Goal: Task Accomplishment & Management: Use online tool/utility

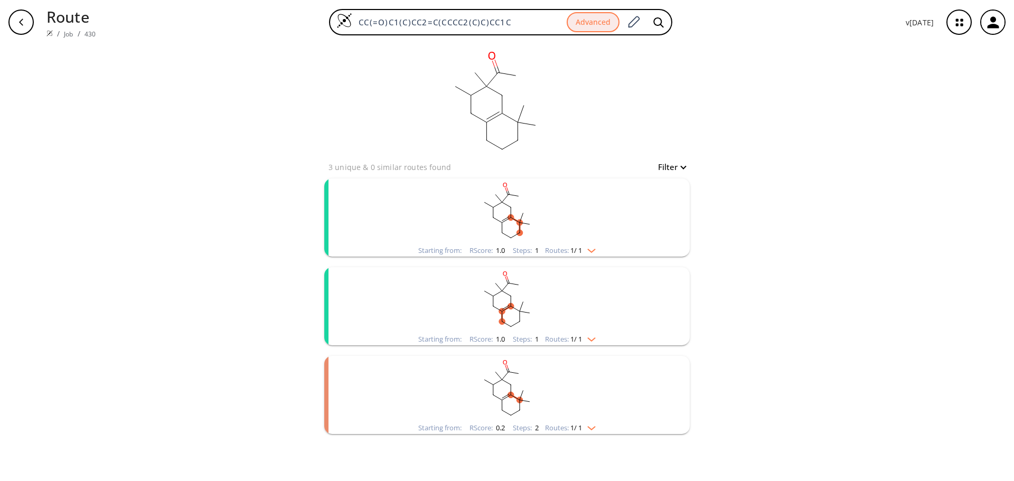
click at [27, 18] on div "button" at bounding box center [20, 22] width 25 height 25
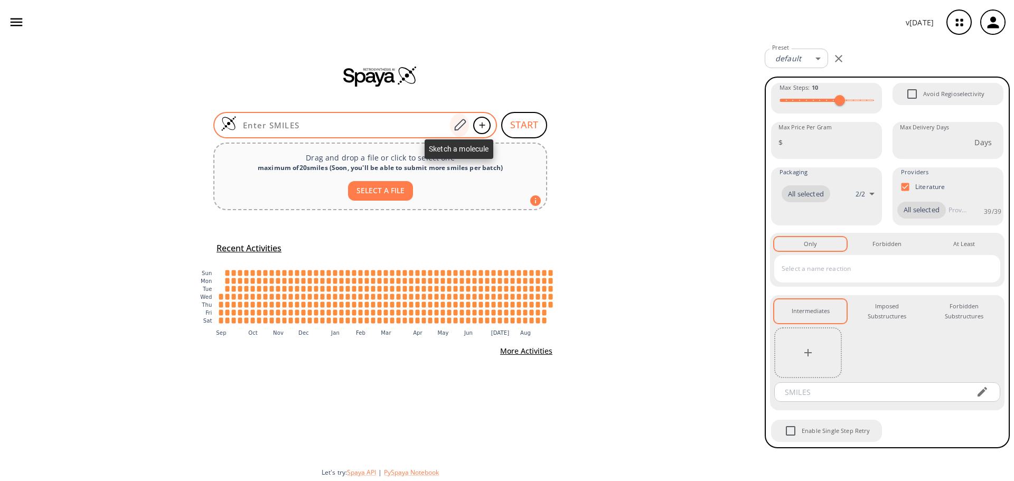
click at [453, 127] on icon at bounding box center [460, 125] width 14 height 14
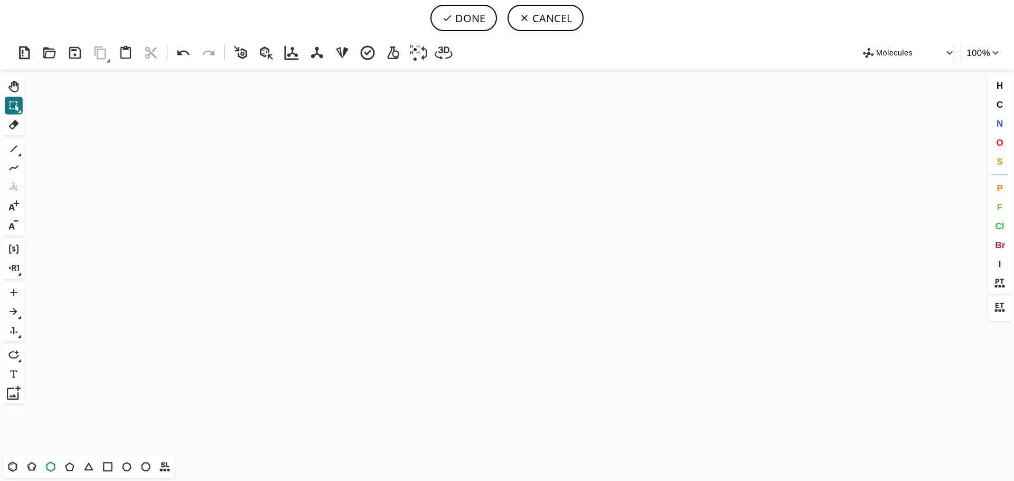
click at [48, 465] on icon at bounding box center [51, 467] width 14 height 14
click at [307, 240] on icon "Created with Raphaël 2.3.0" at bounding box center [507, 263] width 957 height 386
click at [13, 146] on icon at bounding box center [14, 149] width 14 height 14
drag, startPoint x: 291, startPoint y: 231, endPoint x: 273, endPoint y: 221, distance: 20.1
drag, startPoint x: 267, startPoint y: 219, endPoint x: 257, endPoint y: 229, distance: 14.6
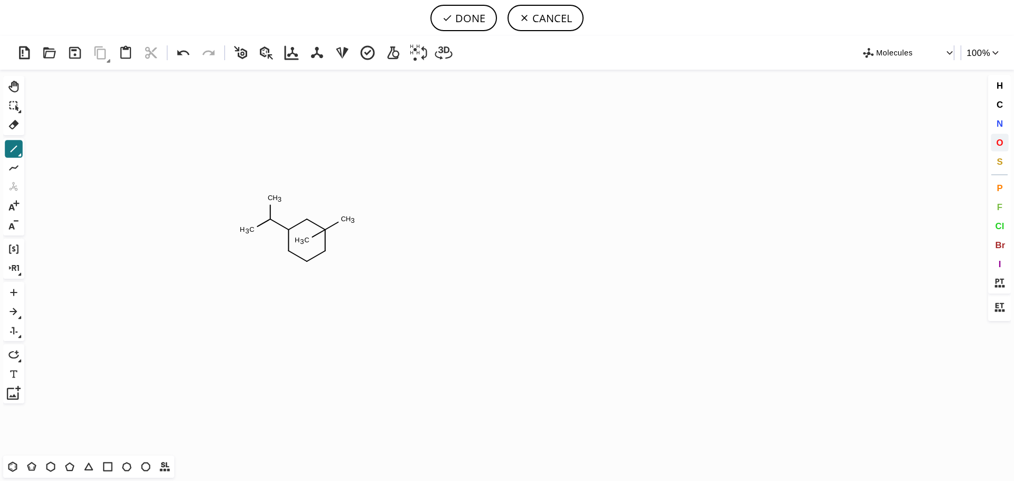
click at [1002, 146] on span "O" at bounding box center [999, 142] width 7 height 10
click at [246, 231] on tspan "O" at bounding box center [246, 231] width 5 height 8
drag, startPoint x: 300, startPoint y: 238, endPoint x: 336, endPoint y: 201, distance: 51.9
click at [336, 201] on icon "Created with Raphaël 2.3.0 C H 3 C H 3 O H O H O" at bounding box center [507, 263] width 957 height 386
click at [292, 54] on icon at bounding box center [291, 52] width 19 height 19
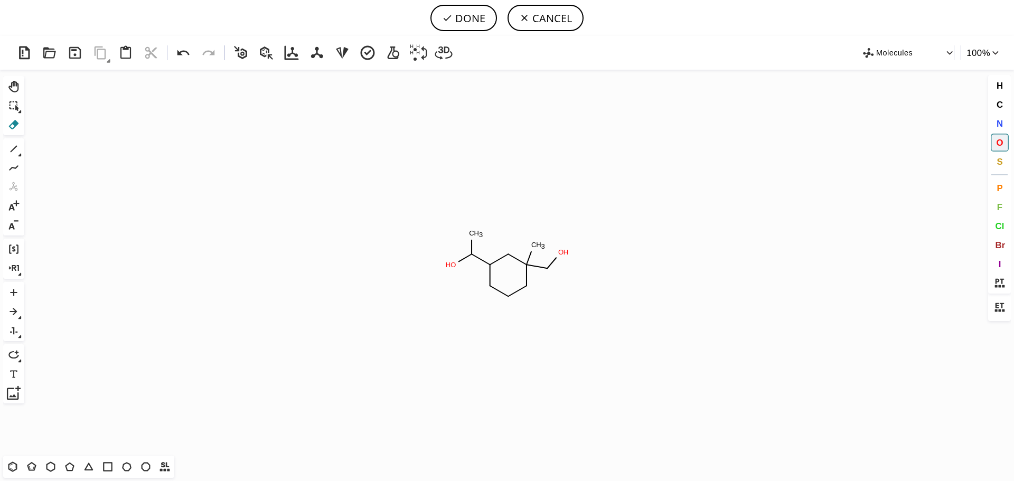
click at [17, 126] on icon at bounding box center [14, 125] width 14 height 14
click at [561, 251] on tspan "O" at bounding box center [560, 252] width 5 height 8
click at [474, 24] on button "DONE" at bounding box center [463, 18] width 67 height 26
type input "C1(C(O)C)CCCC(C)(C)C1"
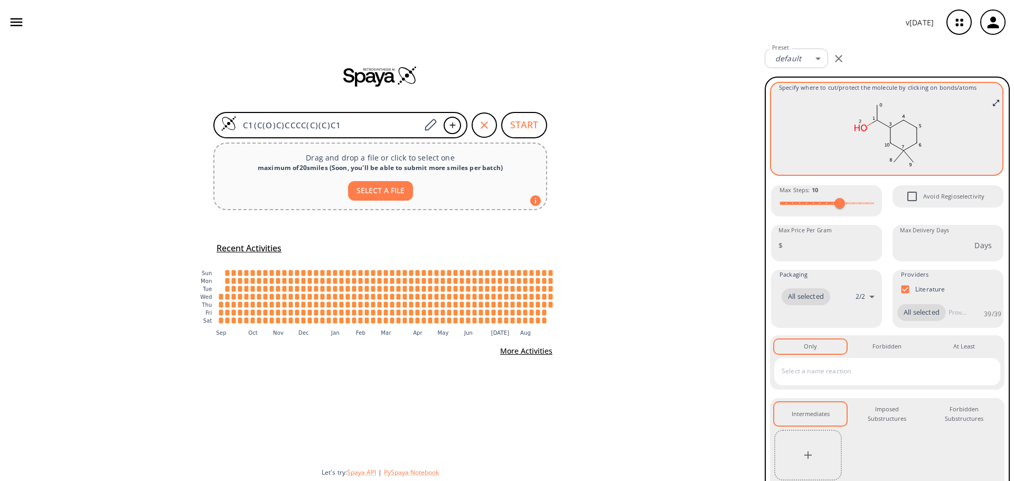
click at [817, 129] on rect at bounding box center [887, 134] width 216 height 74
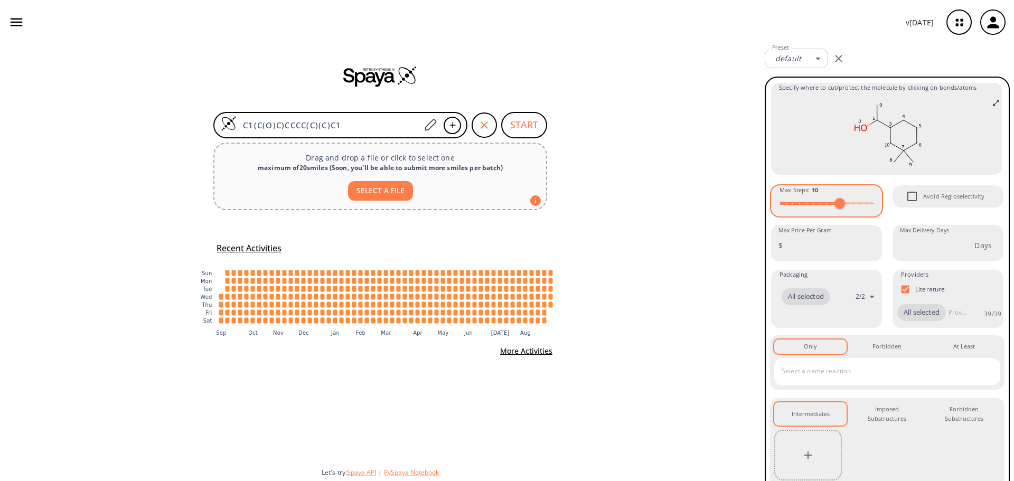
type input "6"
click at [812, 203] on span at bounding box center [827, 203] width 94 height 16
click at [510, 118] on button "START" at bounding box center [524, 125] width 46 height 26
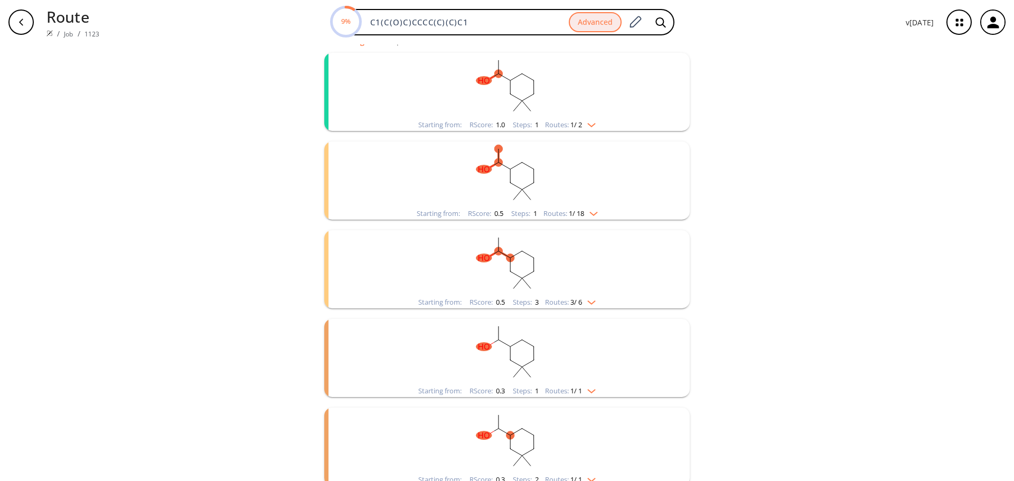
scroll to position [30, 0]
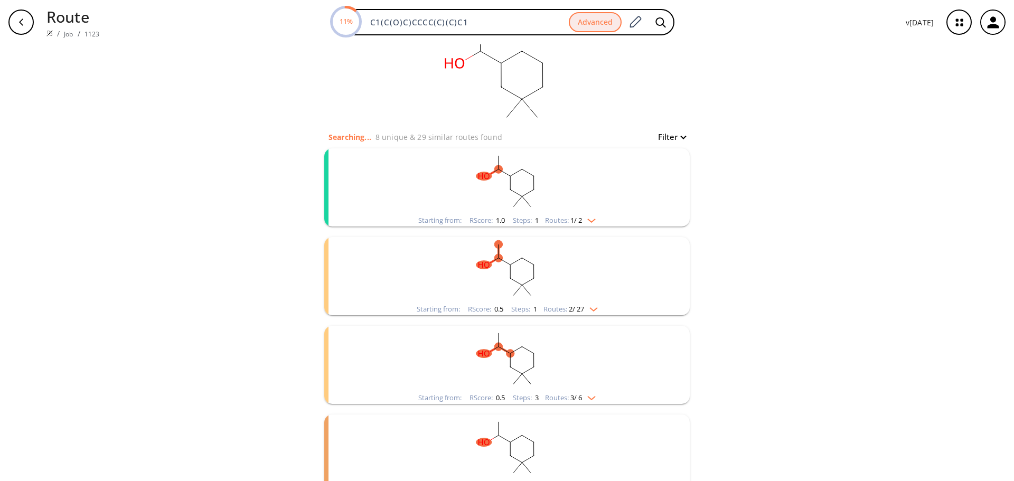
click at [586, 218] on img "clusters" at bounding box center [589, 218] width 14 height 8
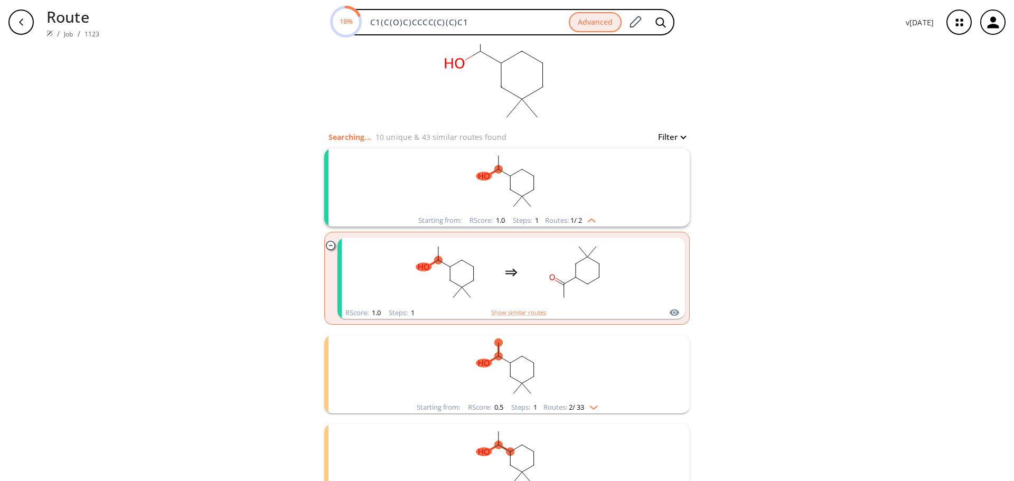
click at [593, 406] on img "clusters" at bounding box center [591, 405] width 14 height 8
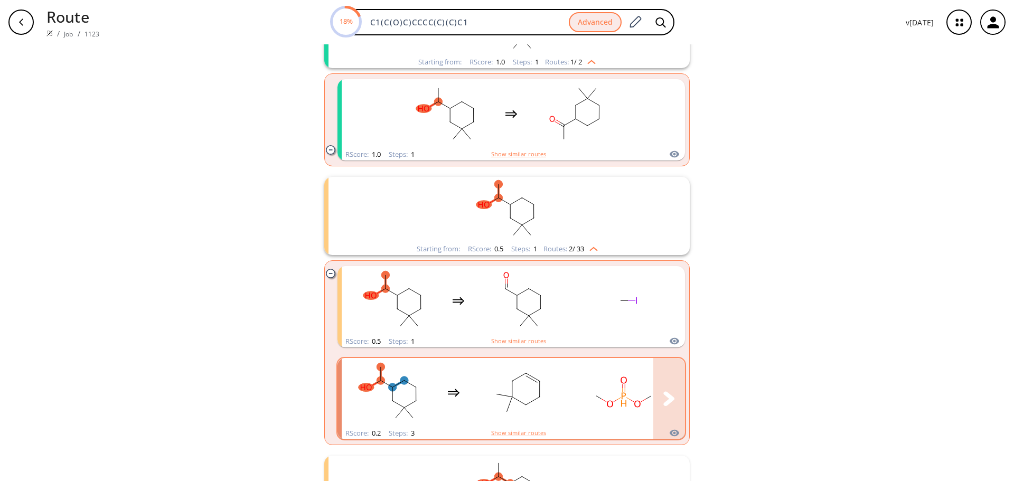
scroll to position [241, 0]
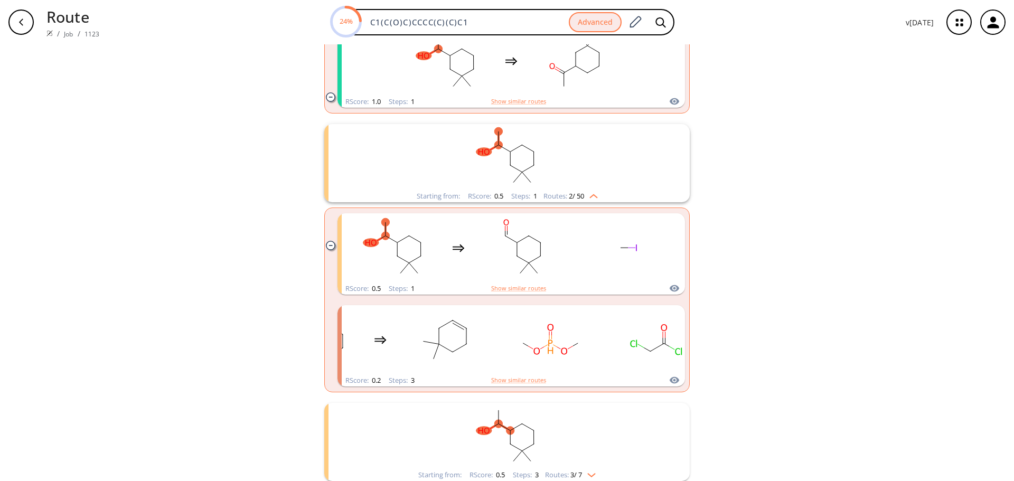
click at [326, 248] on icon "clusters" at bounding box center [330, 245] width 9 height 9
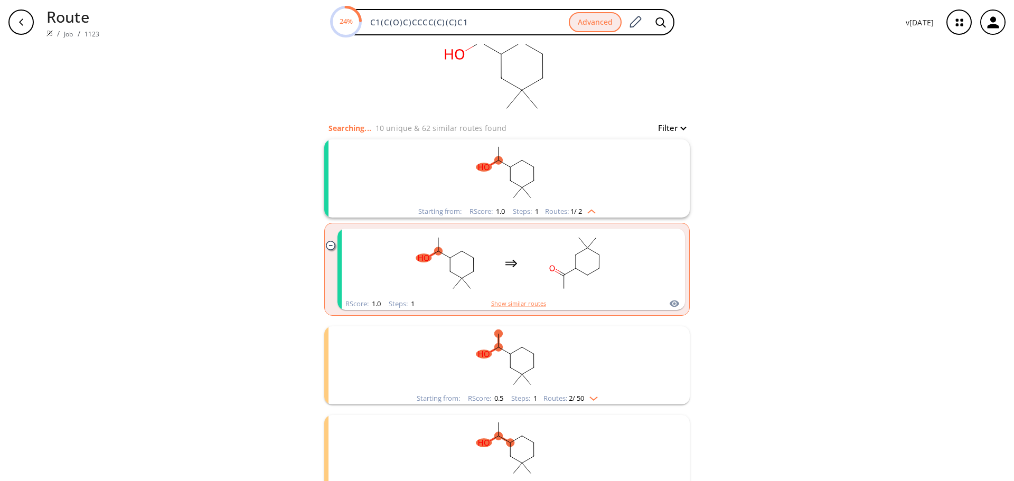
scroll to position [23, 0]
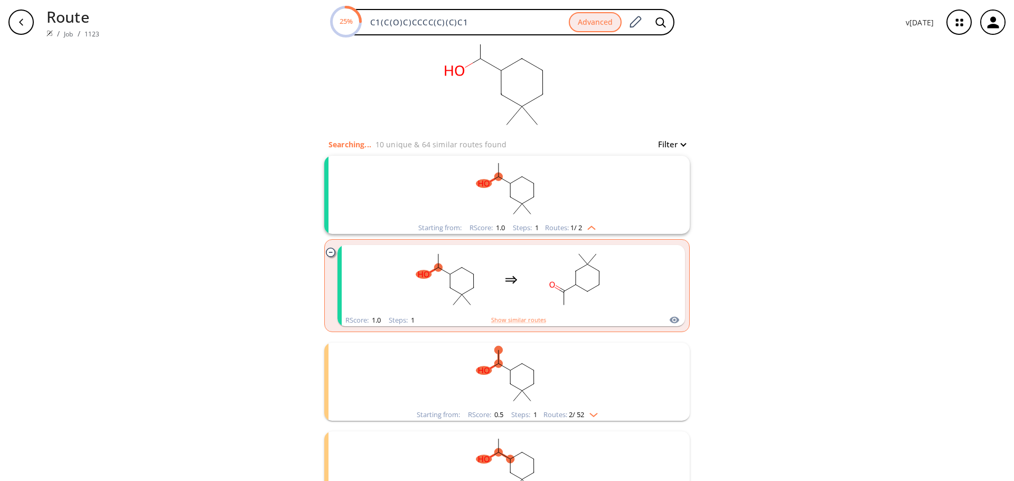
click at [326, 252] on icon "clusters" at bounding box center [330, 252] width 9 height 9
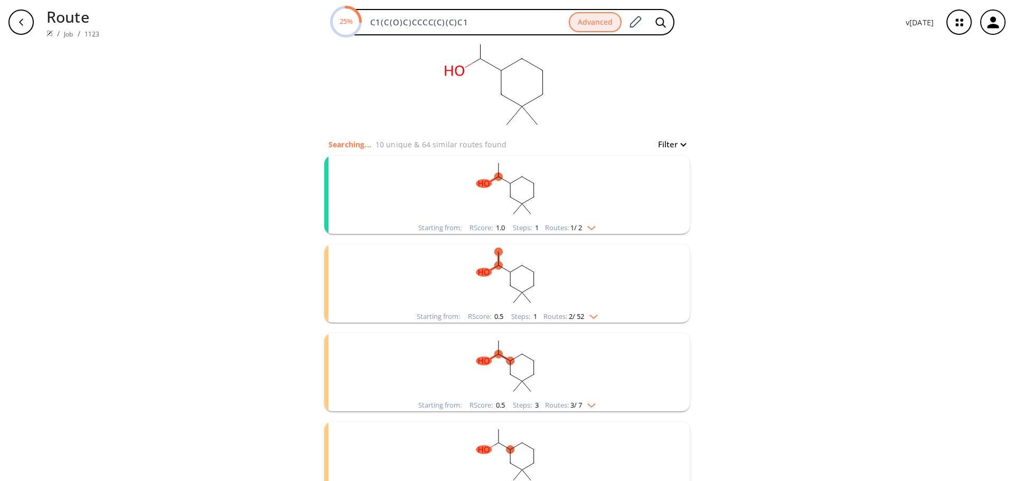
click at [500, 194] on rect "clusters" at bounding box center [507, 189] width 275 height 66
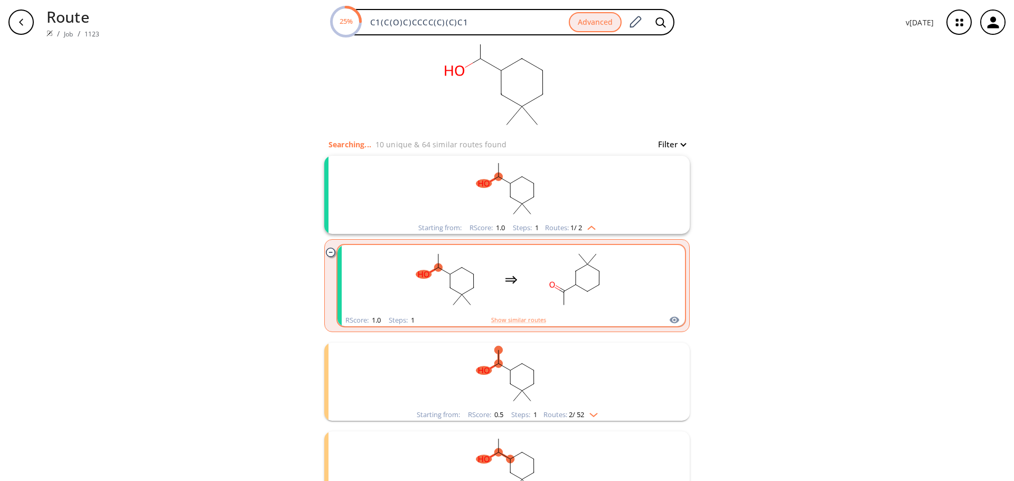
click at [479, 277] on rect "clusters" at bounding box center [446, 280] width 95 height 66
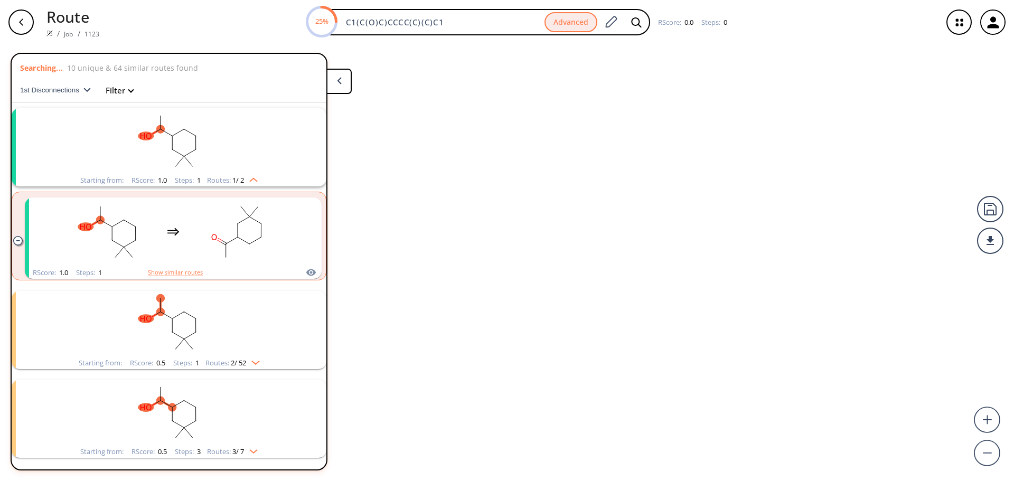
scroll to position [24, 0]
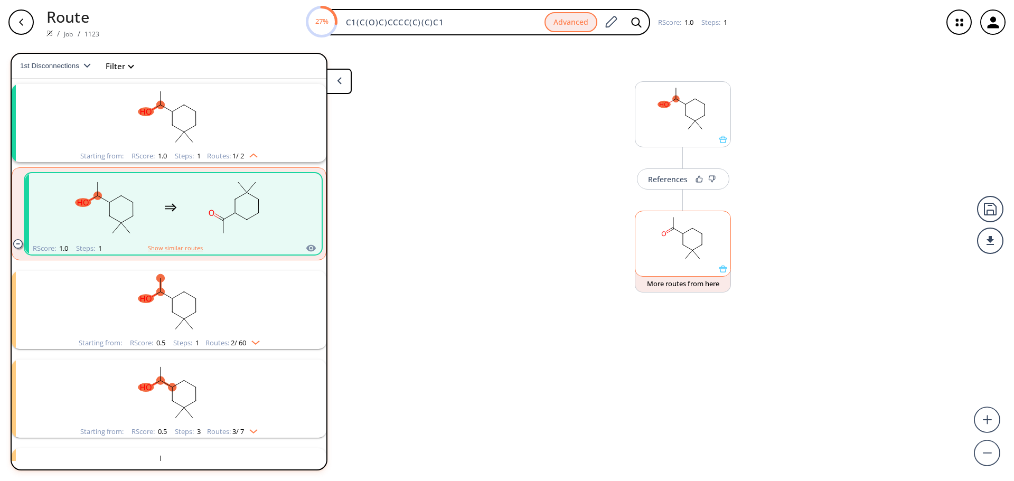
click at [694, 248] on ellipse at bounding box center [692, 250] width 7 height 7
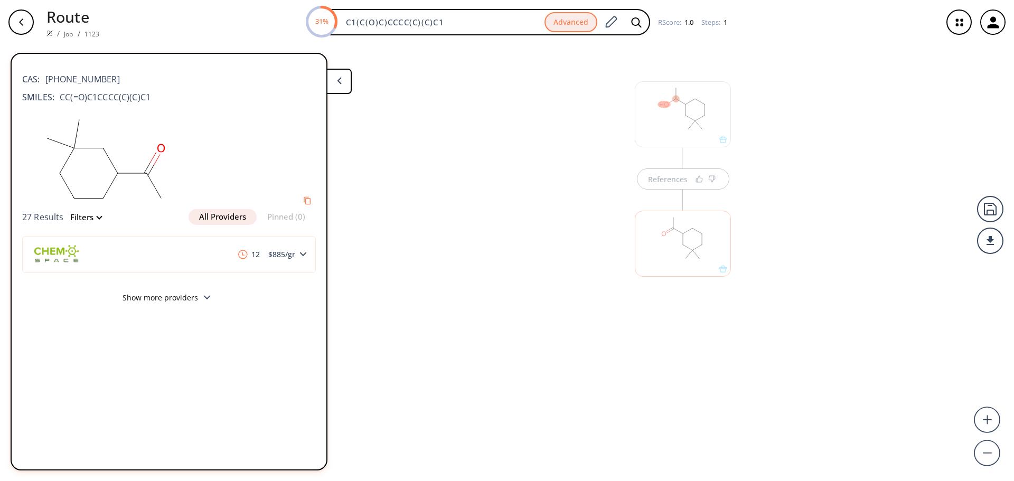
click at [450, 187] on div "References" at bounding box center [507, 258] width 1014 height 428
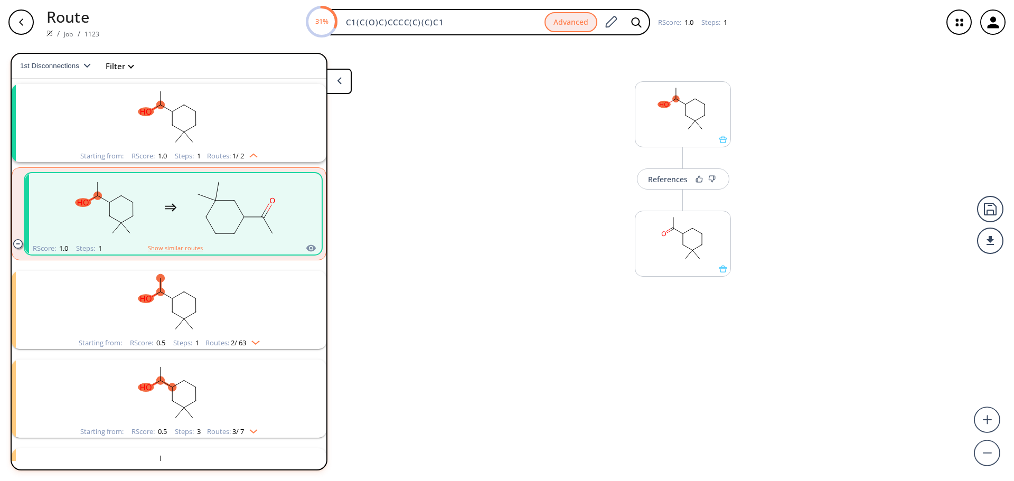
click at [238, 304] on rect "clusters" at bounding box center [169, 304] width 275 height 66
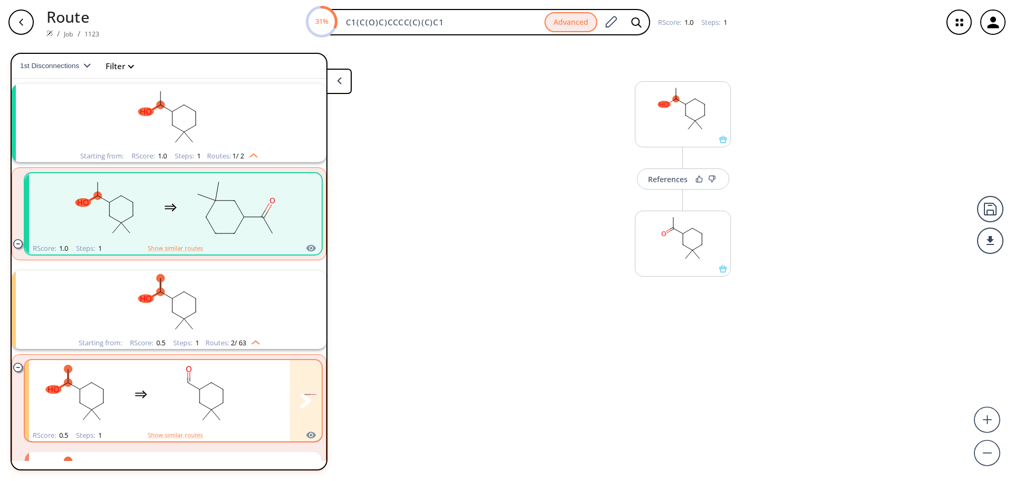
click at [227, 399] on rect "clusters" at bounding box center [205, 395] width 95 height 66
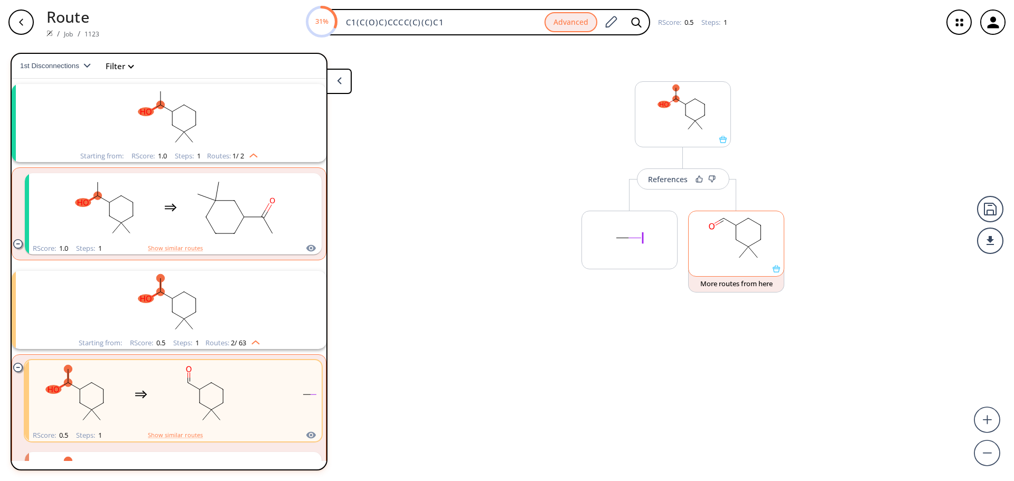
click at [730, 249] on rect at bounding box center [736, 238] width 95 height 54
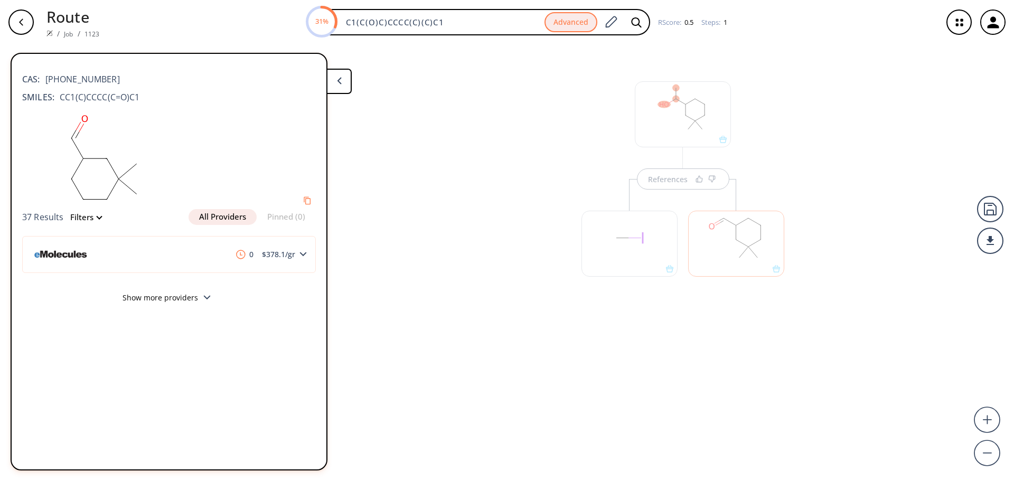
click at [694, 333] on div "References" at bounding box center [507, 258] width 1014 height 428
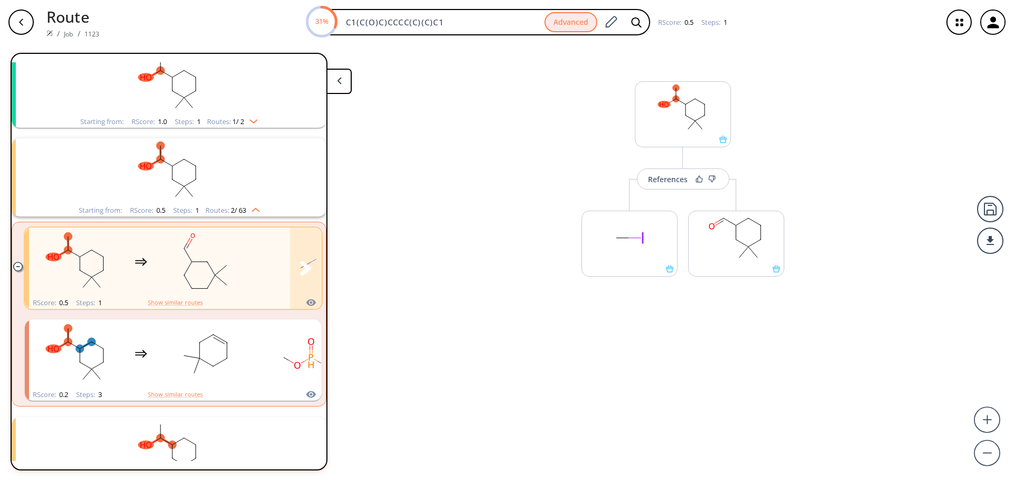
scroll to position [77, 0]
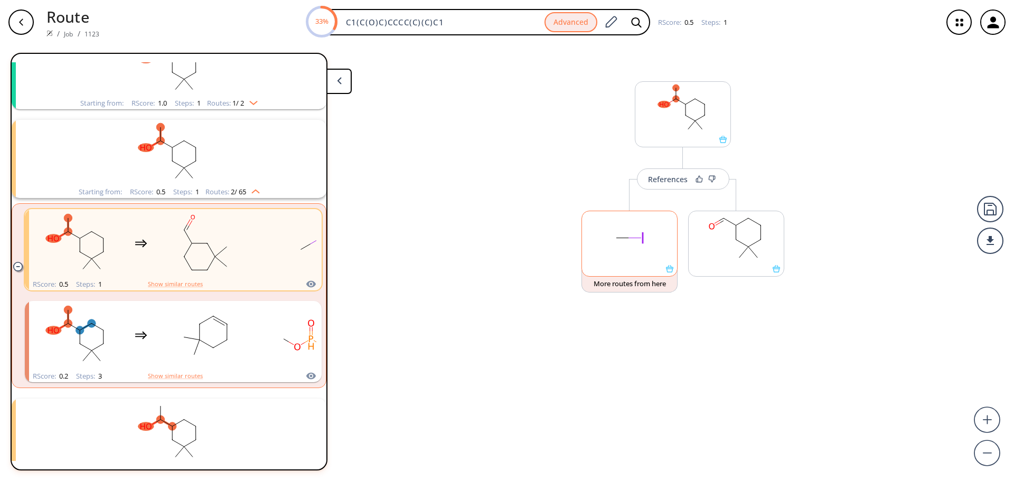
click at [604, 246] on rect at bounding box center [629, 238] width 95 height 54
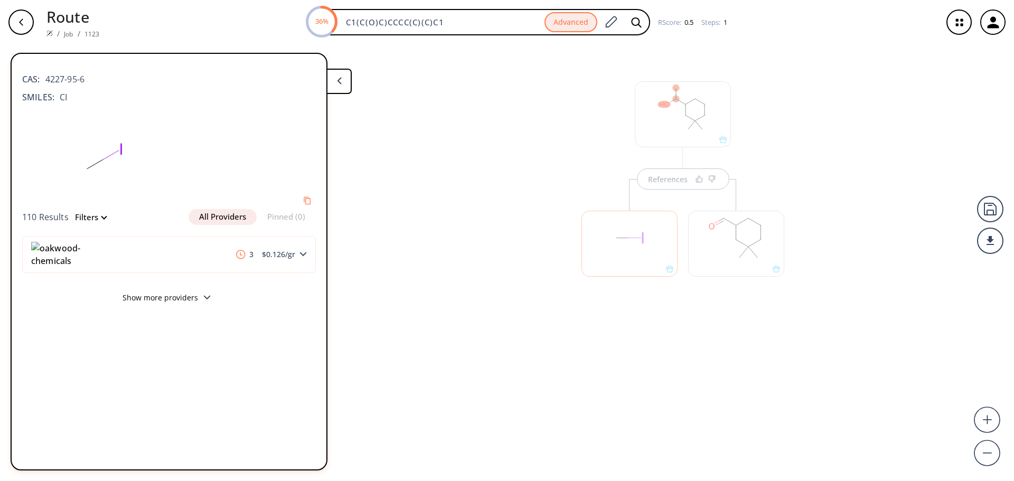
click at [11, 24] on div "button" at bounding box center [20, 22] width 25 height 25
click at [23, 26] on div "button" at bounding box center [20, 22] width 25 height 25
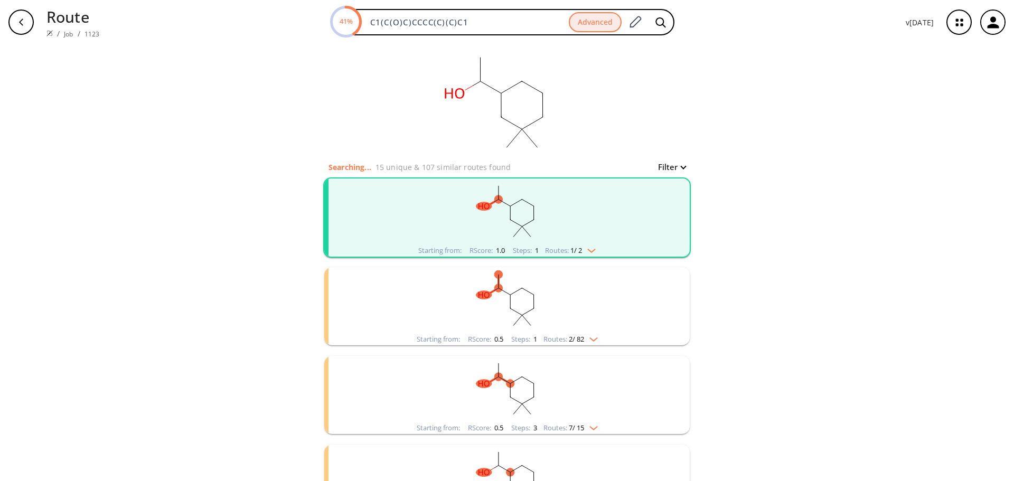
click at [476, 229] on rect "clusters" at bounding box center [507, 212] width 275 height 66
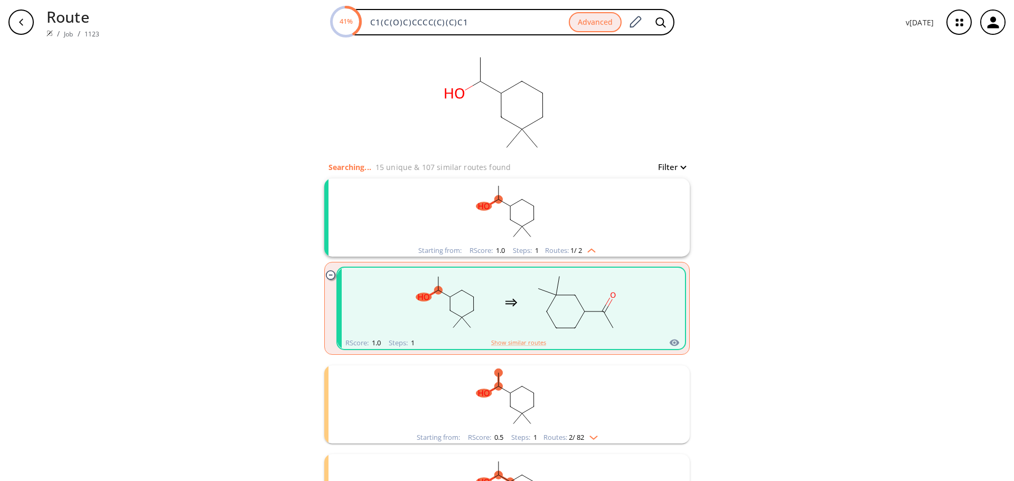
click at [474, 308] on rect "clusters" at bounding box center [446, 302] width 95 height 66
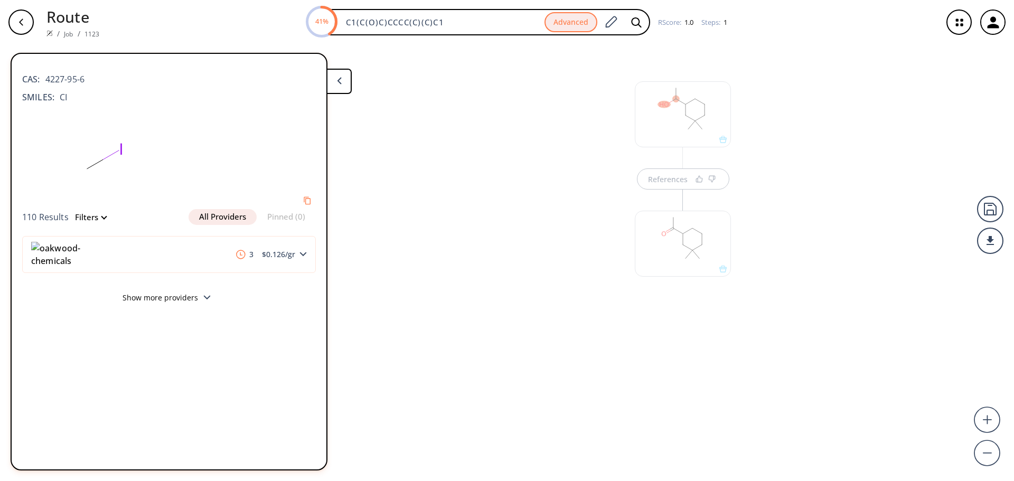
click at [344, 83] on button at bounding box center [338, 81] width 25 height 25
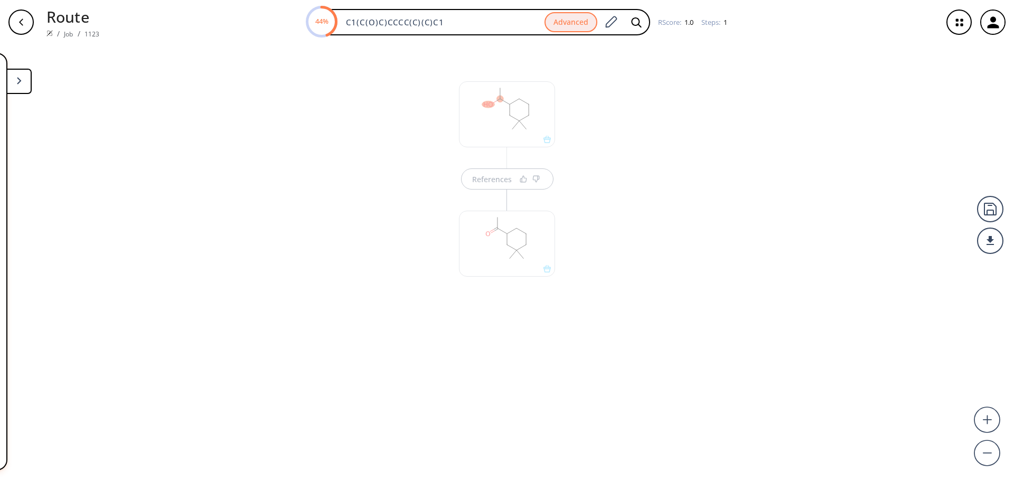
click at [16, 84] on button at bounding box center [18, 81] width 25 height 25
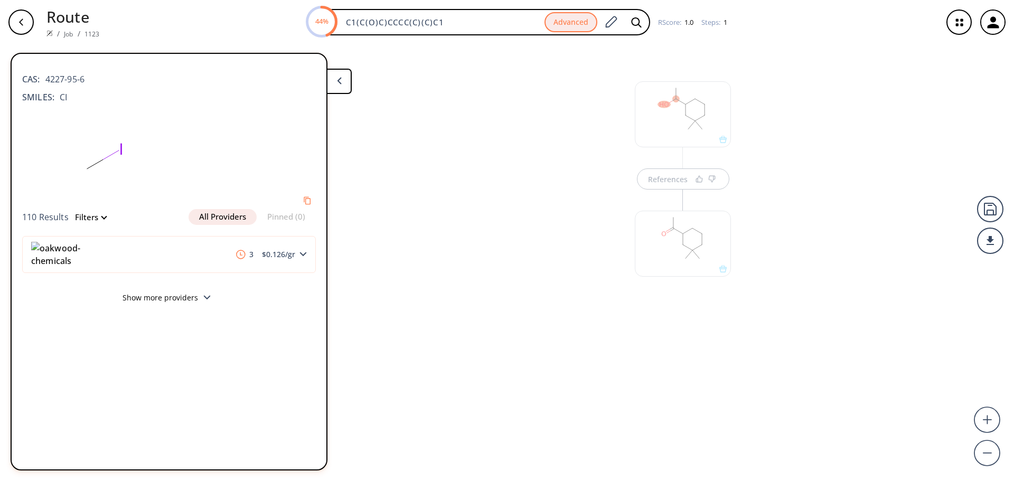
click at [654, 128] on div at bounding box center [683, 114] width 96 height 66
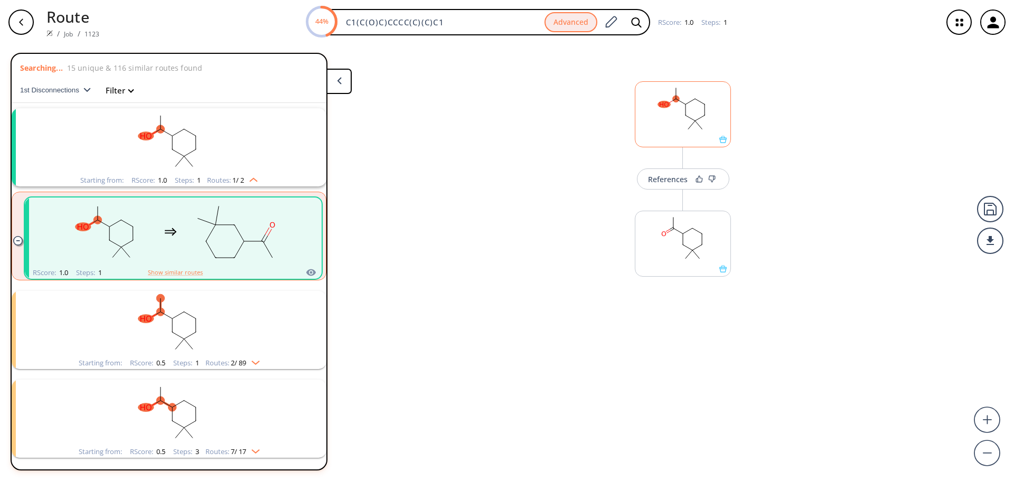
scroll to position [24, 0]
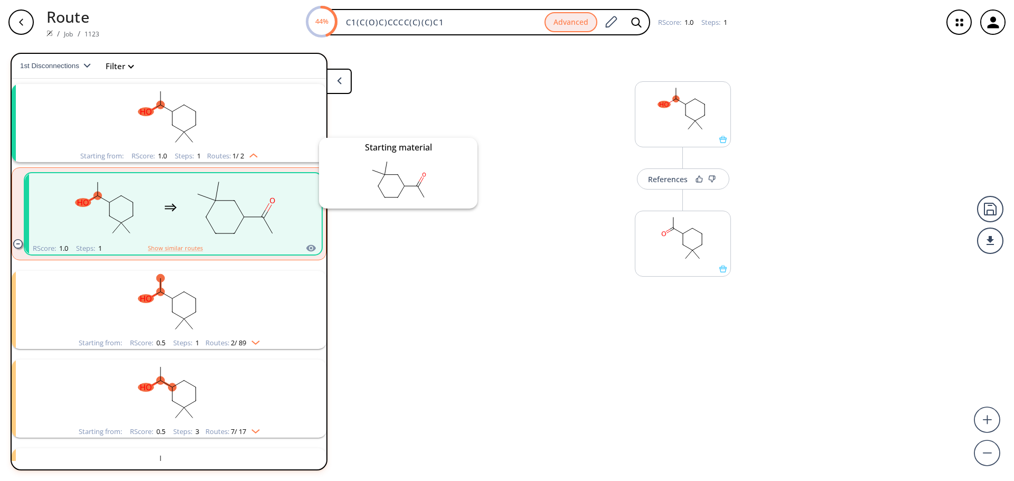
click at [306, 248] on icon "clusters" at bounding box center [311, 248] width 10 height 7
click at [191, 249] on button "Show similar routes" at bounding box center [175, 249] width 55 height 10
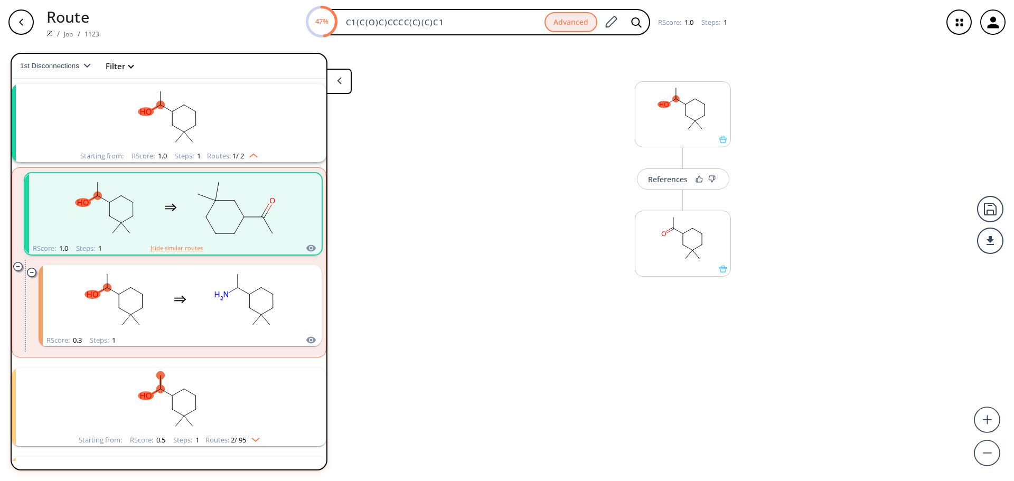
click at [191, 249] on button "Hide similar routes" at bounding box center [177, 249] width 52 height 10
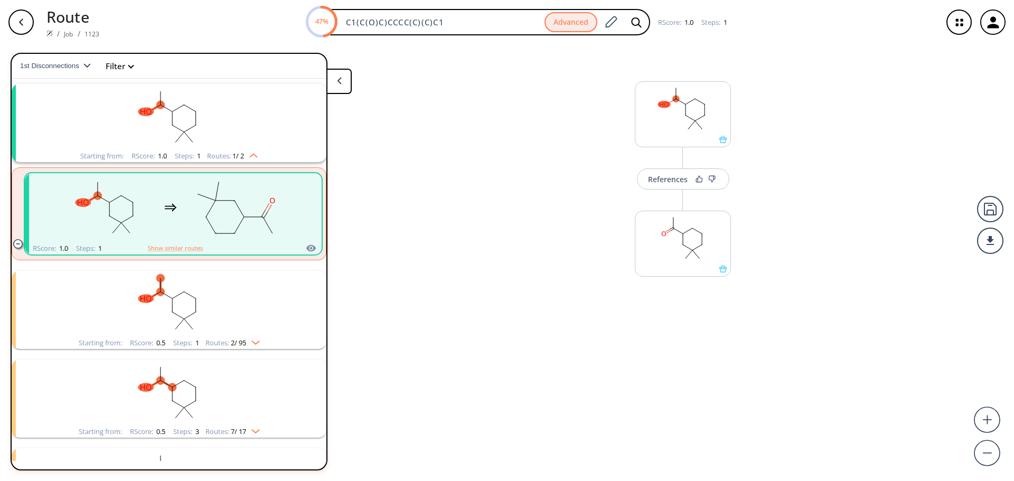
click at [177, 201] on div "clusters" at bounding box center [171, 207] width 224 height 69
click at [675, 118] on rect at bounding box center [682, 109] width 95 height 54
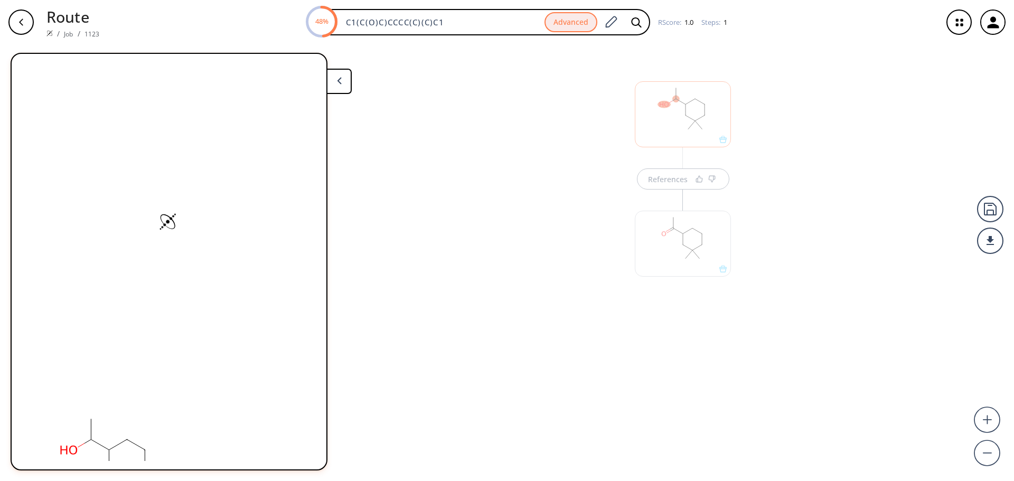
scroll to position [0, 0]
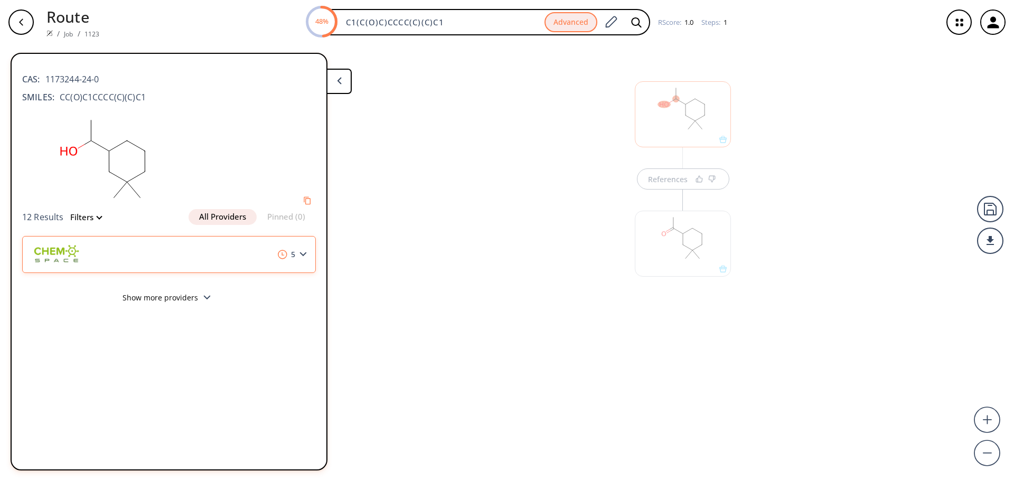
click at [300, 254] on icon at bounding box center [303, 254] width 7 height 5
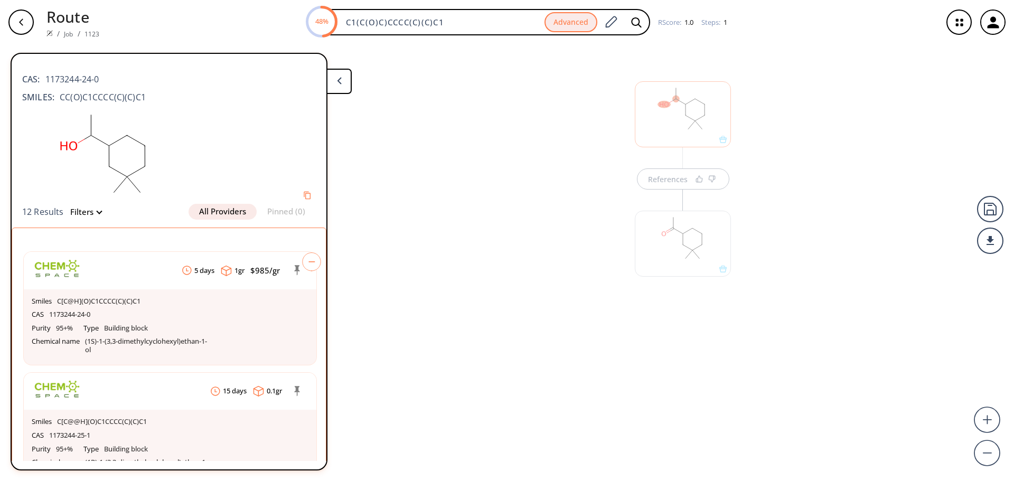
click at [302, 262] on icon at bounding box center [311, 261] width 19 height 19
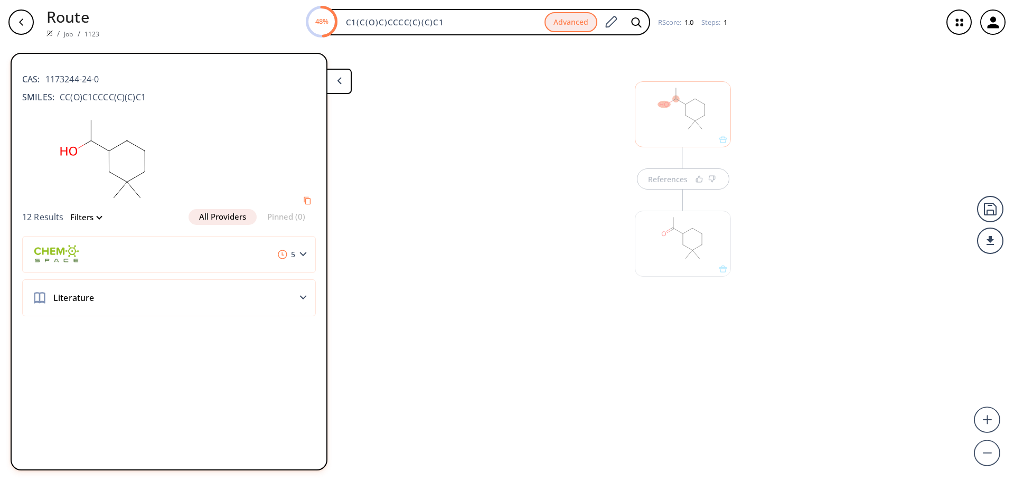
click at [659, 251] on div at bounding box center [683, 244] width 96 height 66
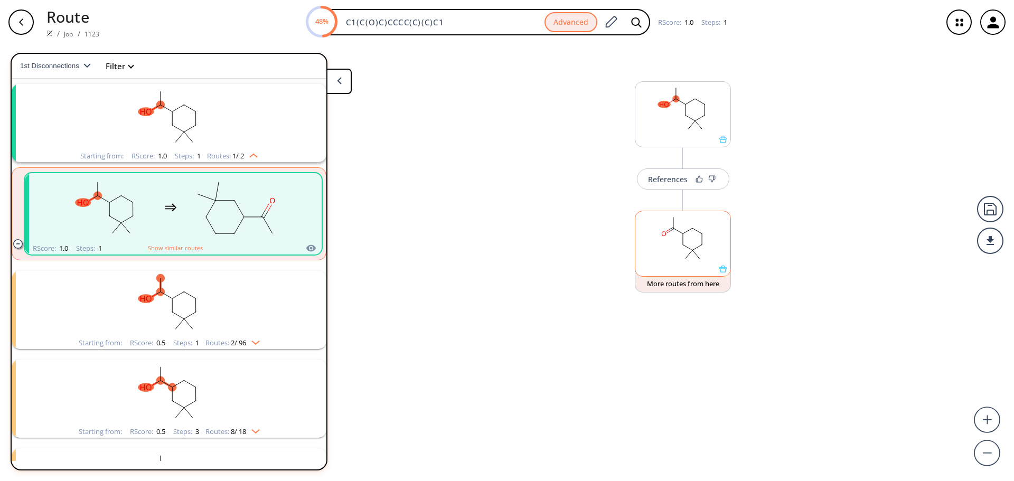
click at [660, 268] on div at bounding box center [682, 268] width 95 height 7
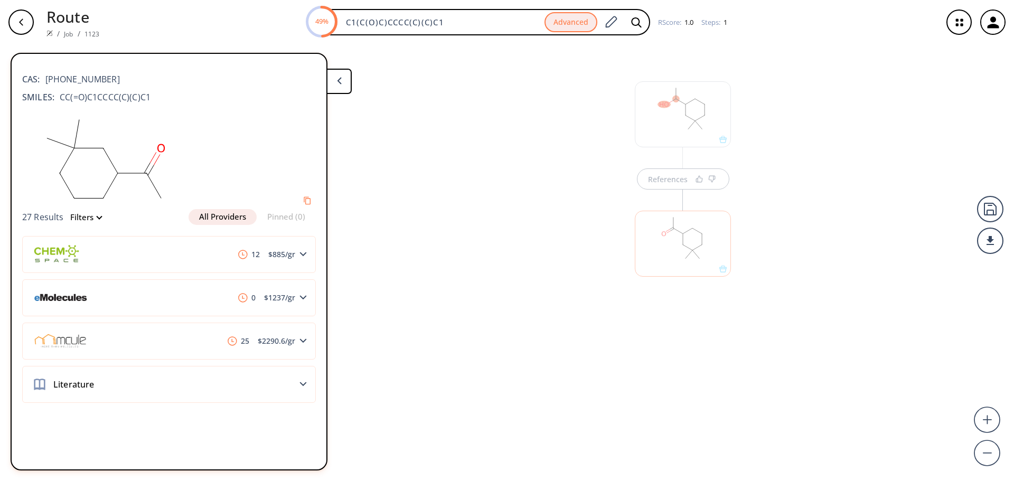
click at [660, 268] on div at bounding box center [683, 244] width 96 height 66
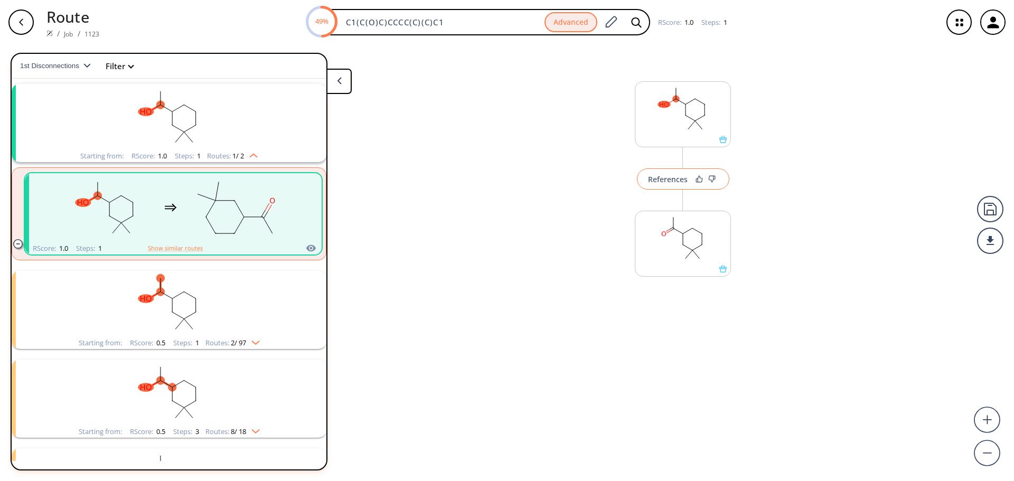
click at [669, 183] on div "References" at bounding box center [668, 179] width 40 height 7
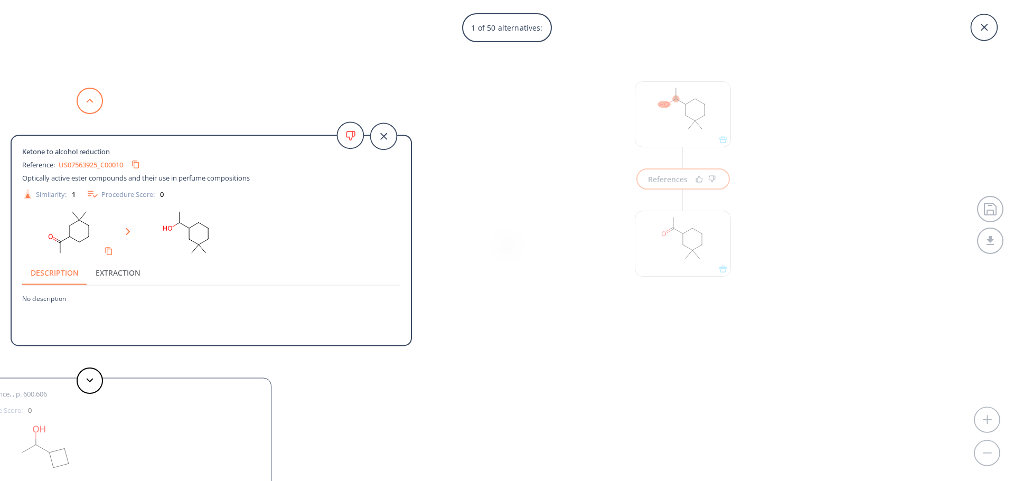
click at [86, 111] on button at bounding box center [90, 101] width 26 height 26
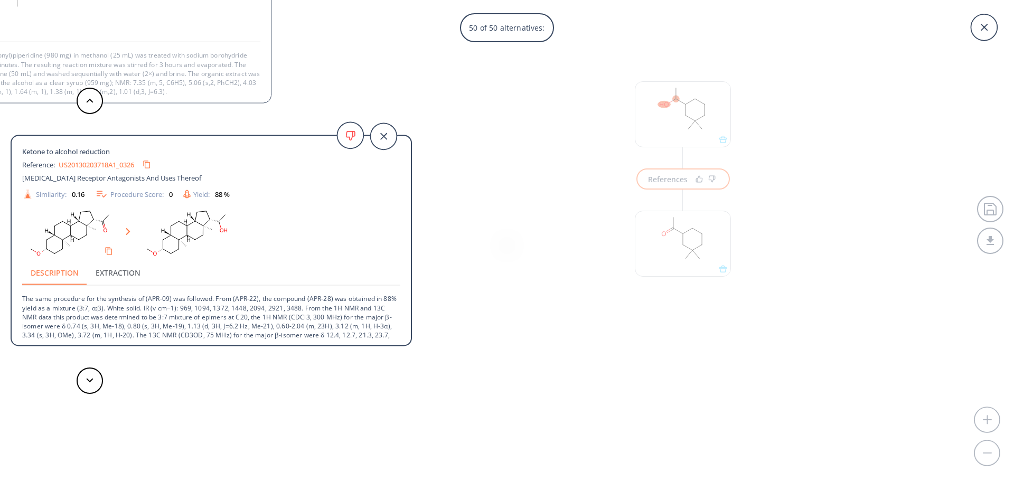
click at [383, 138] on icon at bounding box center [383, 136] width 33 height 33
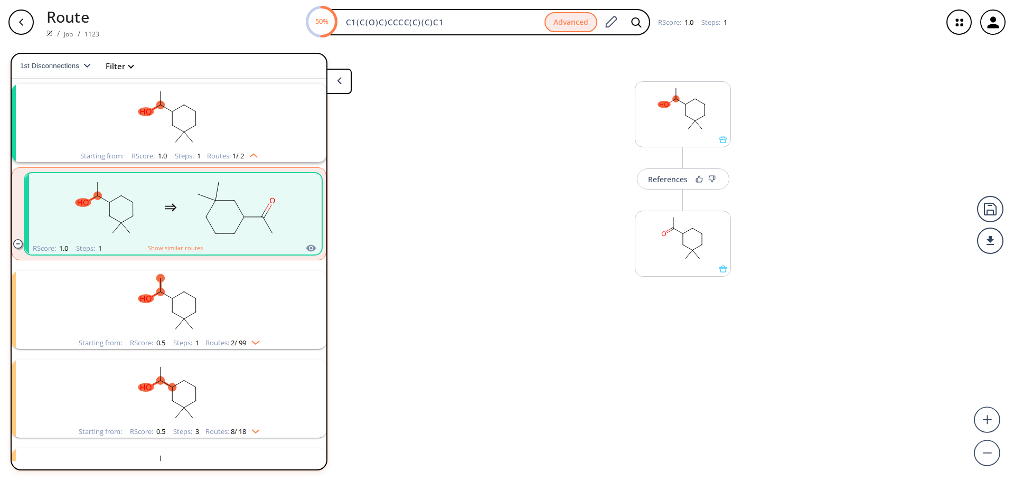
click at [181, 293] on ellipse "clusters" at bounding box center [184, 291] width 8 height 8
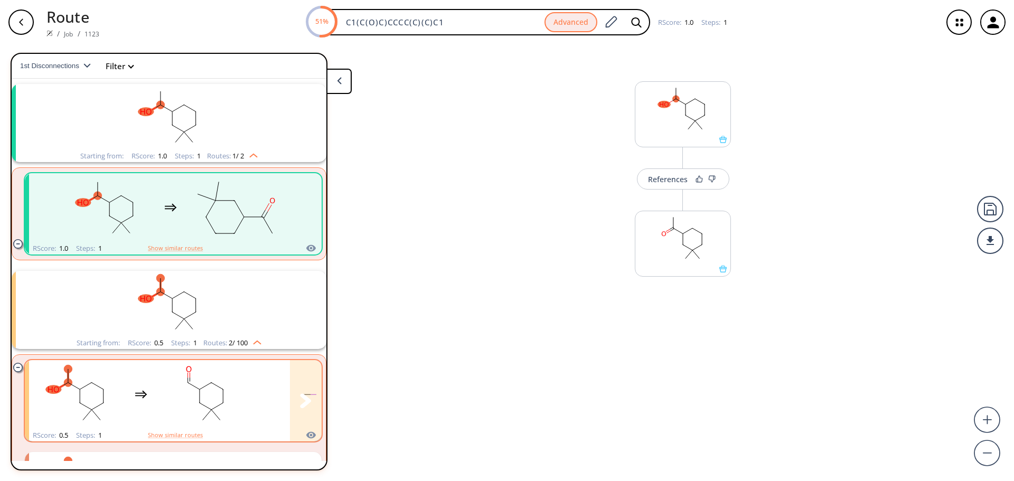
click at [181, 379] on rect "clusters" at bounding box center [205, 395] width 95 height 66
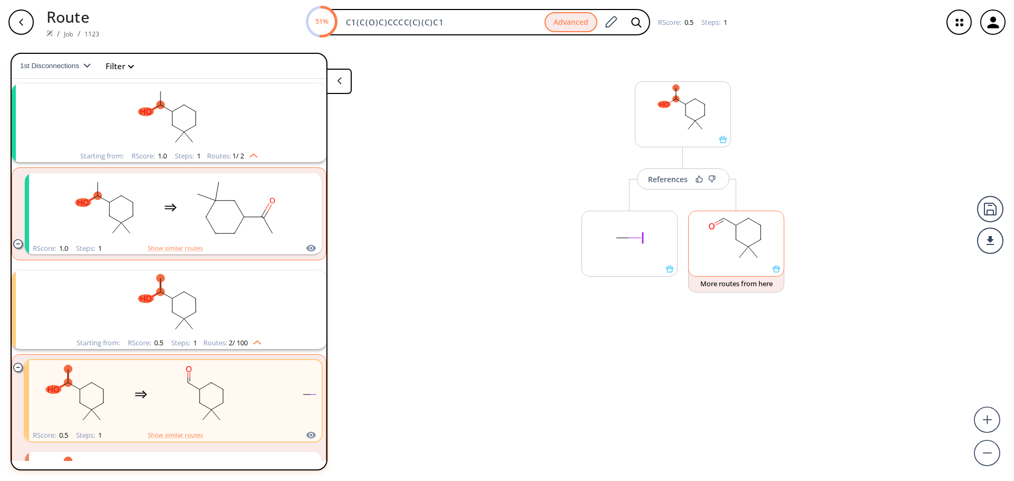
click at [708, 243] on rect at bounding box center [736, 238] width 95 height 54
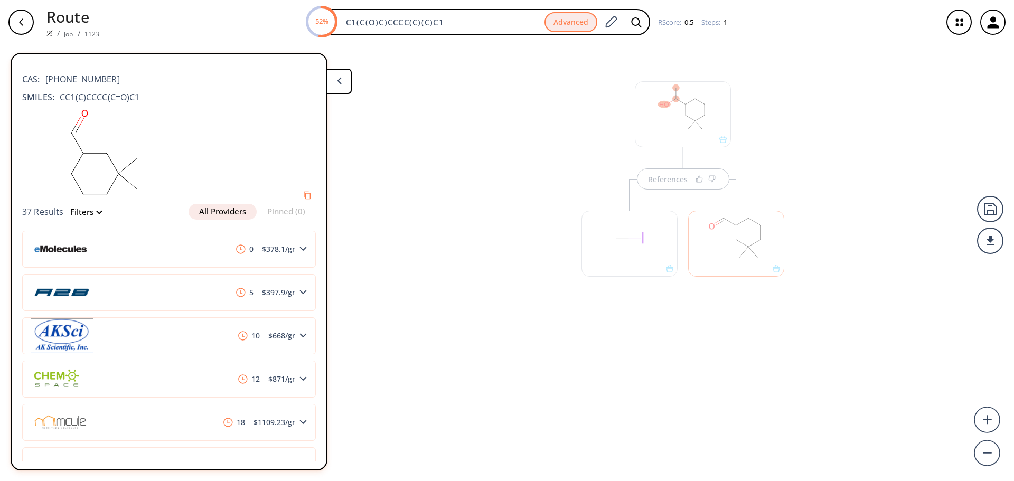
click at [618, 255] on div at bounding box center [630, 244] width 96 height 66
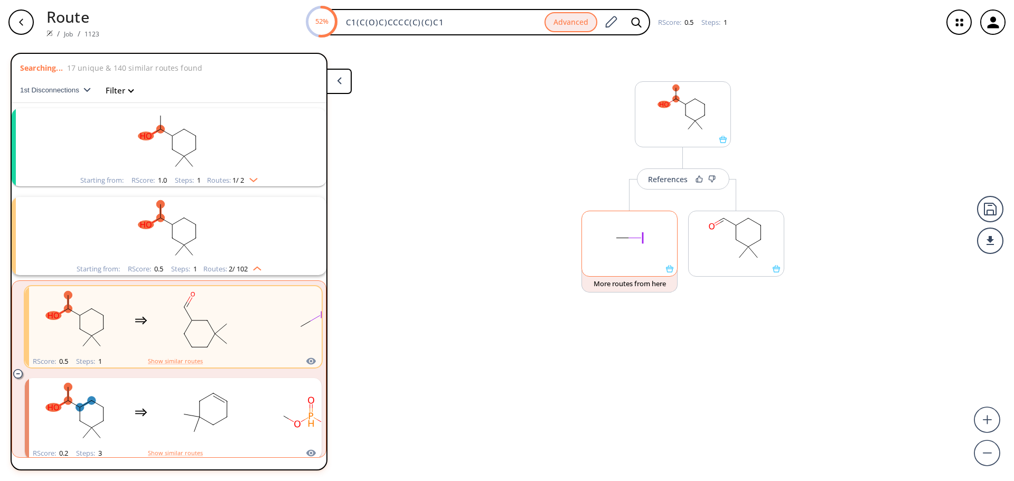
scroll to position [24, 0]
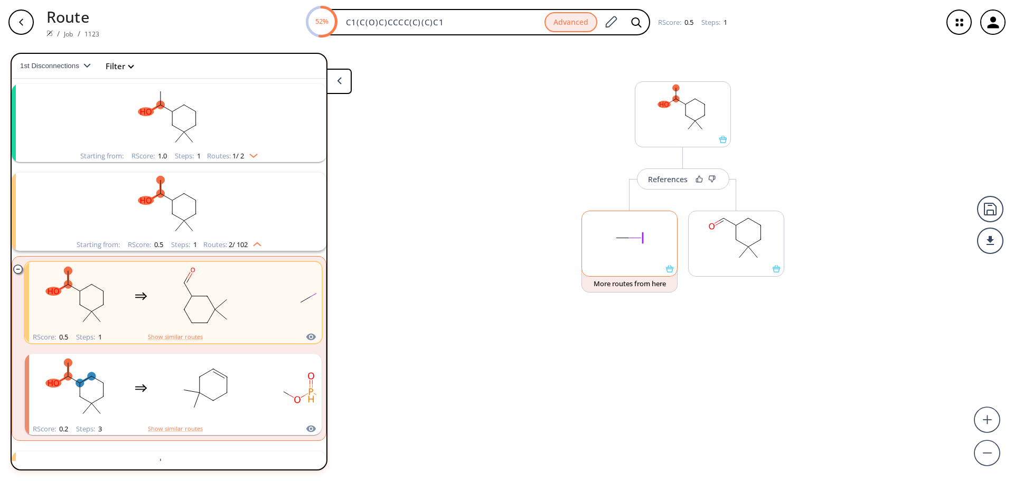
click at [618, 255] on rect at bounding box center [629, 238] width 95 height 54
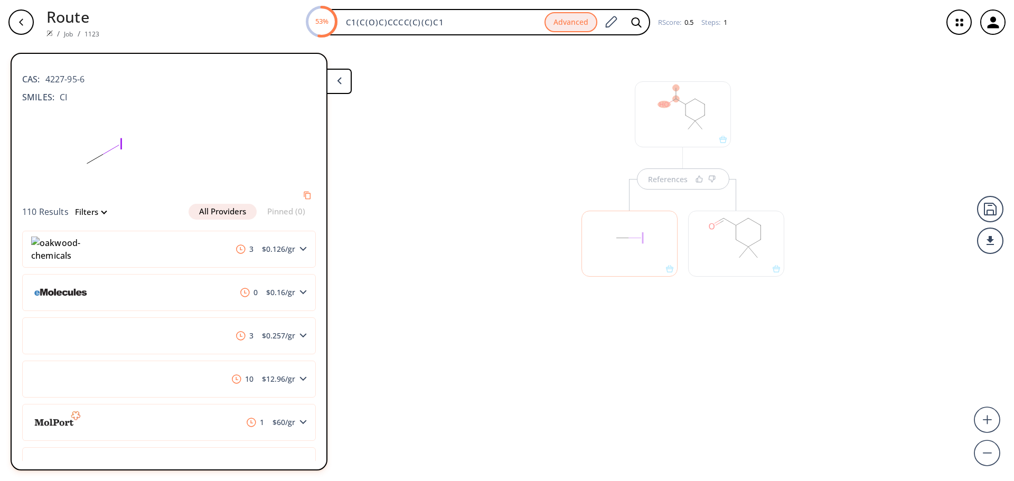
click at [698, 252] on div at bounding box center [736, 244] width 96 height 66
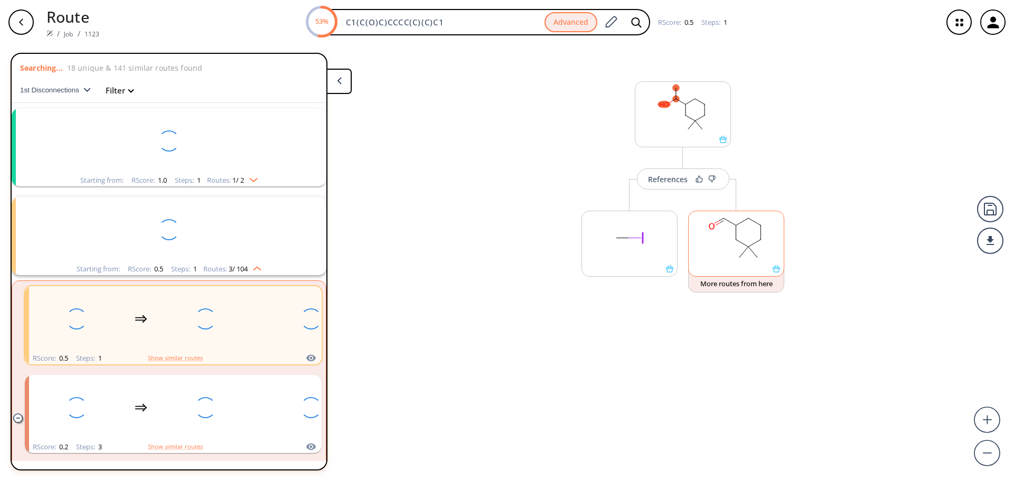
scroll to position [24, 0]
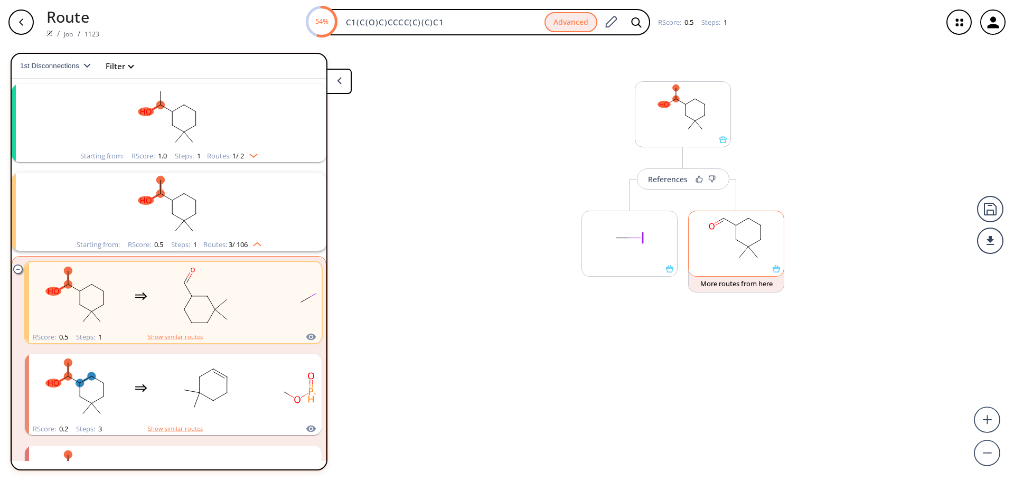
click at [707, 263] on rect at bounding box center [736, 238] width 95 height 54
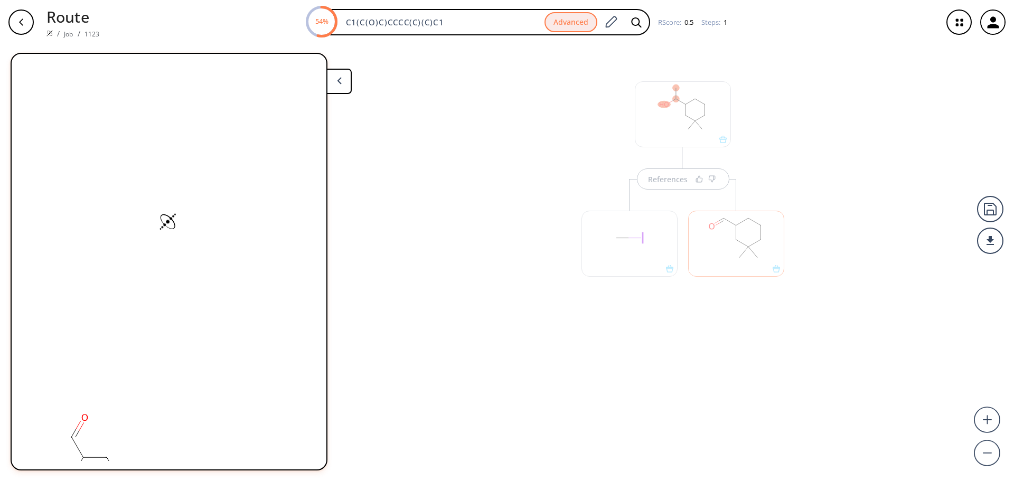
scroll to position [0, 0]
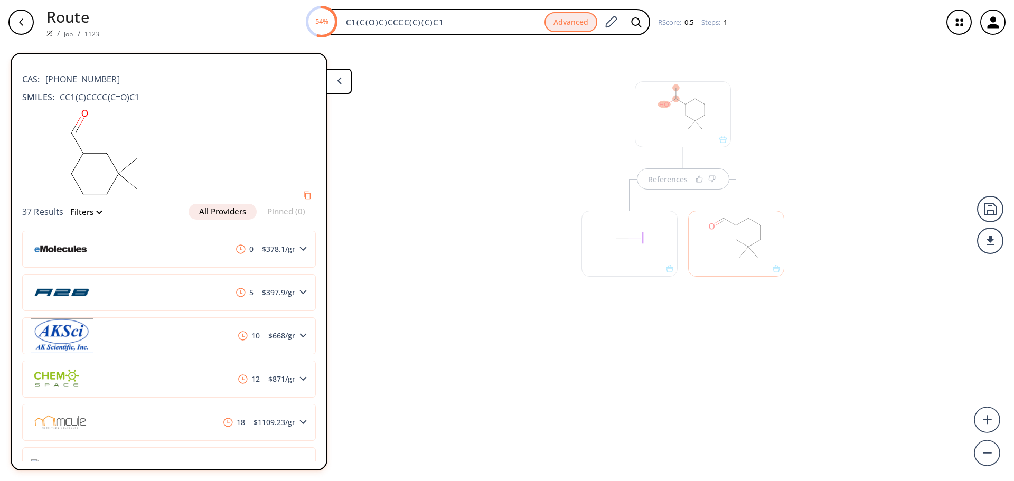
click at [707, 263] on div at bounding box center [736, 244] width 96 height 66
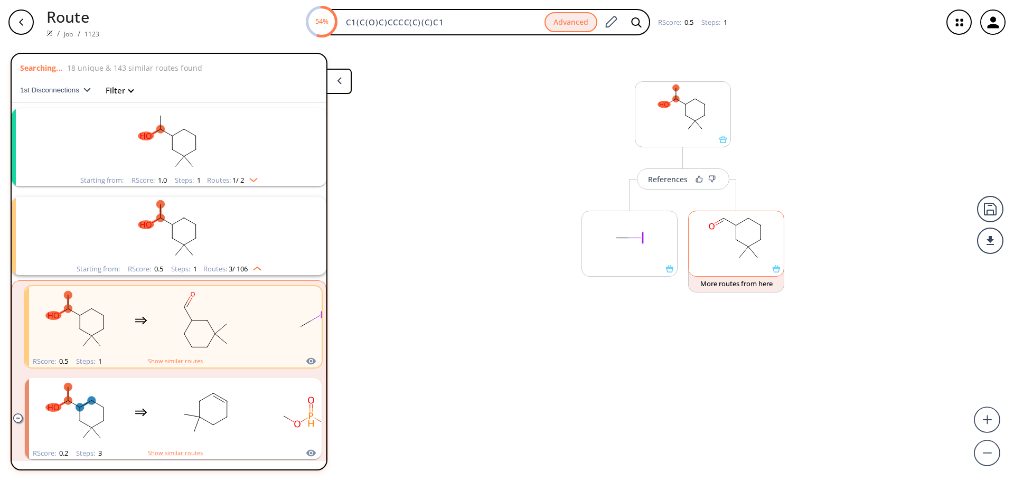
scroll to position [24, 0]
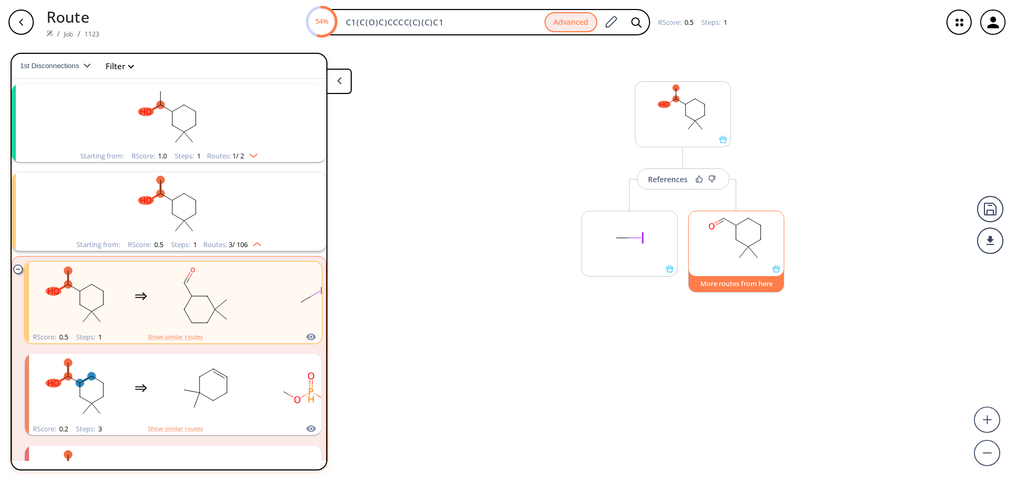
click at [725, 284] on button "More routes from here" at bounding box center [736, 281] width 96 height 23
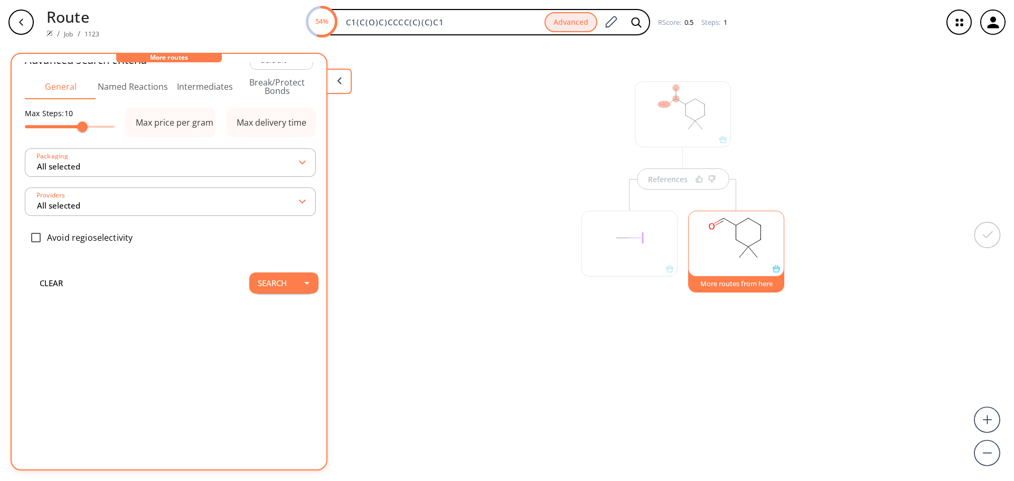
scroll to position [0, 0]
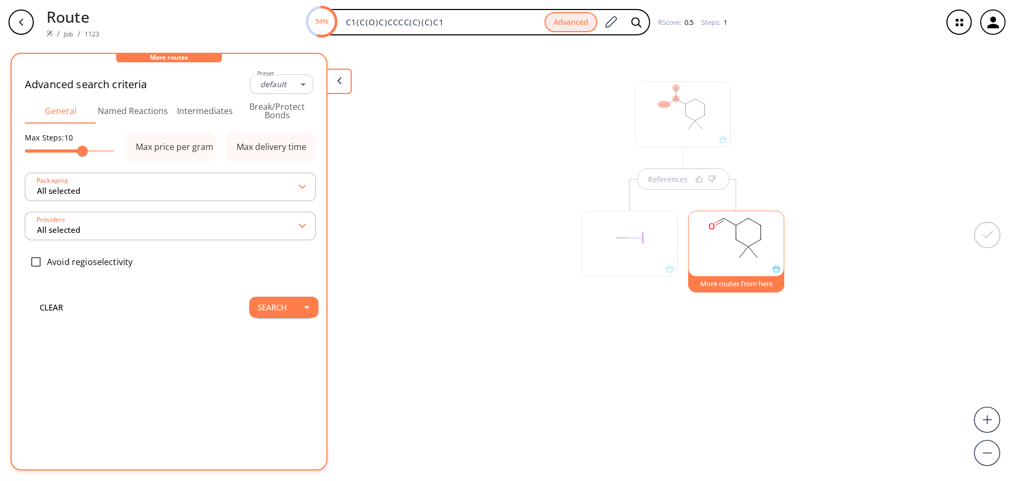
type input "-1"
type input "6"
type input "All selected"
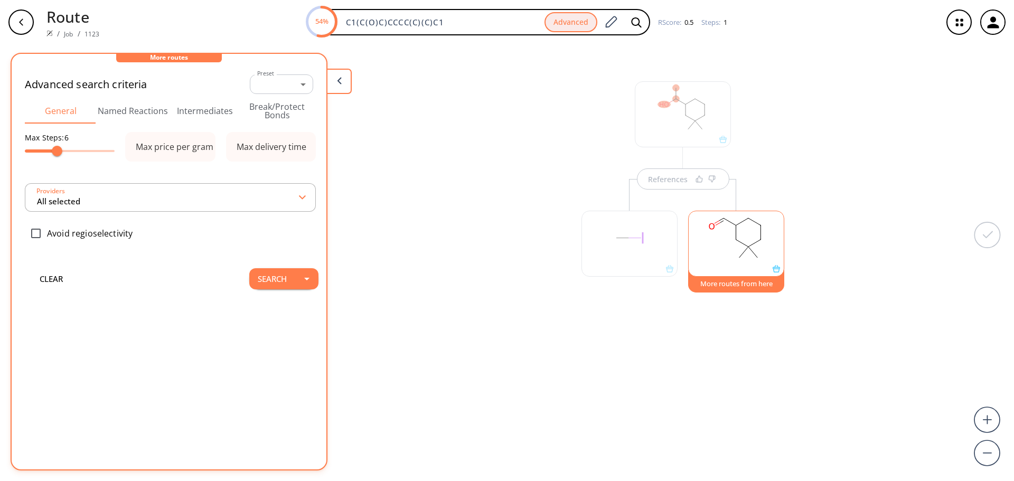
type input "All selected"
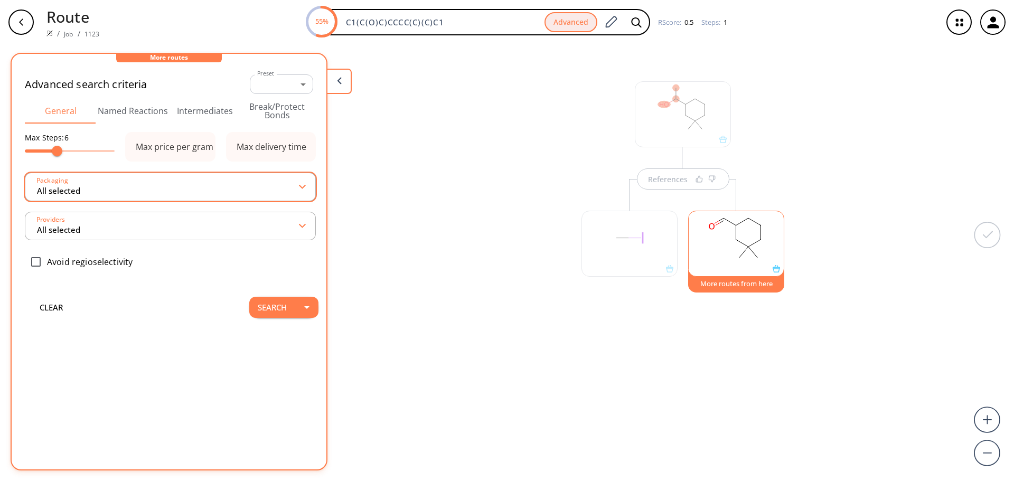
click at [105, 193] on input "All selected" at bounding box center [168, 186] width 264 height 19
click at [79, 217] on input "checkbox" at bounding box center [154, 215] width 231 height 7
checkbox input "true"
type input "1 selected"
checkbox input "false"
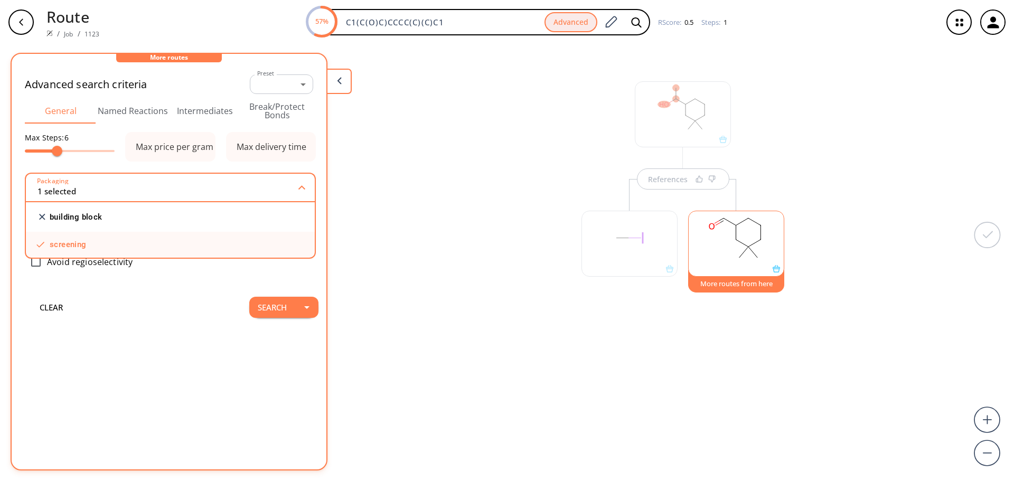
click at [69, 243] on input "checkbox" at bounding box center [154, 244] width 231 height 7
checkbox input "true"
type input "0 selected"
checkbox input "false"
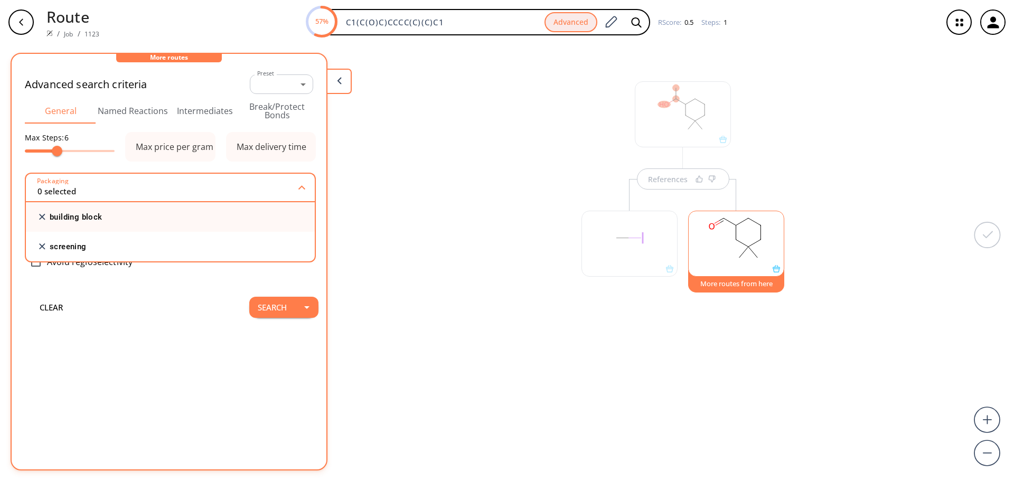
click at [65, 215] on input "checkbox" at bounding box center [154, 217] width 231 height 7
checkbox input "false"
type input "1 selected"
checkbox input "true"
click at [135, 299] on div "clear Search" at bounding box center [169, 307] width 299 height 42
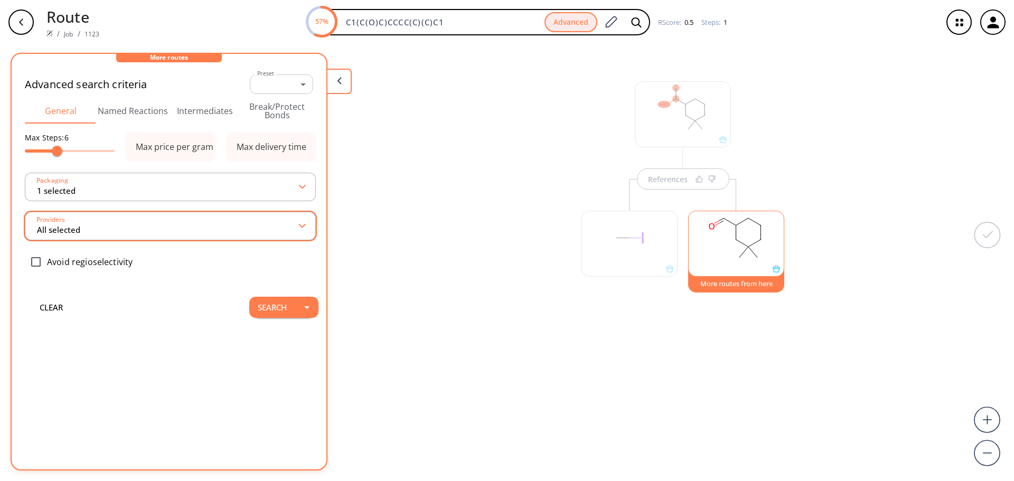
click at [92, 227] on input "All selected" at bounding box center [168, 226] width 264 height 19
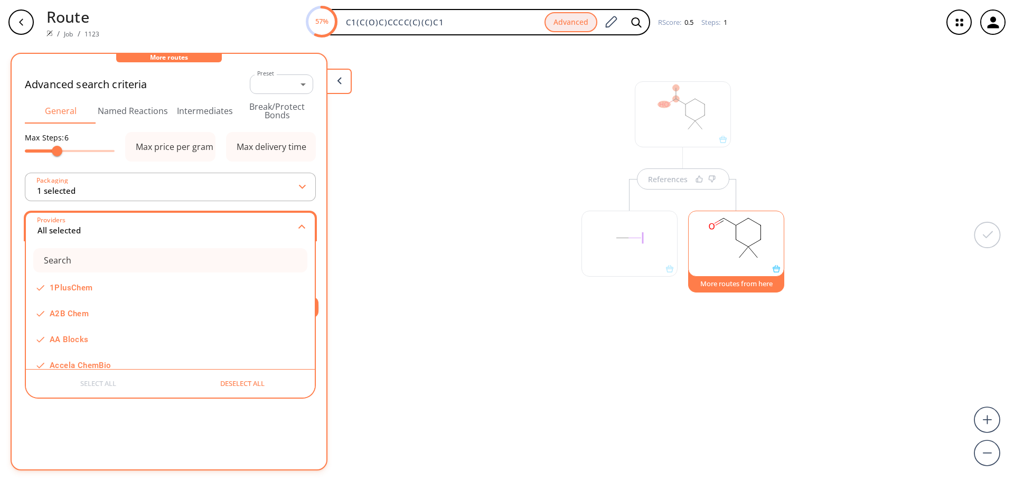
click at [92, 227] on input "All selected" at bounding box center [167, 226] width 263 height 19
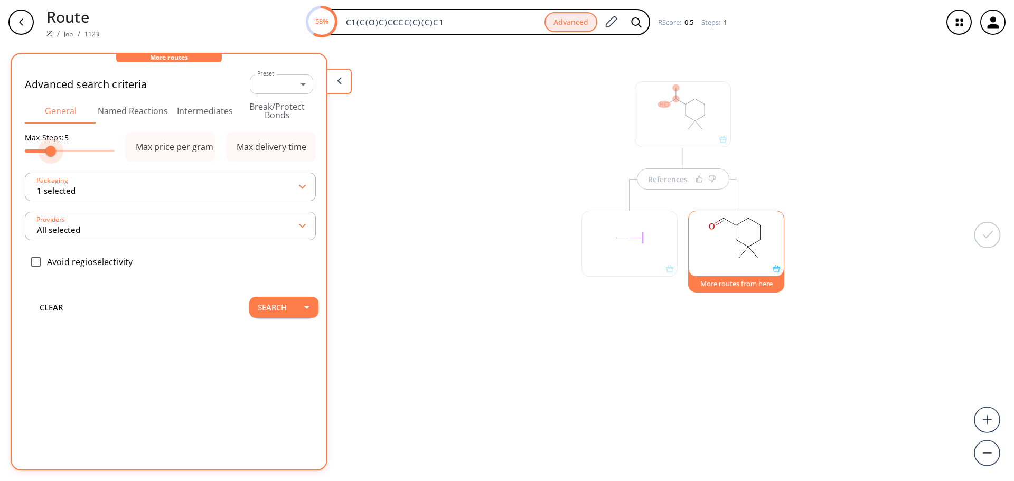
click at [53, 151] on span at bounding box center [50, 151] width 11 height 11
type input "3"
drag, startPoint x: 48, startPoint y: 152, endPoint x: 36, endPoint y: 152, distance: 11.1
click at [36, 152] on span at bounding box center [37, 151] width 11 height 11
click at [270, 301] on button "Search" at bounding box center [272, 307] width 46 height 21
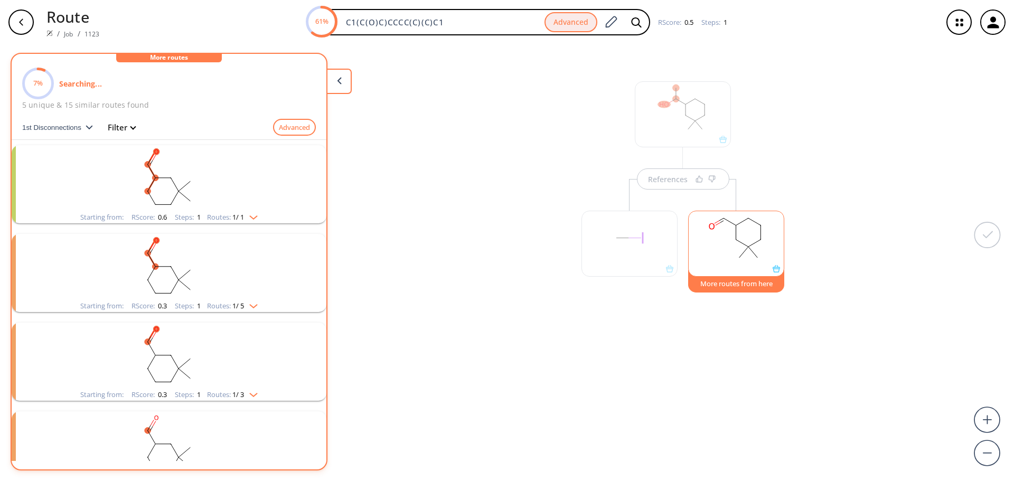
click at [251, 213] on img "clusters" at bounding box center [251, 215] width 14 height 8
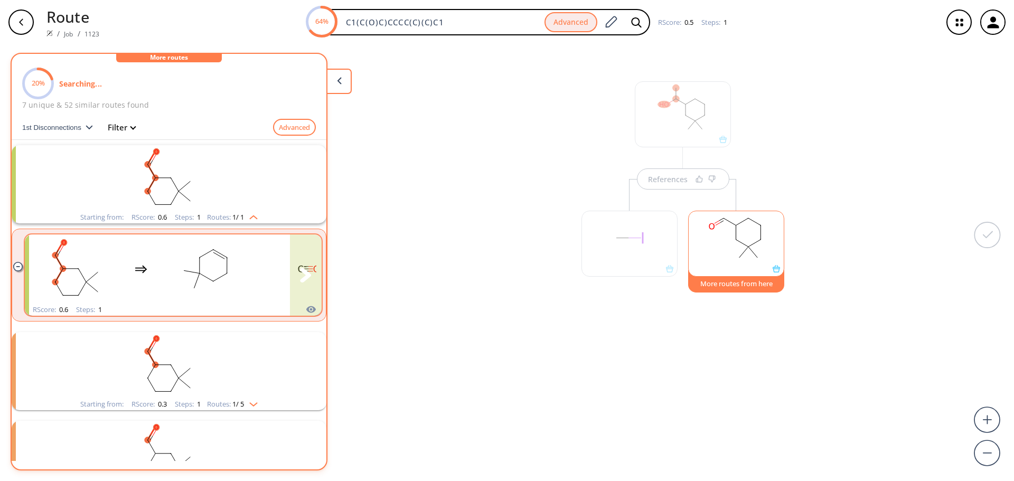
click at [256, 297] on div "clusters" at bounding box center [194, 269] width 330 height 69
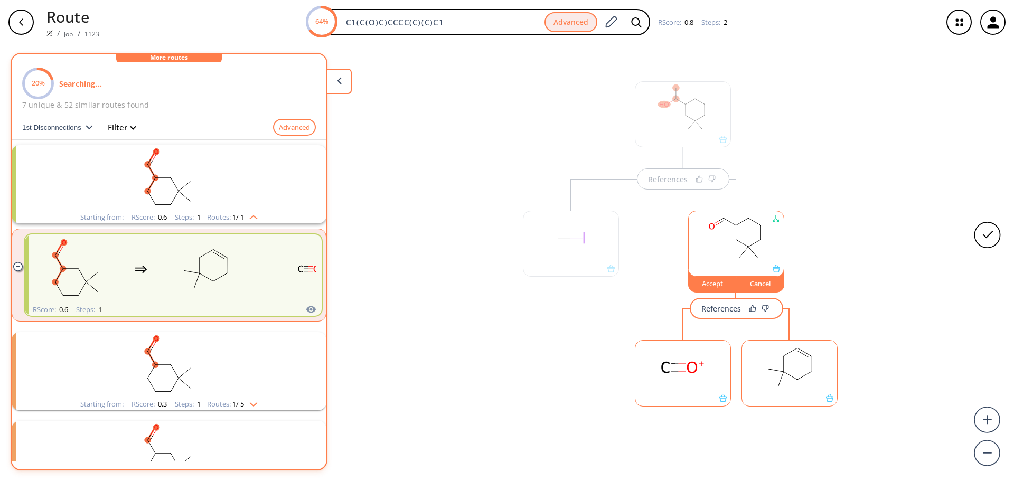
click at [385, 349] on div "References Accept Cancel References" at bounding box center [507, 258] width 1014 height 428
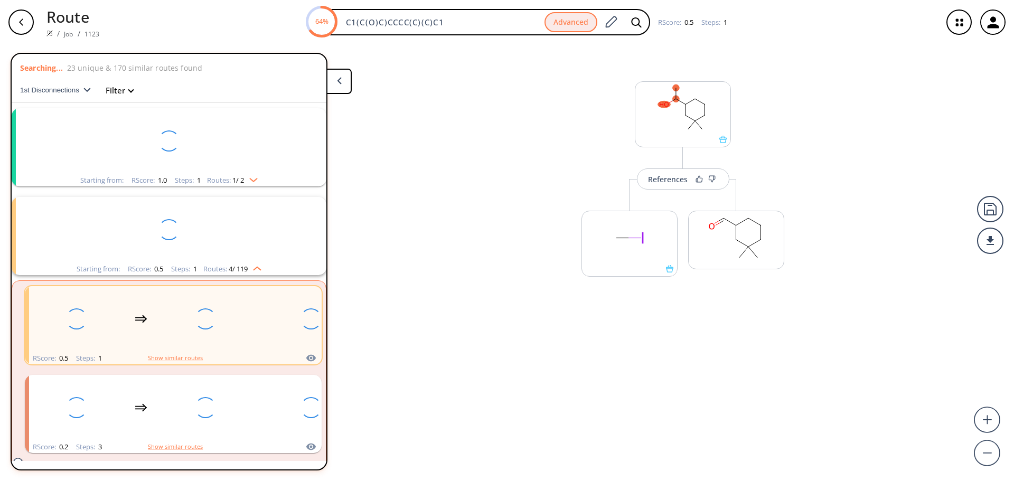
scroll to position [24, 0]
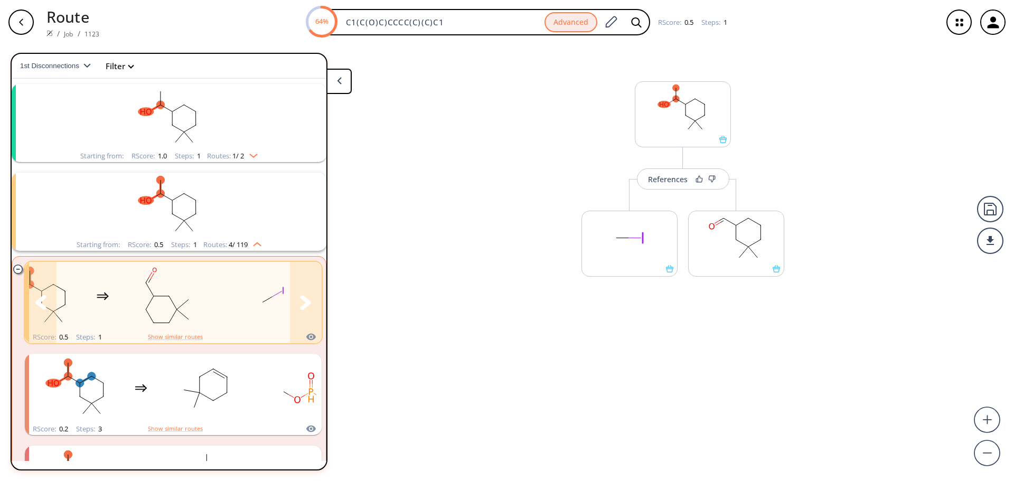
click at [300, 302] on icon "clusters" at bounding box center [305, 302] width 11 height 14
click at [274, 313] on rect "clusters" at bounding box center [264, 297] width 95 height 66
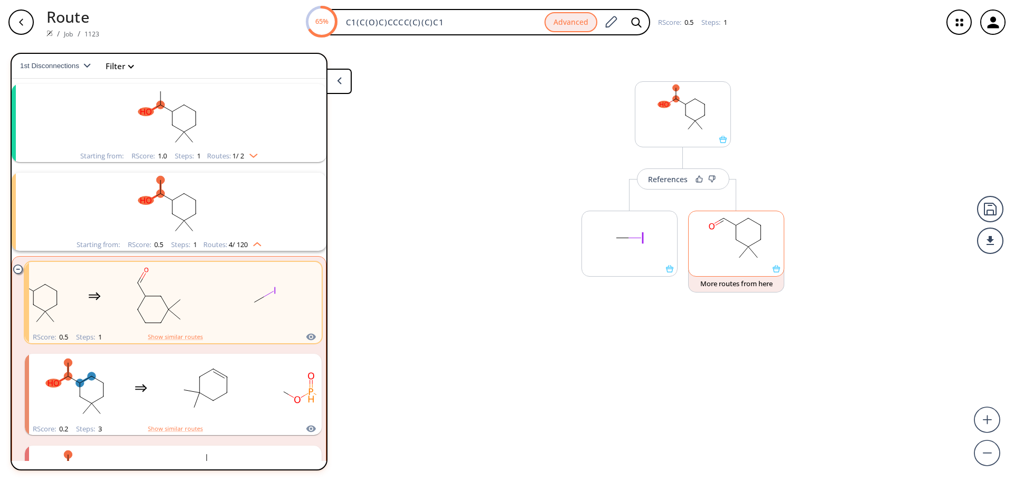
click at [719, 270] on div at bounding box center [736, 268] width 95 height 7
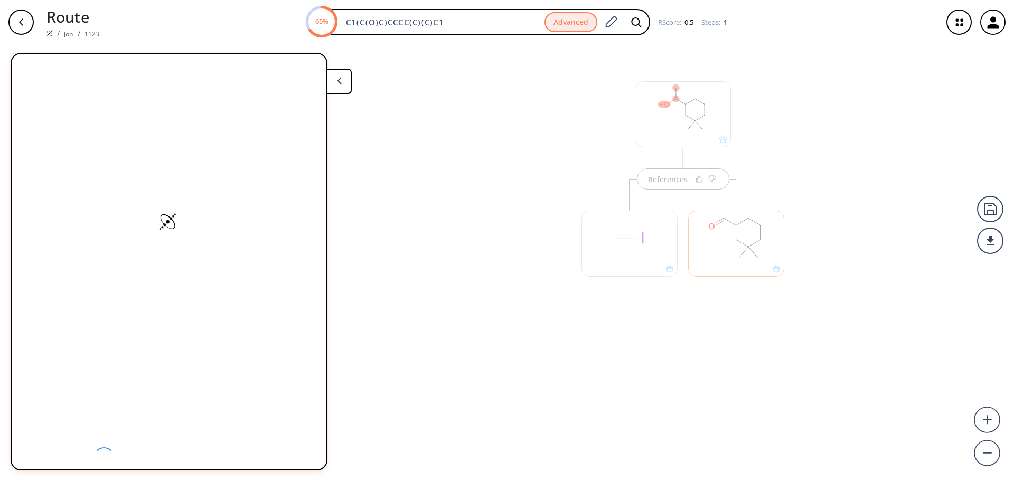
scroll to position [0, 0]
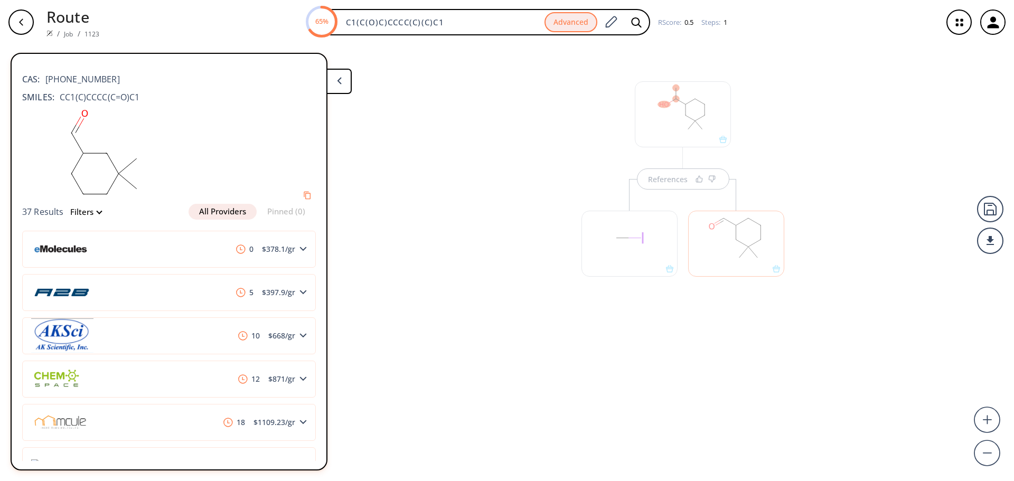
click at [735, 246] on div at bounding box center [736, 244] width 96 height 66
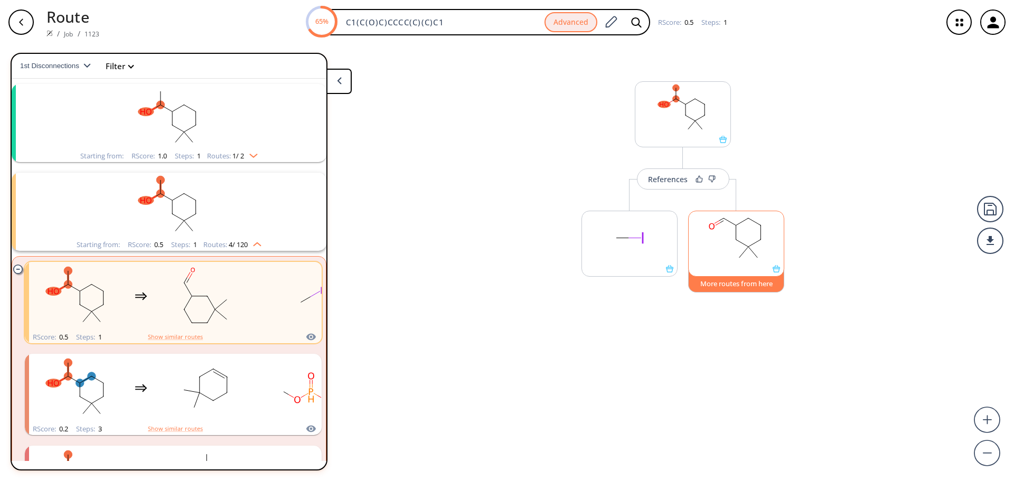
click at [736, 284] on button "More routes from here" at bounding box center [736, 281] width 96 height 23
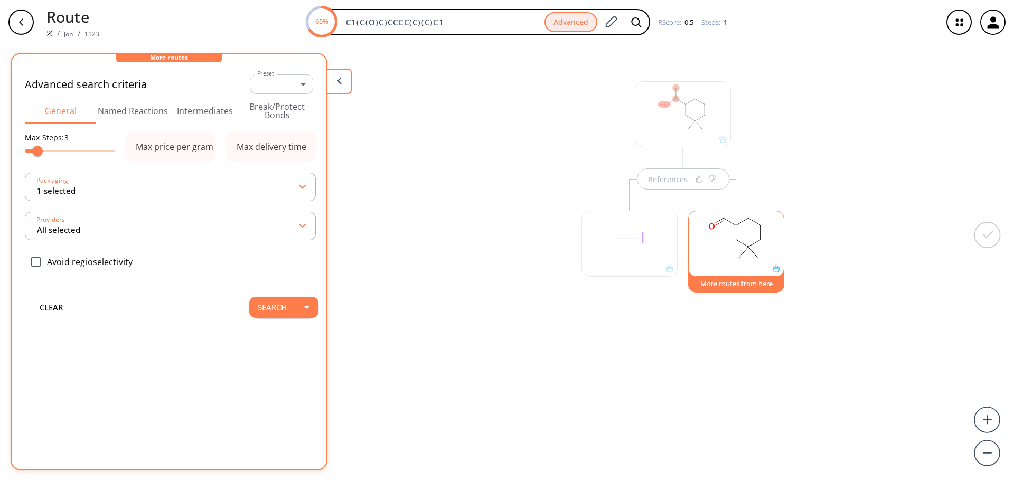
type input "6"
type input "All selected"
click at [267, 307] on button "Search" at bounding box center [272, 307] width 46 height 21
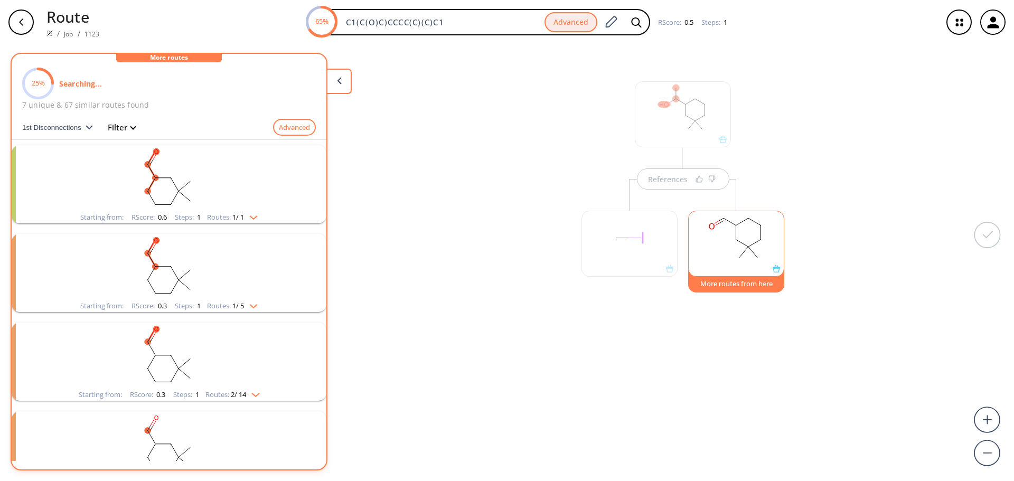
click at [236, 257] on rect "clusters" at bounding box center [169, 267] width 275 height 66
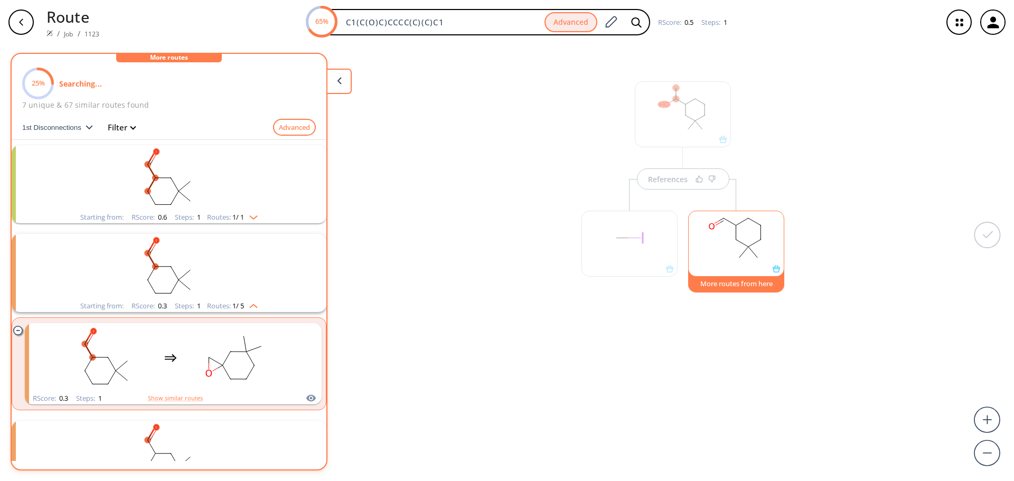
click at [236, 266] on rect "clusters" at bounding box center [169, 267] width 275 height 66
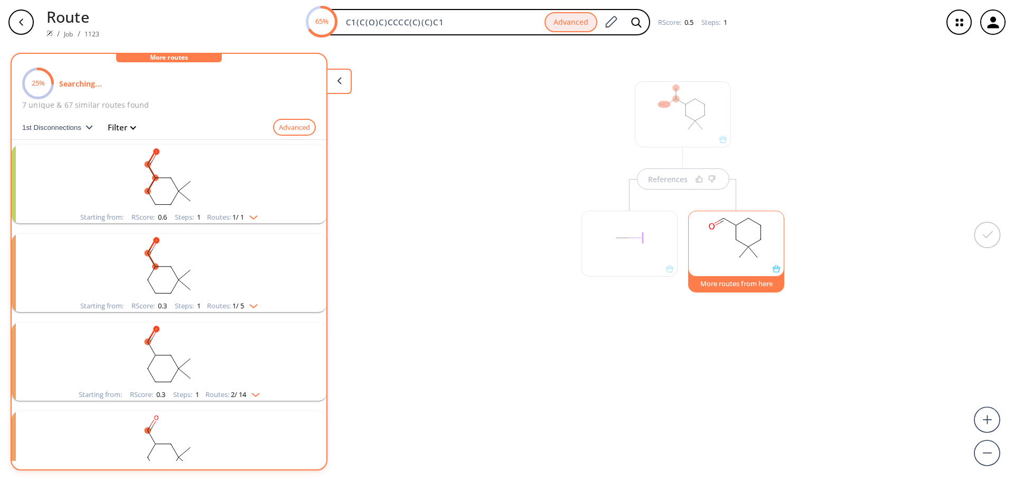
click at [216, 204] on rect "clusters" at bounding box center [169, 178] width 275 height 66
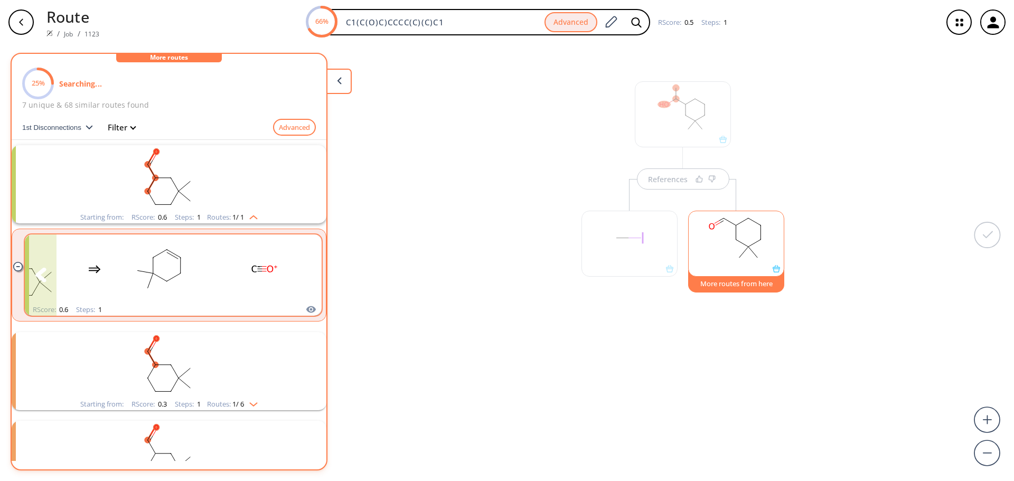
click at [292, 282] on button "clusters" at bounding box center [306, 275] width 32 height 81
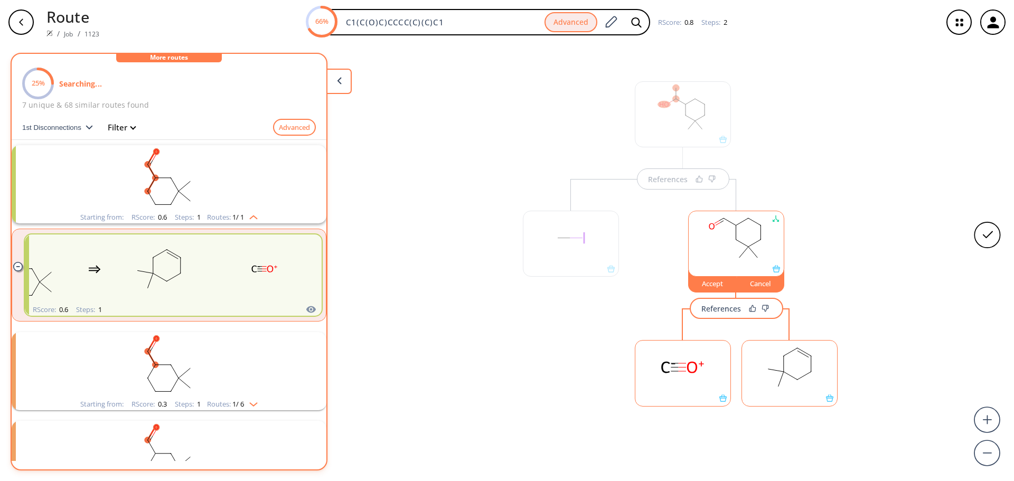
click at [465, 370] on div "References Accept Cancel References" at bounding box center [507, 258] width 1014 height 428
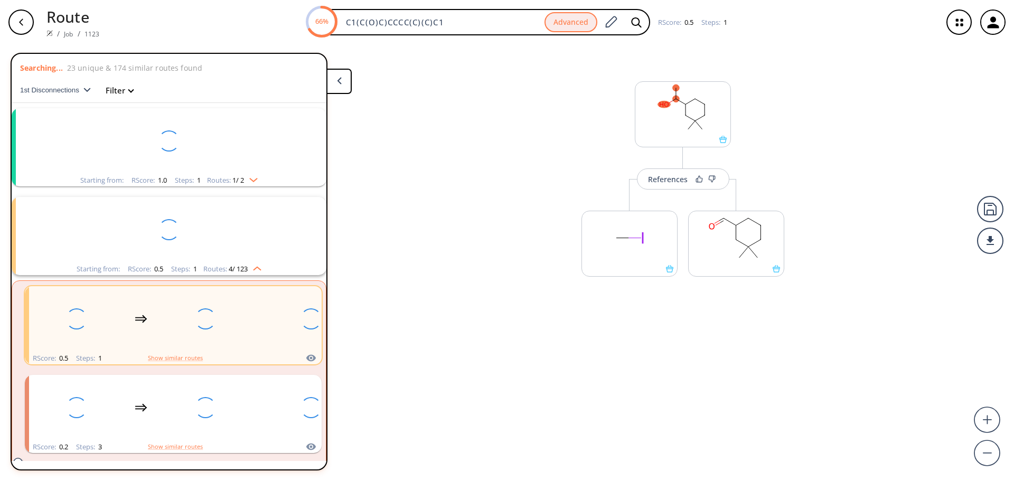
scroll to position [24, 0]
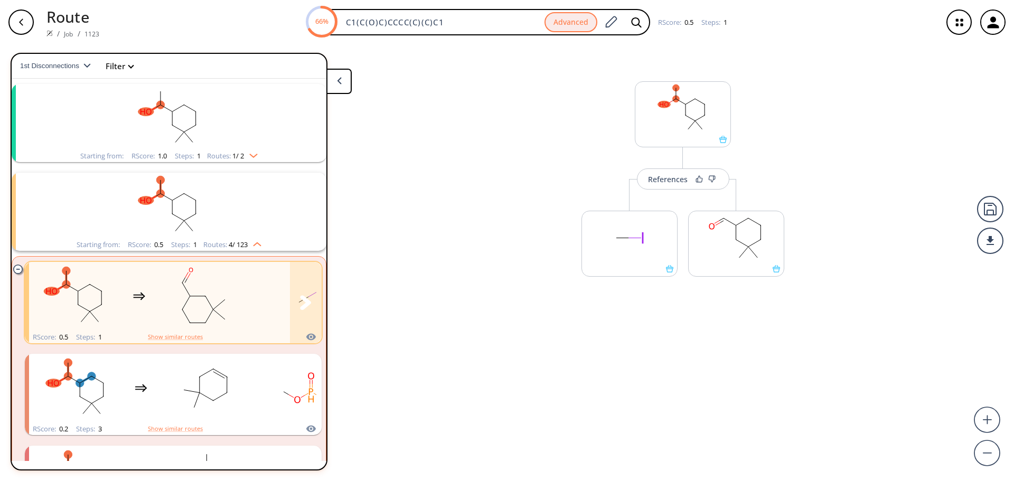
click at [293, 306] on button "clusters" at bounding box center [306, 302] width 32 height 81
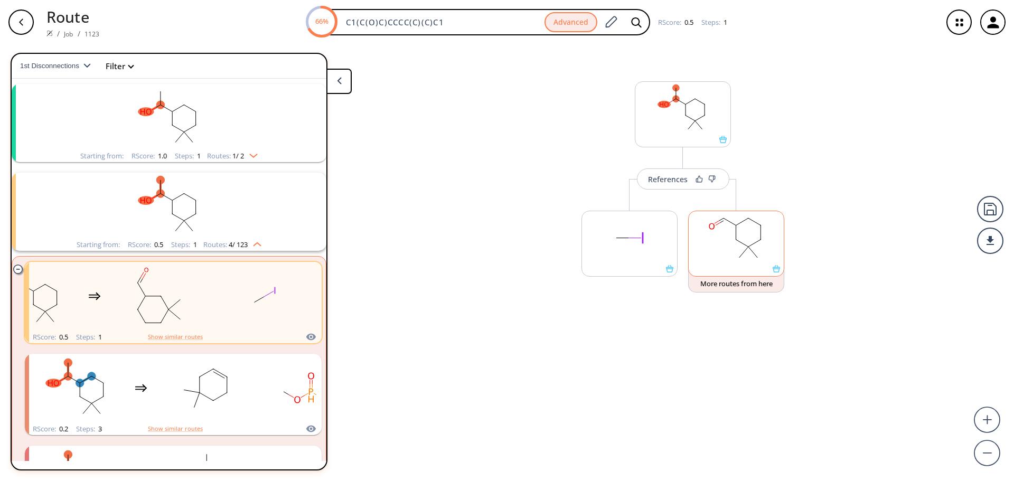
click at [747, 257] on rect at bounding box center [736, 238] width 95 height 54
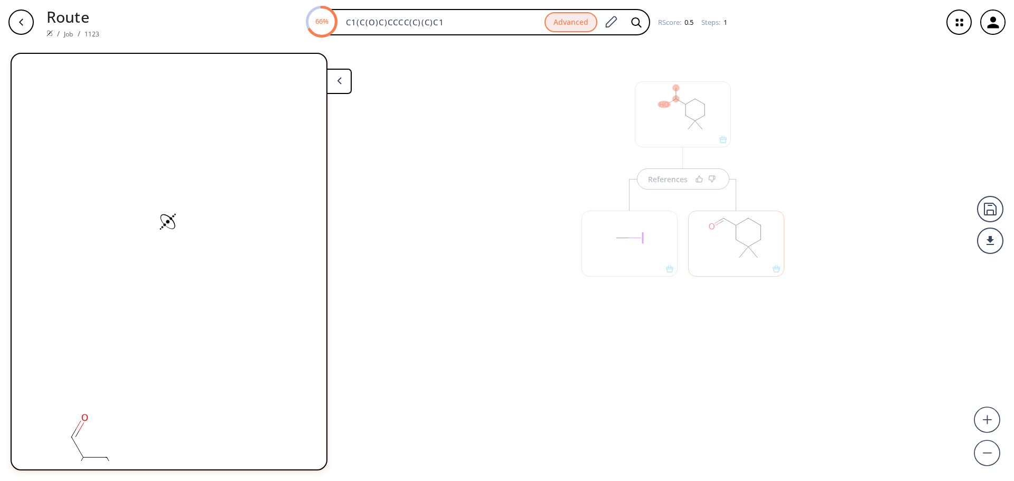
scroll to position [0, 0]
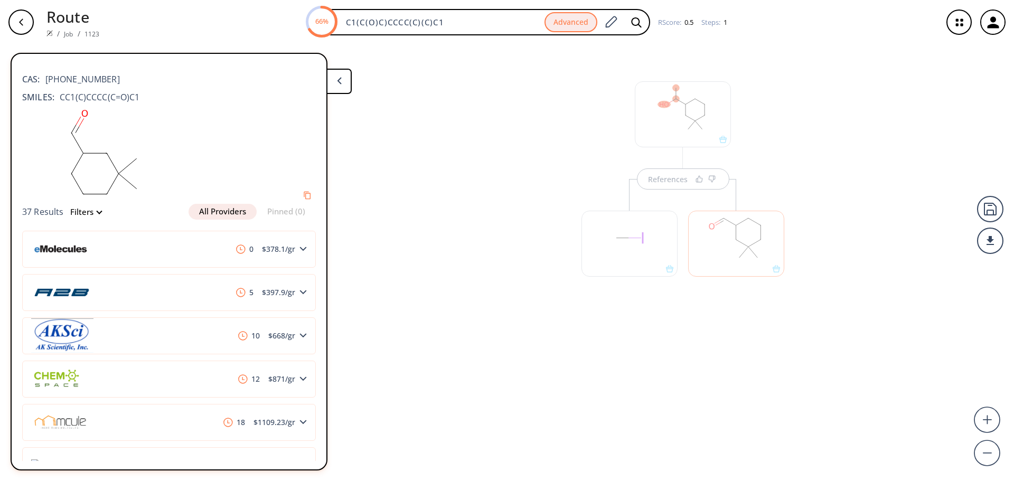
click at [776, 268] on div at bounding box center [736, 244] width 96 height 66
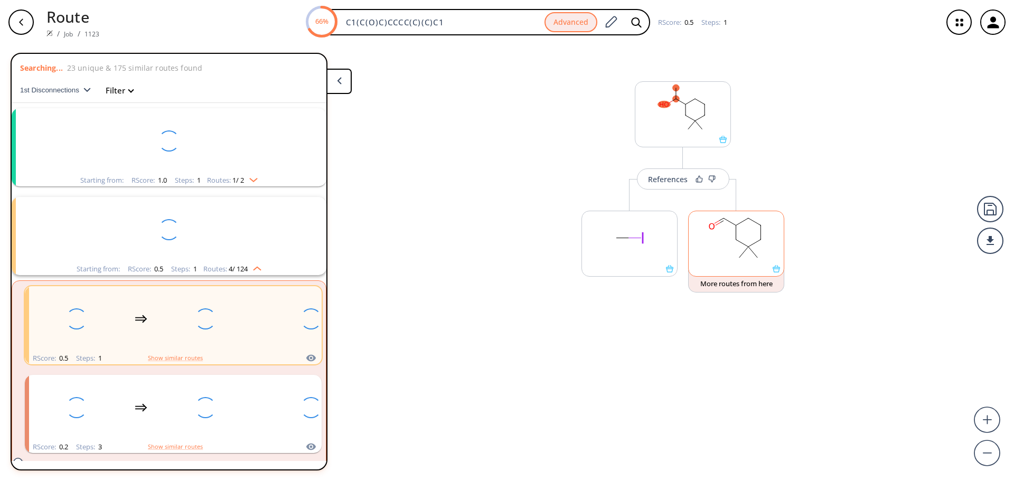
scroll to position [24, 0]
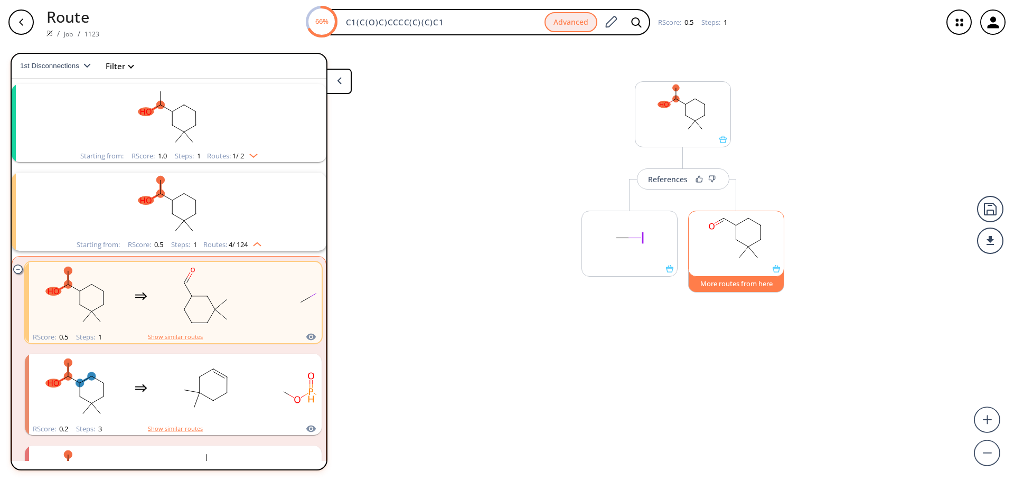
click at [759, 285] on button "More routes from here" at bounding box center [736, 281] width 96 height 23
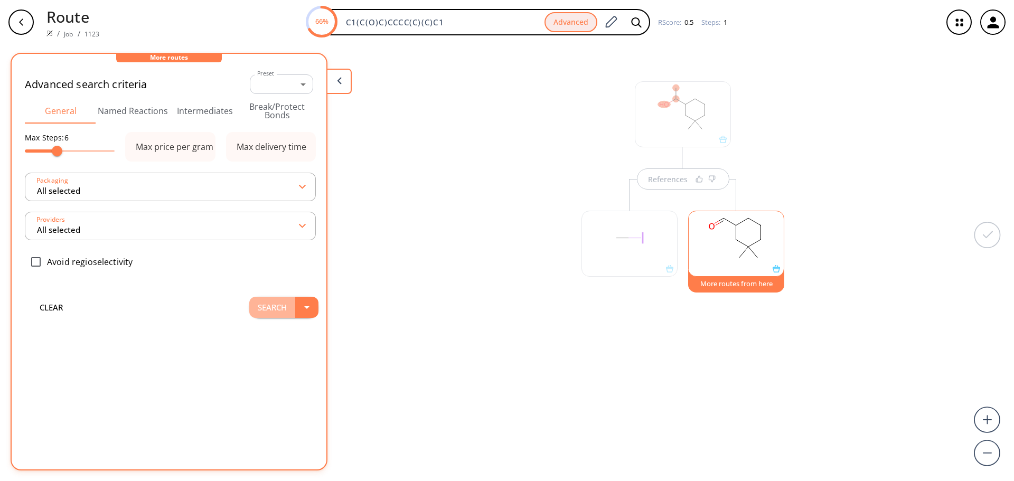
click at [267, 309] on button "Search" at bounding box center [272, 307] width 46 height 21
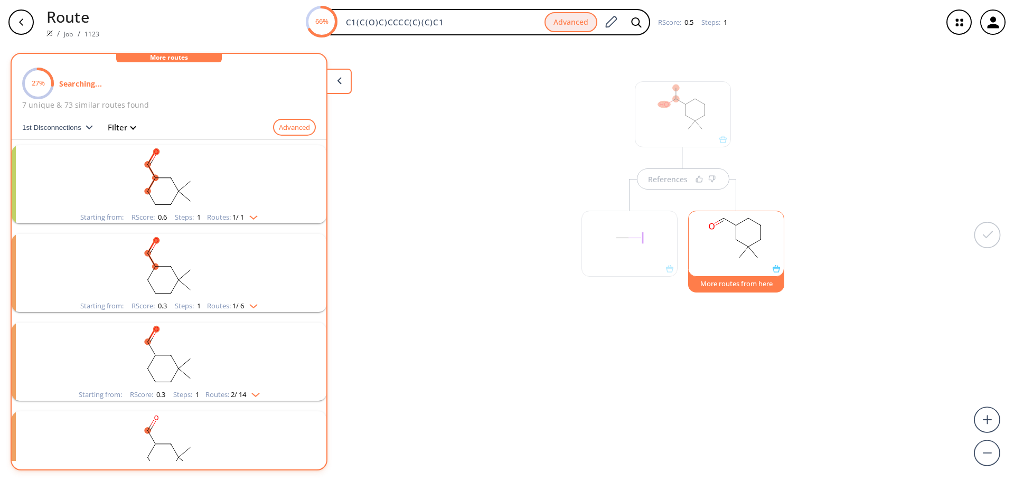
click at [252, 217] on img "clusters" at bounding box center [251, 215] width 14 height 8
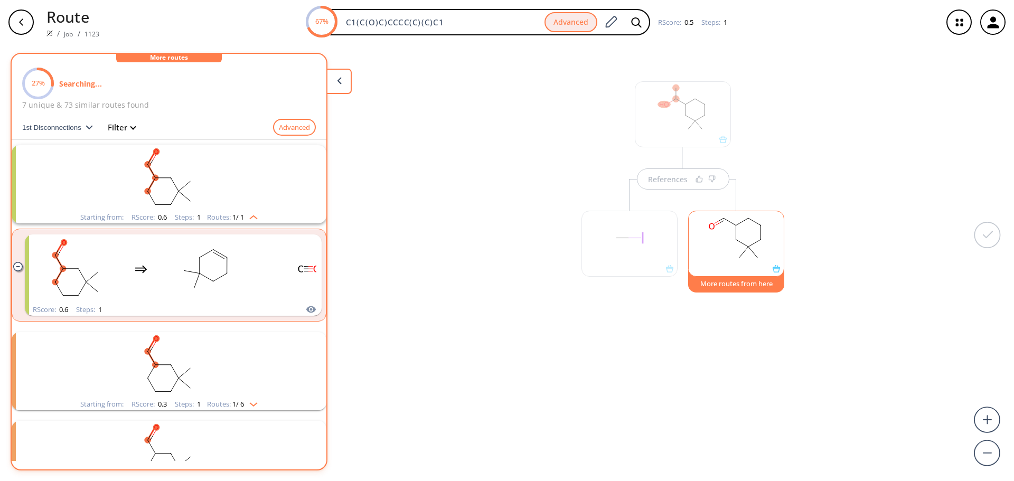
click at [220, 191] on rect "clusters" at bounding box center [169, 178] width 275 height 66
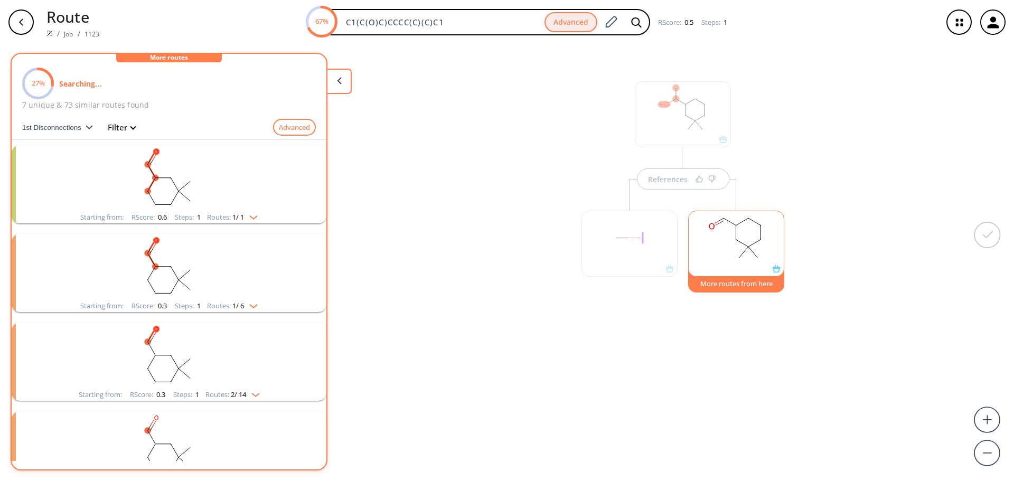
click at [221, 189] on rect "clusters" at bounding box center [169, 178] width 275 height 66
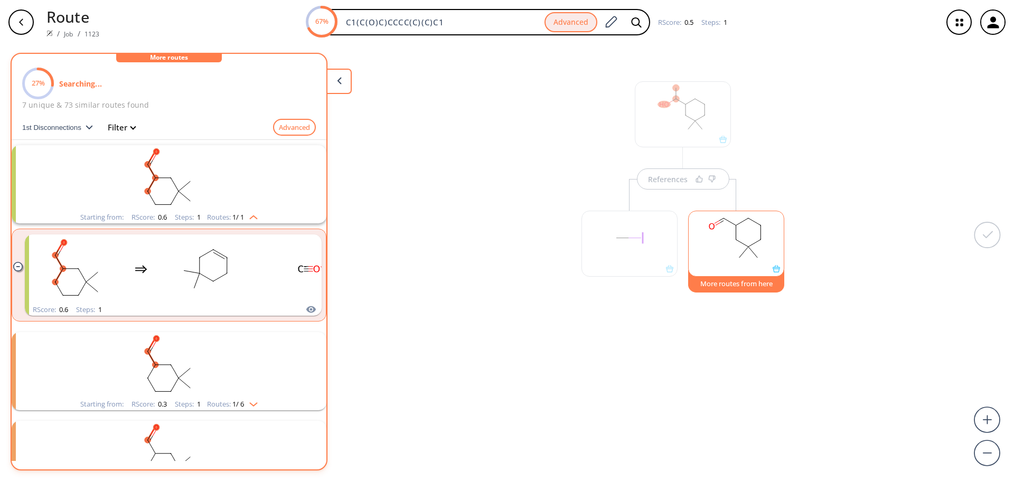
click at [289, 184] on rect "clusters" at bounding box center [169, 178] width 275 height 66
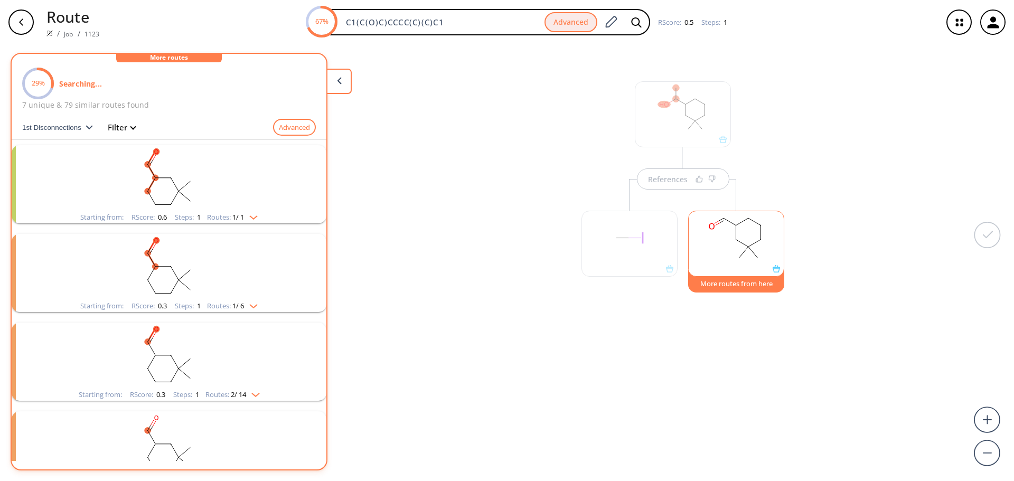
click at [256, 216] on img "clusters" at bounding box center [251, 215] width 14 height 8
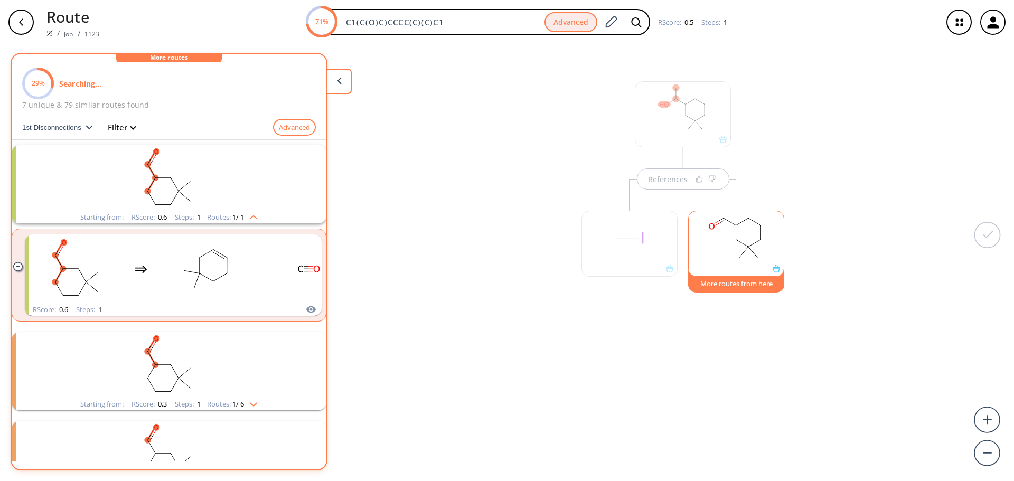
click at [80, 186] on rect "clusters" at bounding box center [169, 178] width 275 height 66
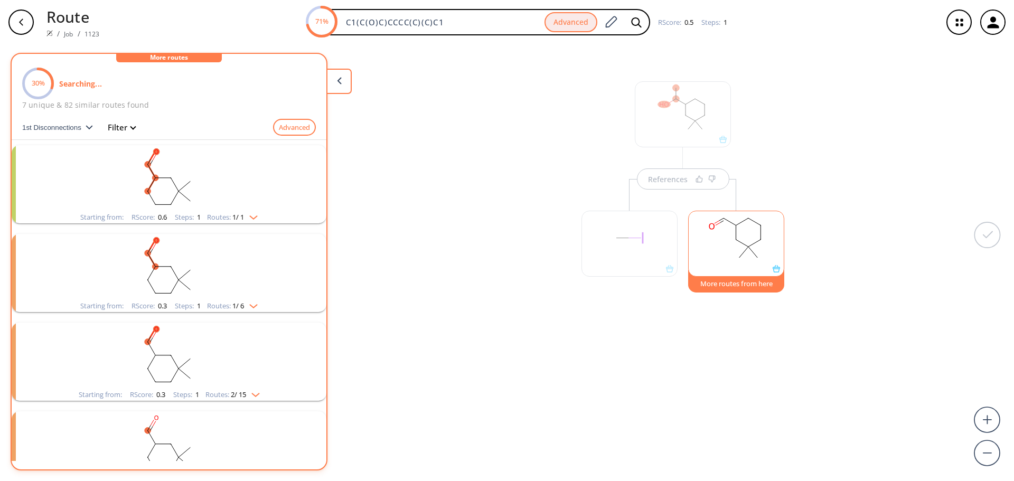
click at [32, 169] on rect "clusters" at bounding box center [169, 178] width 275 height 66
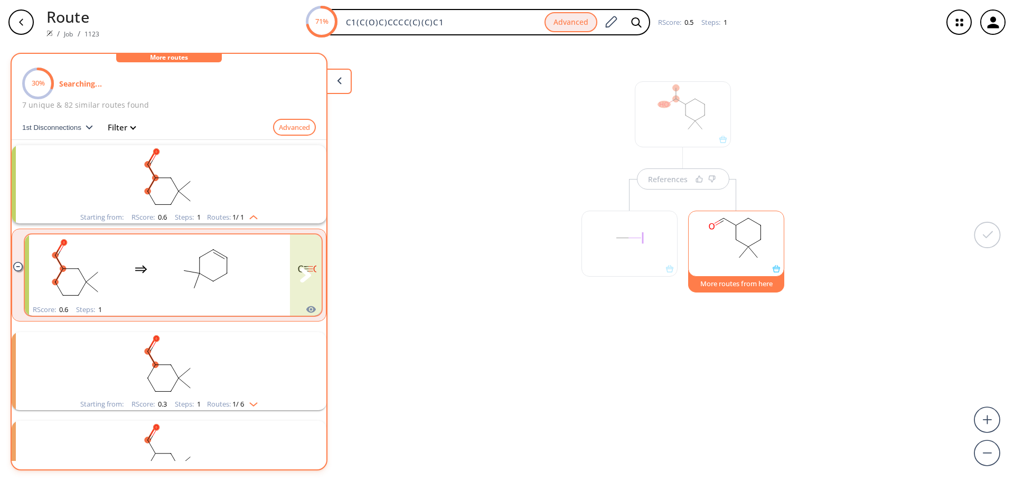
click at [32, 255] on button "clusters" at bounding box center [41, 275] width 32 height 81
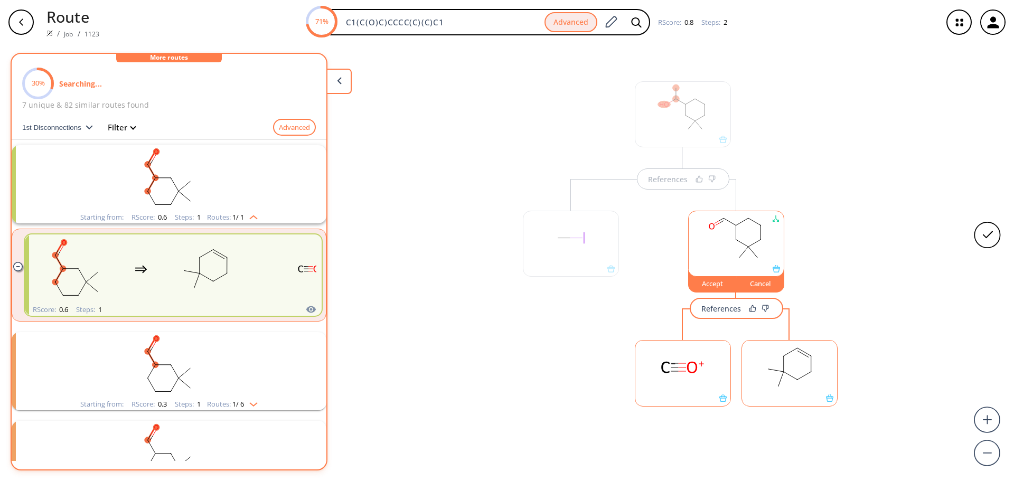
click at [396, 246] on div "References Accept Cancel References" at bounding box center [507, 258] width 1014 height 428
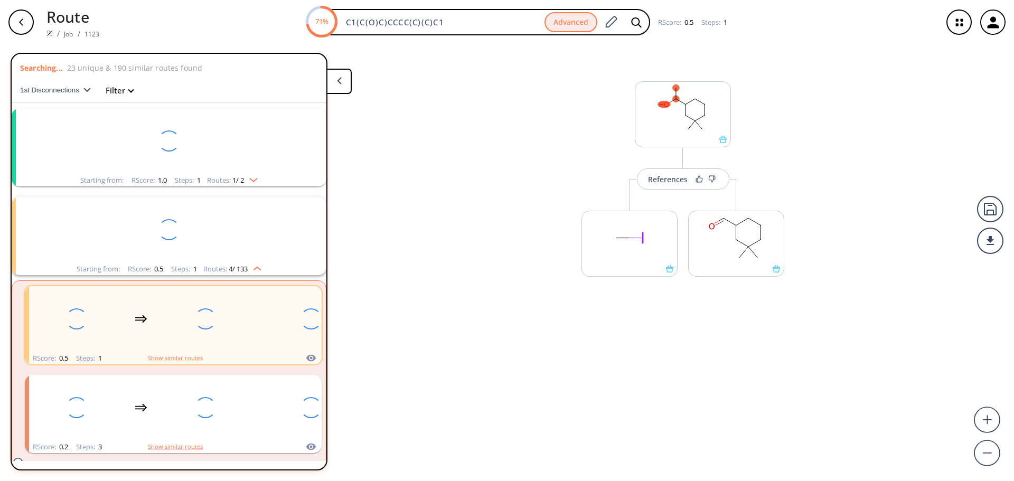
scroll to position [24, 0]
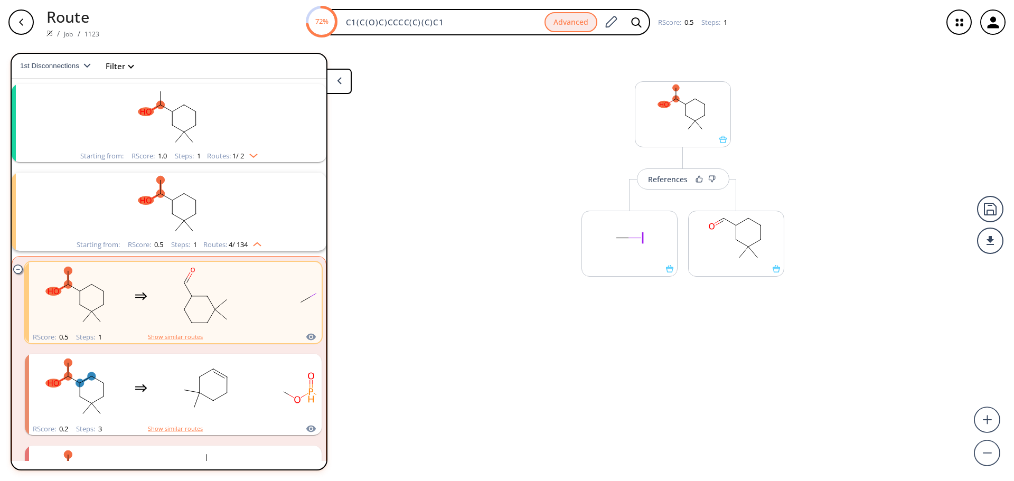
click at [18, 273] on icon "clusters" at bounding box center [17, 269] width 9 height 9
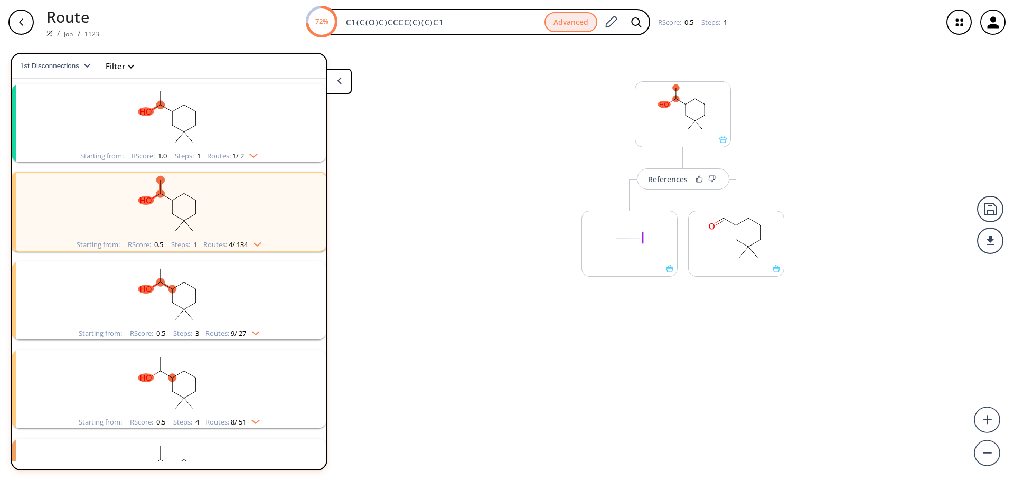
click at [67, 228] on rect "clusters" at bounding box center [169, 206] width 275 height 66
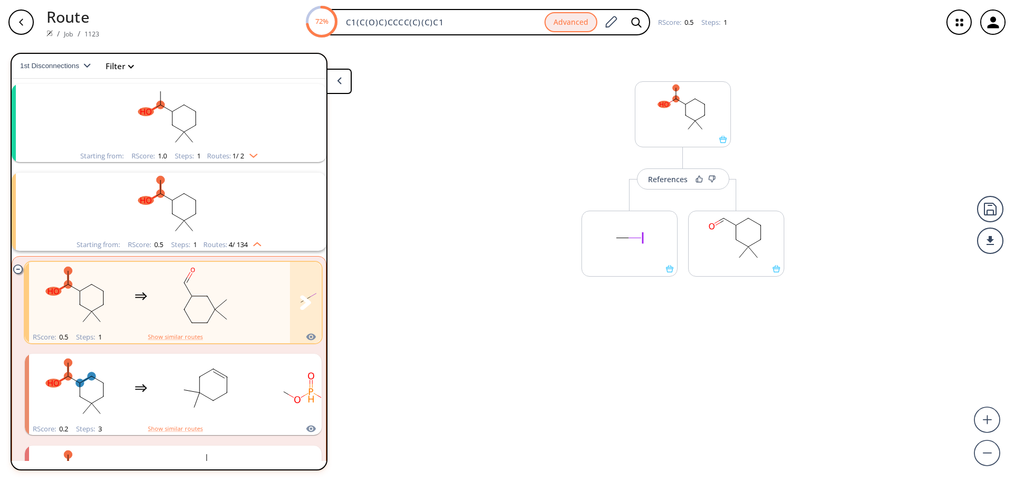
click at [139, 297] on icon "clusters" at bounding box center [140, 297] width 10 height 1
click at [220, 312] on rect "clusters" at bounding box center [205, 297] width 95 height 66
click at [696, 270] on div at bounding box center [736, 268] width 95 height 7
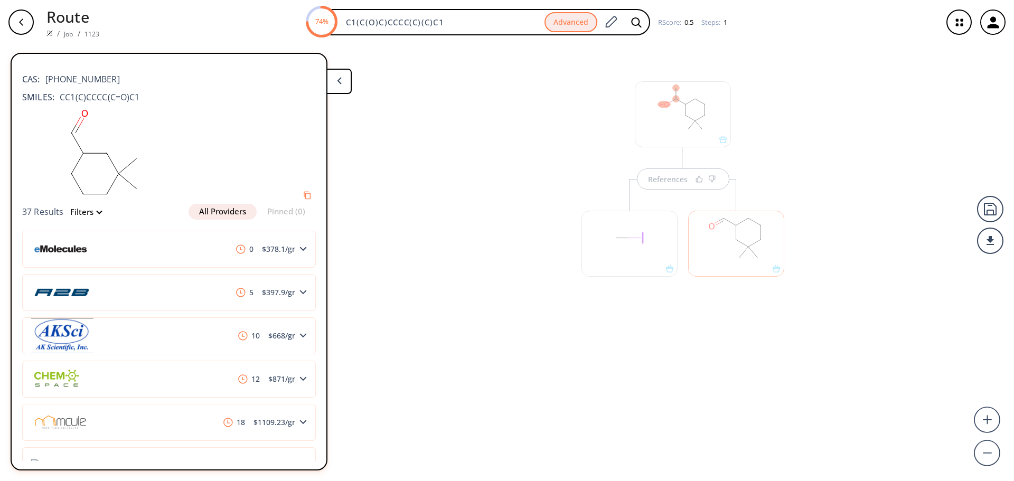
click at [743, 259] on div at bounding box center [736, 244] width 96 height 66
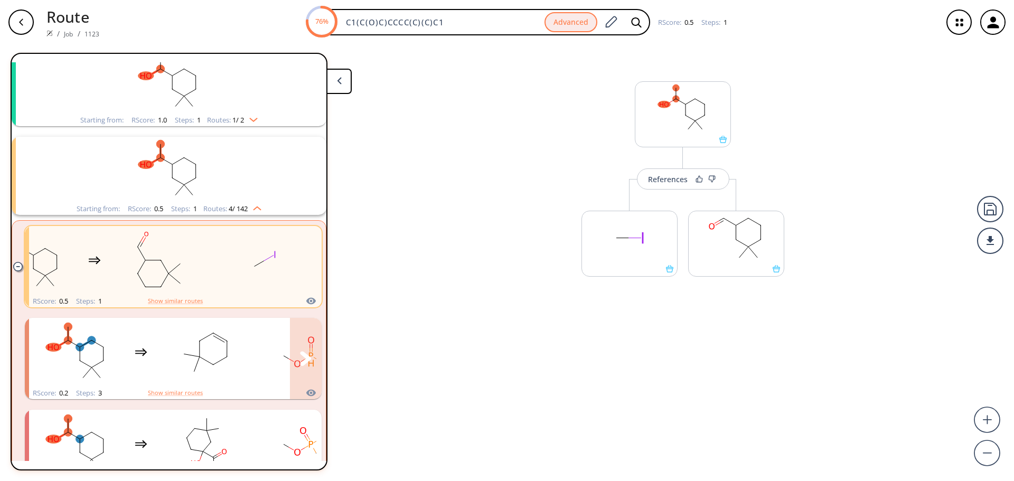
scroll to position [77, 0]
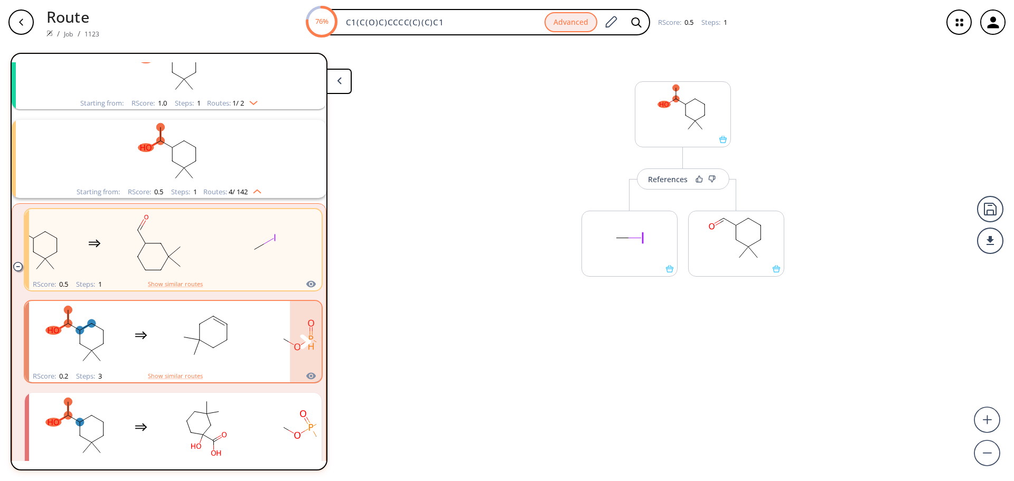
click at [243, 357] on rect "clusters" at bounding box center [205, 336] width 95 height 66
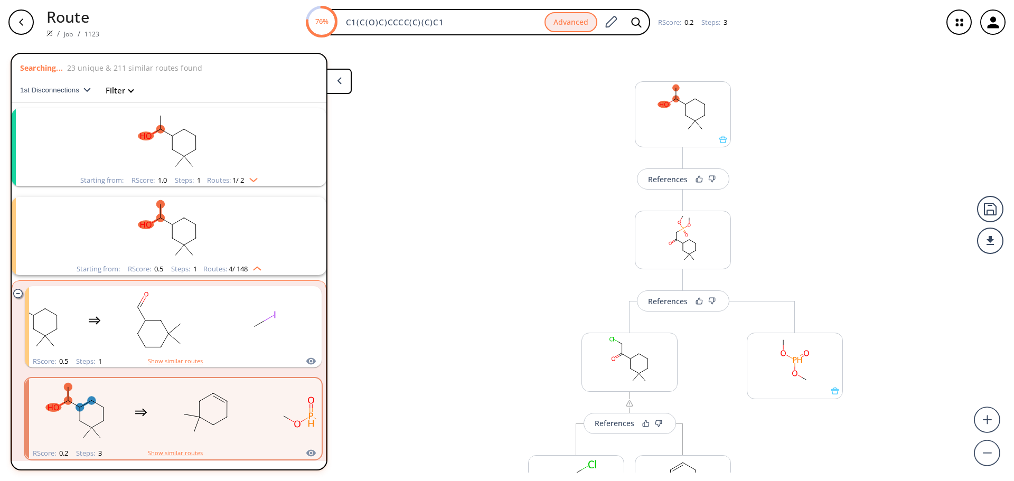
click at [88, 214] on rect "clusters" at bounding box center [169, 230] width 275 height 66
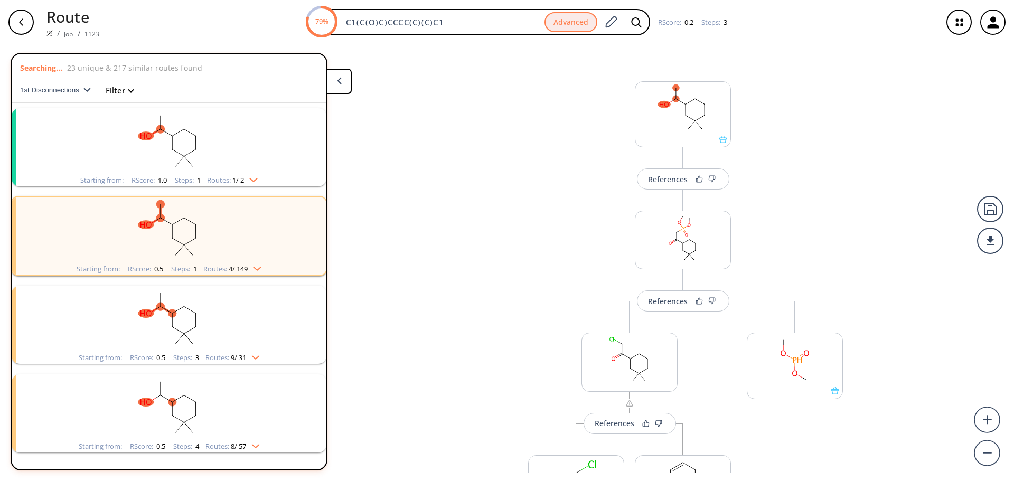
click at [283, 254] on rect "clusters" at bounding box center [169, 230] width 275 height 66
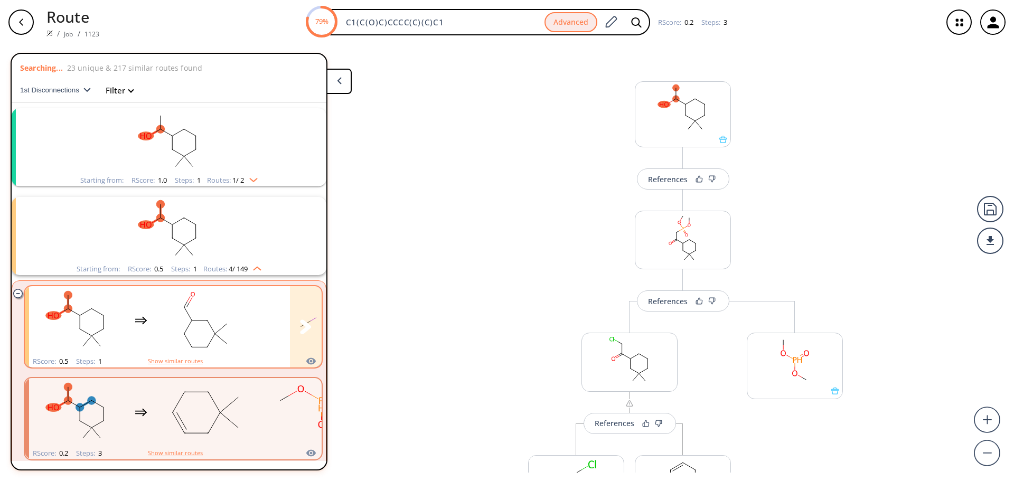
click at [264, 306] on rect "clusters" at bounding box center [311, 321] width 95 height 66
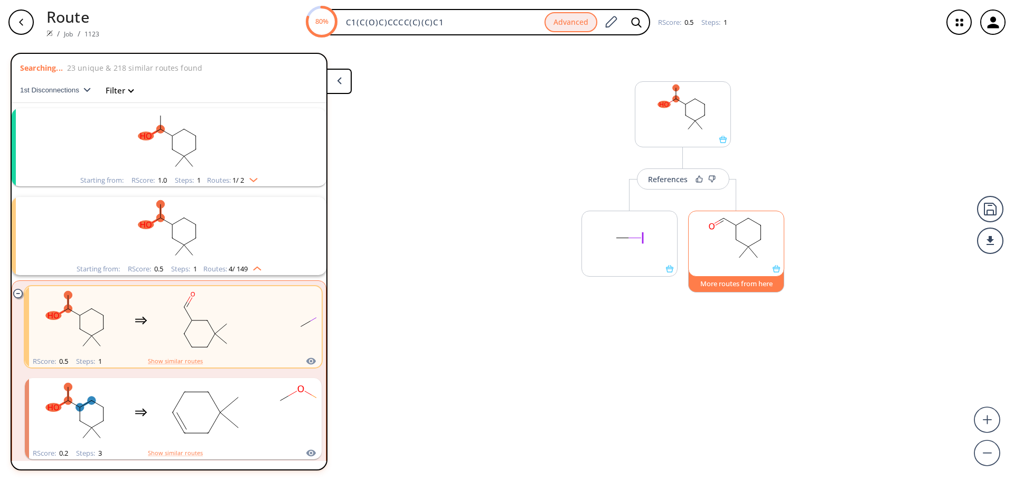
click at [718, 287] on button "More routes from here" at bounding box center [736, 281] width 96 height 23
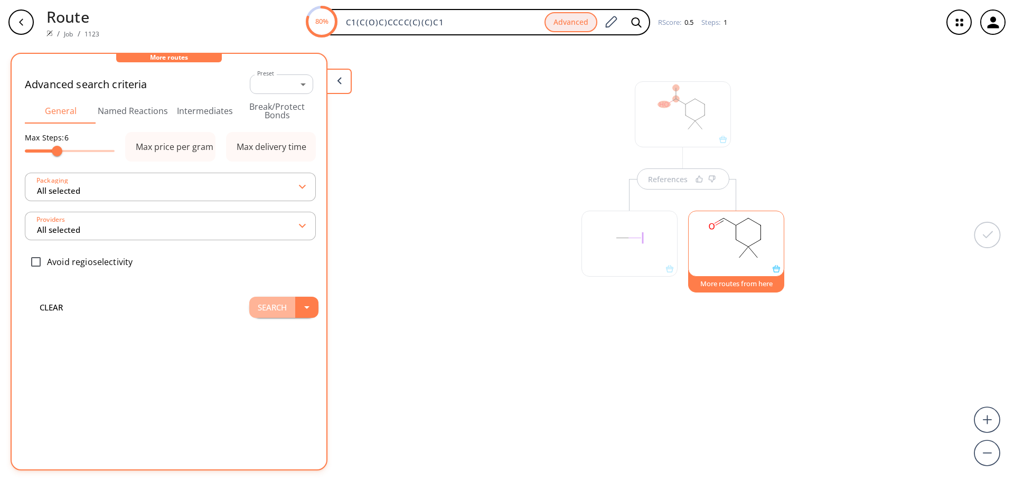
click at [282, 303] on button "Search" at bounding box center [272, 307] width 46 height 21
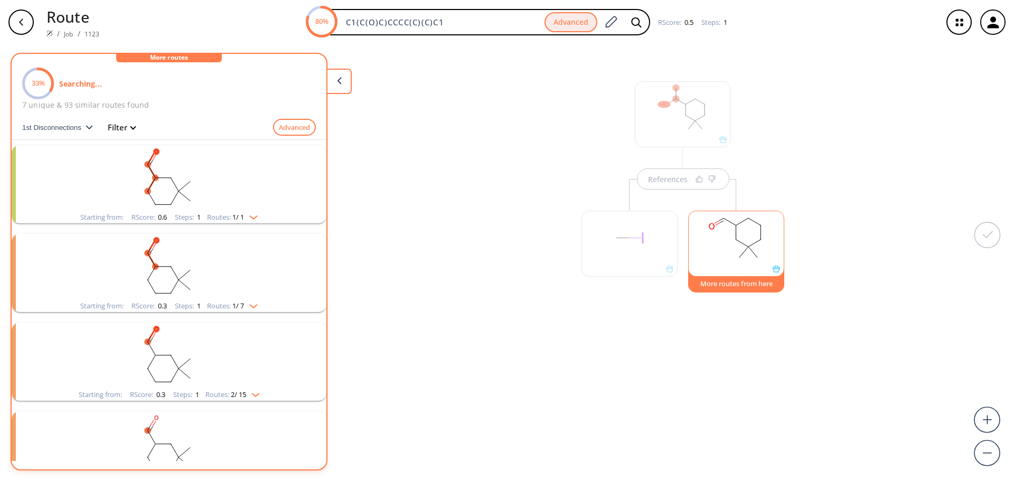
click at [214, 195] on rect "clusters" at bounding box center [169, 178] width 275 height 66
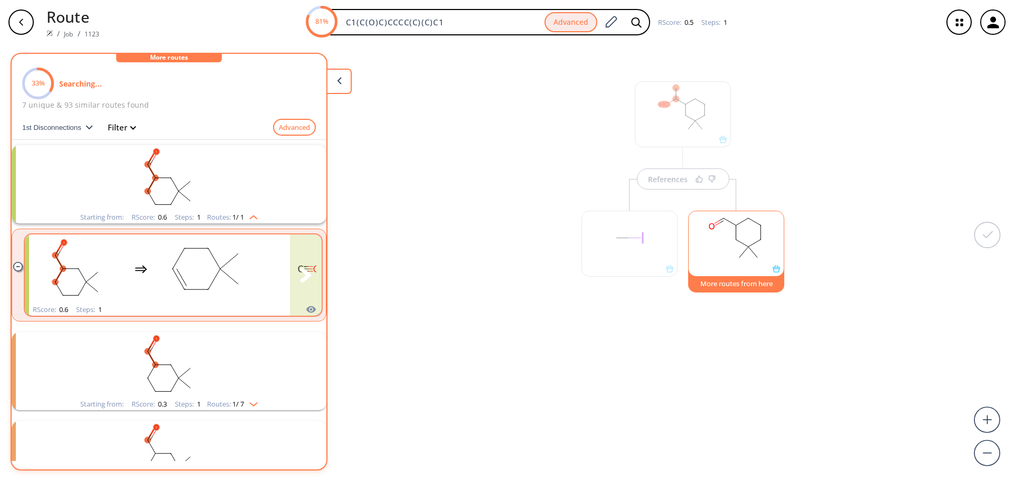
click at [255, 263] on div "clusters" at bounding box center [194, 269] width 330 height 69
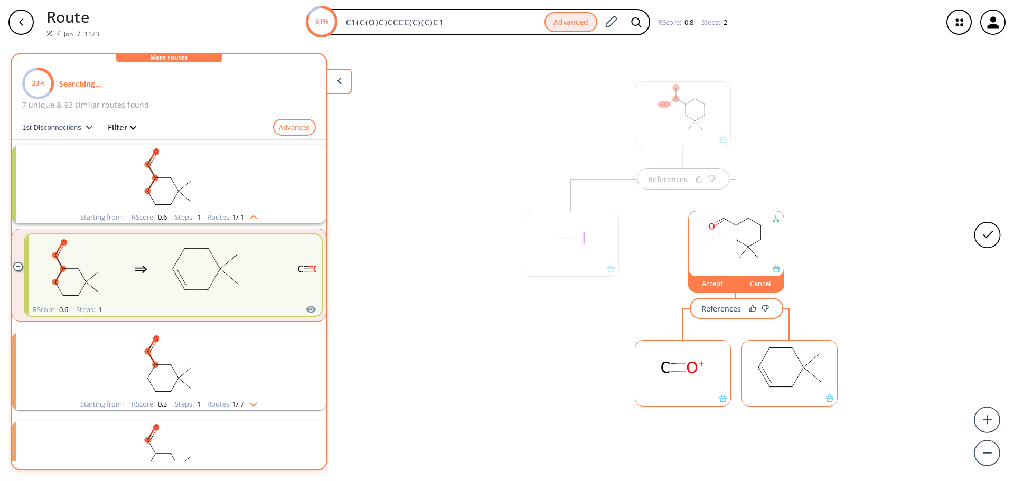
click at [782, 399] on div at bounding box center [789, 398] width 95 height 7
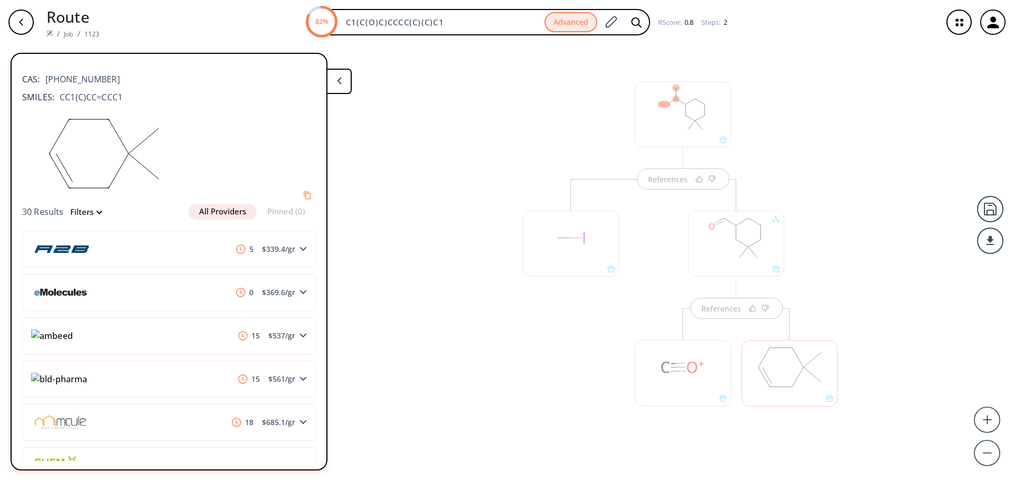
click at [724, 261] on div at bounding box center [736, 244] width 96 height 66
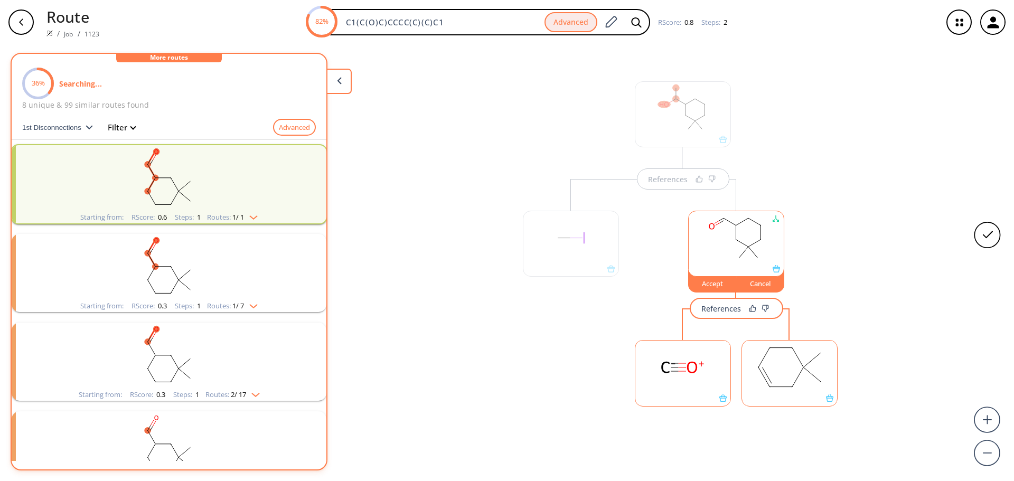
click at [715, 284] on div "Accept" at bounding box center [713, 283] width 48 height 6
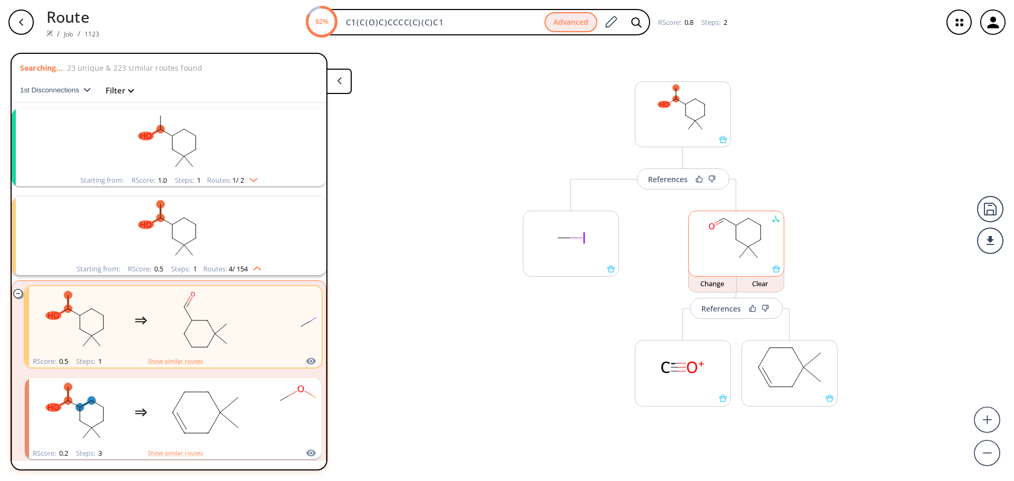
click at [723, 249] on rect at bounding box center [736, 238] width 95 height 54
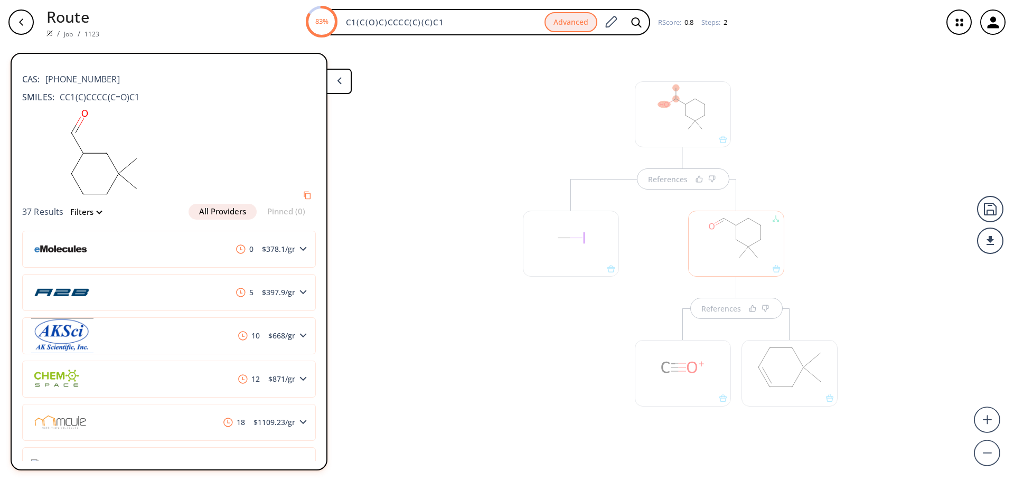
click at [766, 378] on div at bounding box center [790, 373] width 96 height 66
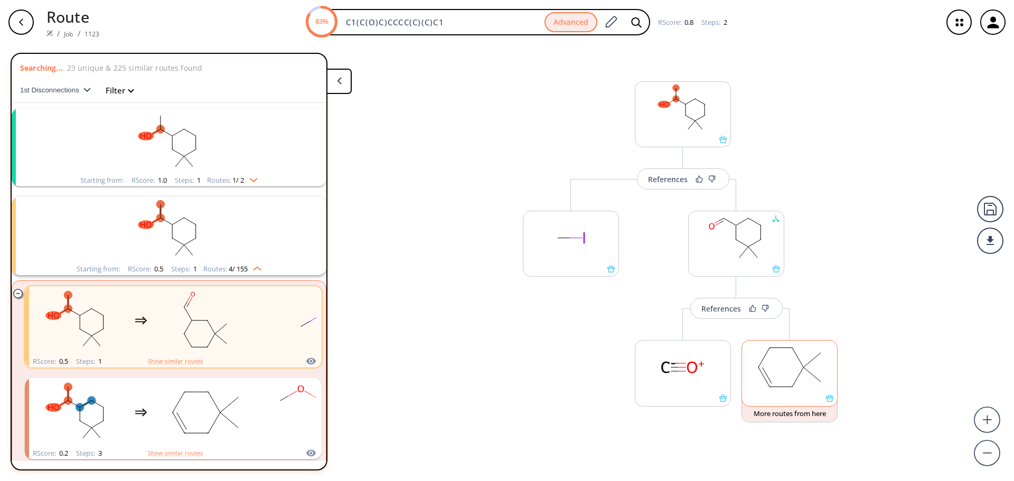
click at [766, 378] on rect at bounding box center [789, 368] width 95 height 54
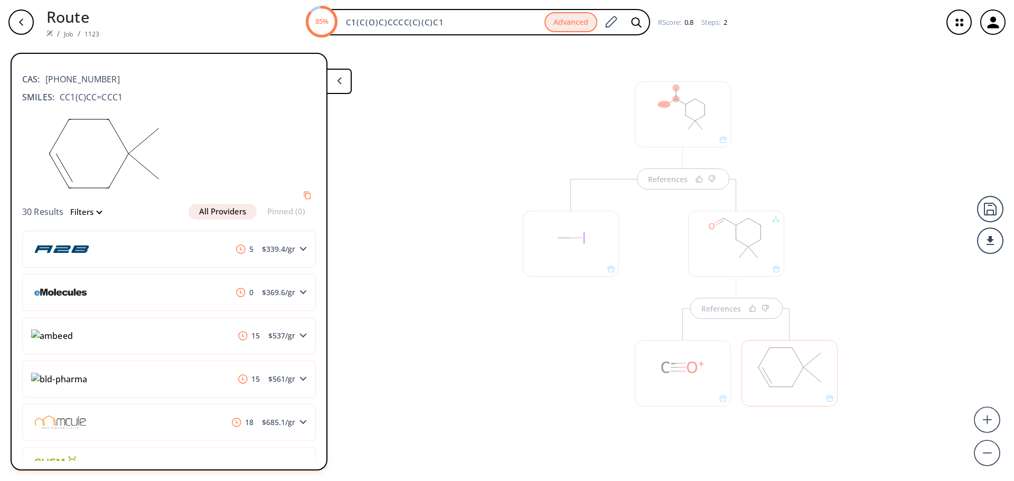
click at [748, 264] on div at bounding box center [736, 244] width 96 height 66
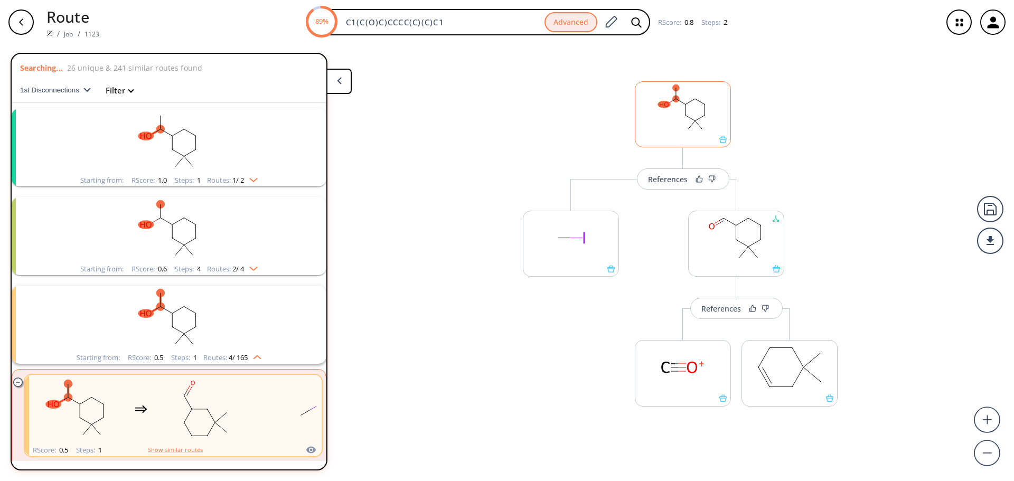
click at [645, 137] on div at bounding box center [682, 139] width 95 height 7
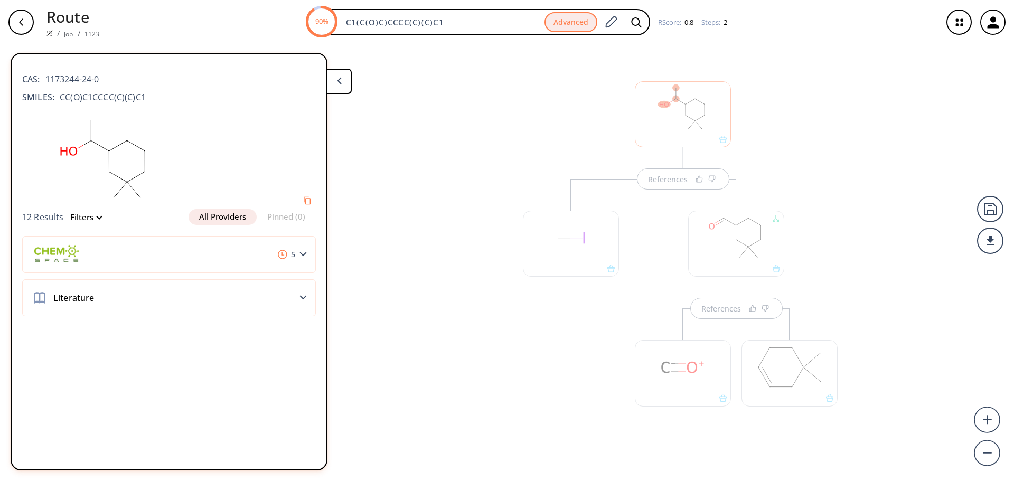
click at [680, 128] on div at bounding box center [683, 114] width 96 height 66
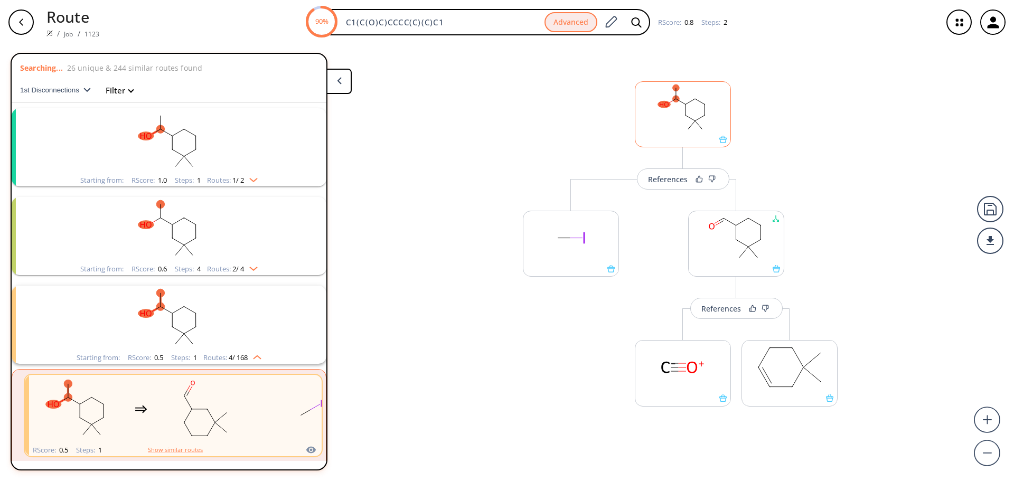
click at [680, 127] on rect at bounding box center [682, 109] width 95 height 54
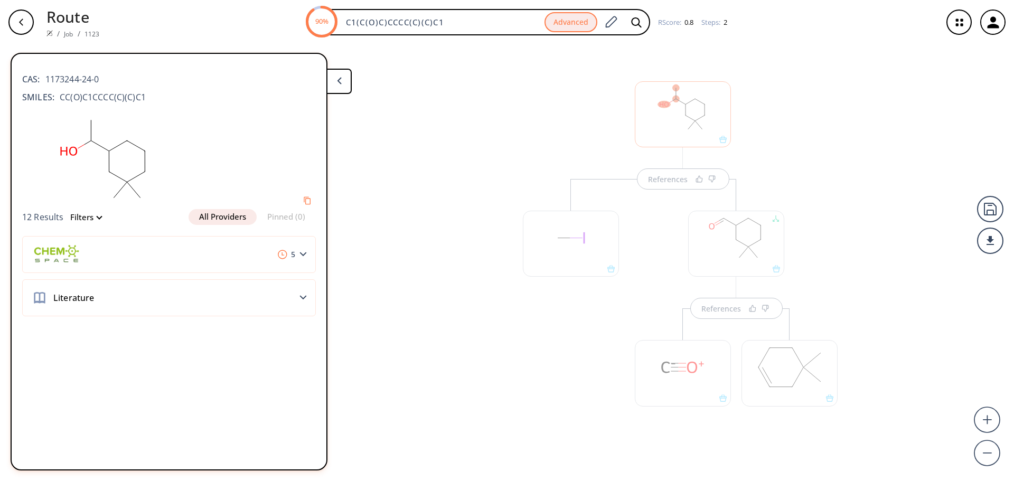
click at [676, 127] on div at bounding box center [683, 114] width 96 height 66
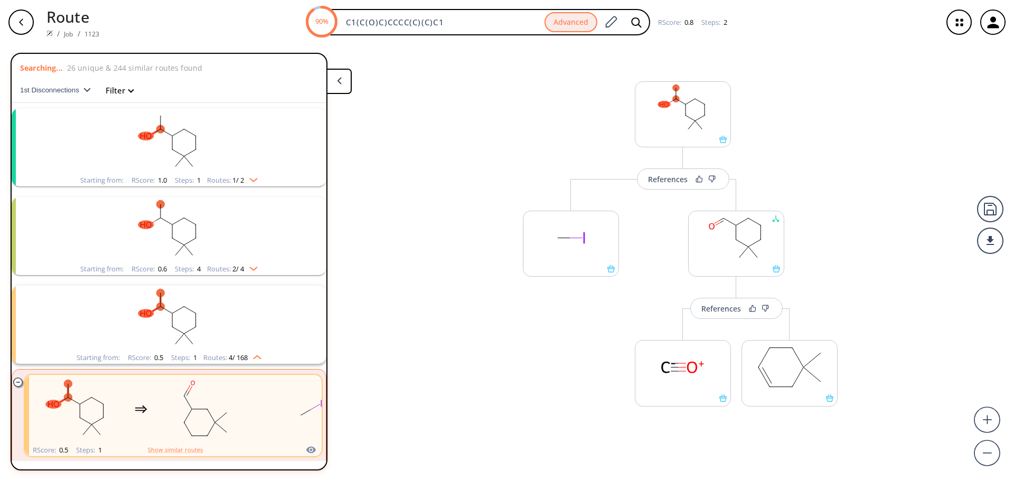
click at [288, 149] on rect "clusters" at bounding box center [169, 141] width 275 height 66
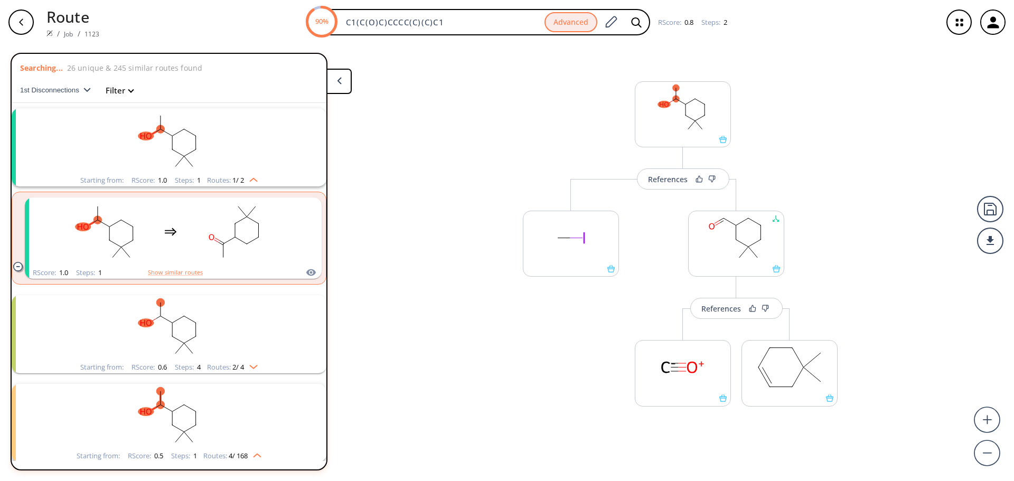
click at [251, 355] on rect "clusters" at bounding box center [169, 328] width 275 height 66
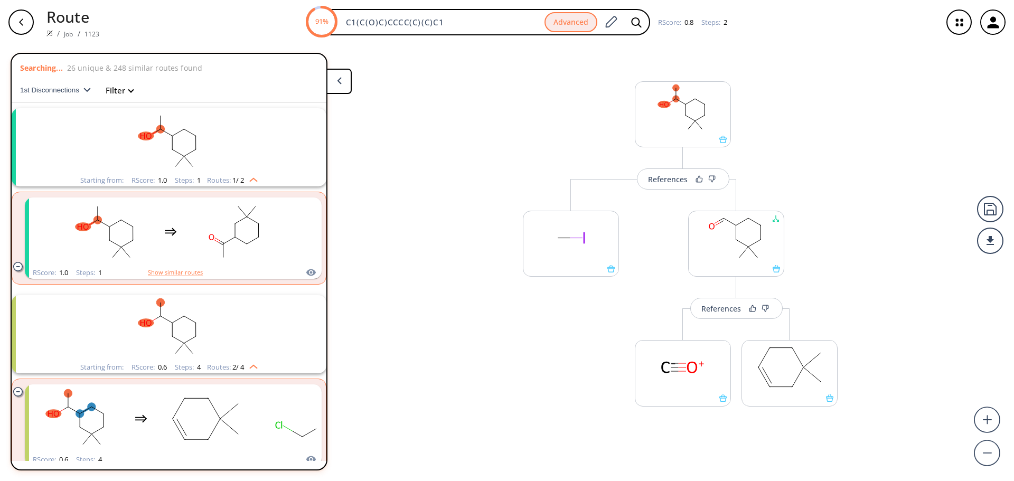
click at [251, 356] on rect "clusters" at bounding box center [169, 328] width 275 height 66
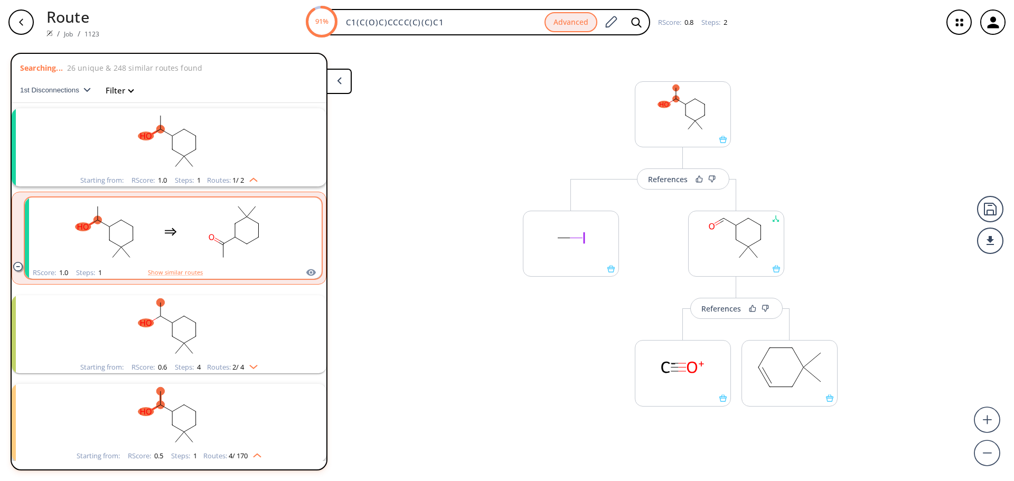
click at [245, 263] on rect "clusters" at bounding box center [235, 232] width 95 height 66
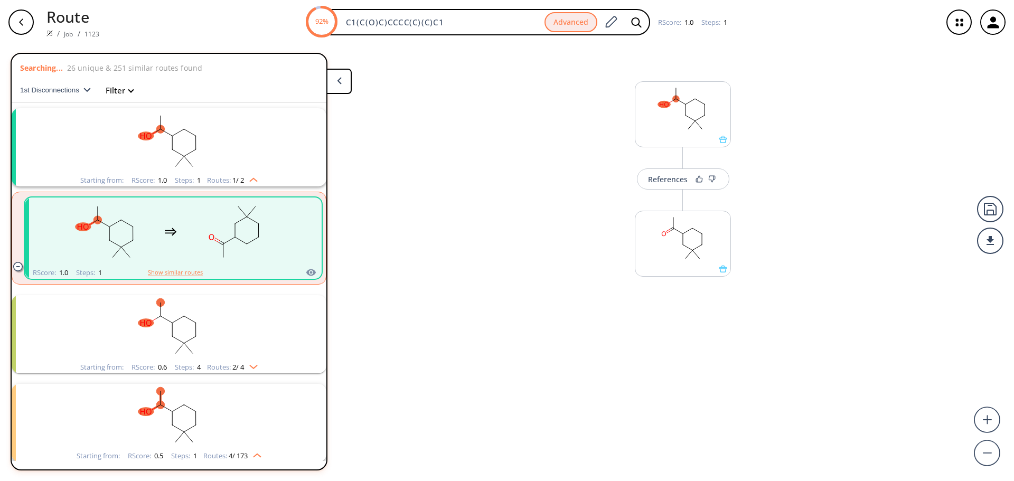
click at [16, 22] on div "button" at bounding box center [20, 22] width 25 height 25
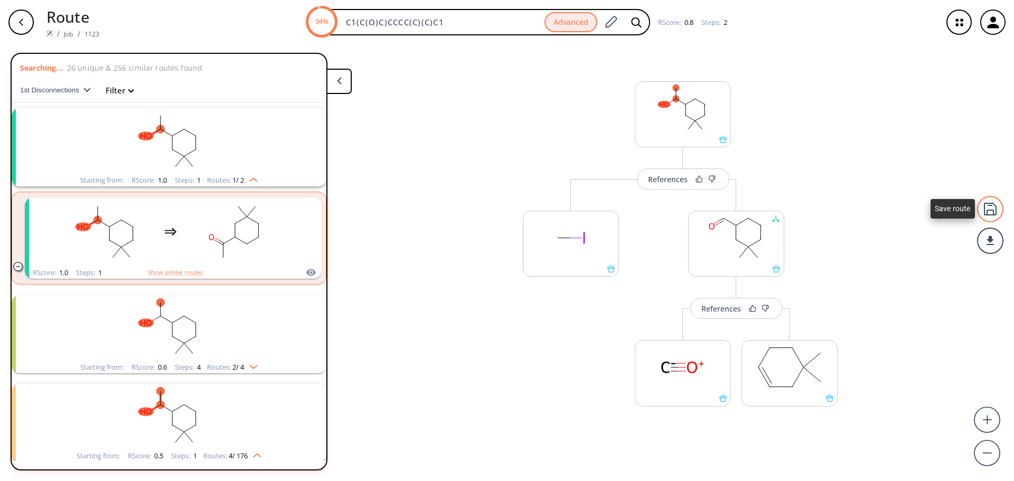
click at [985, 209] on div at bounding box center [990, 209] width 26 height 26
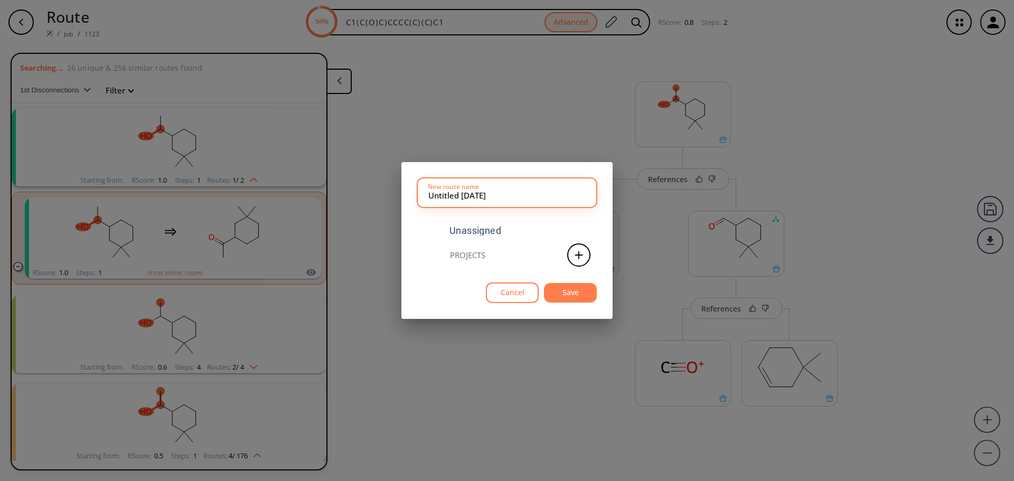
drag, startPoint x: 562, startPoint y: 193, endPoint x: 348, endPoint y: 194, distance: 213.9
click at [348, 194] on div "Untitled 04 SEP 2025 New route name Unassigned Projects Cancel Save" at bounding box center [507, 240] width 1014 height 481
type input "CP_Alcohol_Aldehyde_Route"
click at [570, 296] on button "Save" at bounding box center [570, 293] width 53 height 20
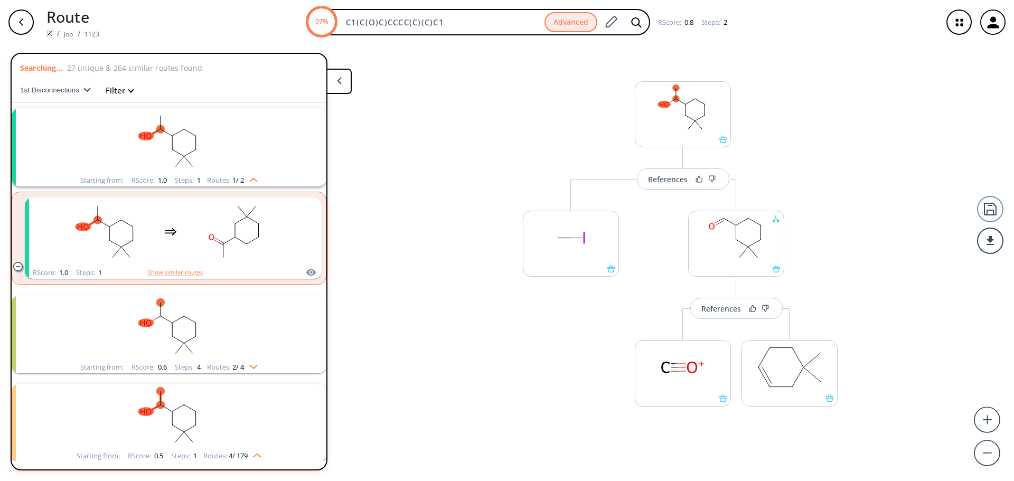
click at [17, 26] on div "button" at bounding box center [20, 22] width 25 height 25
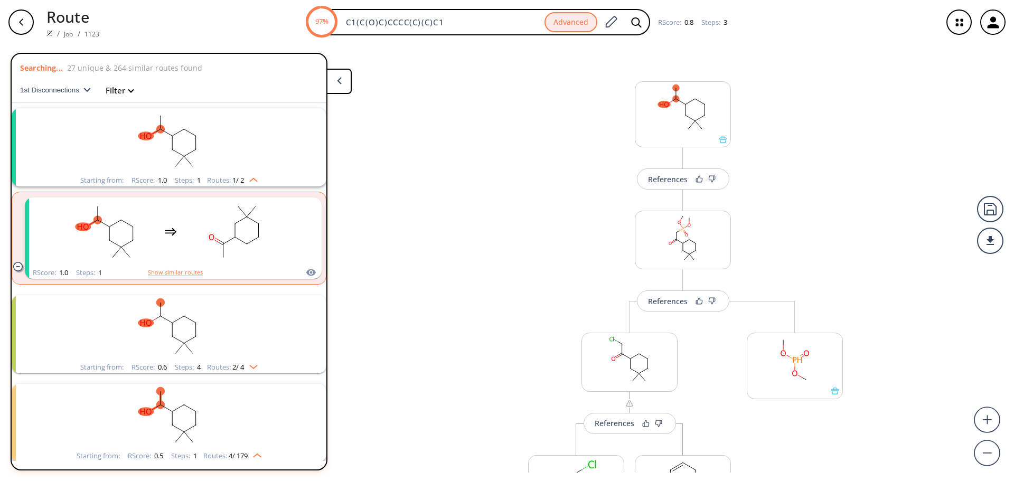
click at [19, 20] on icon "button" at bounding box center [21, 22] width 8 height 8
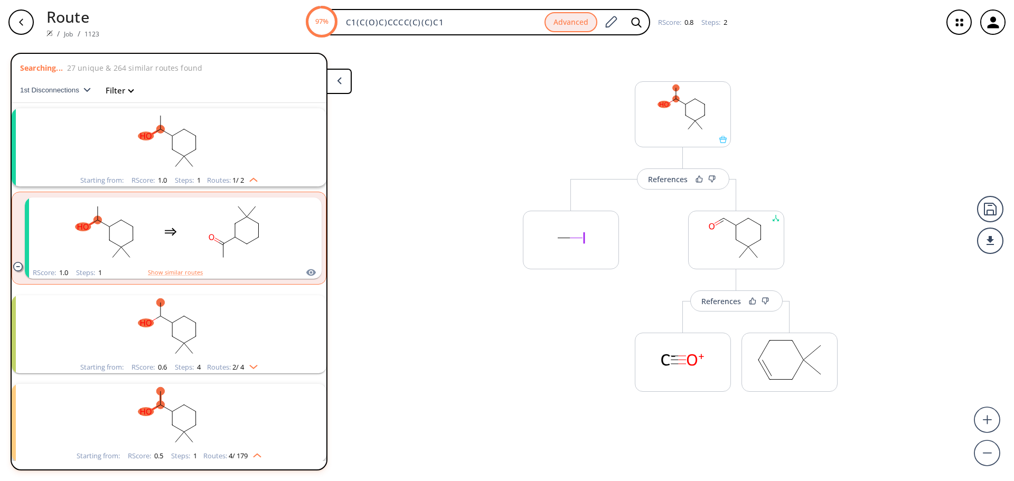
click at [19, 20] on icon "button" at bounding box center [21, 22] width 8 height 8
click at [677, 133] on rect at bounding box center [682, 109] width 95 height 54
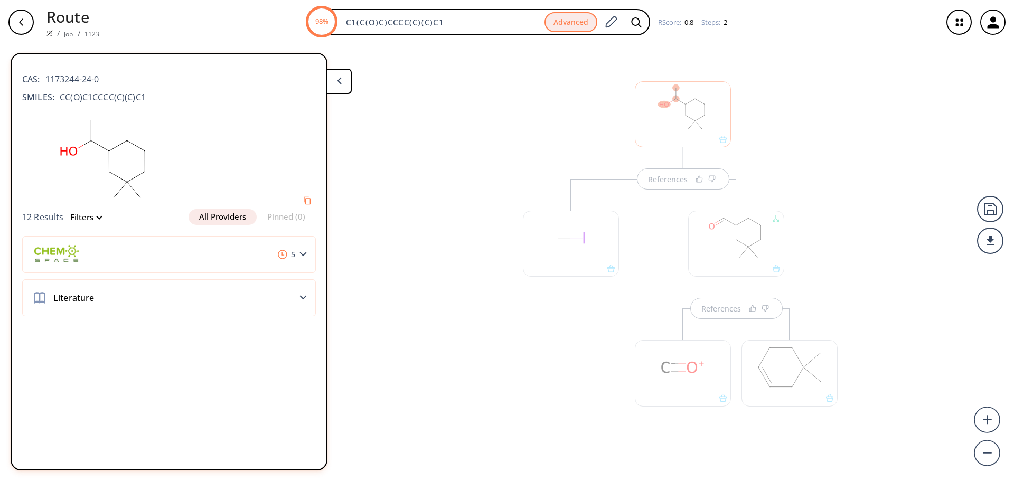
click at [696, 132] on div at bounding box center [683, 114] width 96 height 66
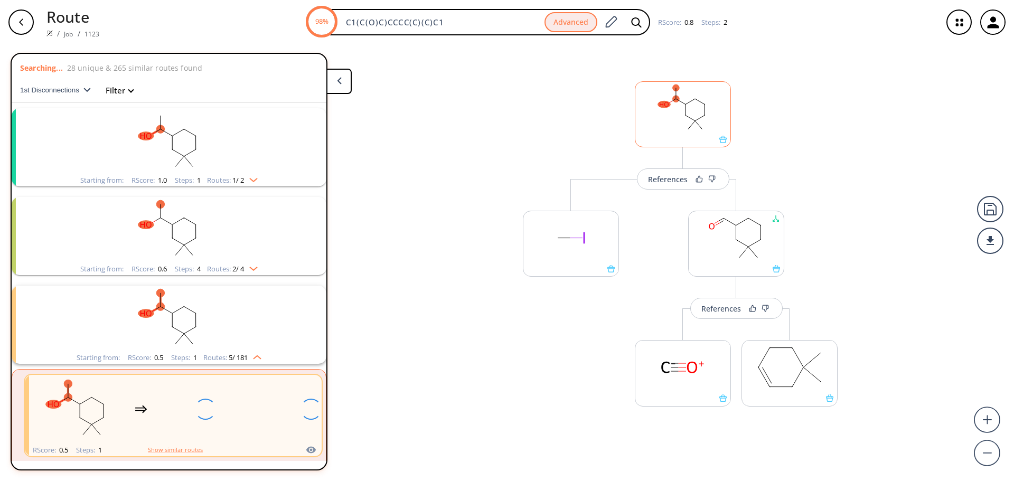
click at [696, 132] on rect at bounding box center [682, 109] width 95 height 54
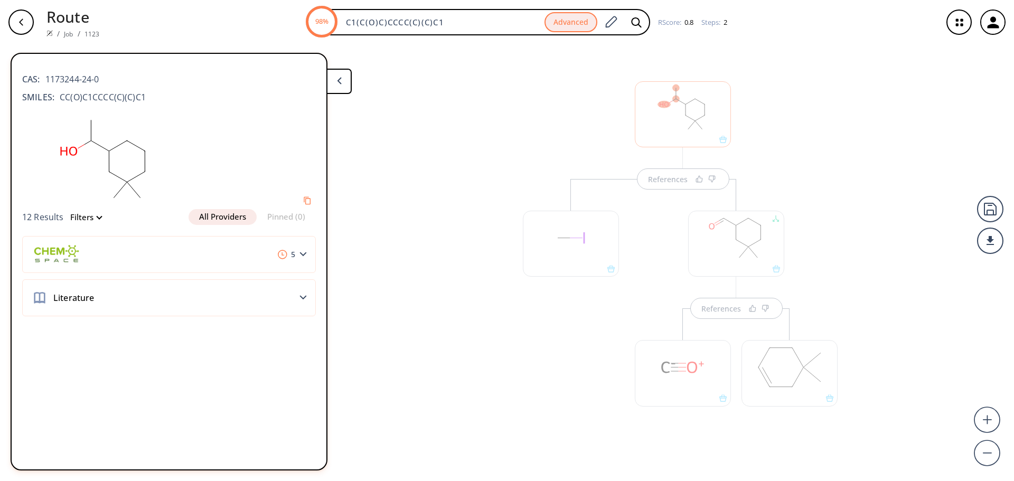
click at [661, 136] on div at bounding box center [683, 114] width 96 height 66
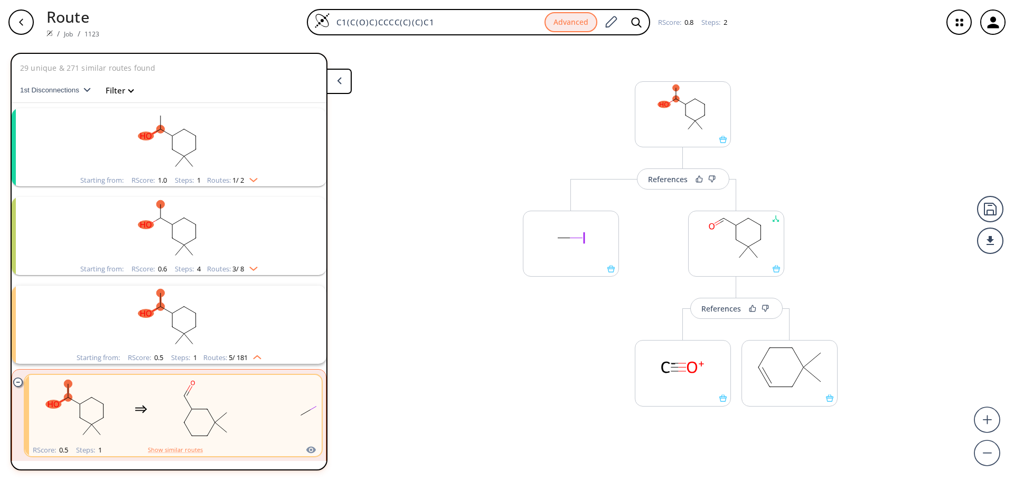
click at [260, 169] on rect "clusters" at bounding box center [169, 141] width 275 height 66
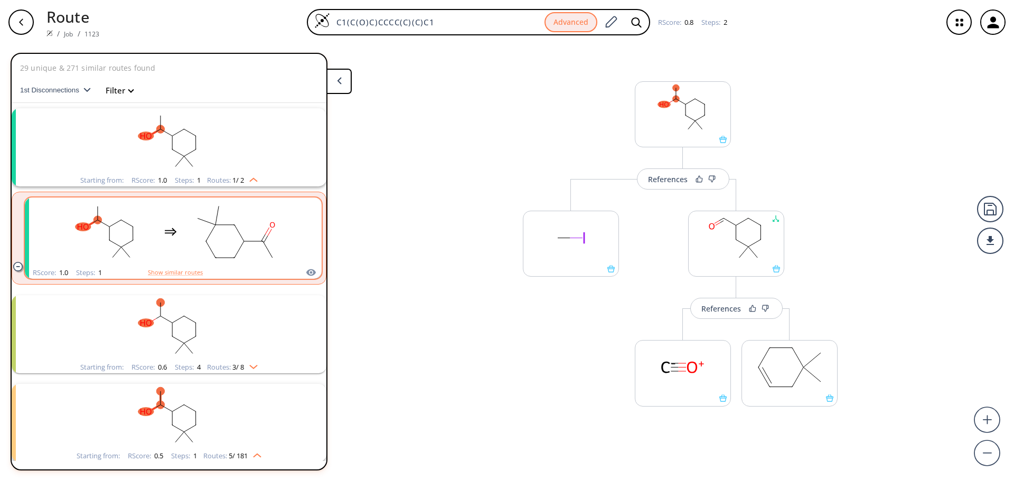
click at [202, 235] on rect "clusters" at bounding box center [235, 232] width 95 height 66
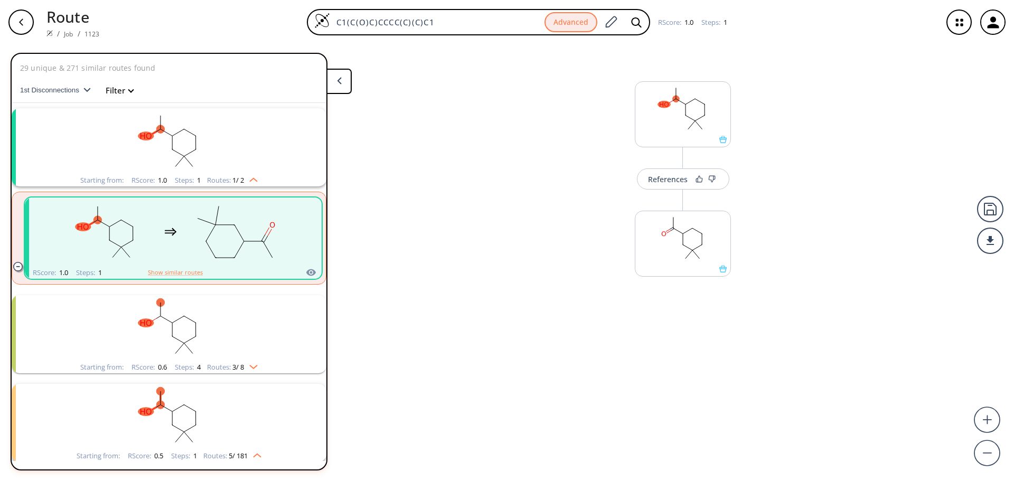
click at [183, 148] on rect "clusters" at bounding box center [169, 141] width 275 height 66
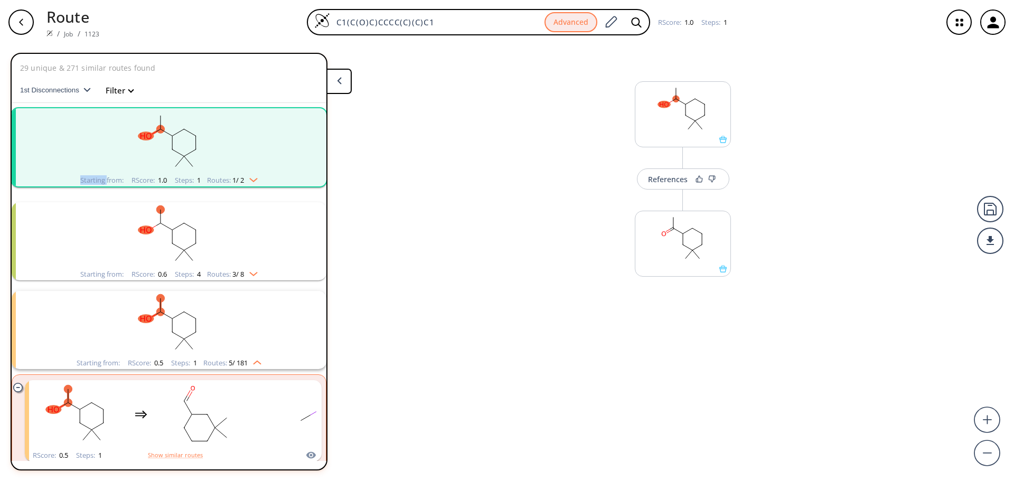
click at [183, 148] on rect "clusters" at bounding box center [169, 141] width 275 height 66
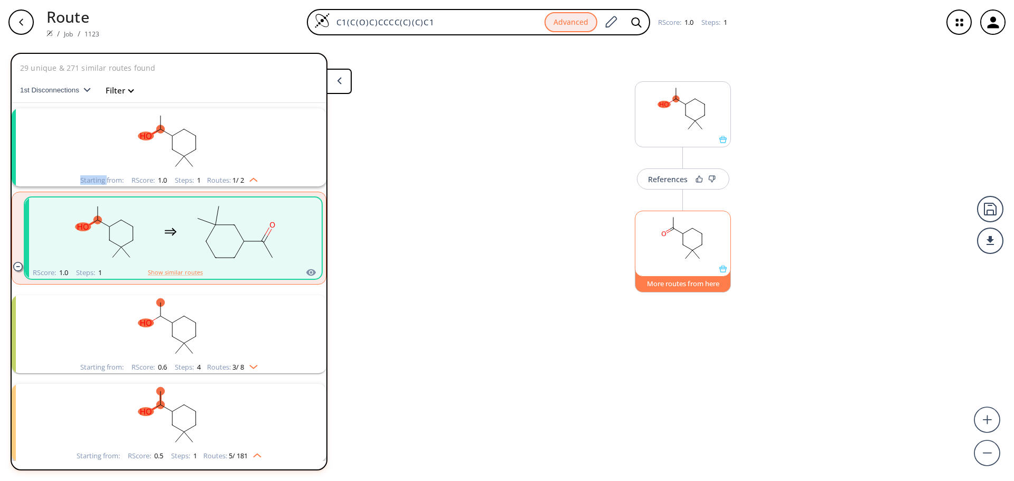
click at [687, 288] on button "More routes from here" at bounding box center [683, 281] width 96 height 23
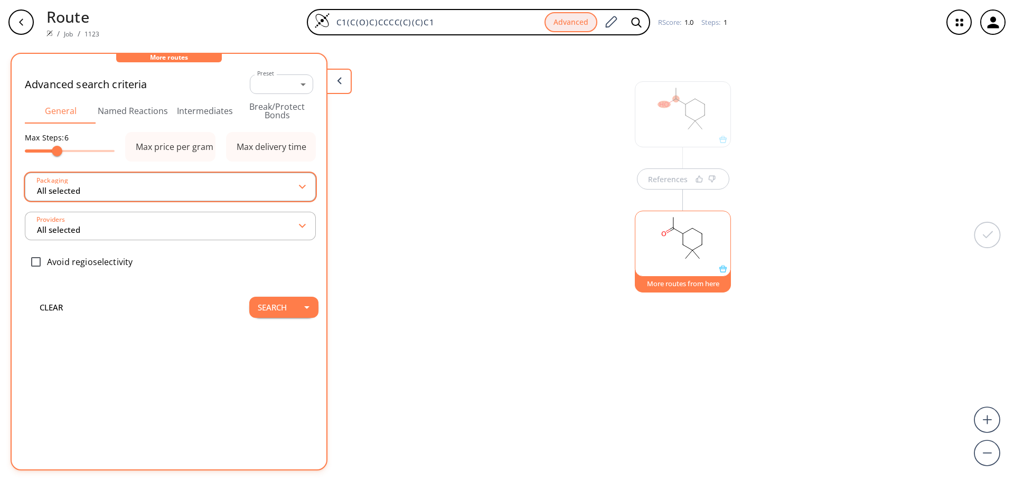
click at [232, 194] on input "All selected" at bounding box center [168, 186] width 264 height 19
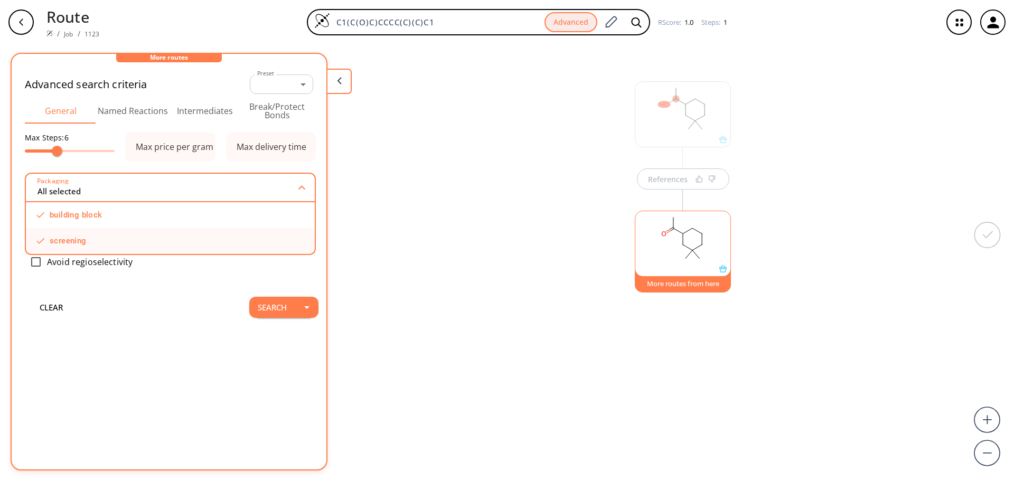
click at [38, 240] on icon at bounding box center [40, 241] width 8 height 8
type input "1 selected"
checkbox input "false"
click at [57, 216] on input "checkbox" at bounding box center [154, 215] width 231 height 7
checkbox input "true"
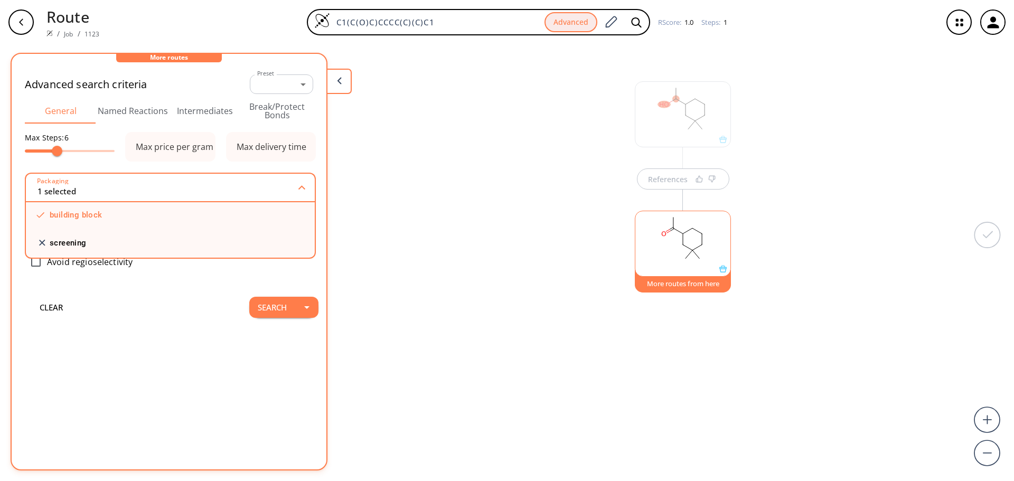
type input "0 selected"
click at [57, 216] on input "checkbox" at bounding box center [154, 217] width 231 height 7
checkbox input "false"
type input "1 selected"
checkbox input "true"
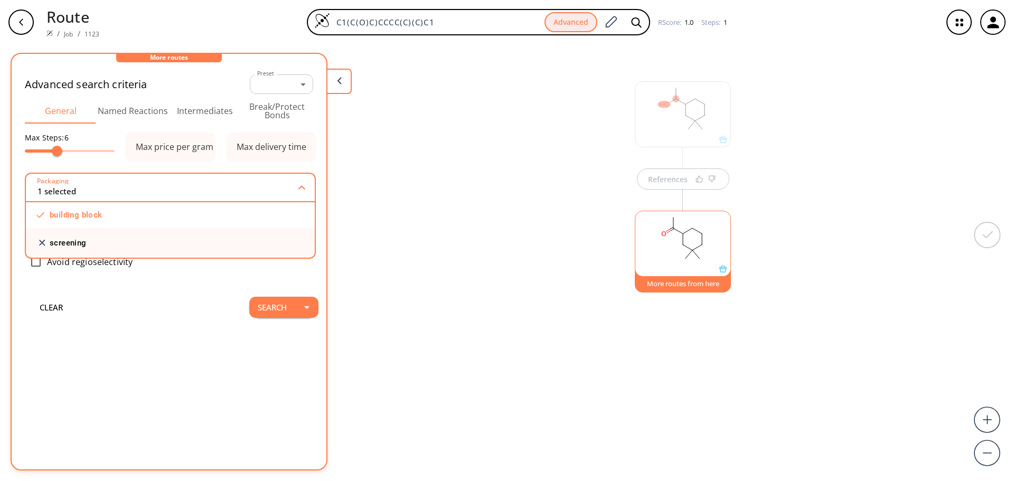
click at [220, 284] on div "Max Steps: 6 Max price per gram building block screening Packaging 1 selected M…" at bounding box center [169, 208] width 288 height 152
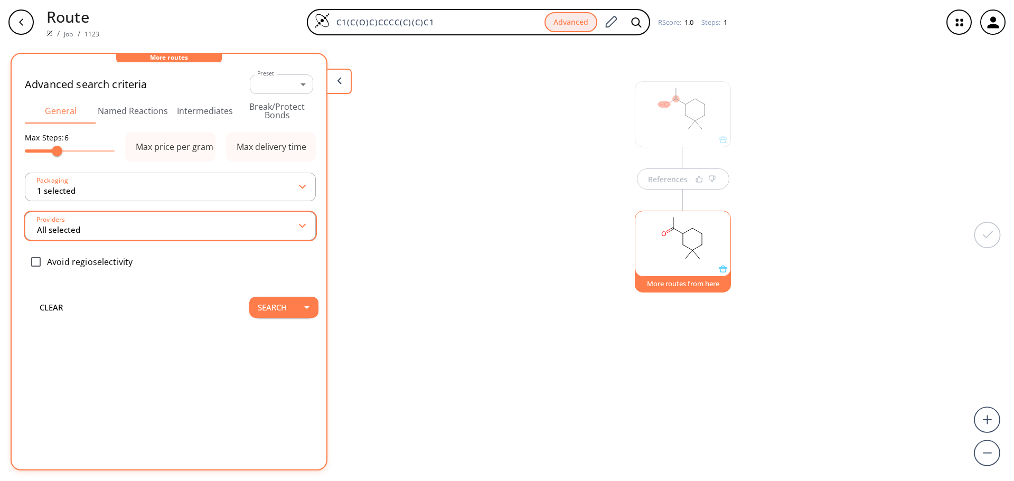
click at [171, 228] on input "All selected" at bounding box center [168, 226] width 264 height 19
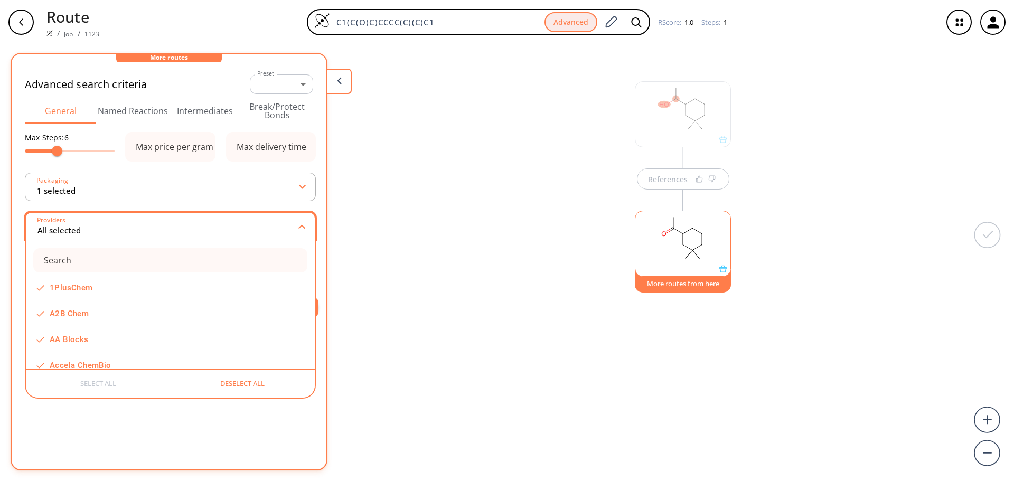
click at [171, 228] on input "All selected" at bounding box center [167, 226] width 263 height 19
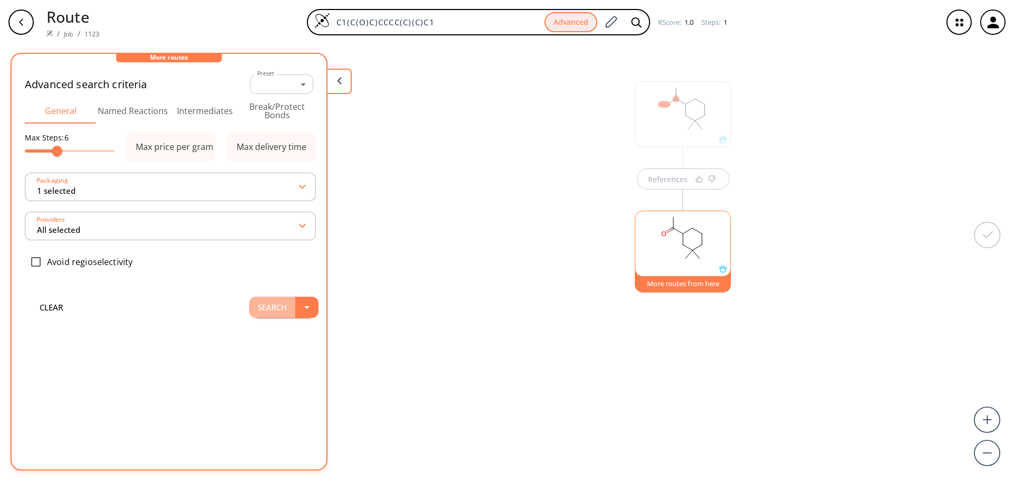
click at [275, 303] on button "Search" at bounding box center [272, 307] width 46 height 21
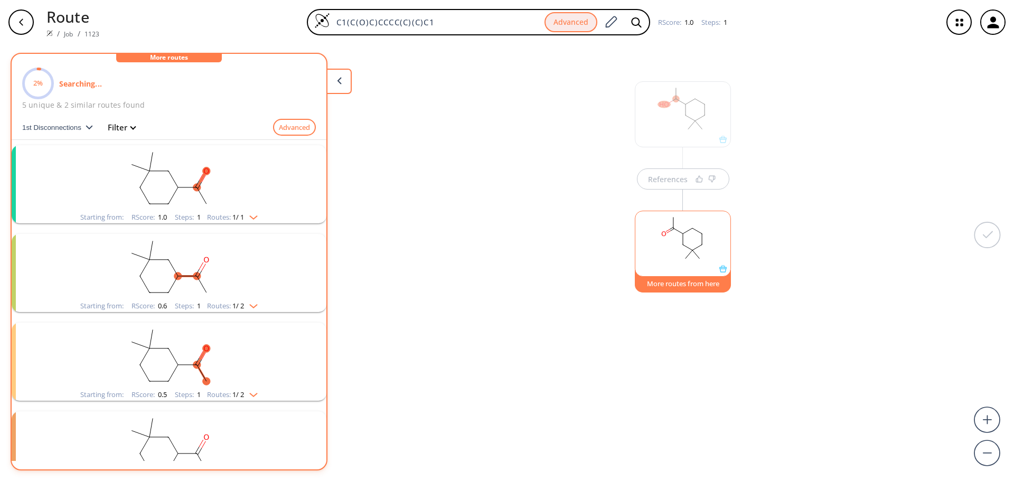
click at [291, 211] on div "clusters" at bounding box center [169, 178] width 275 height 66
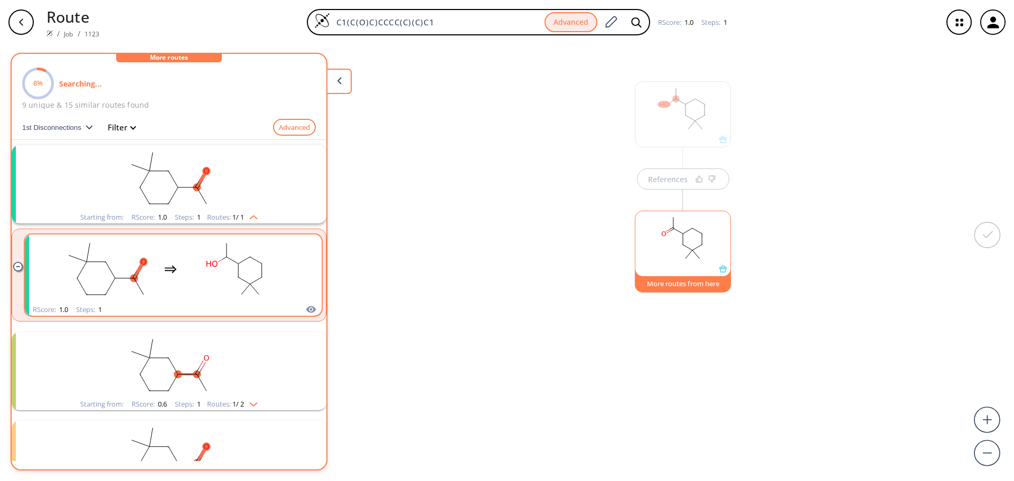
click at [189, 267] on rect "clusters" at bounding box center [235, 269] width 95 height 66
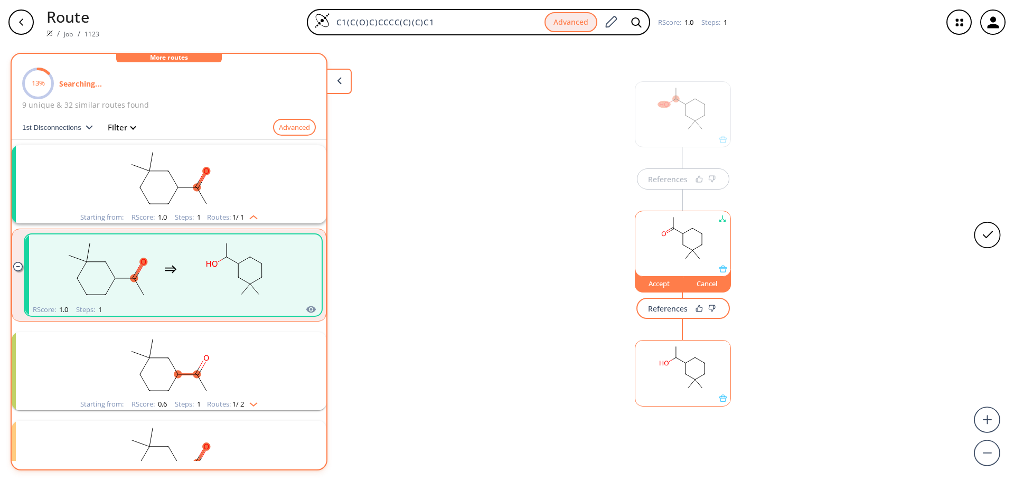
click at [659, 388] on rect at bounding box center [682, 368] width 95 height 54
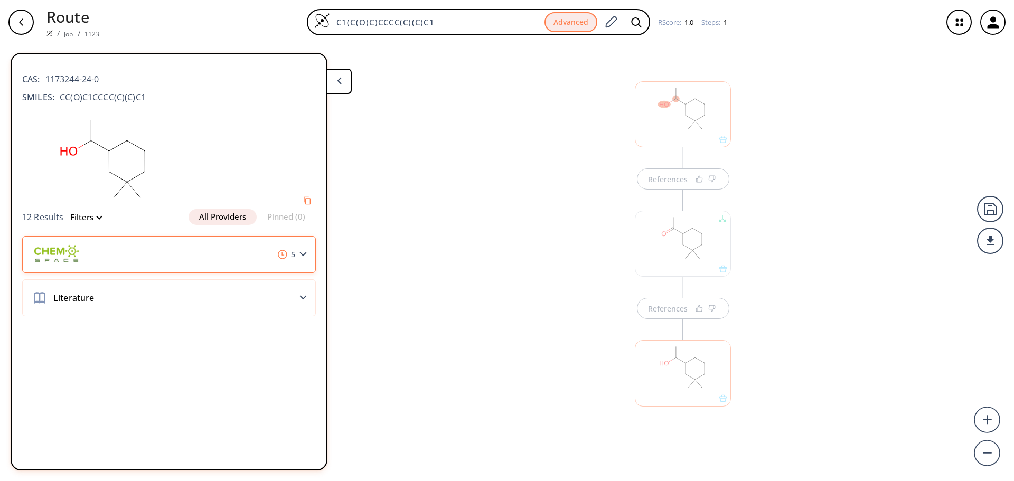
click at [261, 255] on div "5" at bounding box center [169, 254] width 294 height 37
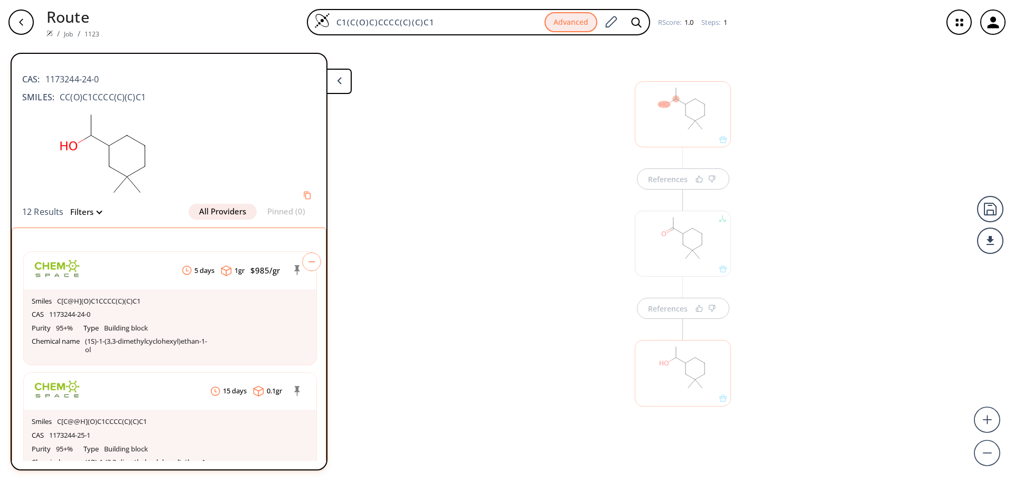
click at [302, 264] on icon at bounding box center [311, 261] width 19 height 19
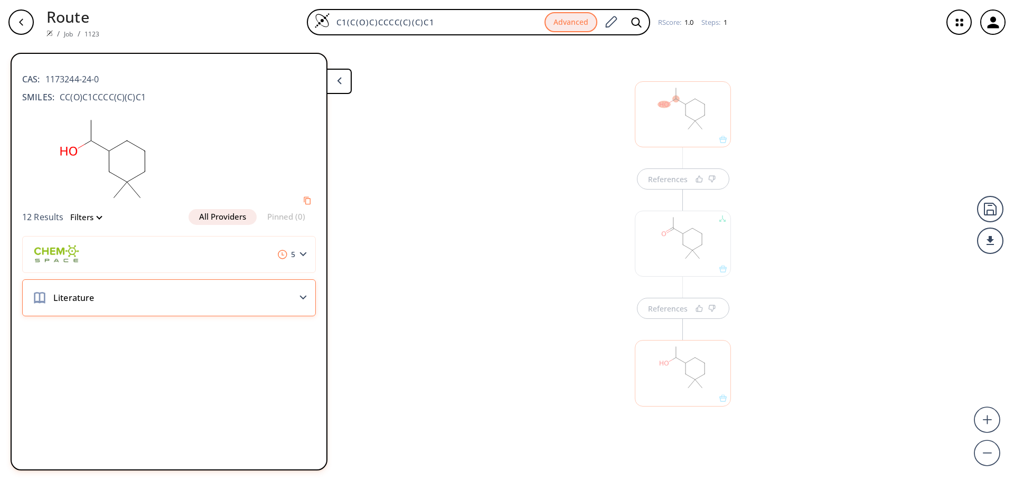
click at [301, 293] on div "Literature" at bounding box center [169, 297] width 294 height 37
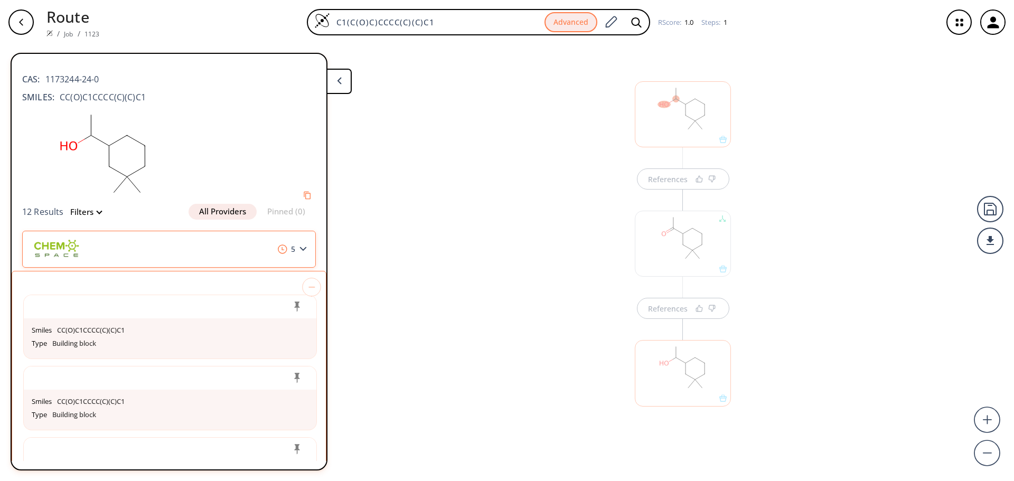
click at [297, 254] on div "5" at bounding box center [169, 249] width 294 height 37
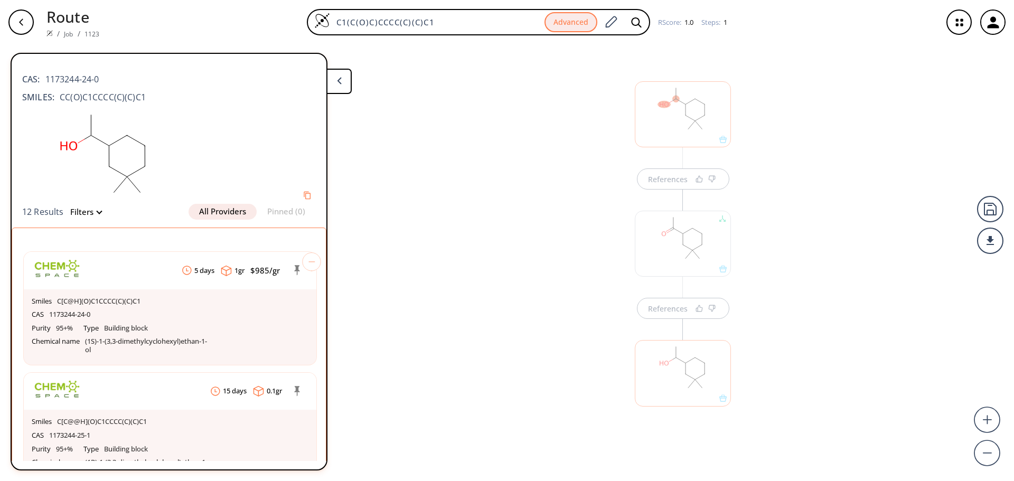
click at [27, 17] on div "button" at bounding box center [20, 22] width 25 height 25
click at [29, 23] on div "button" at bounding box center [20, 22] width 25 height 25
click at [13, 20] on div "button" at bounding box center [20, 22] width 25 height 25
click at [341, 82] on icon at bounding box center [339, 80] width 5 height 7
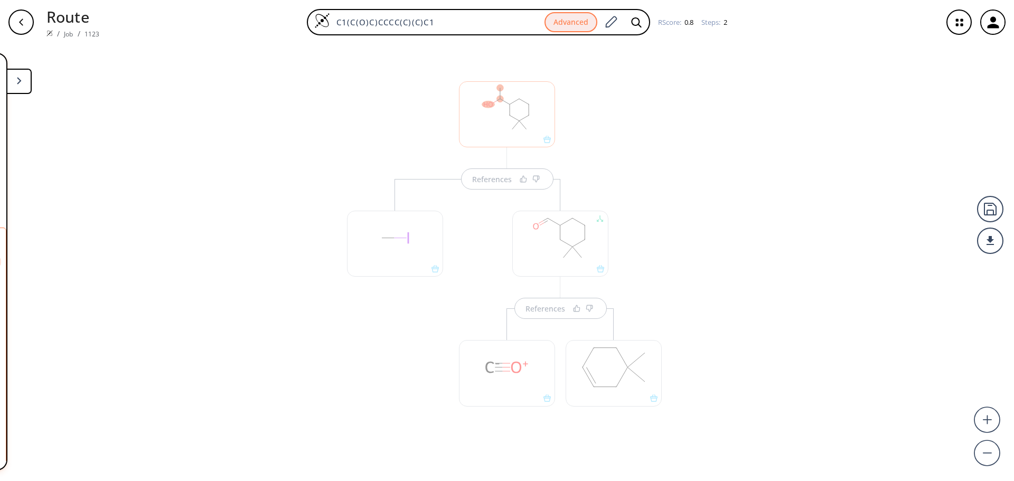
click at [21, 80] on icon at bounding box center [19, 80] width 5 height 7
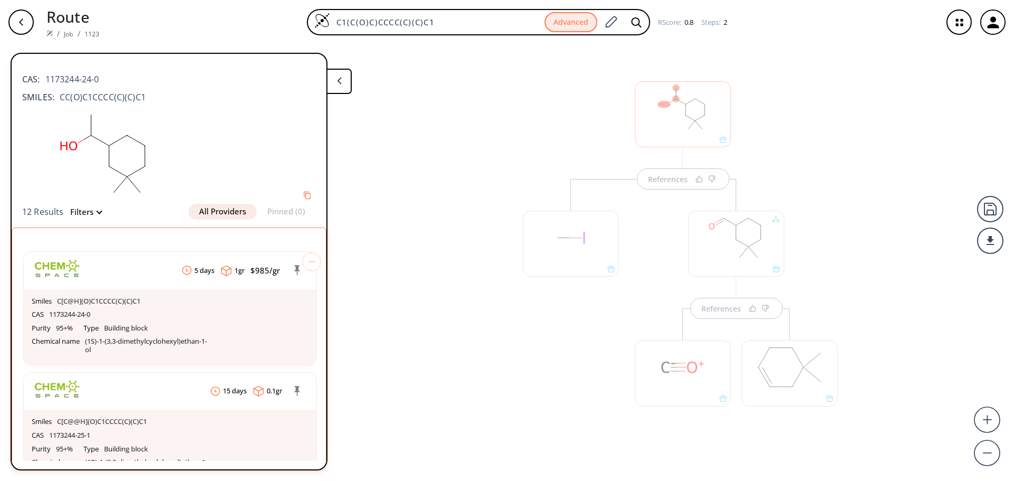
click at [678, 142] on div at bounding box center [683, 114] width 96 height 66
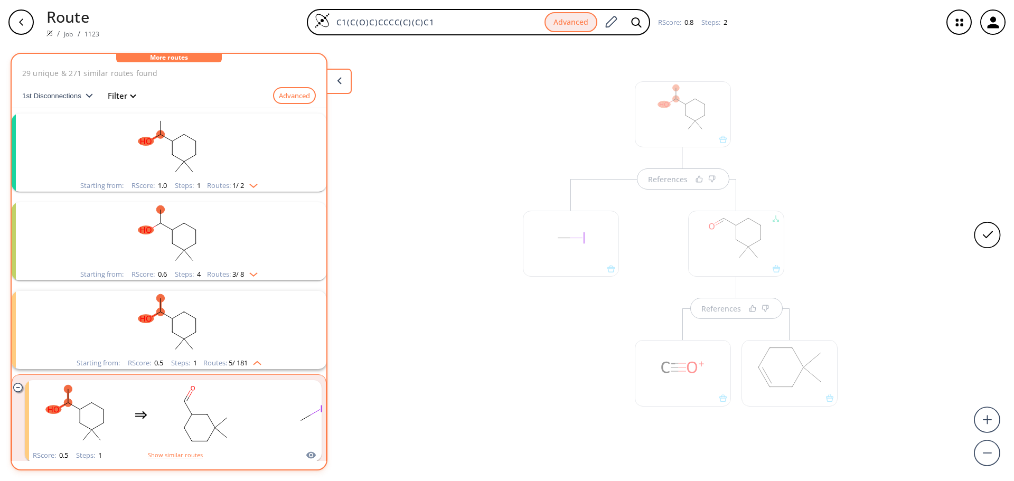
click at [113, 155] on rect "clusters" at bounding box center [169, 147] width 275 height 66
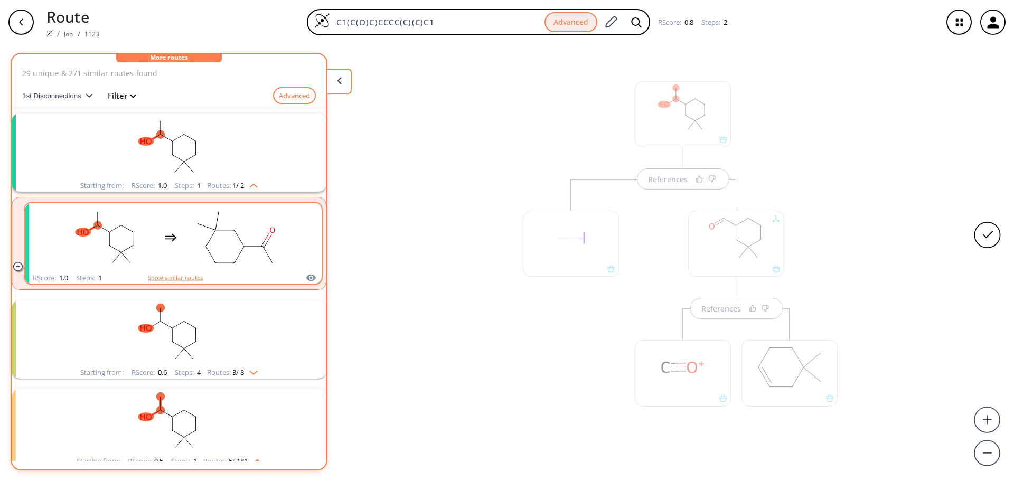
click at [169, 251] on div "clusters" at bounding box center [171, 237] width 224 height 69
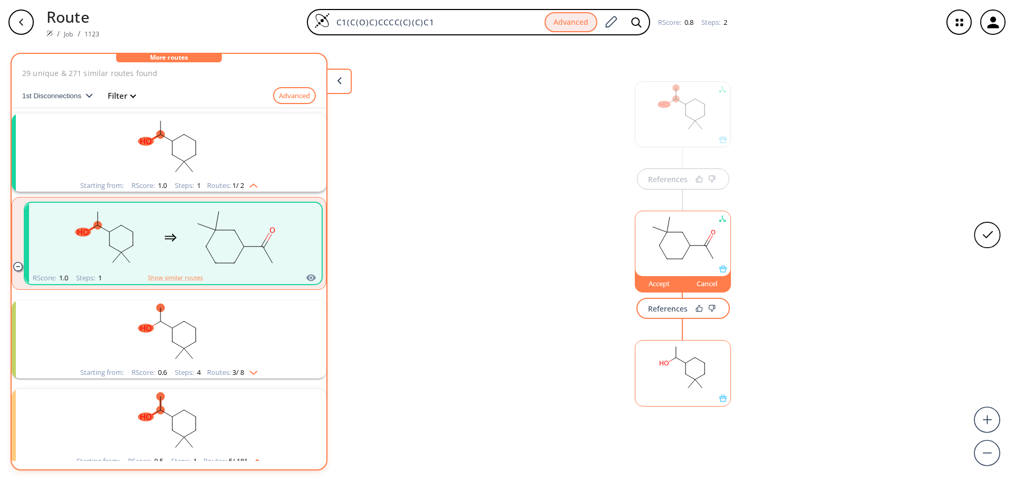
click at [668, 383] on rect at bounding box center [682, 368] width 95 height 54
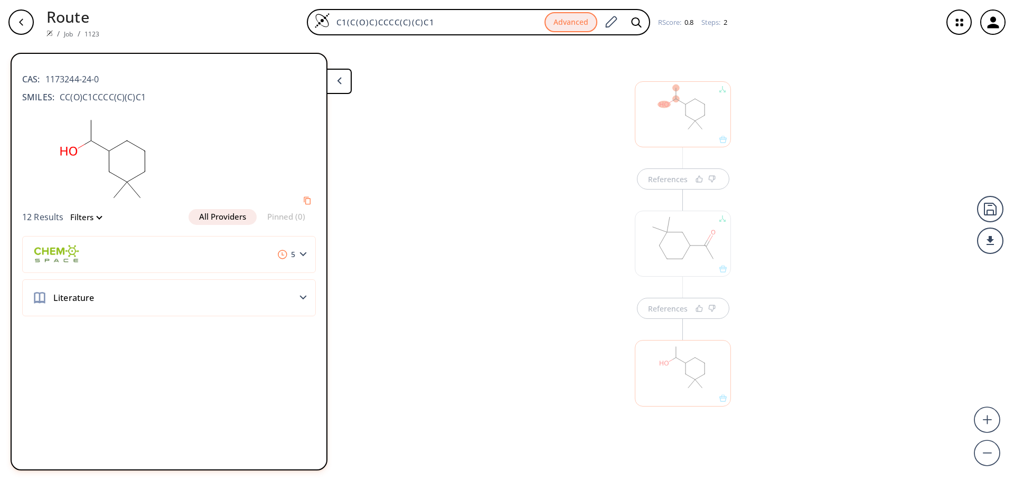
click at [710, 353] on div at bounding box center [683, 373] width 96 height 66
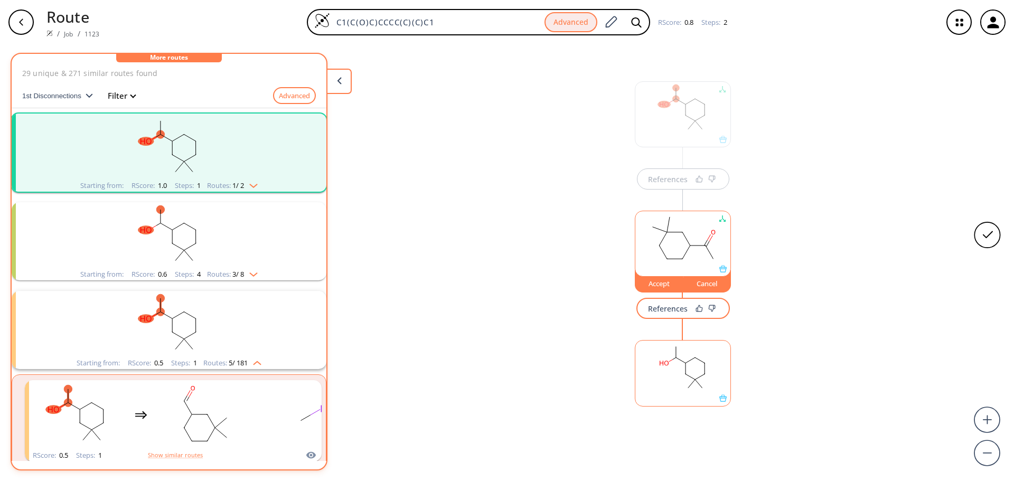
click at [701, 285] on div "Cancel" at bounding box center [708, 283] width 48 height 6
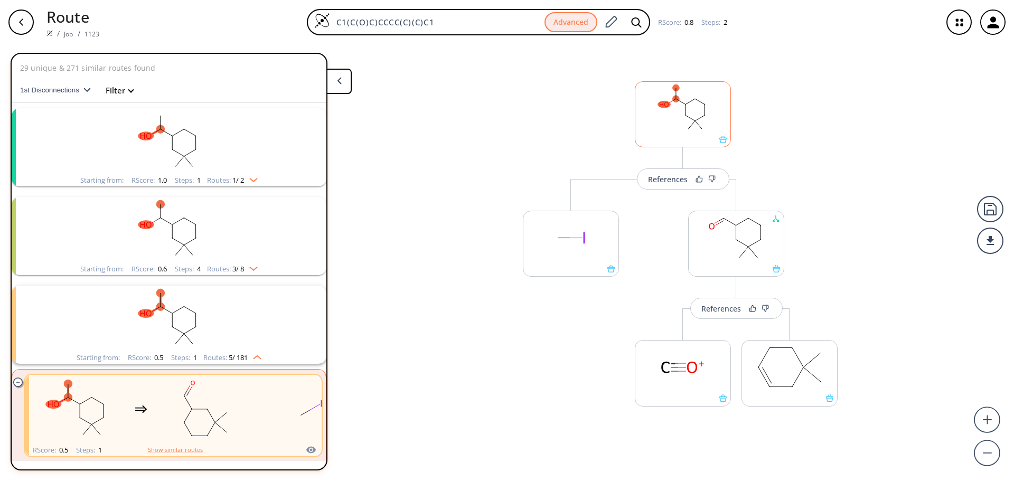
click at [678, 134] on rect at bounding box center [682, 109] width 95 height 54
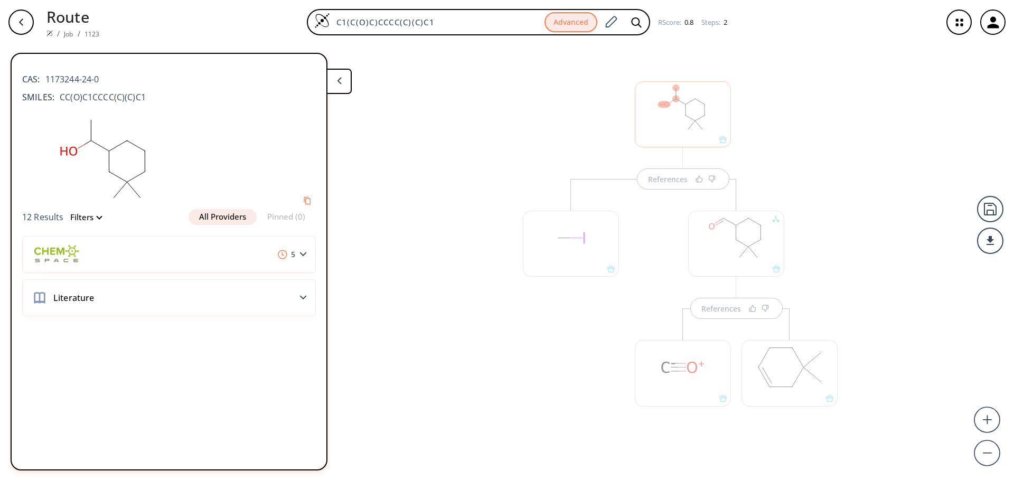
click at [647, 117] on div at bounding box center [683, 114] width 96 height 66
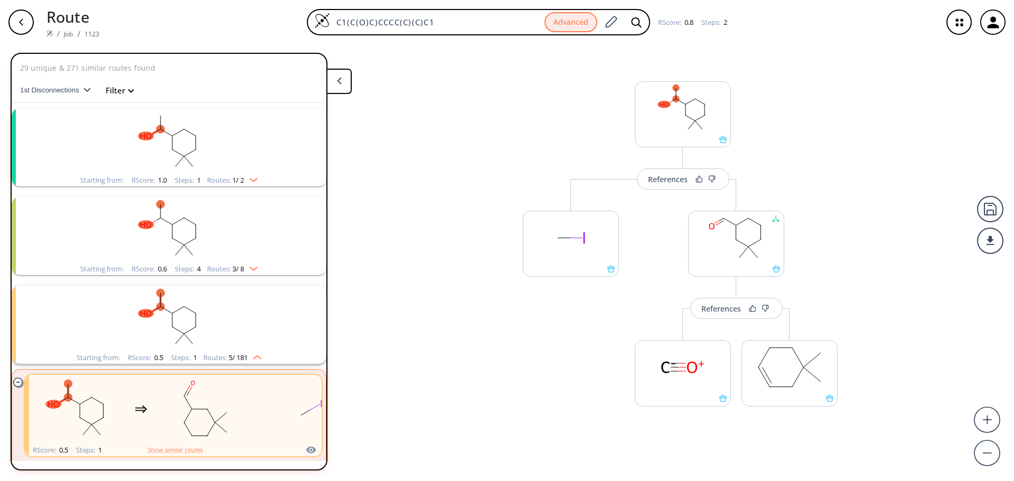
click at [110, 136] on rect "clusters" at bounding box center [169, 141] width 275 height 66
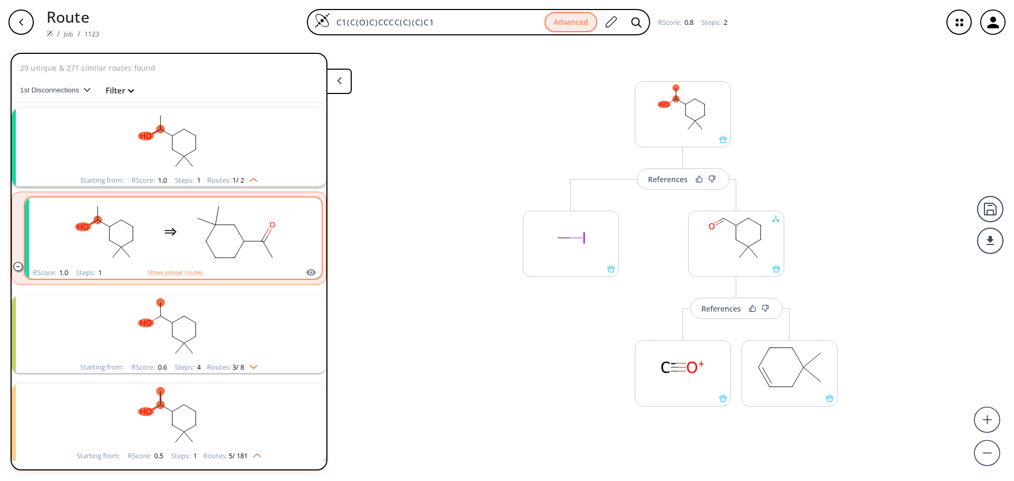
click at [131, 203] on rect "clusters" at bounding box center [106, 232] width 95 height 66
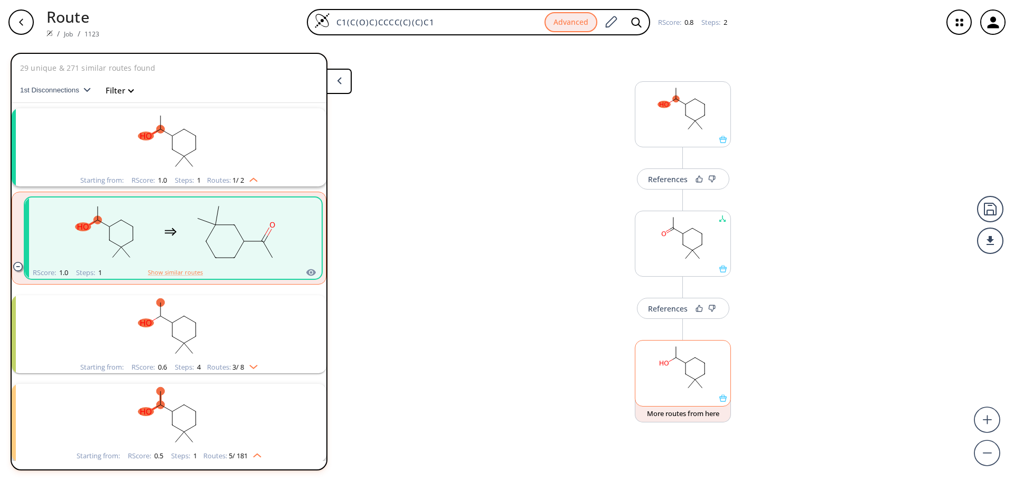
drag, startPoint x: 704, startPoint y: 363, endPoint x: 715, endPoint y: 345, distance: 20.4
click at [716, 347] on div "References Change Clear References More routes from here" at bounding box center [507, 258] width 1014 height 428
drag, startPoint x: 707, startPoint y: 363, endPoint x: 710, endPoint y: 358, distance: 5.4
click at [710, 358] on rect at bounding box center [682, 368] width 95 height 54
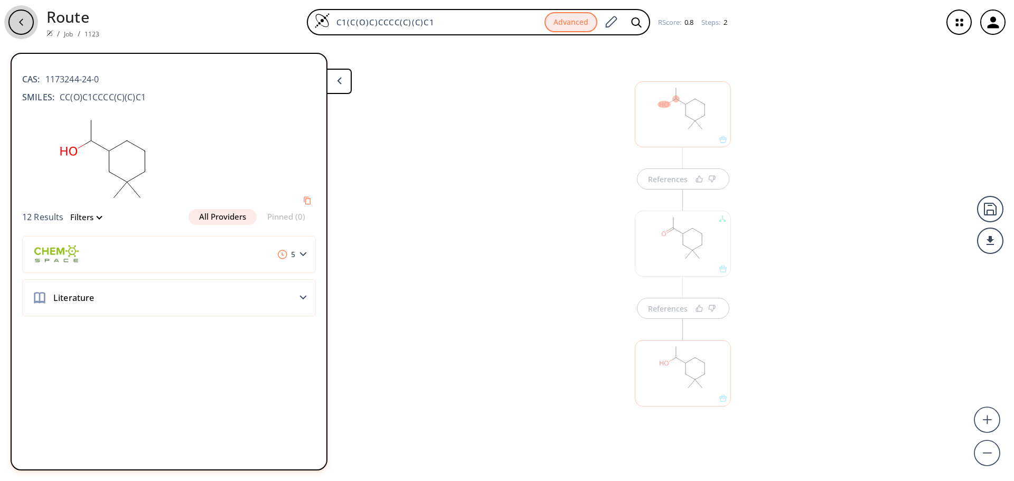
click at [24, 26] on icon "button" at bounding box center [21, 22] width 8 height 8
click at [338, 92] on button at bounding box center [338, 81] width 25 height 25
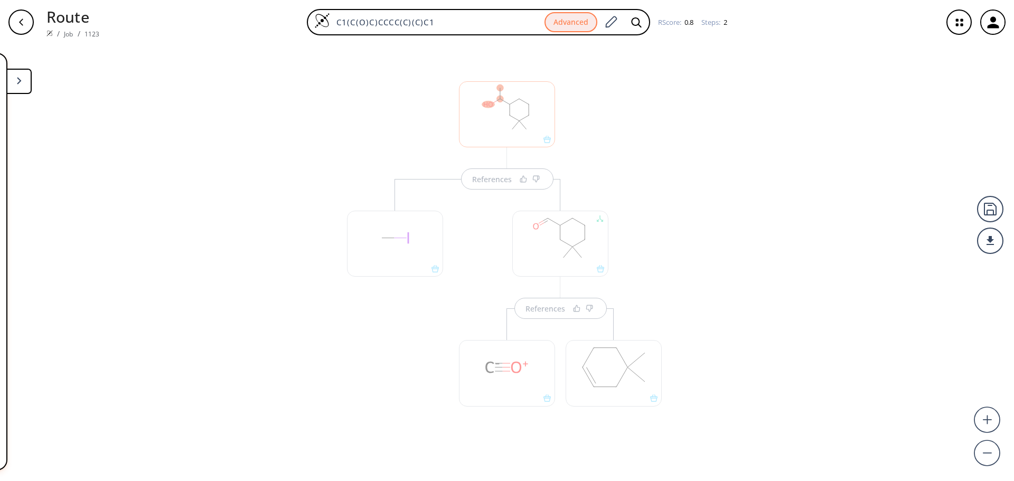
click at [28, 85] on button at bounding box center [18, 81] width 25 height 25
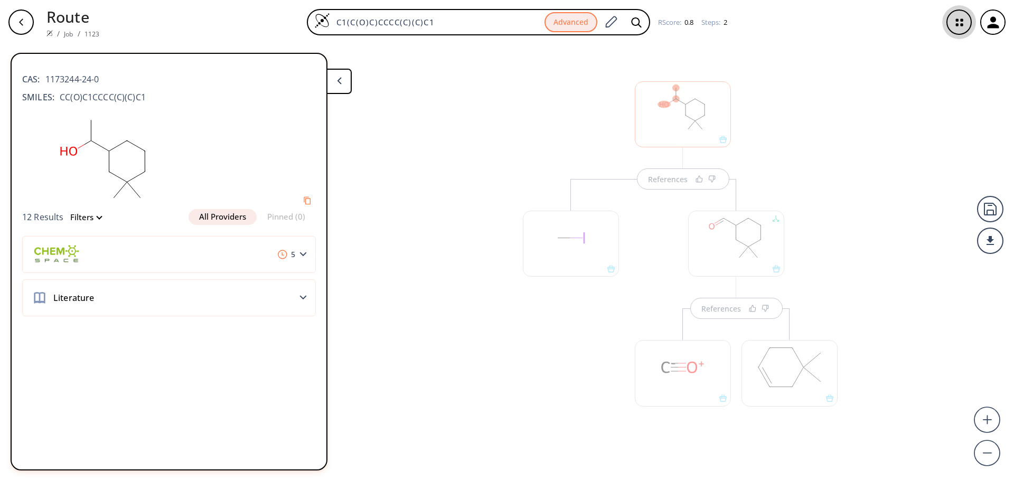
click at [960, 31] on icon "button" at bounding box center [960, 22] width 28 height 28
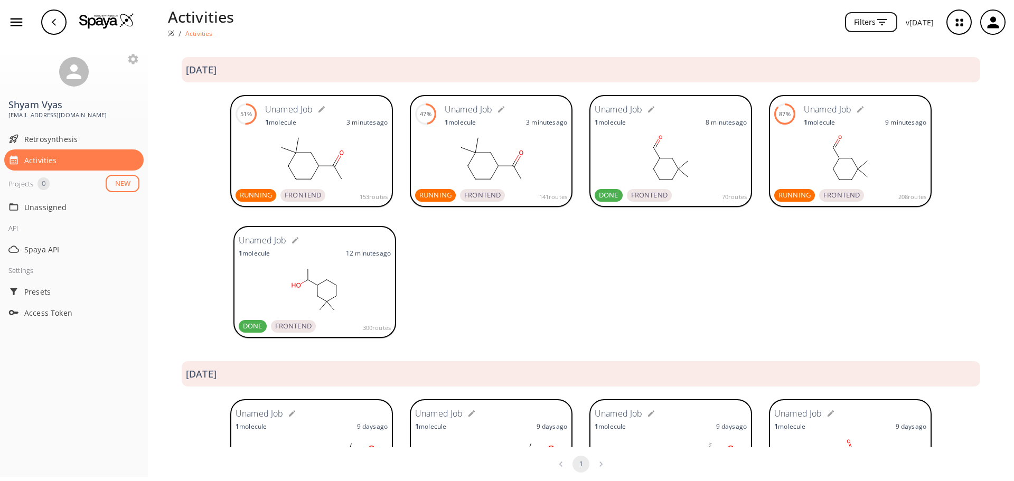
click at [295, 174] on rect at bounding box center [312, 158] width 152 height 53
click at [46, 142] on span "Retrosynthesis" at bounding box center [81, 139] width 115 height 11
click at [372, 285] on rect at bounding box center [315, 289] width 152 height 53
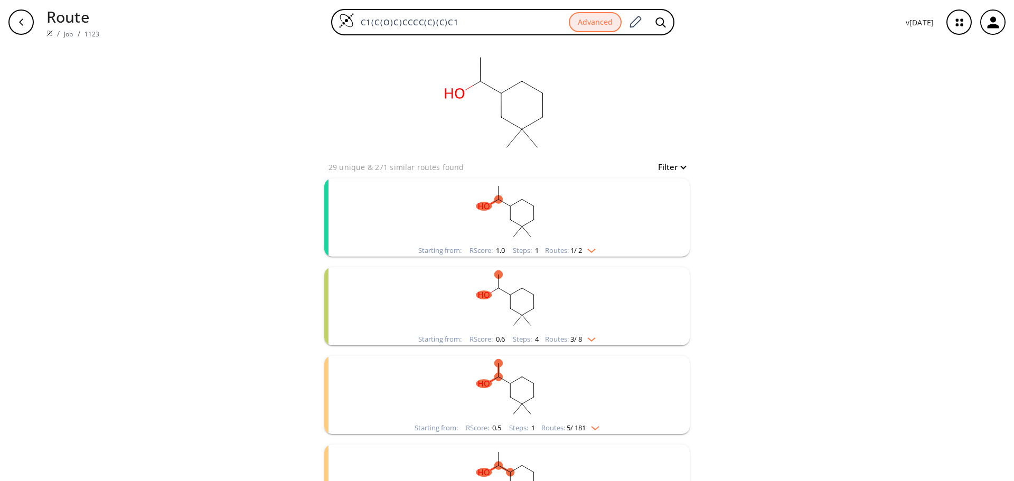
click at [540, 215] on rect "clusters" at bounding box center [507, 212] width 275 height 66
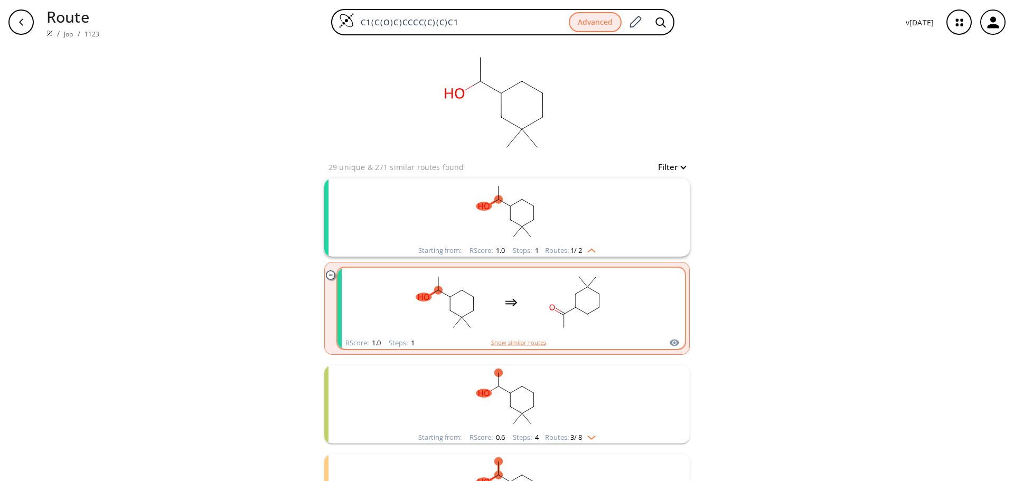
click at [535, 286] on rect "clusters" at bounding box center [575, 302] width 95 height 66
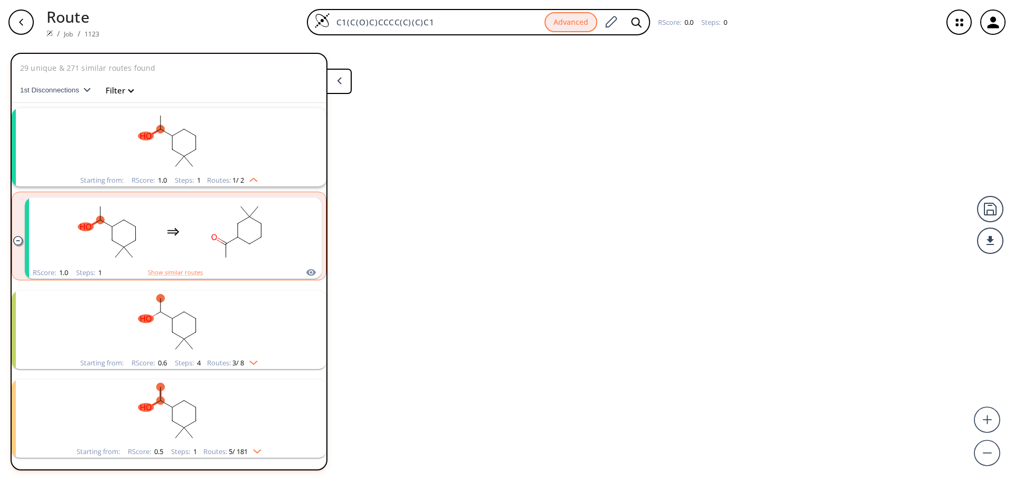
scroll to position [24, 0]
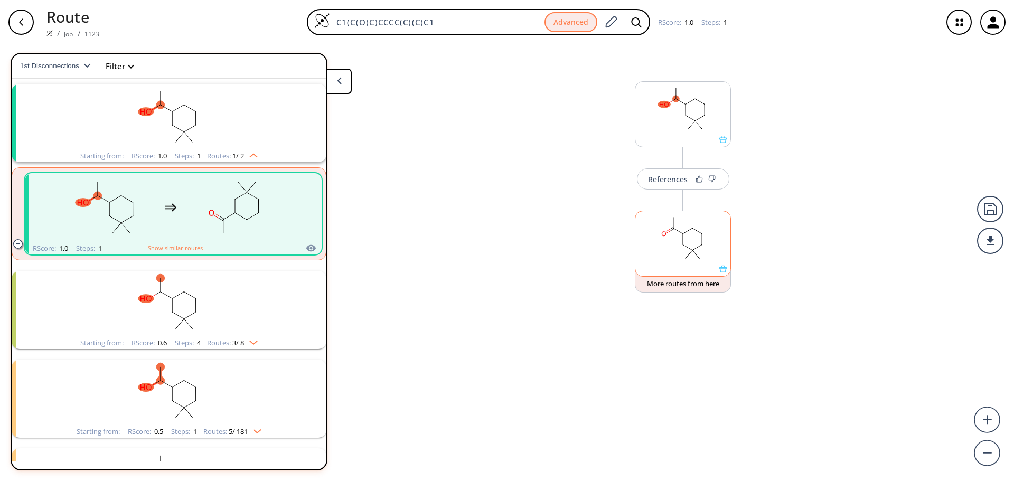
click at [671, 252] on rect at bounding box center [682, 238] width 95 height 54
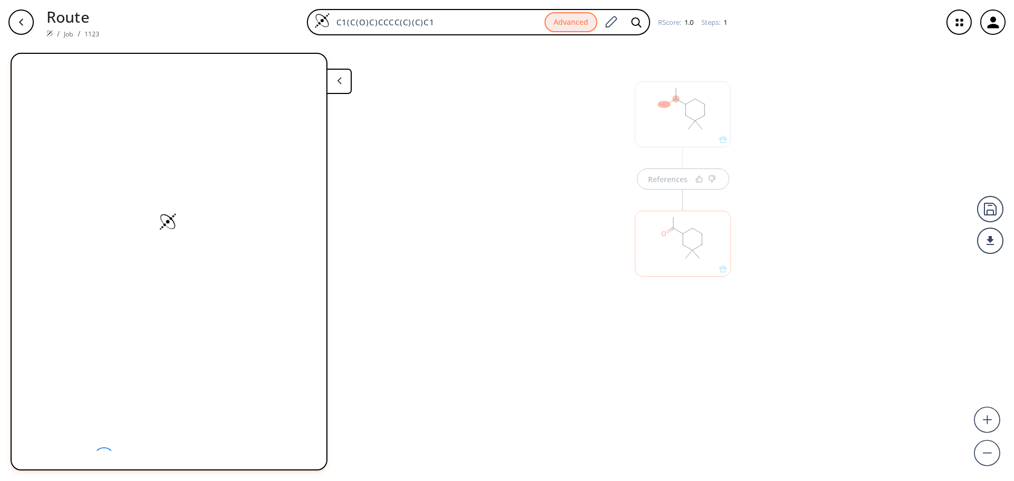
scroll to position [0, 0]
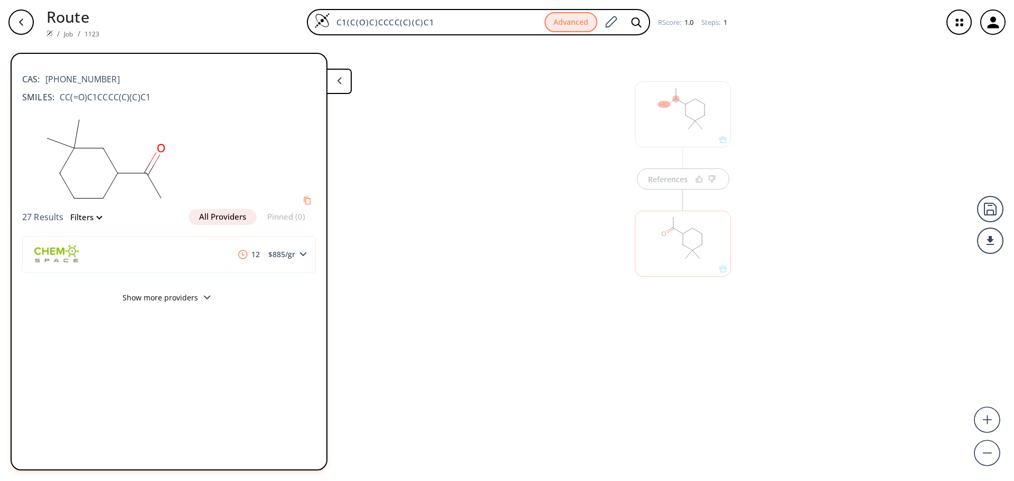
click at [349, 89] on button at bounding box center [338, 81] width 25 height 25
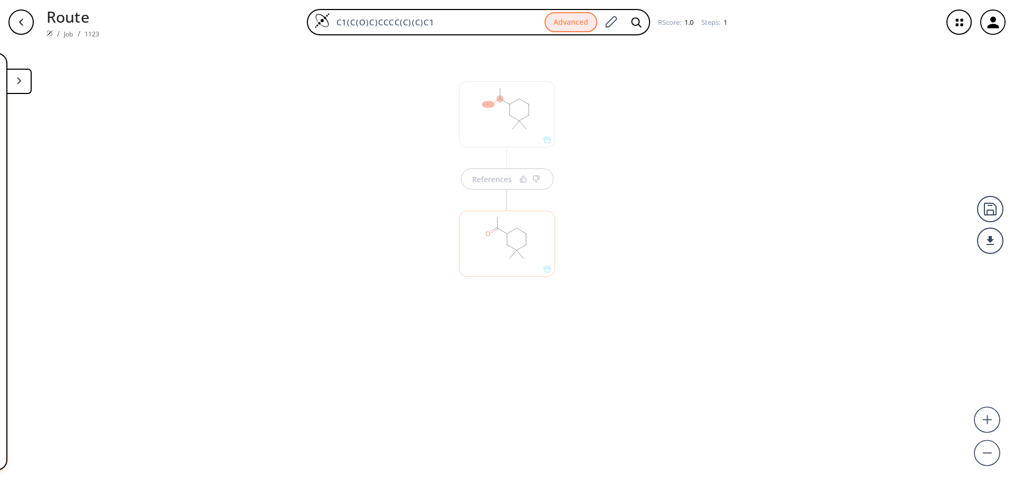
click at [24, 85] on button at bounding box center [18, 81] width 25 height 25
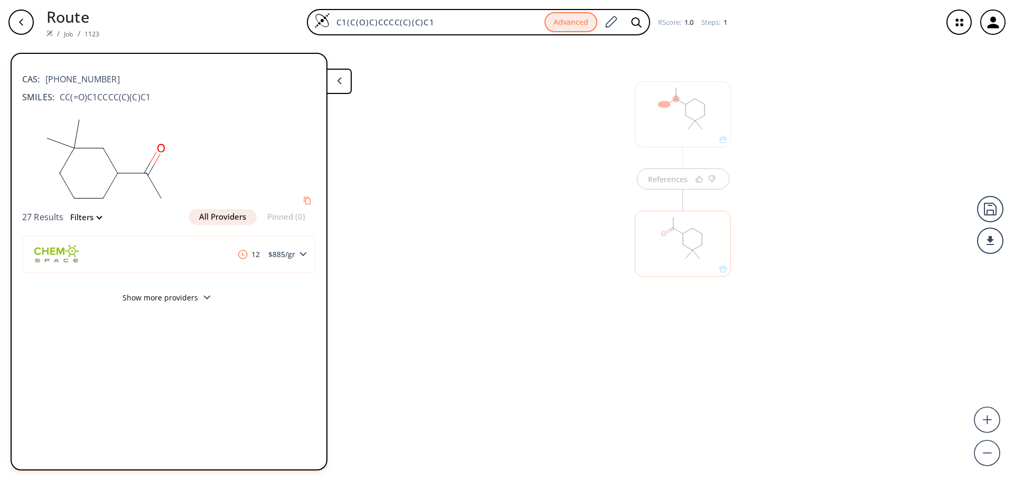
click at [18, 30] on div "button" at bounding box center [20, 22] width 25 height 25
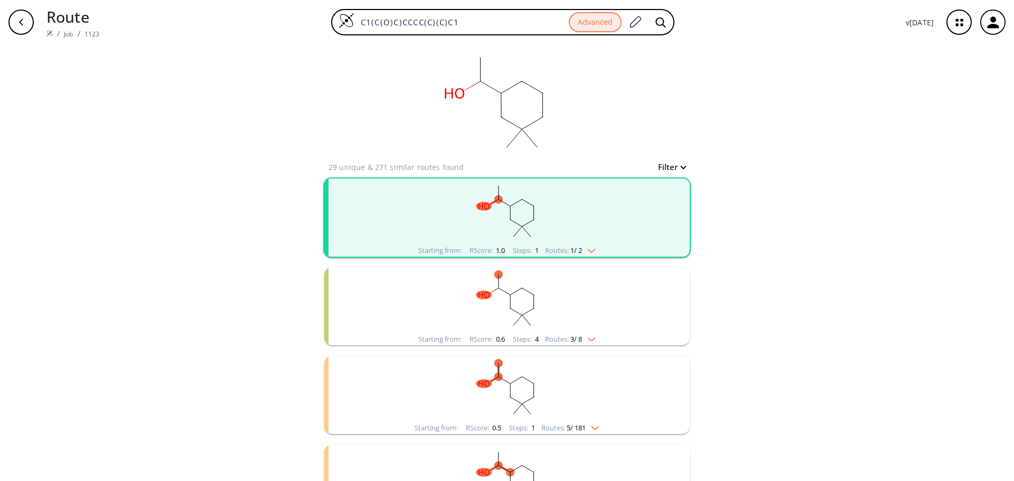
click at [474, 214] on rect "clusters" at bounding box center [507, 212] width 275 height 66
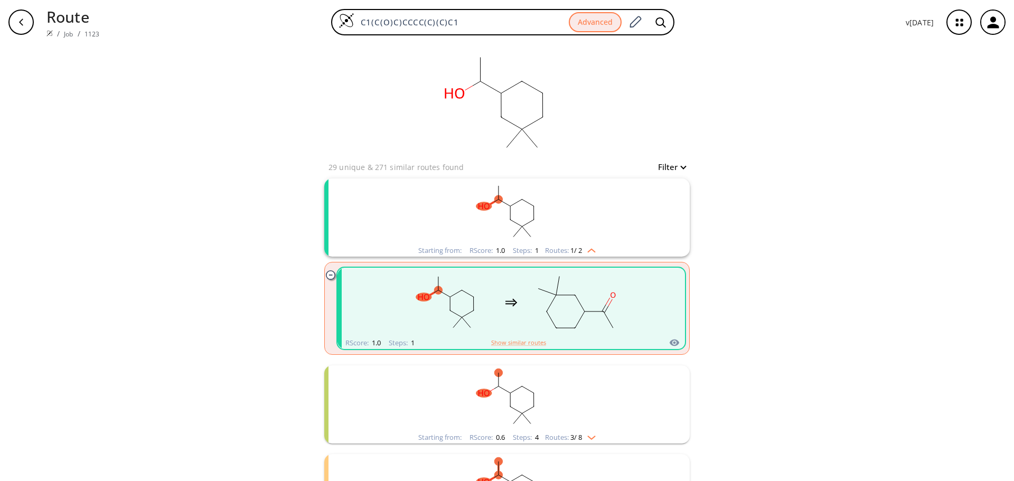
click at [499, 297] on div "clusters" at bounding box center [511, 302] width 224 height 69
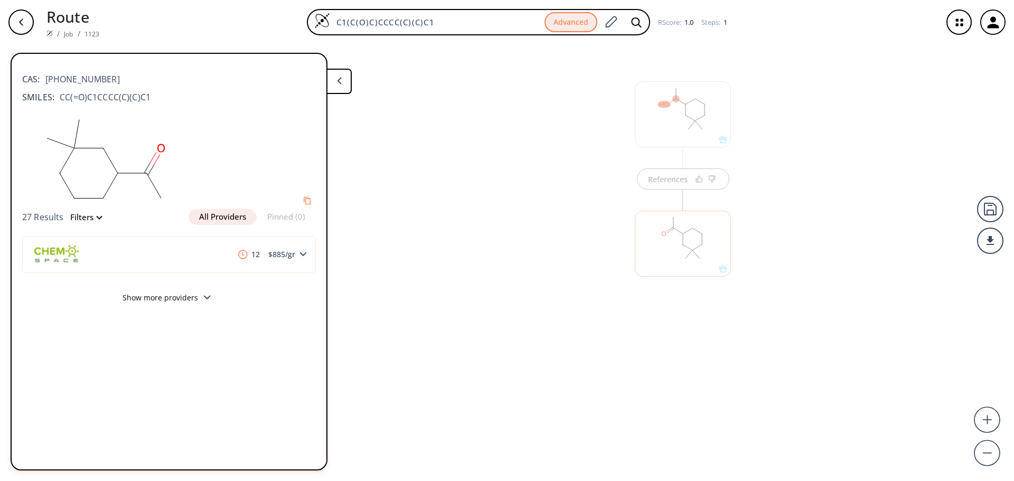
click at [666, 268] on div at bounding box center [683, 244] width 96 height 66
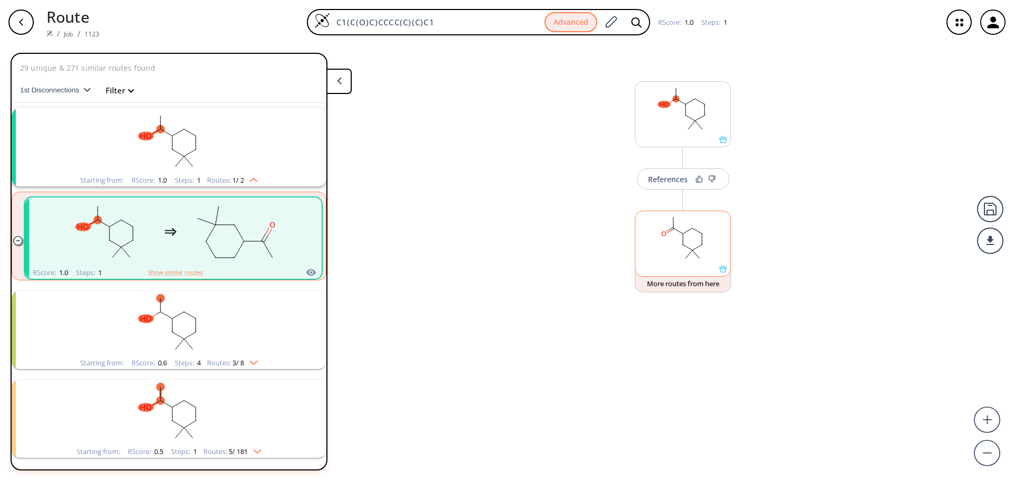
scroll to position [24, 0]
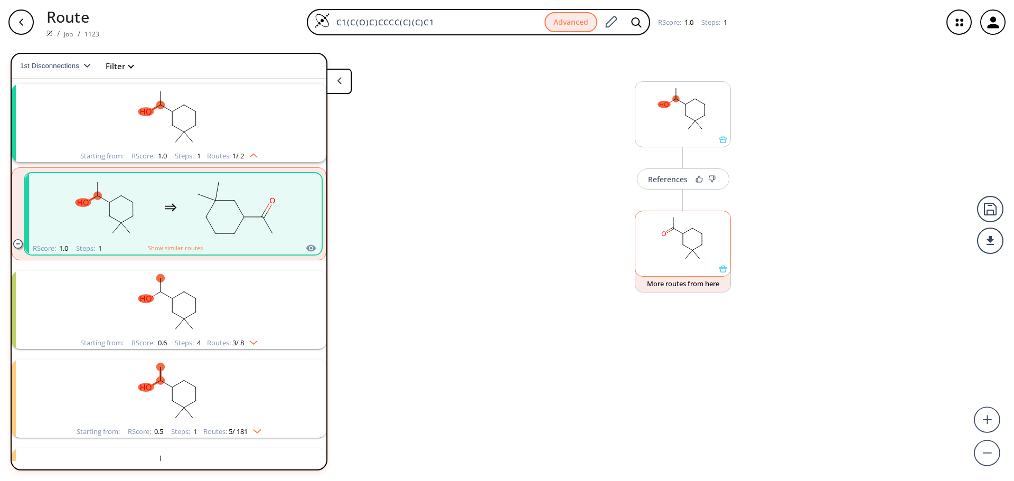
click at [724, 269] on icon at bounding box center [722, 268] width 7 height 7
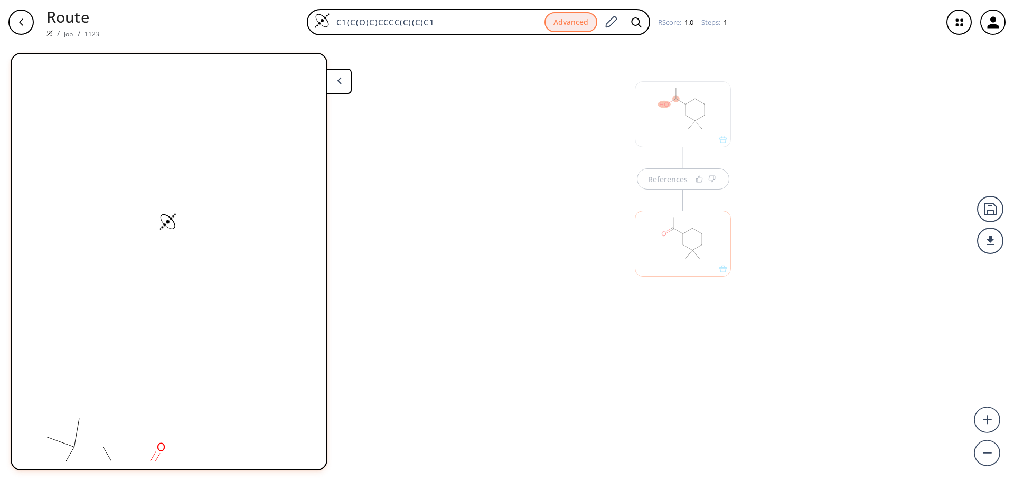
scroll to position [0, 0]
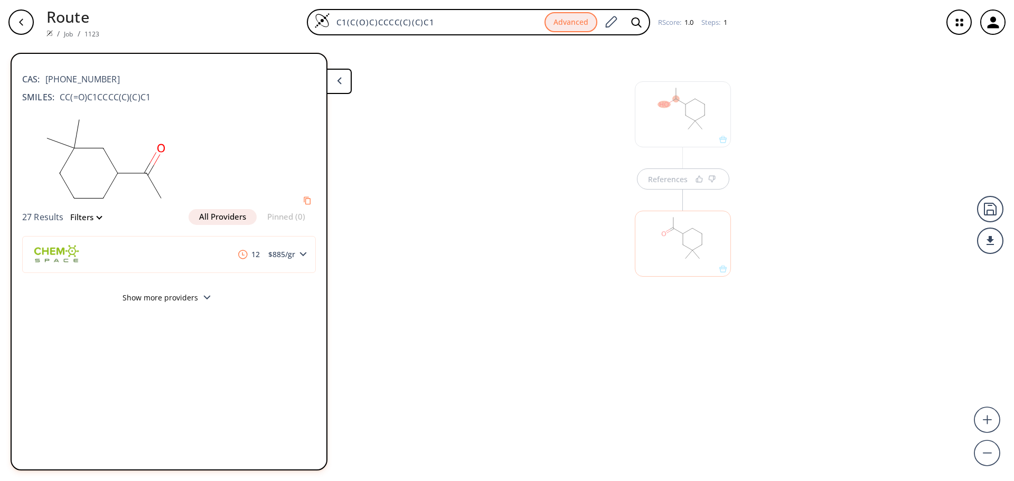
click at [725, 281] on div at bounding box center [683, 238] width 107 height 119
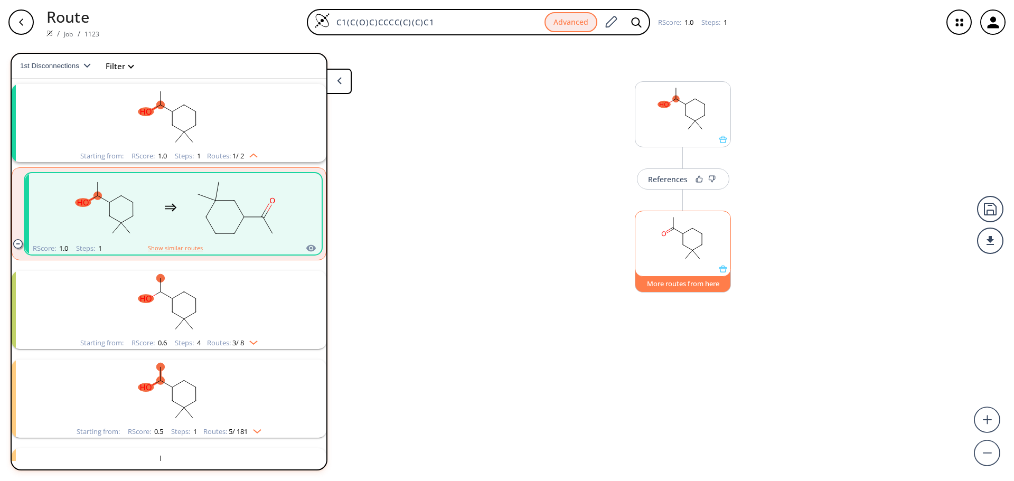
click at [690, 288] on button "More routes from here" at bounding box center [683, 281] width 96 height 23
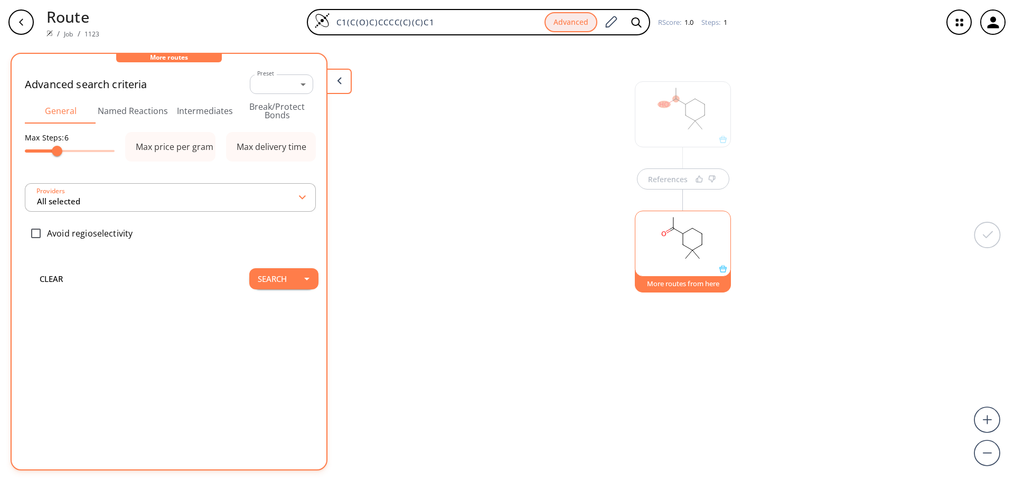
type input "All selected"
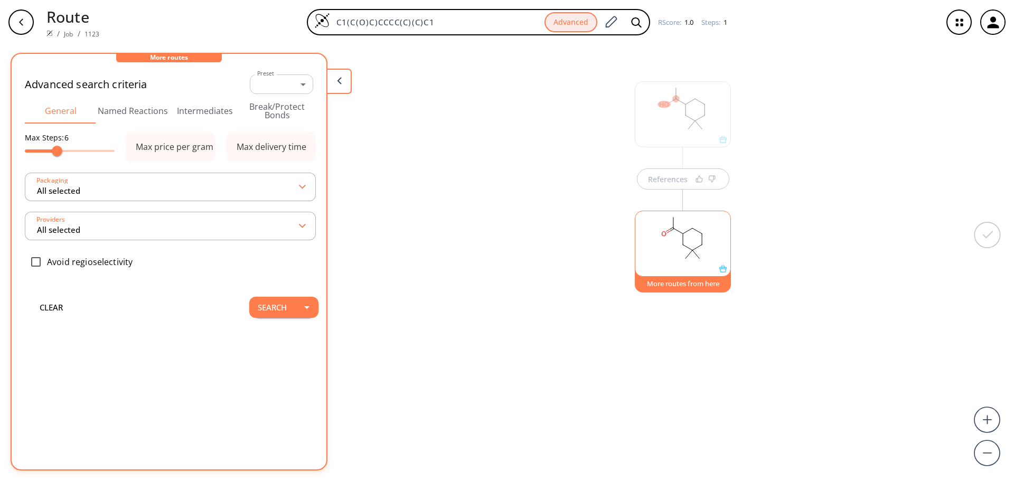
click at [198, 109] on button "Intermediates" at bounding box center [205, 110] width 72 height 25
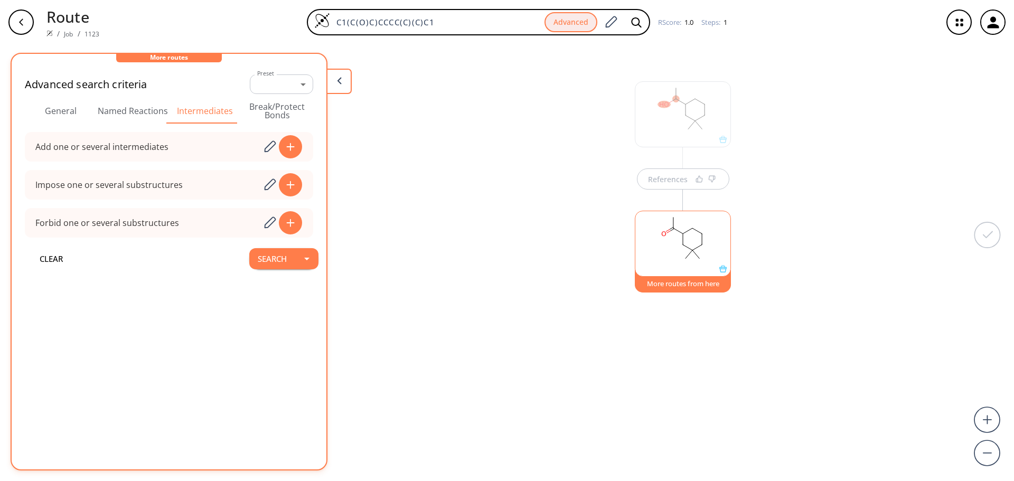
click at [154, 110] on button "Named Reactions" at bounding box center [133, 110] width 72 height 25
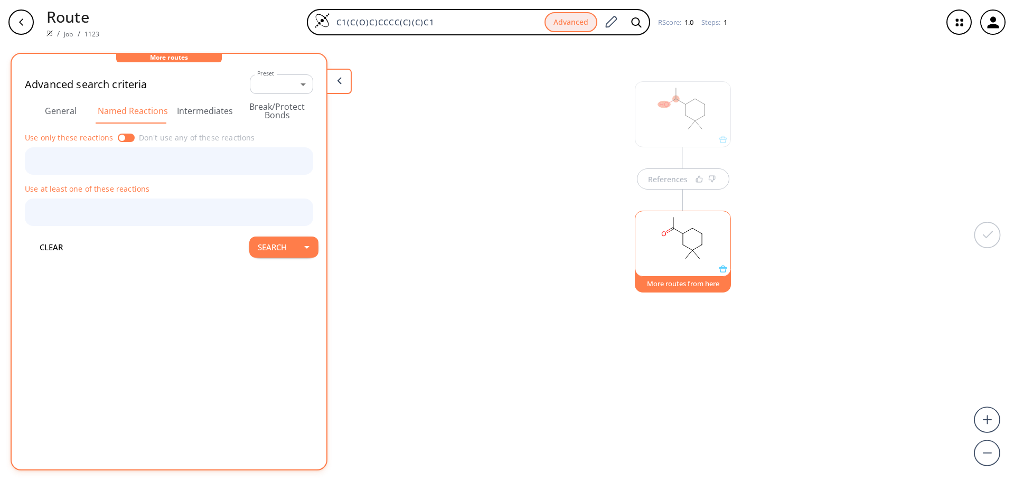
click at [58, 109] on button "General" at bounding box center [61, 110] width 72 height 25
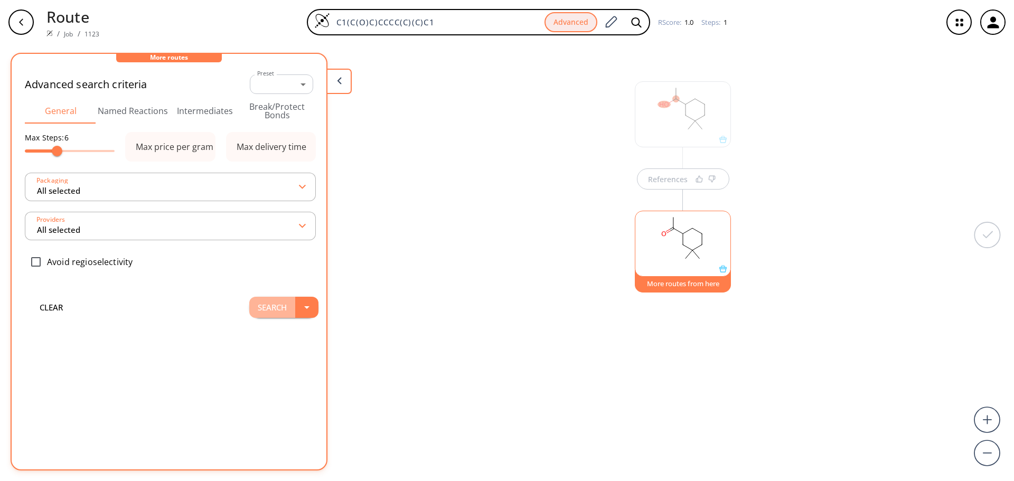
click at [269, 306] on button "Search" at bounding box center [272, 307] width 46 height 21
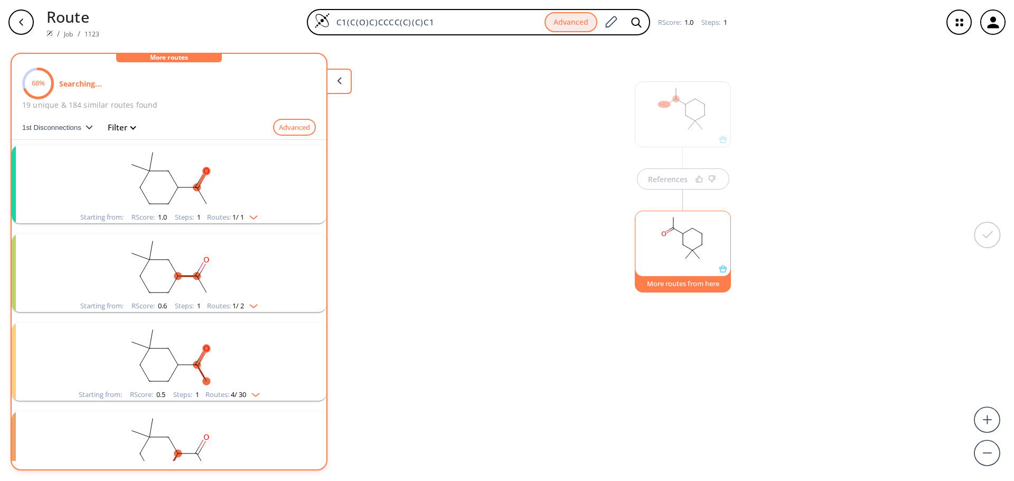
click at [245, 212] on img "clusters" at bounding box center [251, 215] width 14 height 8
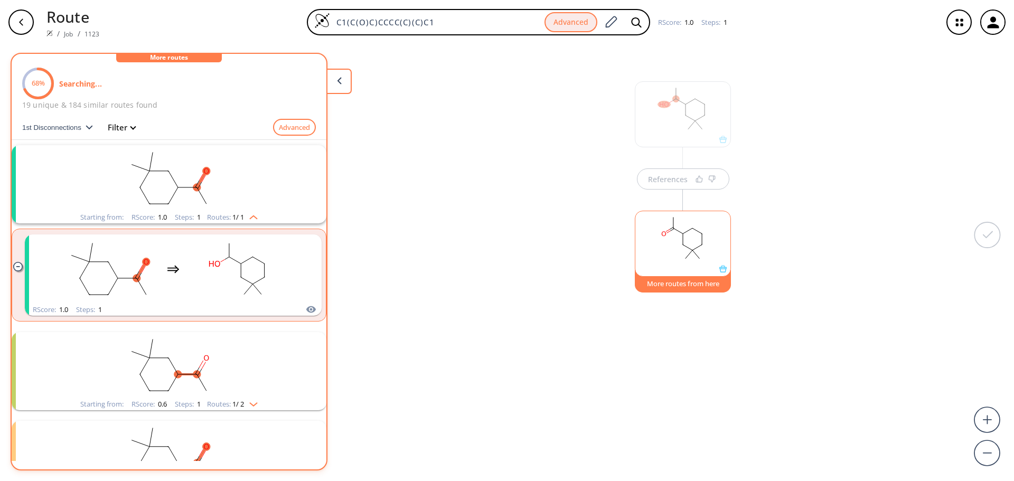
click at [245, 212] on img "clusters" at bounding box center [251, 215] width 14 height 8
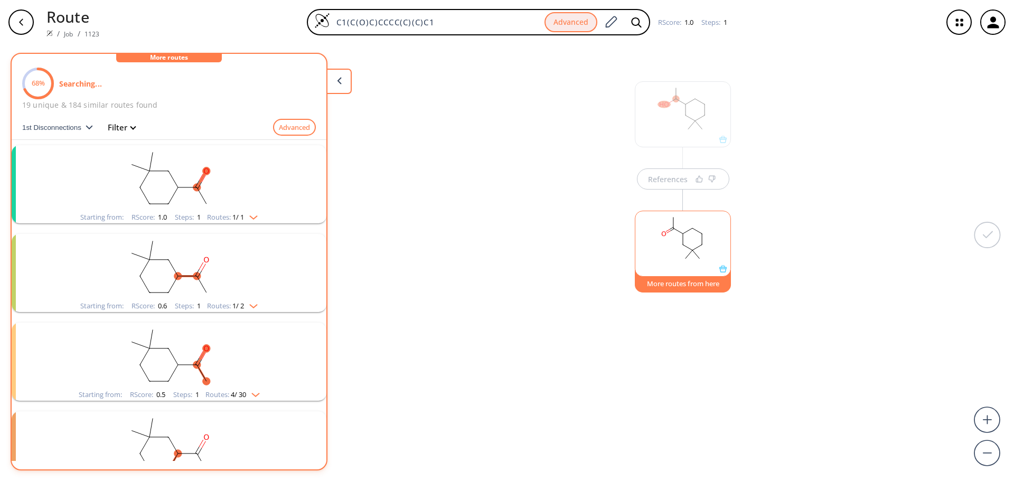
click at [258, 304] on div "Starting from: RScore : 0.6 Steps : 1 Routes: 1 / 2" at bounding box center [168, 306] width 193 height 12
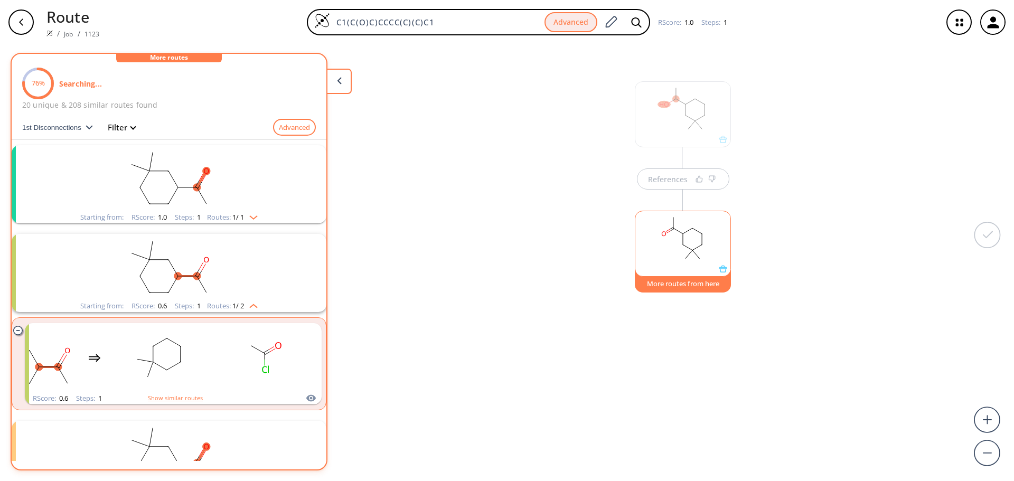
click at [250, 215] on img "clusters" at bounding box center [251, 215] width 14 height 8
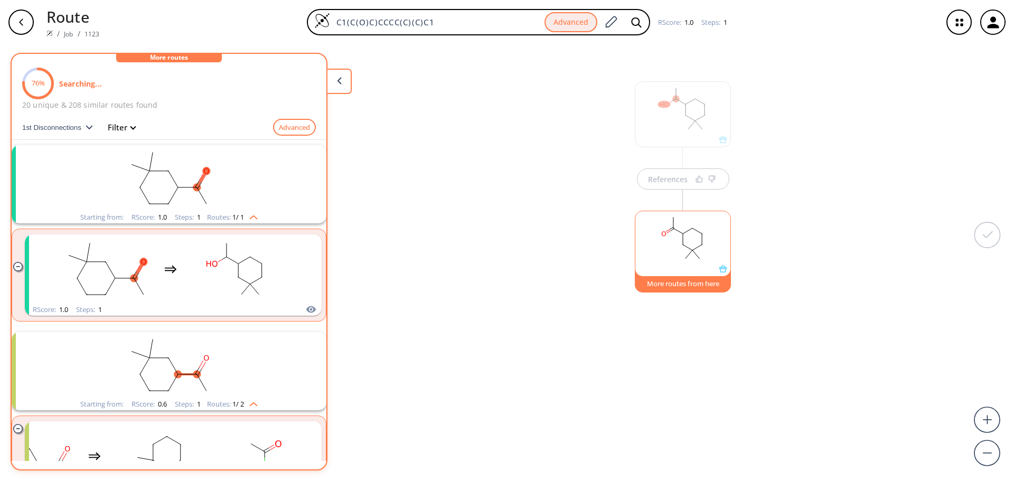
click at [250, 215] on img "clusters" at bounding box center [251, 215] width 14 height 8
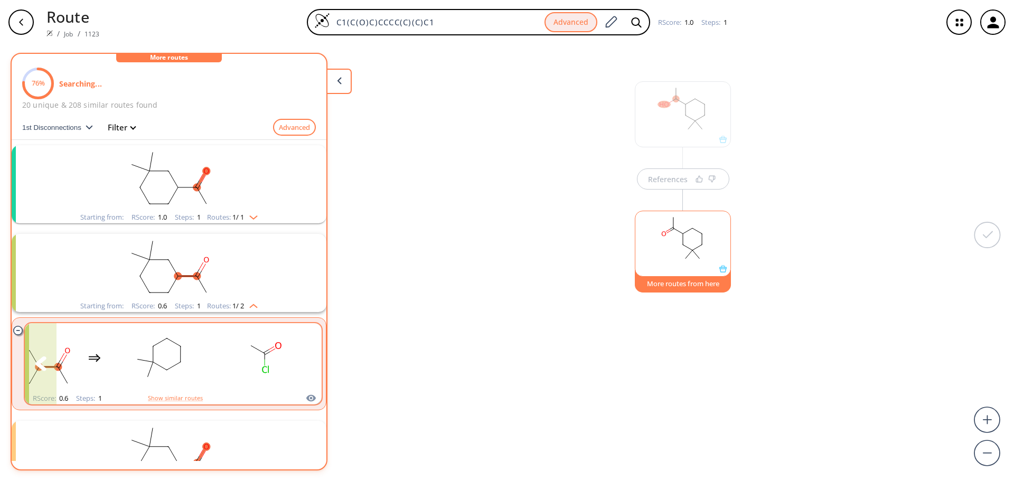
click at [178, 376] on rect "clusters" at bounding box center [158, 358] width 95 height 66
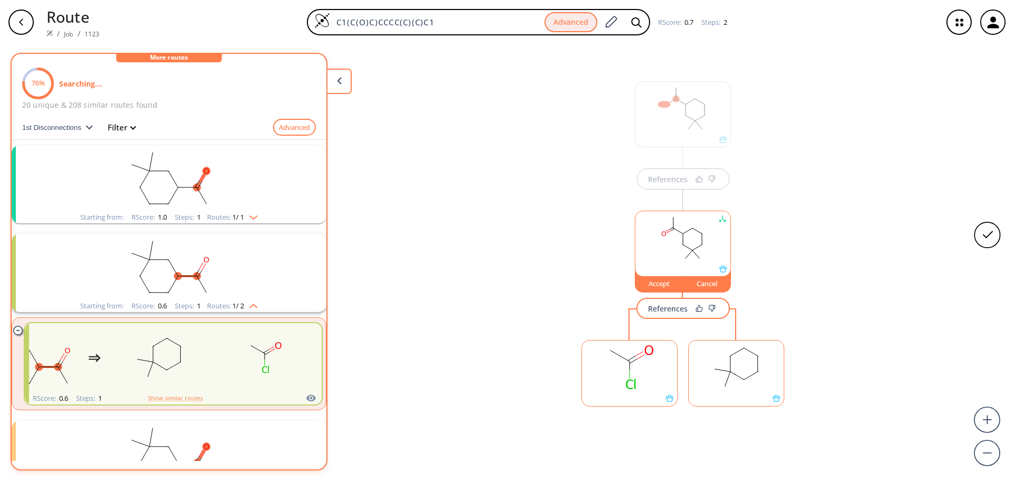
click at [780, 401] on icon at bounding box center [776, 398] width 7 height 7
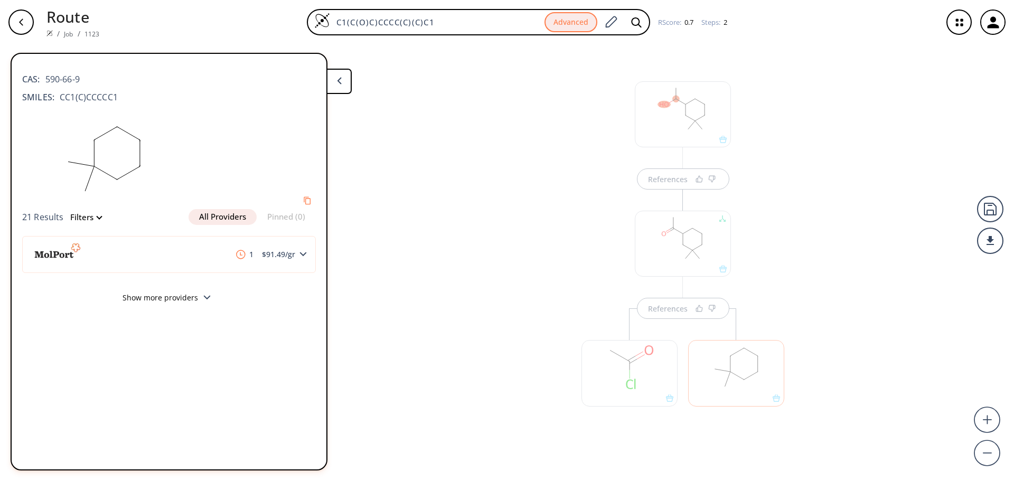
click at [133, 294] on button "Show more providers" at bounding box center [169, 299] width 294 height 25
click at [325, 367] on div "CAS: 590-66-9 SMILES: CC1(C)CCCCC1 21 Results Filters All Providers Pinned (0) …" at bounding box center [169, 239] width 315 height 354
click at [479, 313] on div "References References" at bounding box center [507, 258] width 1014 height 428
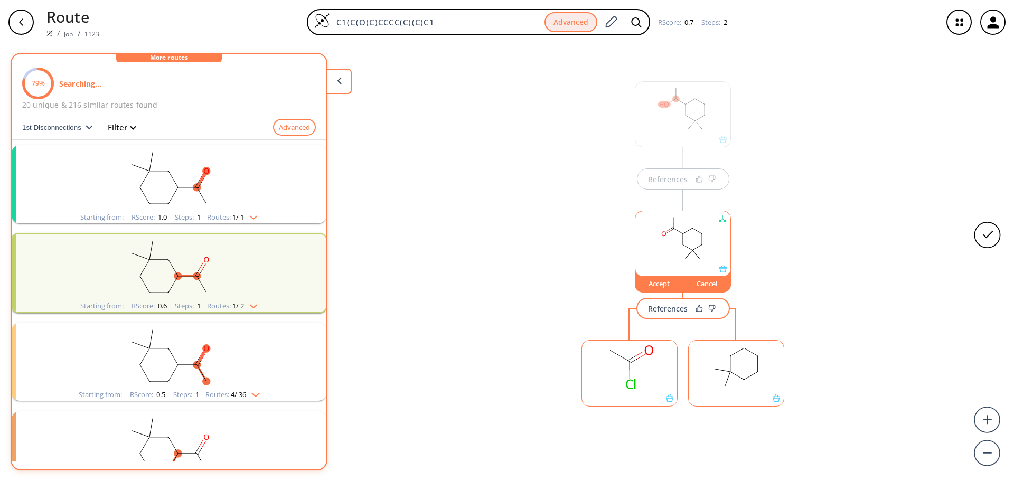
click at [650, 284] on div "Accept" at bounding box center [659, 283] width 48 height 6
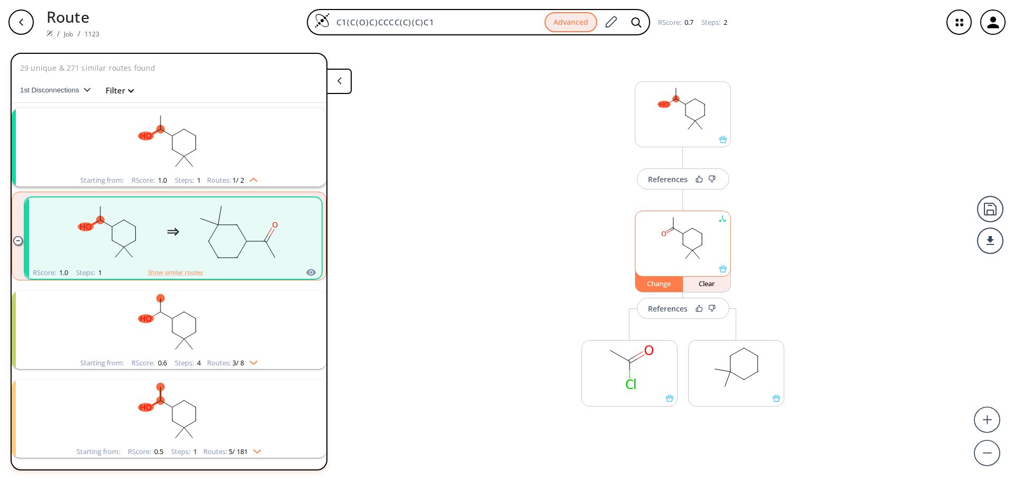
scroll to position [24, 0]
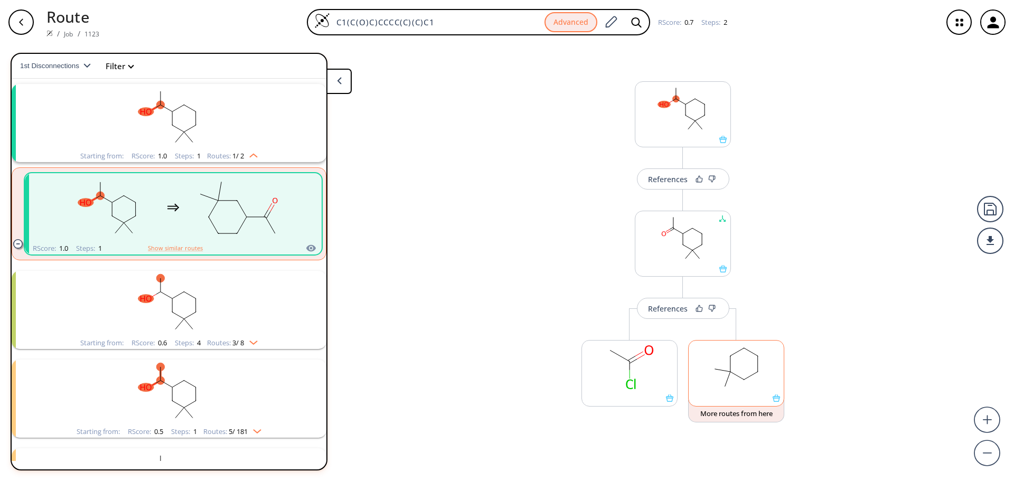
click at [720, 380] on rect at bounding box center [736, 368] width 95 height 54
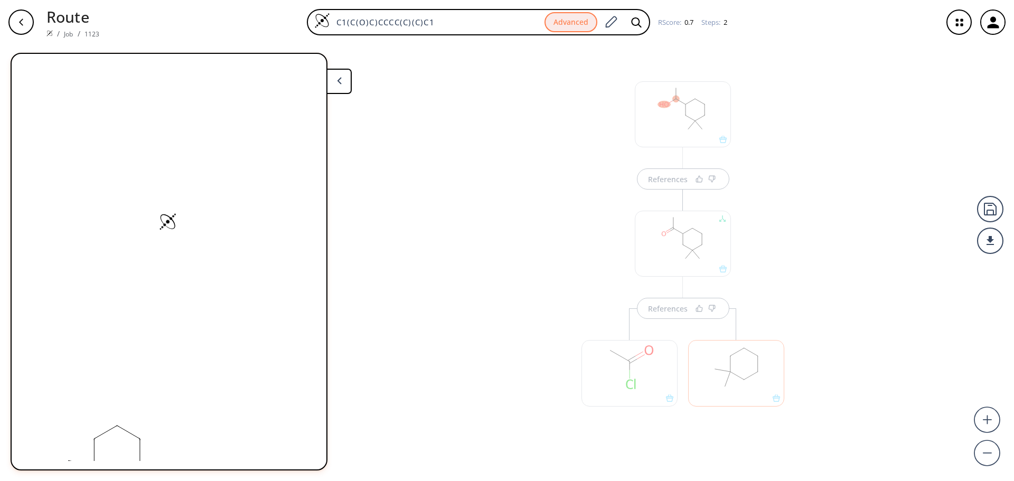
scroll to position [0, 0]
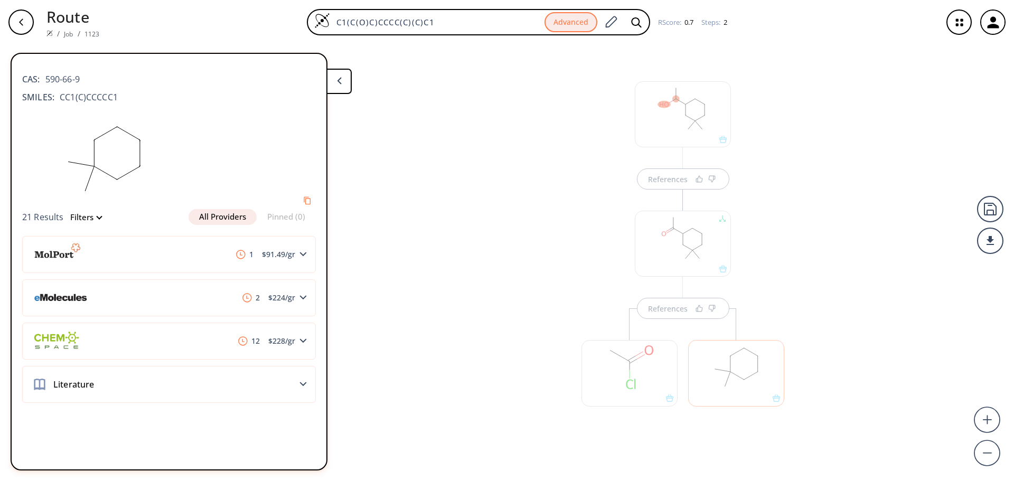
click at [662, 366] on div at bounding box center [630, 373] width 96 height 66
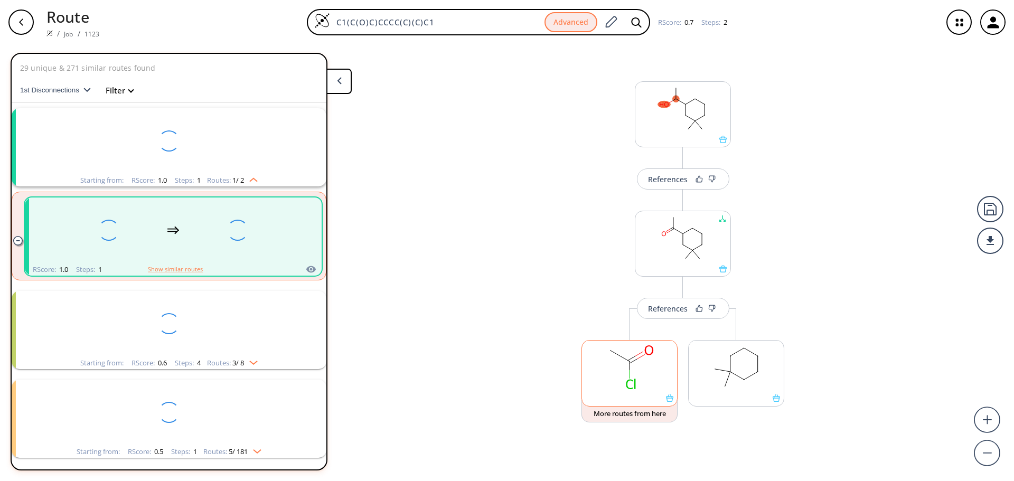
scroll to position [24, 0]
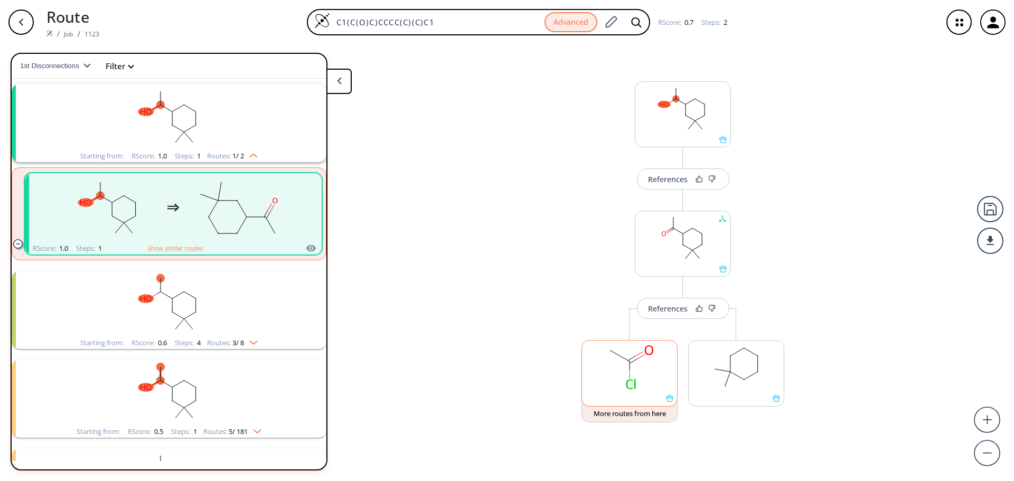
click at [668, 403] on div at bounding box center [630, 373] width 96 height 66
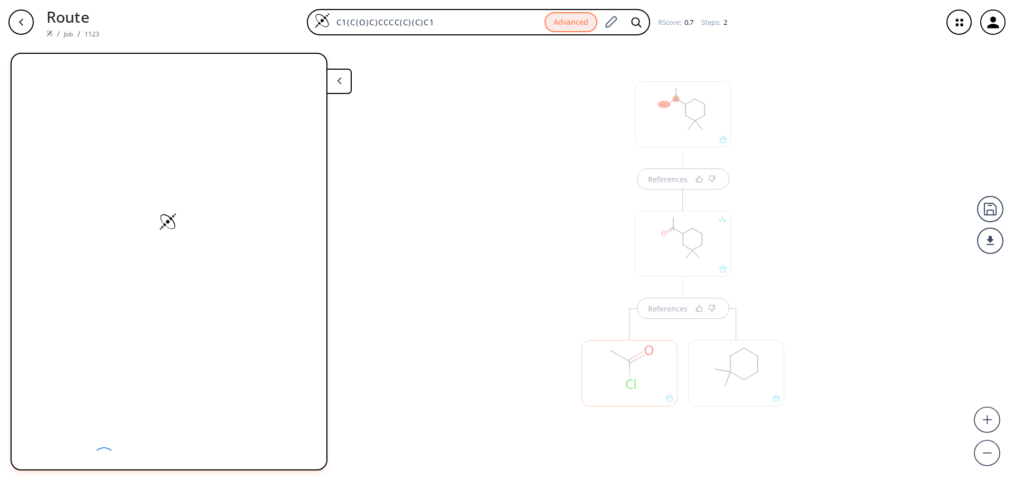
scroll to position [0, 0]
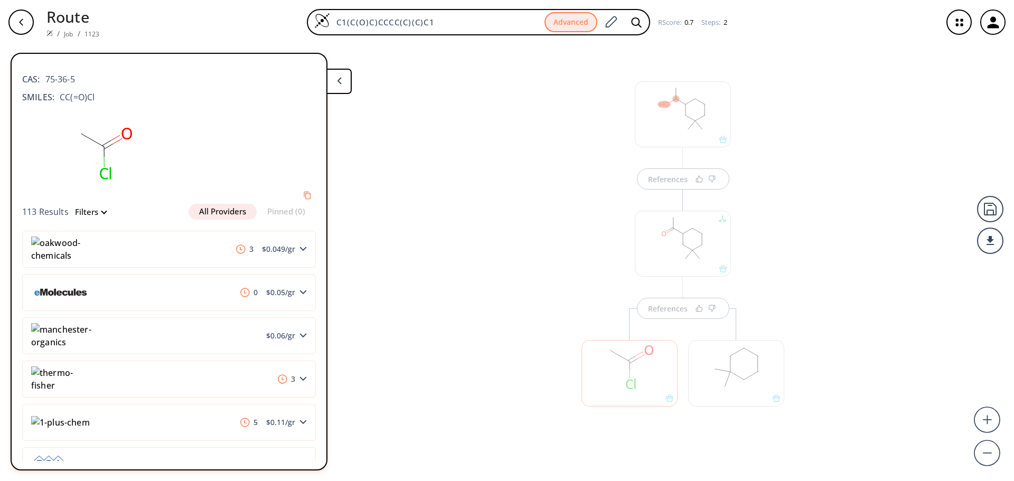
click at [528, 382] on div "References References" at bounding box center [507, 258] width 1014 height 428
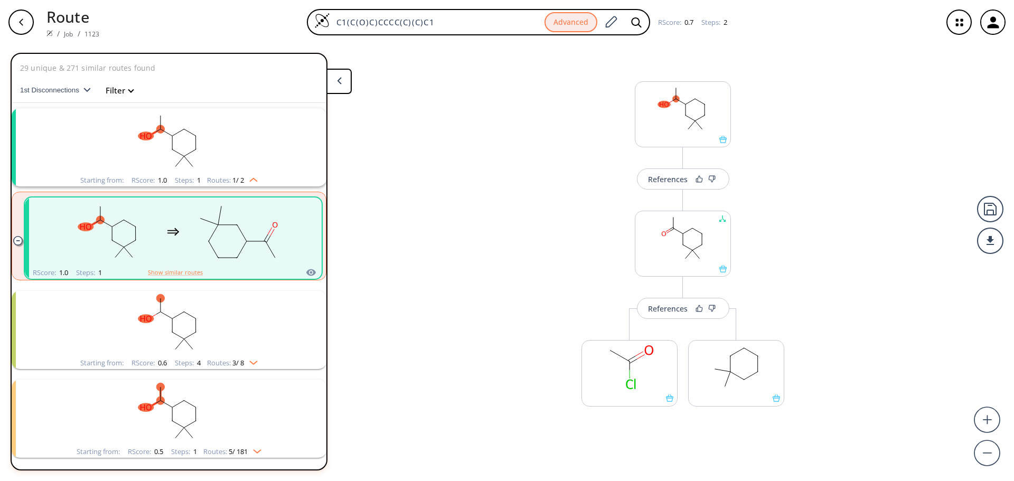
scroll to position [24, 0]
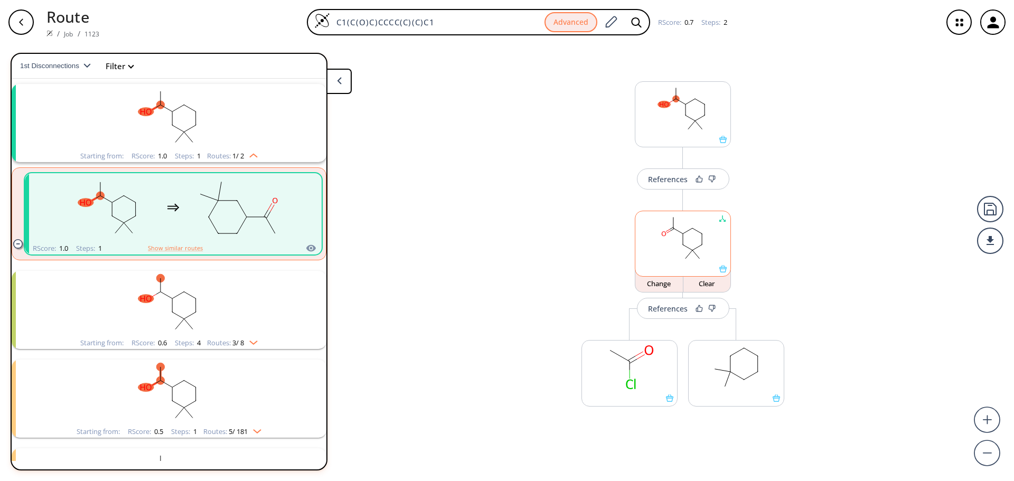
click at [726, 269] on icon at bounding box center [722, 268] width 7 height 7
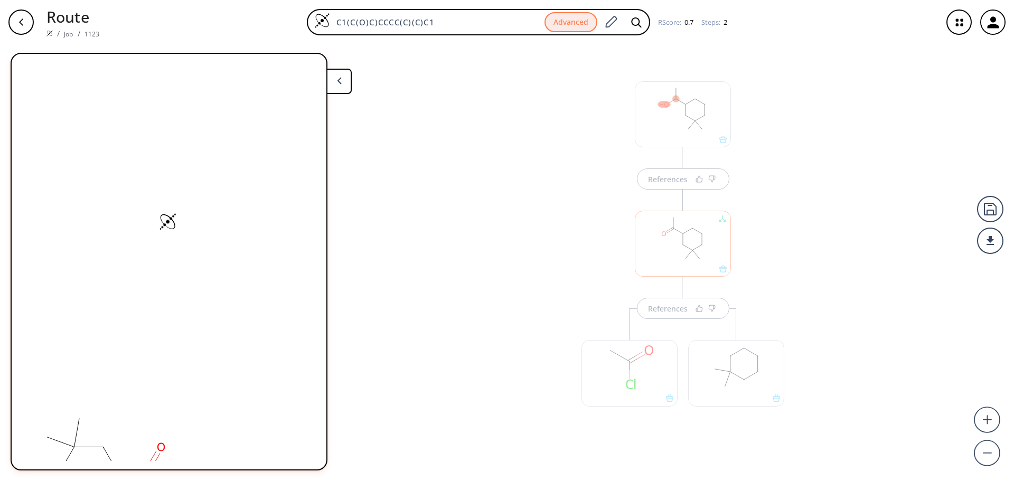
scroll to position [0, 0]
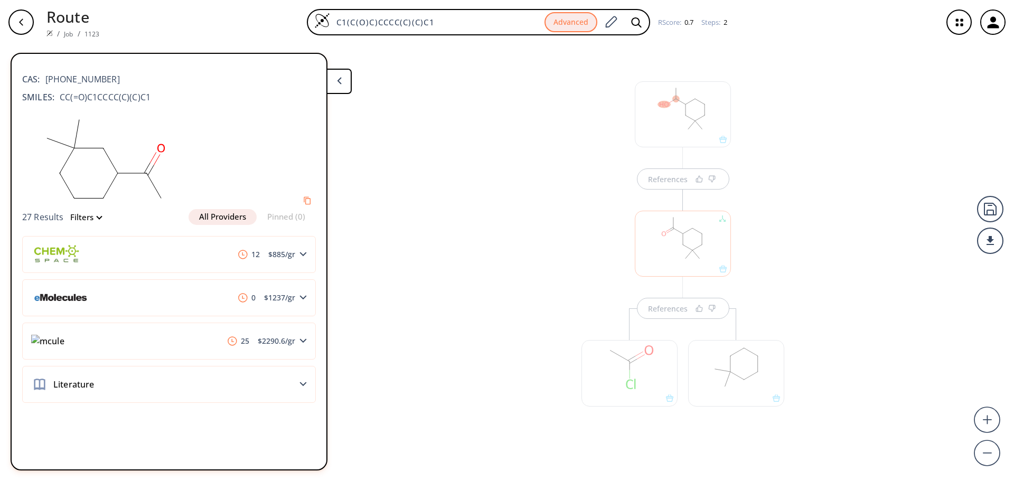
click at [726, 269] on div at bounding box center [683, 244] width 96 height 66
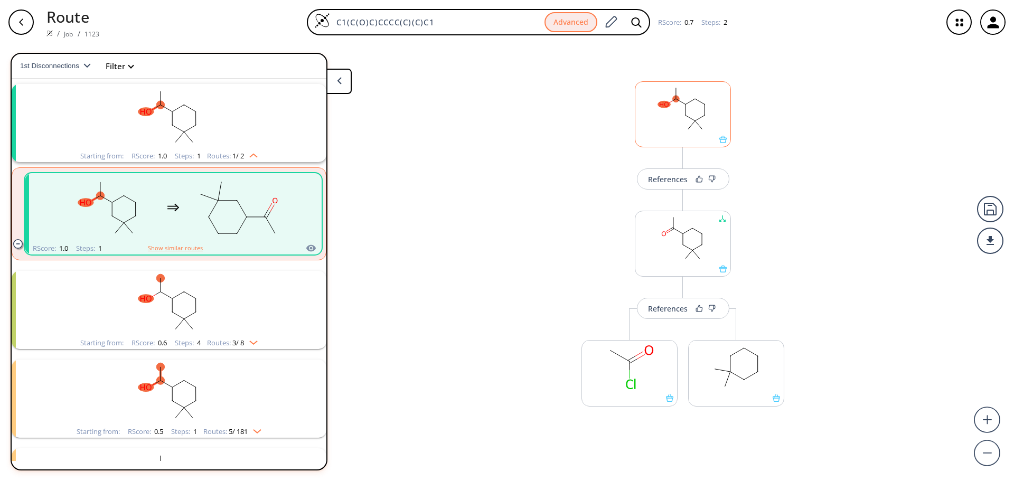
click at [723, 141] on icon at bounding box center [722, 139] width 7 height 7
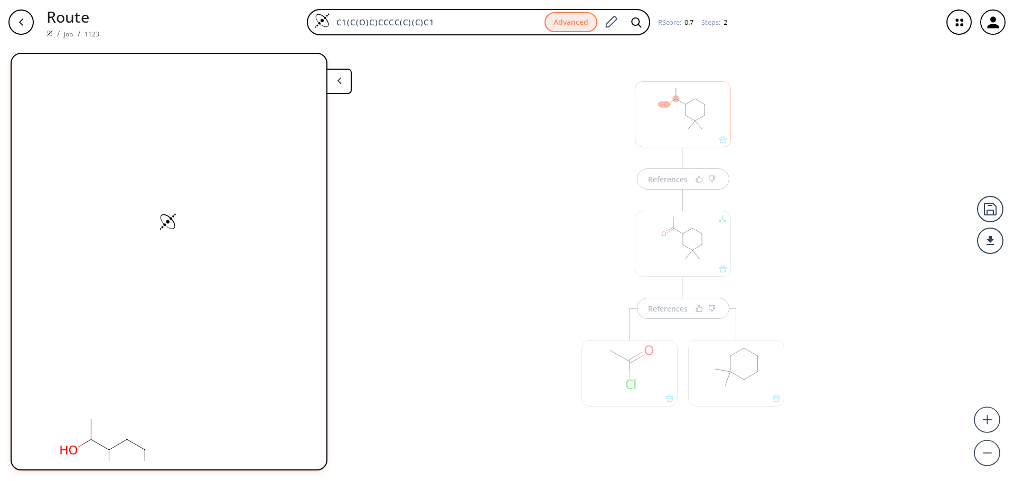
scroll to position [0, 0]
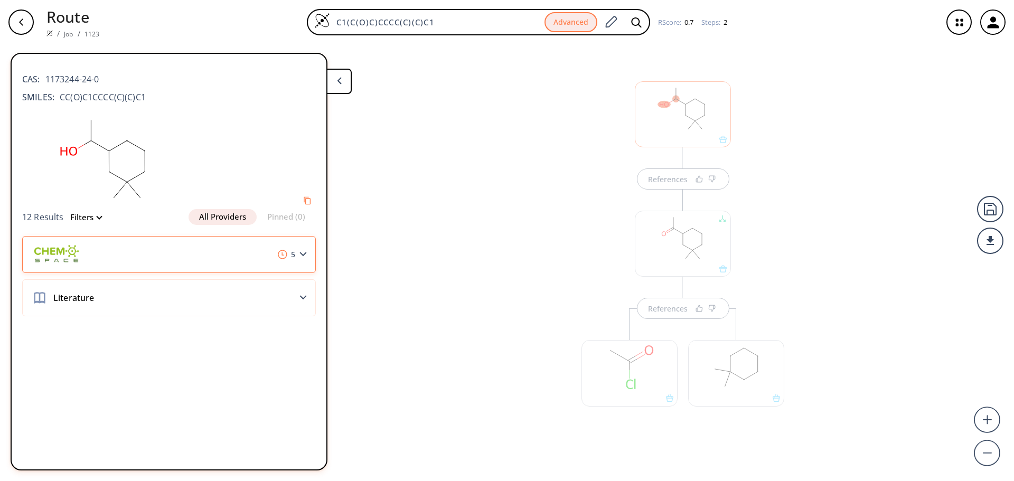
click at [298, 256] on span "5" at bounding box center [287, 255] width 26 height 10
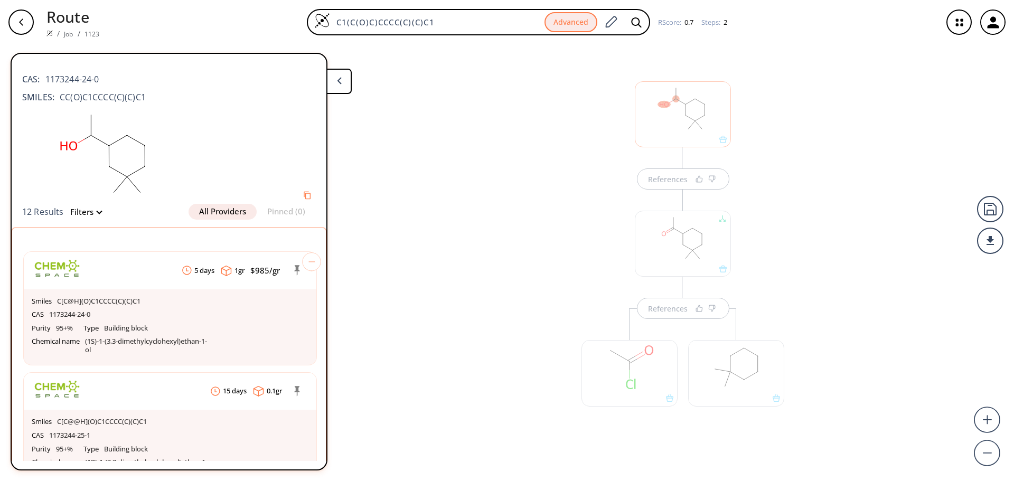
click at [302, 256] on icon at bounding box center [311, 261] width 19 height 19
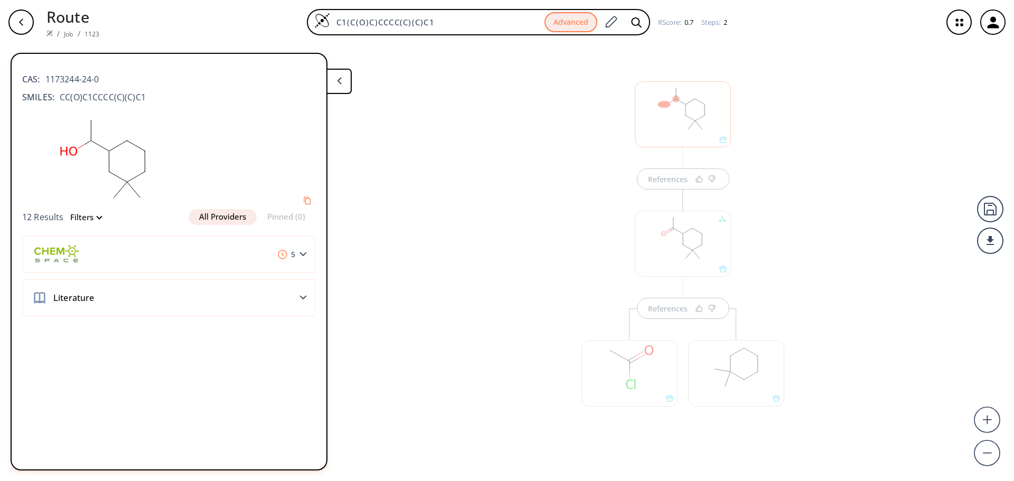
click at [425, 251] on div "References References" at bounding box center [507, 258] width 1014 height 428
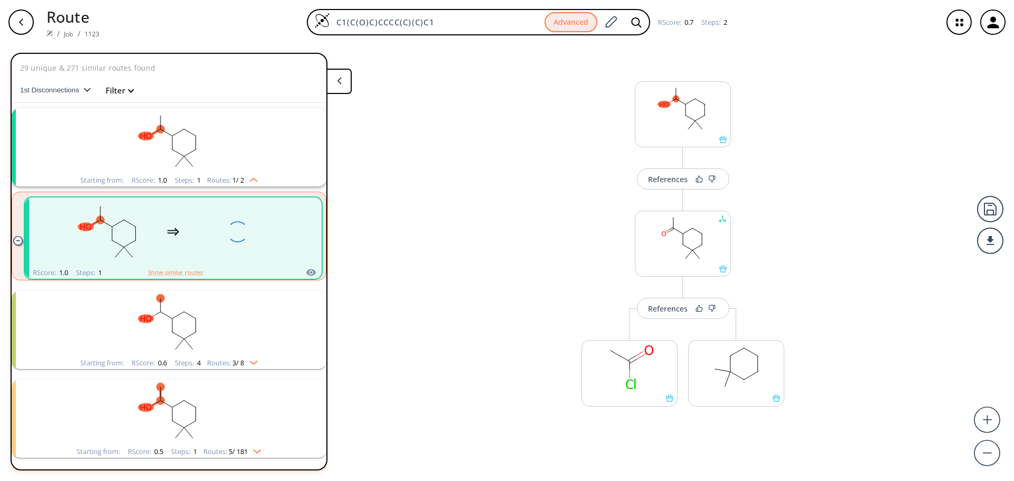
scroll to position [24, 0]
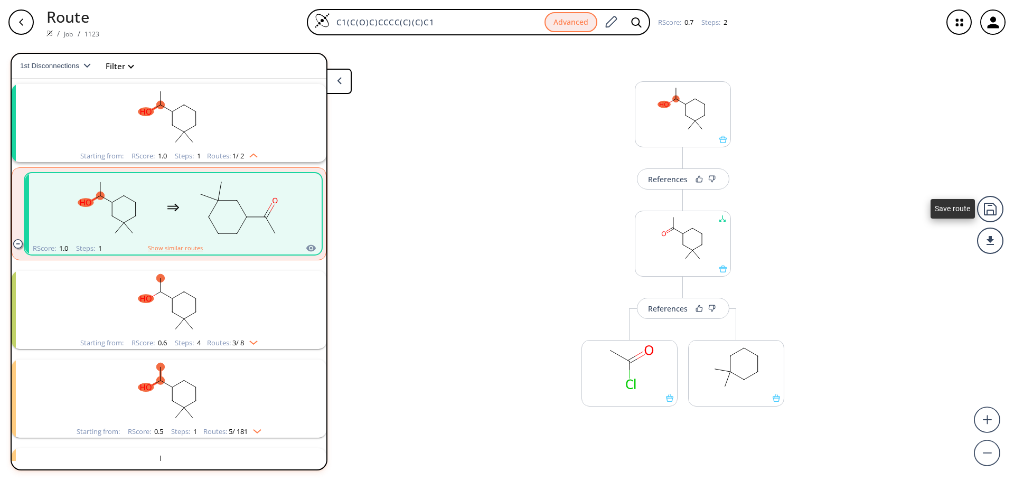
click at [977, 215] on div at bounding box center [990, 209] width 26 height 26
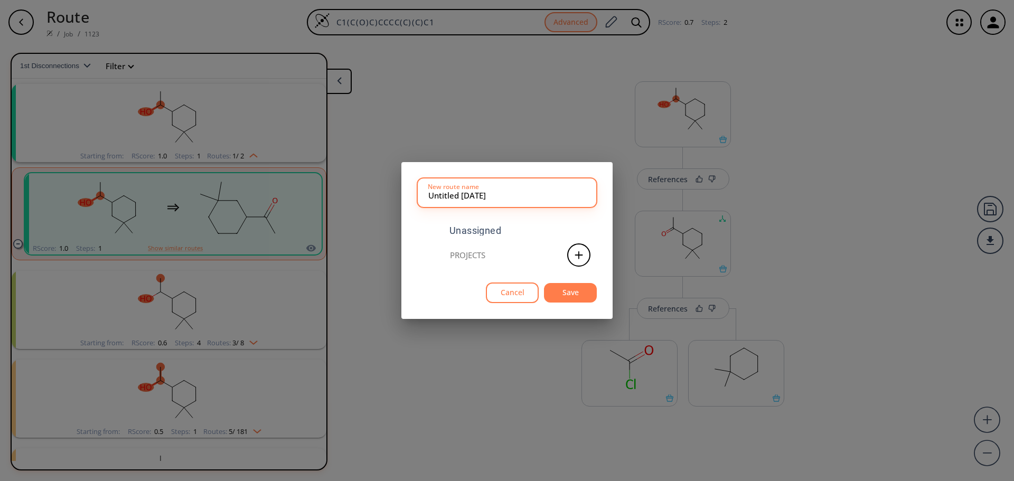
drag, startPoint x: 561, startPoint y: 203, endPoint x: 424, endPoint y: 200, distance: 137.4
click at [424, 200] on div "Untitled 04 SEP 2025 New route name" at bounding box center [507, 193] width 180 height 30
click at [444, 196] on input "Untitled 04 SEP 2025" at bounding box center [506, 192] width 157 height 21
drag, startPoint x: 526, startPoint y: 196, endPoint x: 377, endPoint y: 186, distance: 149.8
click at [377, 186] on div "Untitled 04 SEP 2025 New route name Unassigned Projects Cancel Save" at bounding box center [507, 240] width 1014 height 481
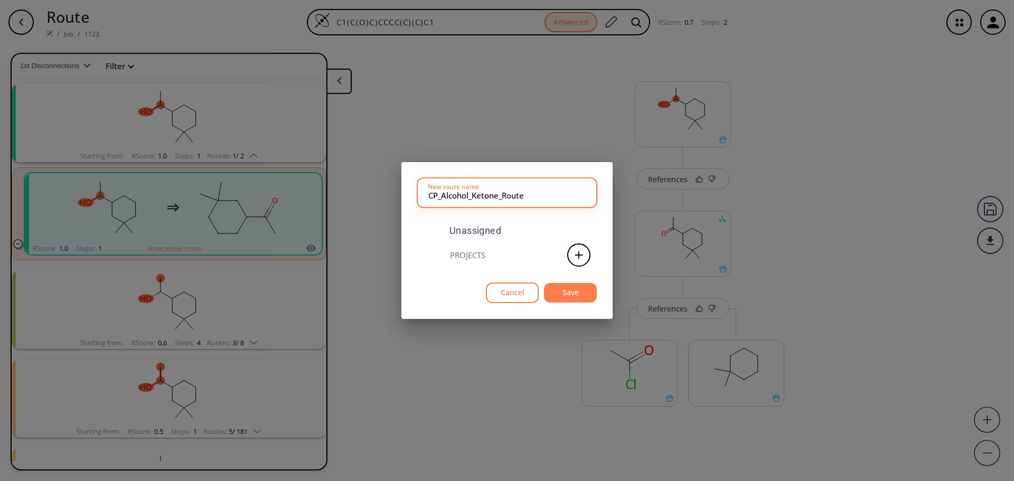
type input "CP_Alcohol_Ketone_Route"
click at [585, 289] on button "Save" at bounding box center [570, 293] width 53 height 20
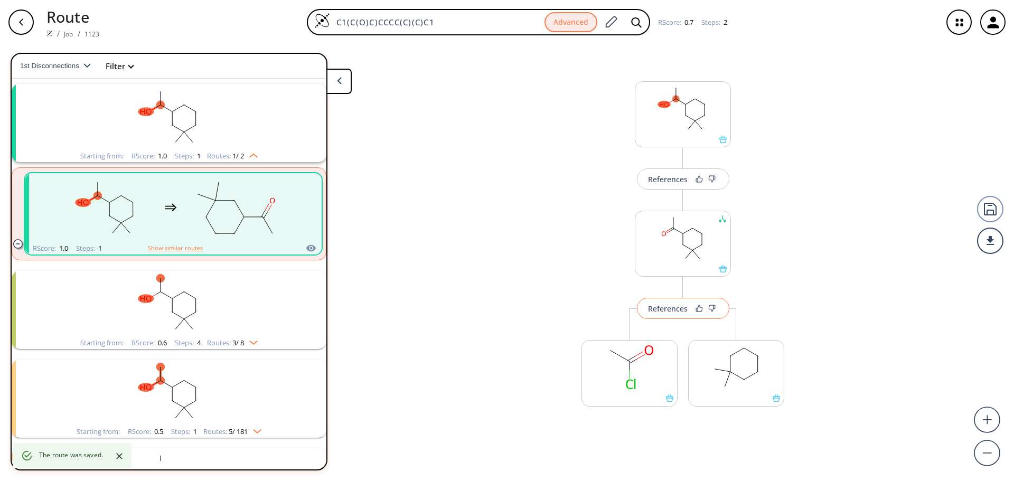
click at [681, 311] on div "References" at bounding box center [668, 308] width 40 height 7
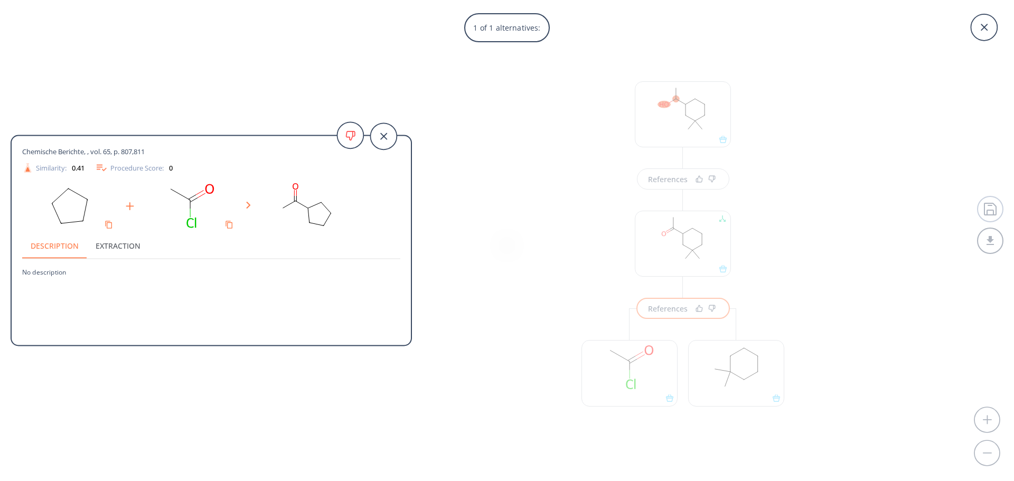
click at [110, 247] on button "Extraction" at bounding box center [118, 245] width 62 height 25
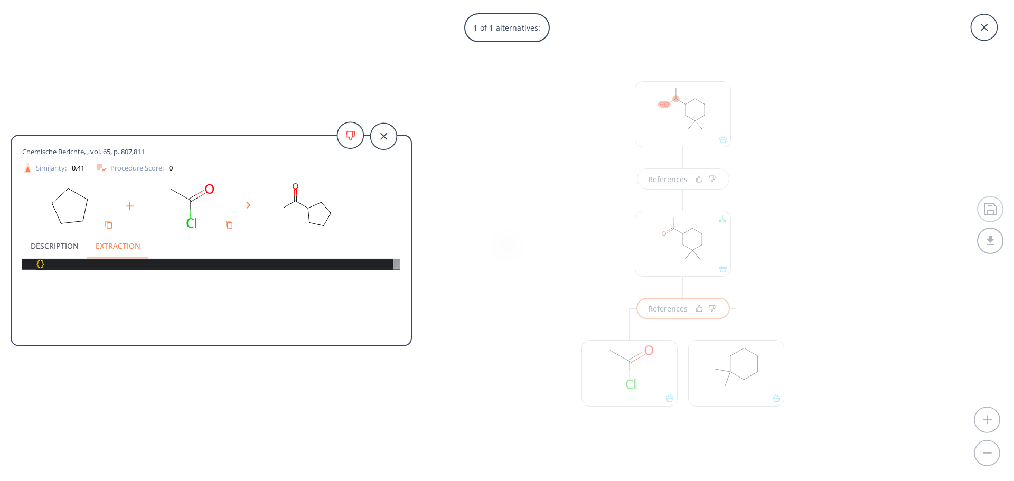
click at [55, 244] on button "Description" at bounding box center [54, 245] width 65 height 25
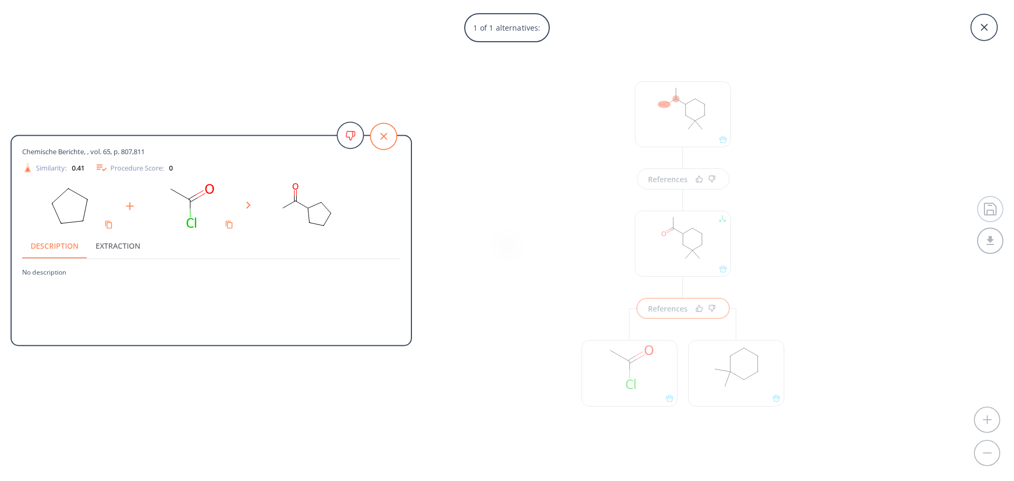
click at [381, 143] on icon at bounding box center [383, 136] width 26 height 26
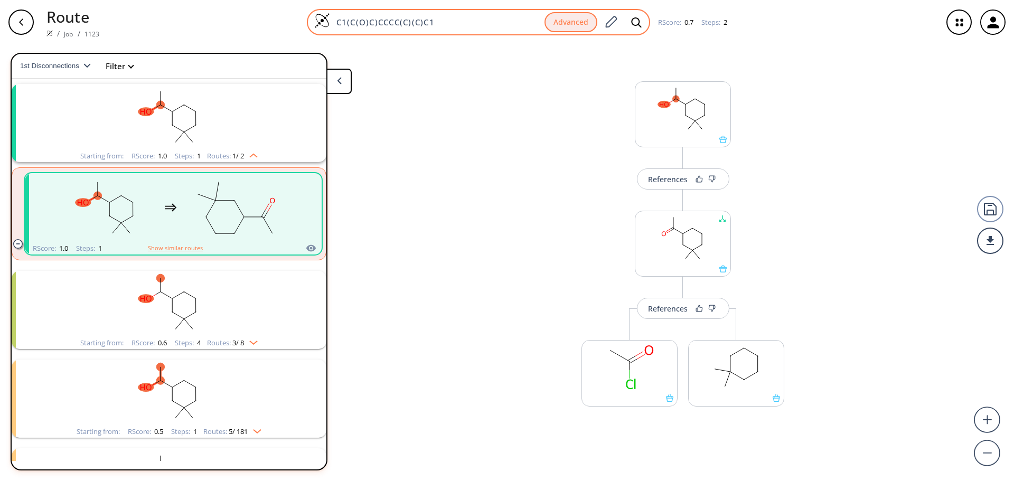
drag, startPoint x: 447, startPoint y: 20, endPoint x: 336, endPoint y: 25, distance: 111.1
click at [336, 25] on input "C1(C(O)C)CCCC(C)(C)C1" at bounding box center [437, 22] width 214 height 11
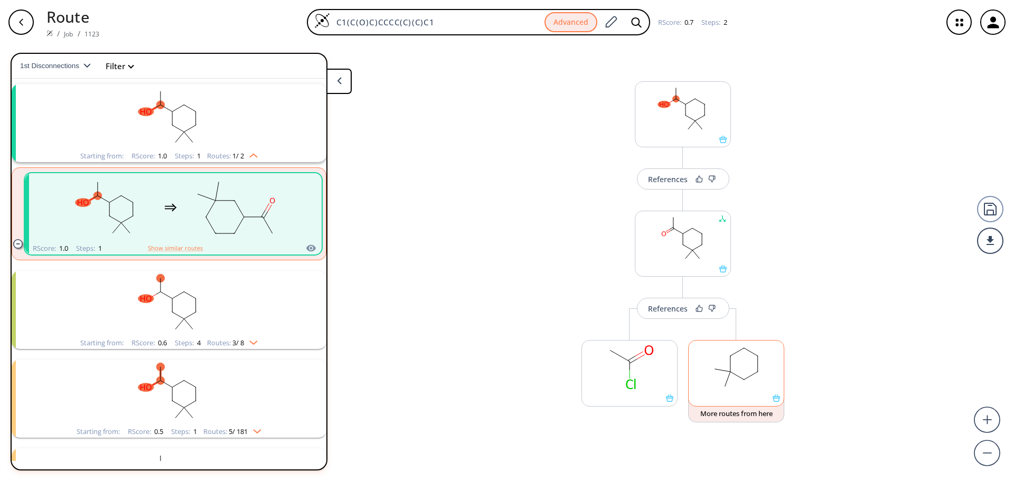
click at [708, 386] on rect at bounding box center [736, 368] width 95 height 54
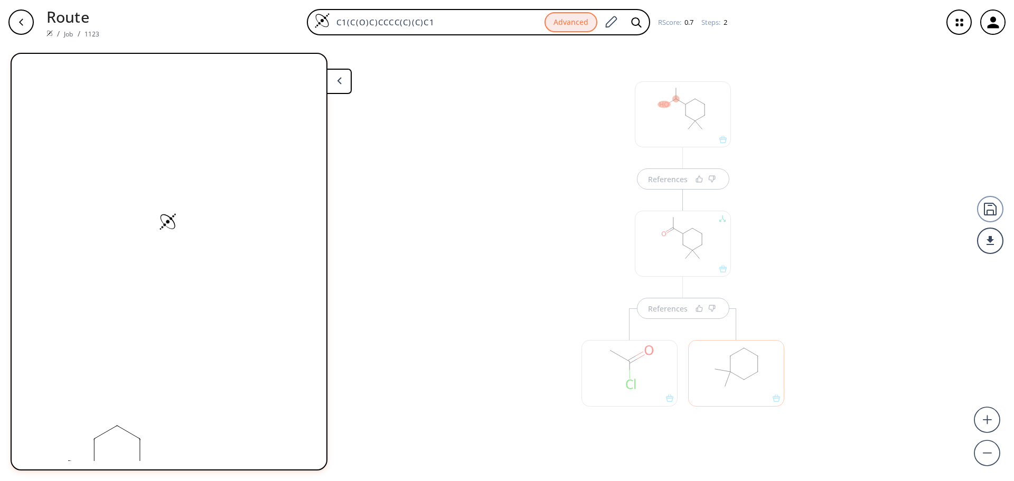
scroll to position [0, 0]
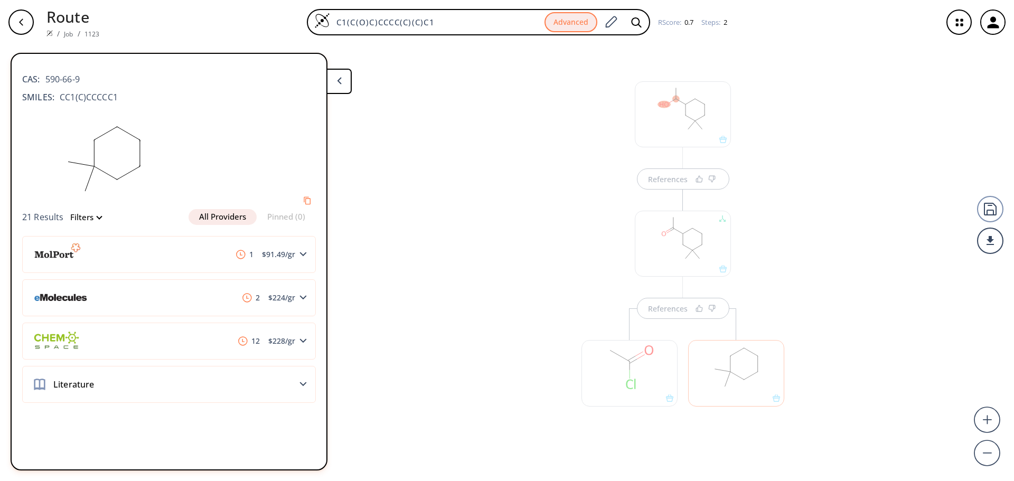
click at [26, 13] on div "button" at bounding box center [20, 22] width 25 height 25
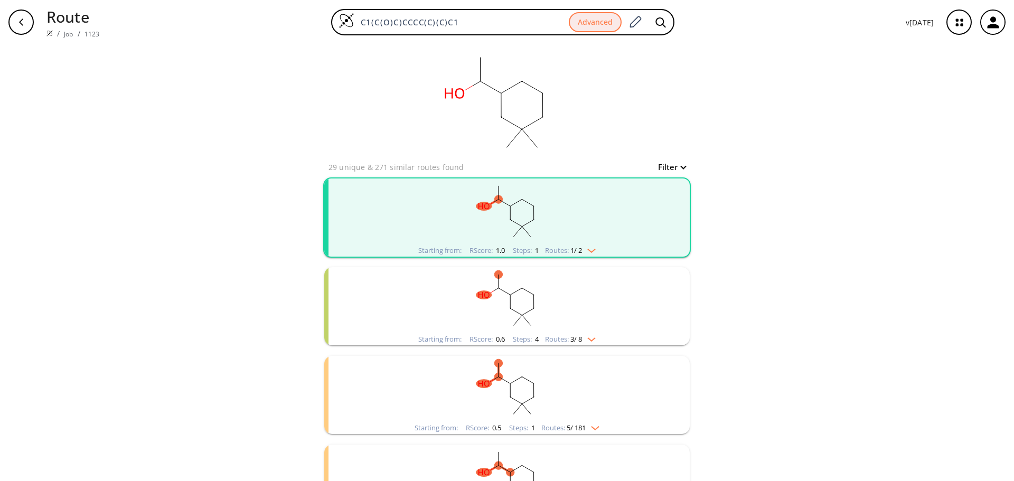
click at [32, 16] on div "button" at bounding box center [20, 22] width 25 height 25
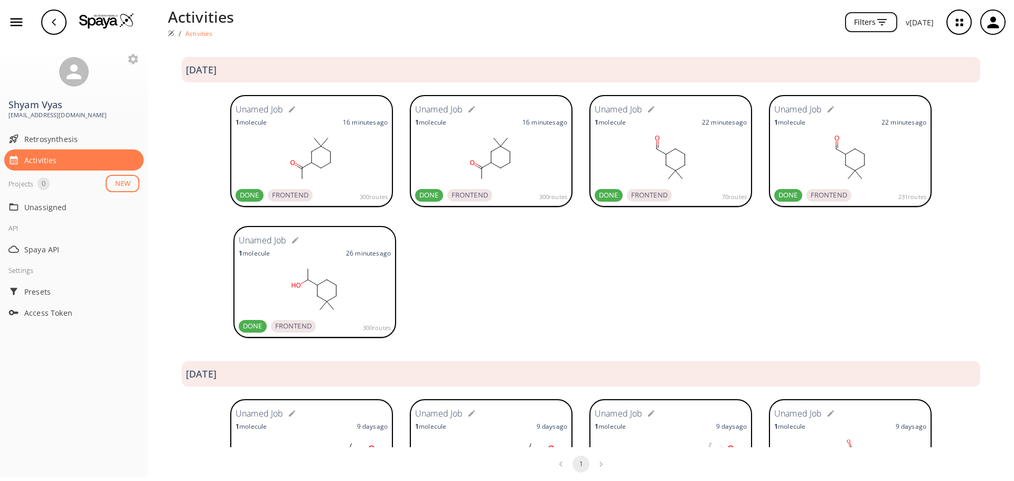
click at [299, 176] on ellipse at bounding box center [302, 179] width 6 height 6
click at [35, 143] on span "Retrosynthesis" at bounding box center [81, 139] width 115 height 11
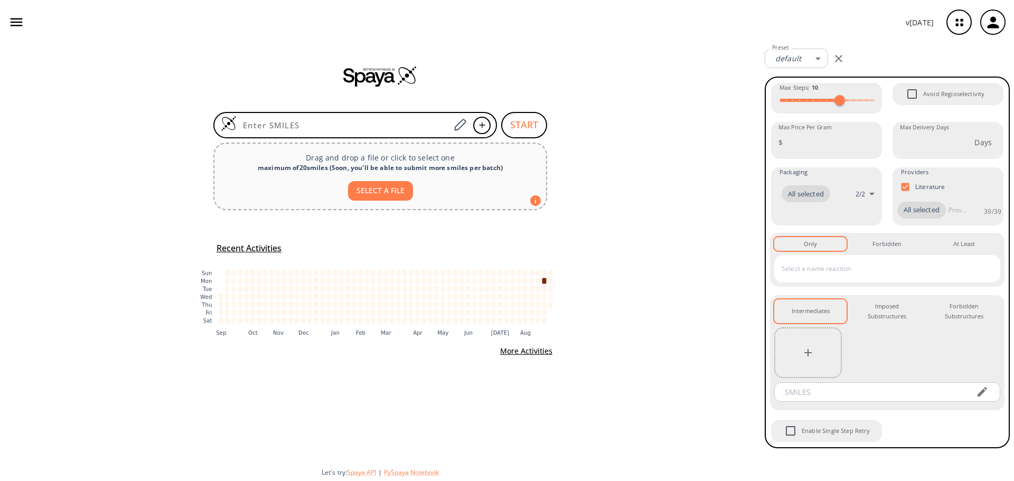
click at [18, 16] on icon "button" at bounding box center [16, 22] width 16 height 16
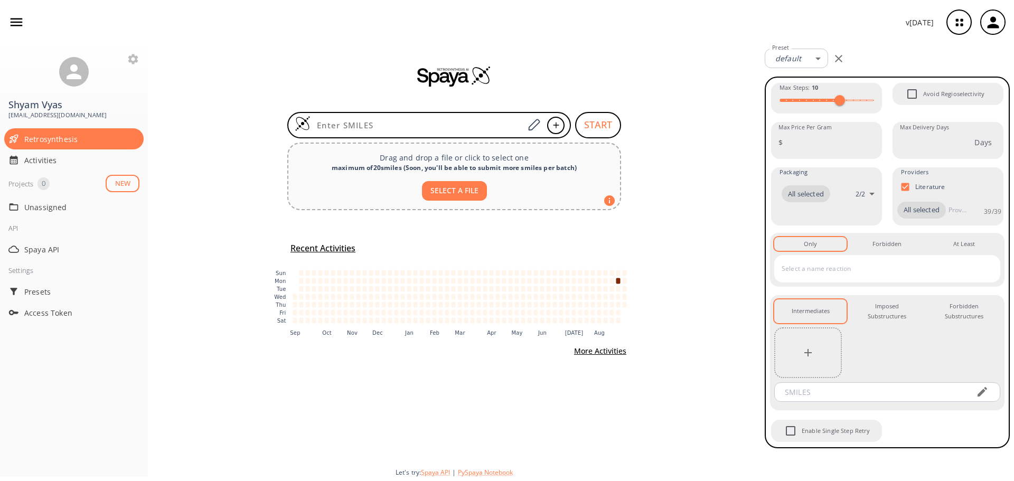
click at [26, 190] on div "Projects" at bounding box center [20, 183] width 25 height 13
click at [241, 181] on div "START Drag and drop a file or click to select one maximum of 20 smiles ( Soon, …" at bounding box center [454, 262] width 613 height 437
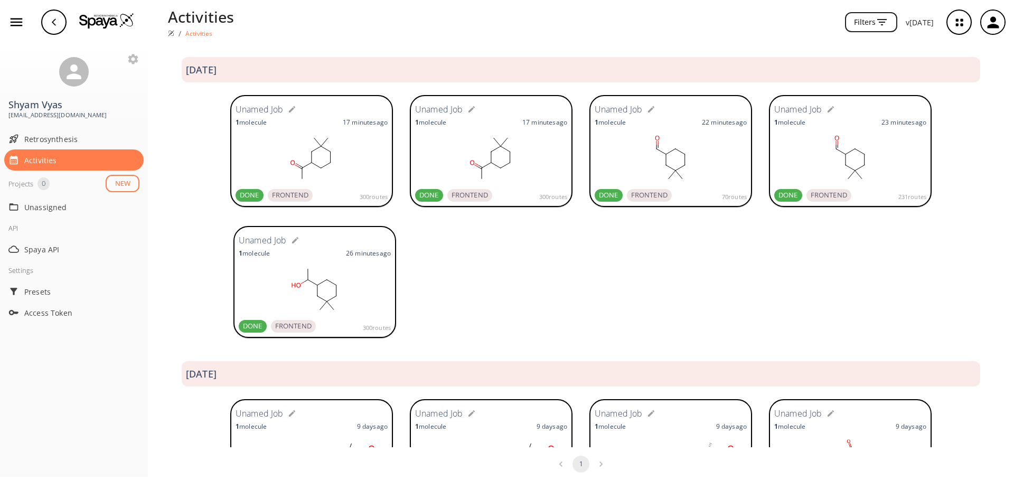
click at [500, 181] on rect at bounding box center [491, 158] width 152 height 53
click at [291, 310] on rect at bounding box center [315, 289] width 152 height 53
click at [113, 186] on button "NEW" at bounding box center [123, 183] width 34 height 17
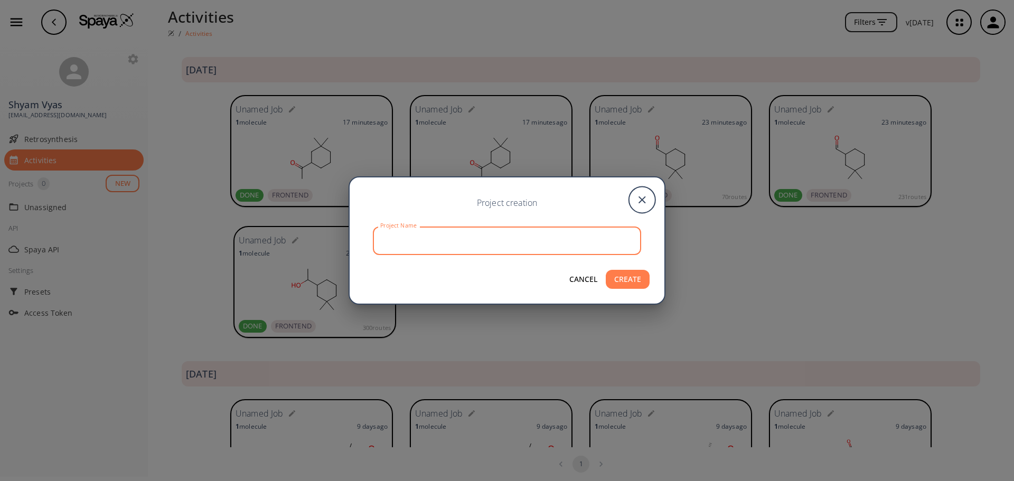
click at [543, 239] on input "Project Name" at bounding box center [508, 241] width 265 height 28
type input "CP_Alcohol"
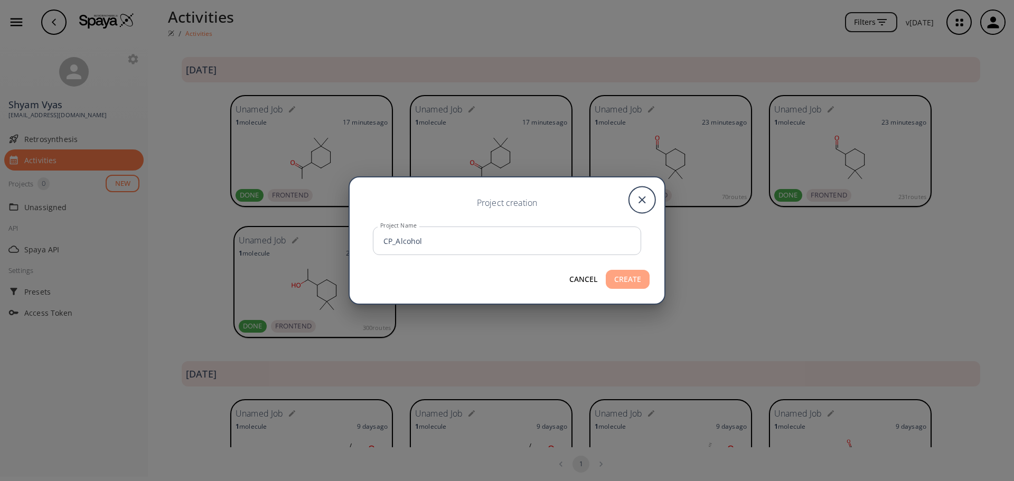
click at [623, 278] on button "CREATE" at bounding box center [628, 280] width 44 height 20
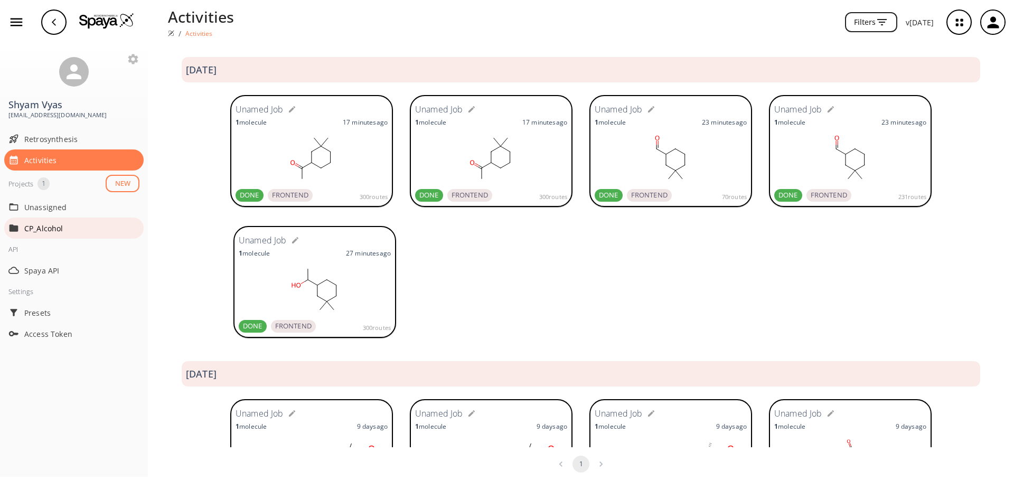
click at [68, 227] on p "CP_Alcohol" at bounding box center [66, 228] width 85 height 11
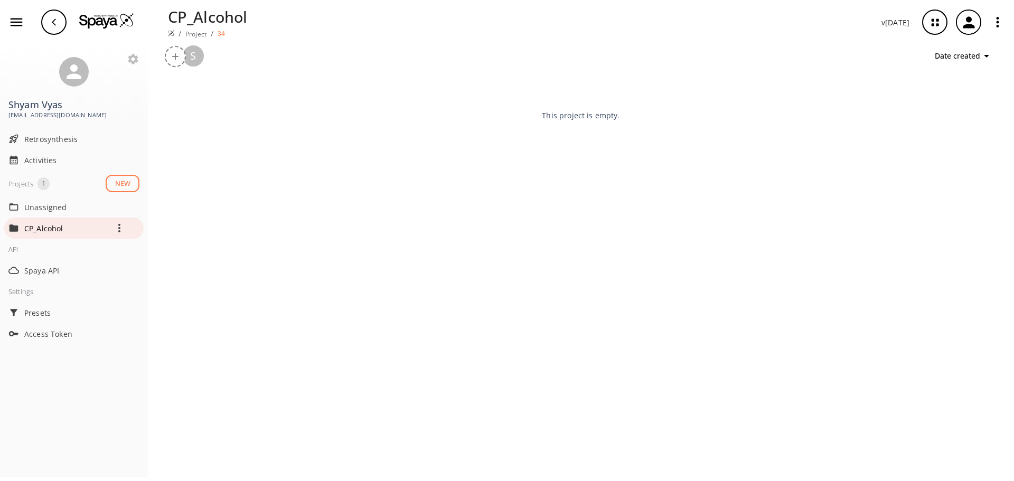
click at [122, 232] on icon "button" at bounding box center [119, 228] width 13 height 13
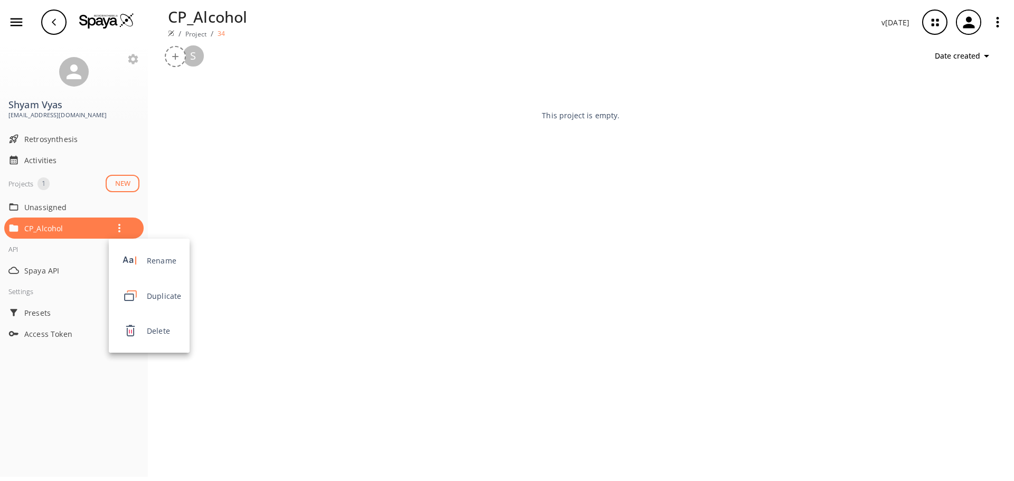
click at [78, 208] on div at bounding box center [507, 240] width 1014 height 481
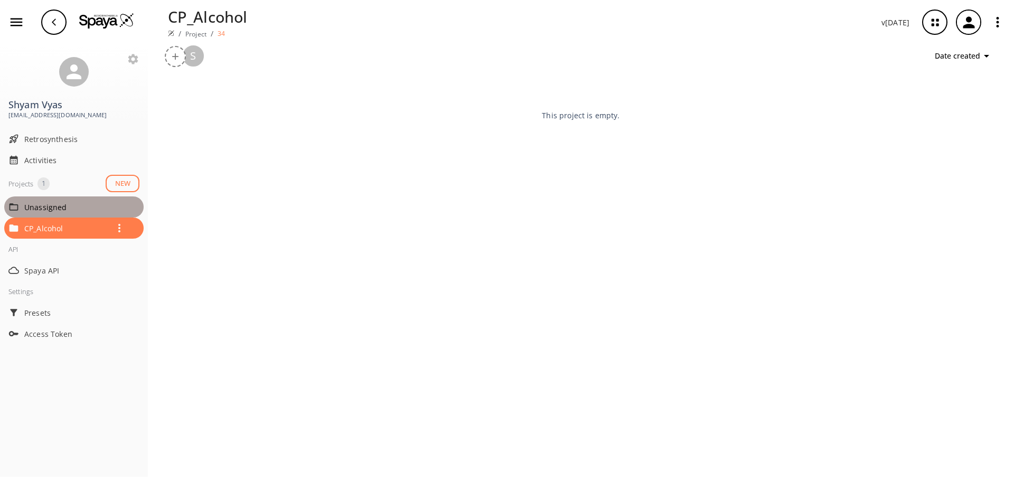
click at [62, 210] on span "Unassigned" at bounding box center [81, 207] width 115 height 11
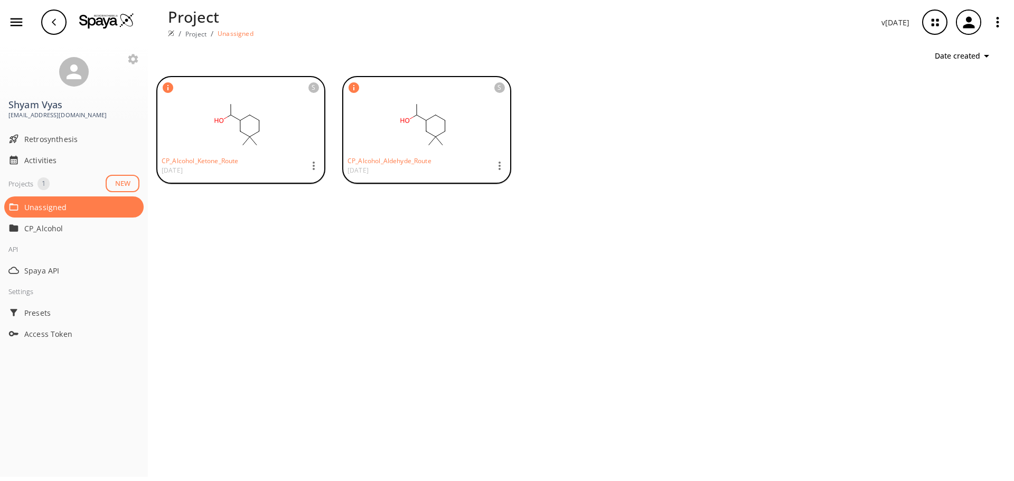
click at [312, 166] on icon "button" at bounding box center [313, 166] width 13 height 13
click at [352, 265] on span "Copy To" at bounding box center [358, 268] width 34 height 11
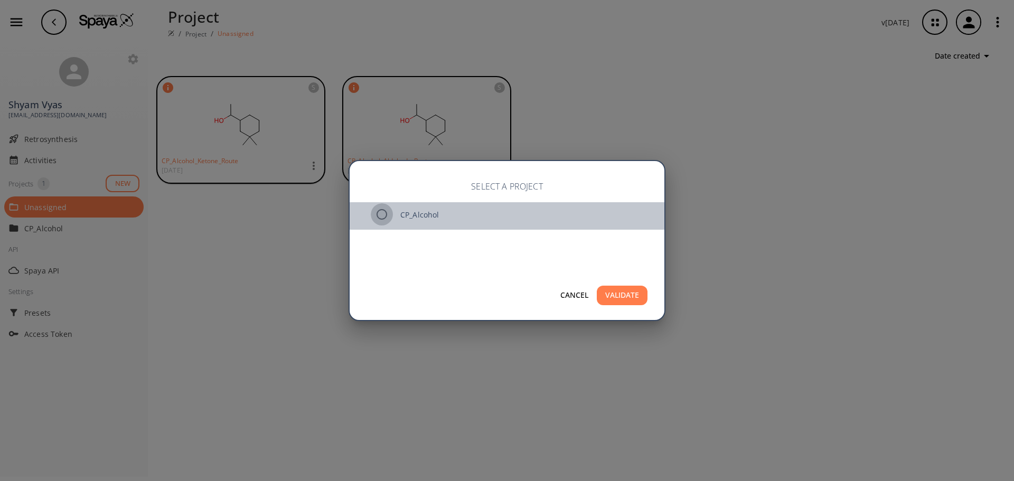
click at [380, 217] on input "radio" at bounding box center [382, 214] width 22 height 22
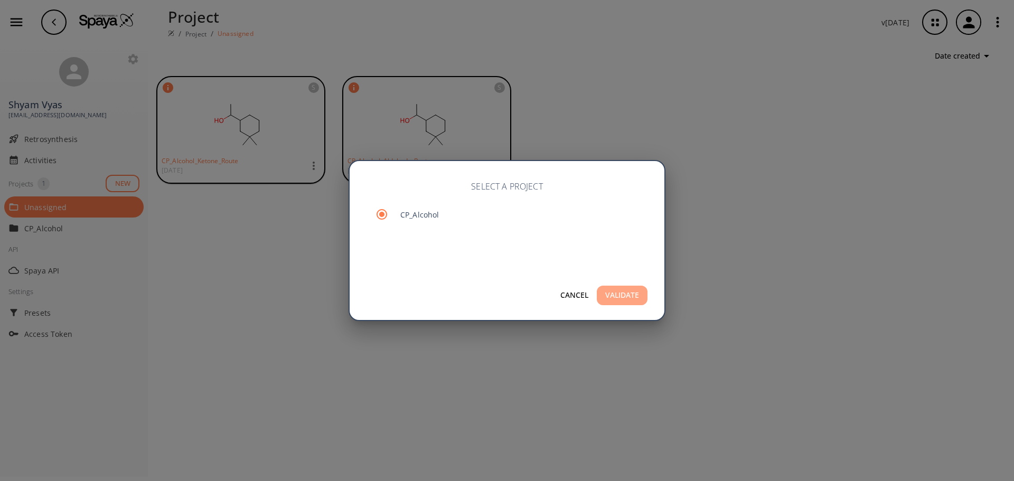
click at [631, 297] on button "VALIDATE" at bounding box center [622, 296] width 51 height 20
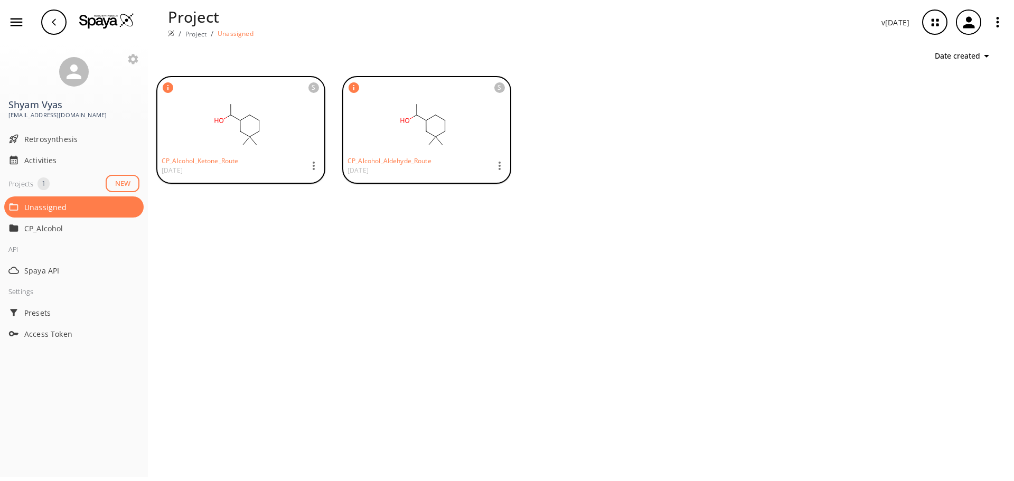
drag, startPoint x: 209, startPoint y: 170, endPoint x: 176, endPoint y: 221, distance: 61.3
click at [176, 221] on div "S CP_Alcohol_Ketone_Route 04 SEP 2025 S CP_Alcohol_Aldehyde_Route 04 SEP 2025" at bounding box center [581, 275] width 866 height 414
click at [180, 228] on div "S CP_Alcohol_Ketone_Route 04 SEP 2025 S CP_Alcohol_Aldehyde_Route 04 SEP 2025" at bounding box center [581, 275] width 866 height 414
click at [168, 86] on icon at bounding box center [168, 87] width 11 height 11
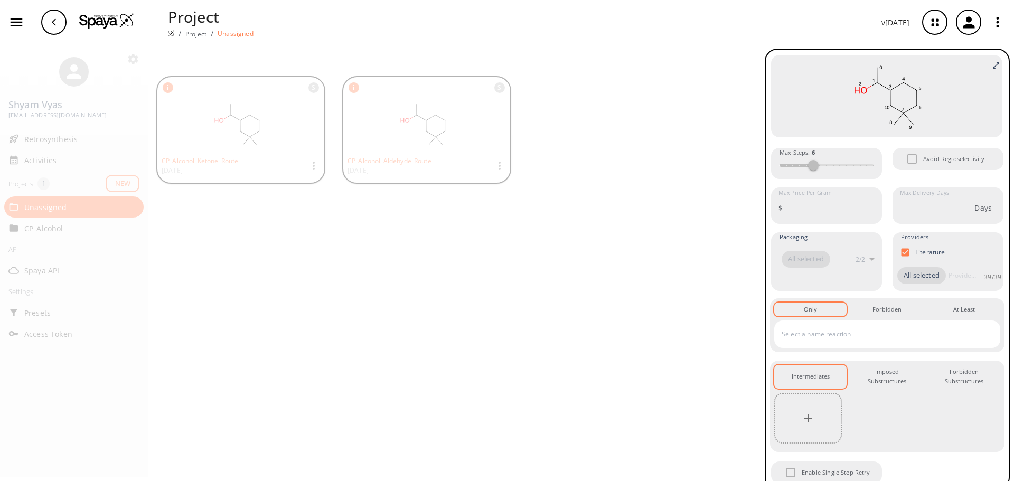
click at [599, 235] on div at bounding box center [507, 240] width 1014 height 481
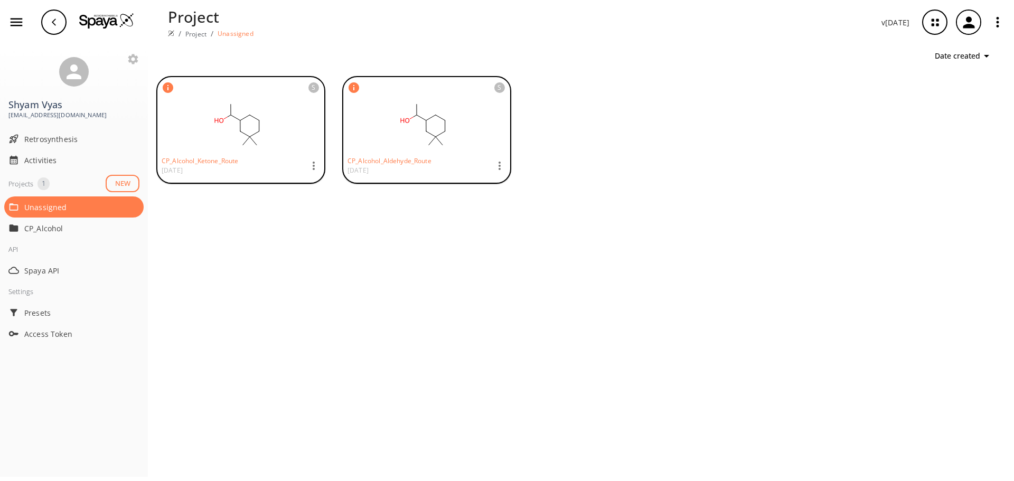
click at [498, 164] on icon "button" at bounding box center [499, 166] width 13 height 13
click at [522, 266] on img at bounding box center [511, 268] width 26 height 26
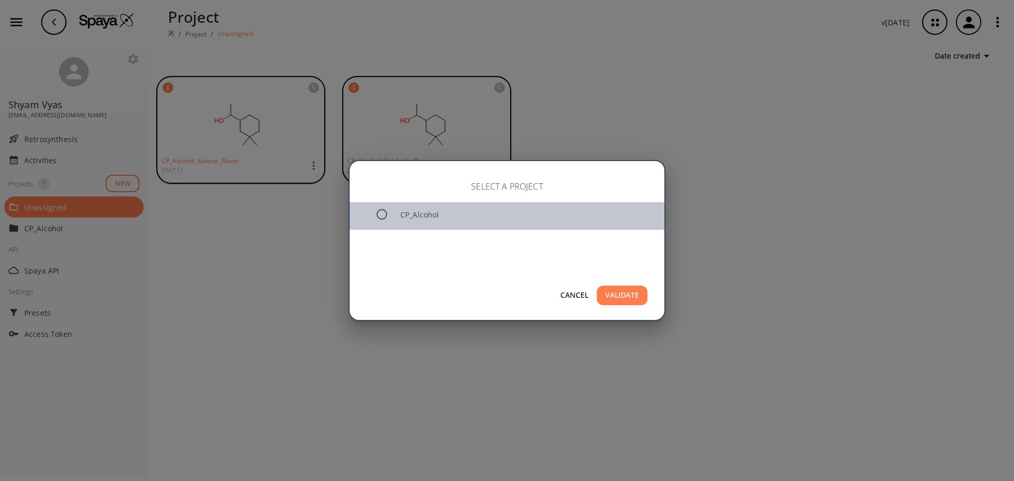
click at [417, 216] on span "CP_Alcohol" at bounding box center [528, 214] width 256 height 11
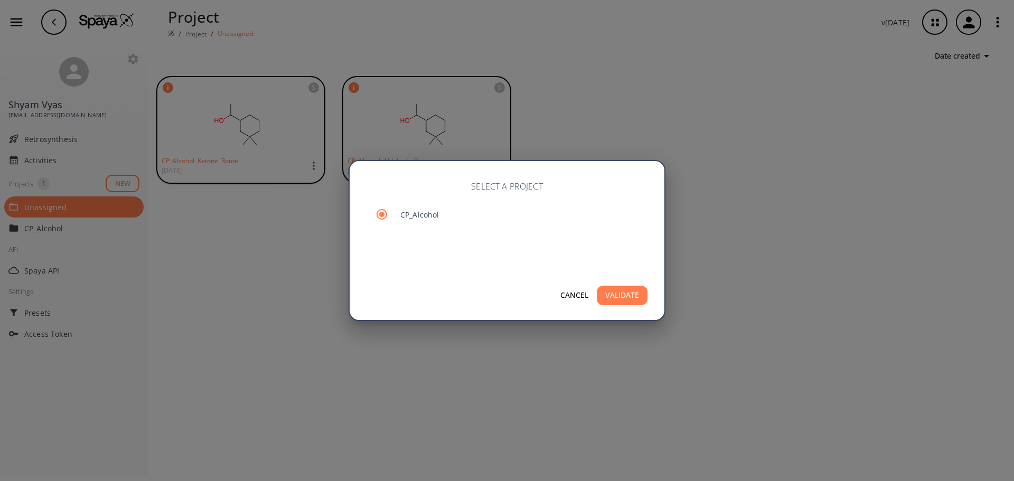
click at [636, 296] on button "VALIDATE" at bounding box center [622, 296] width 51 height 20
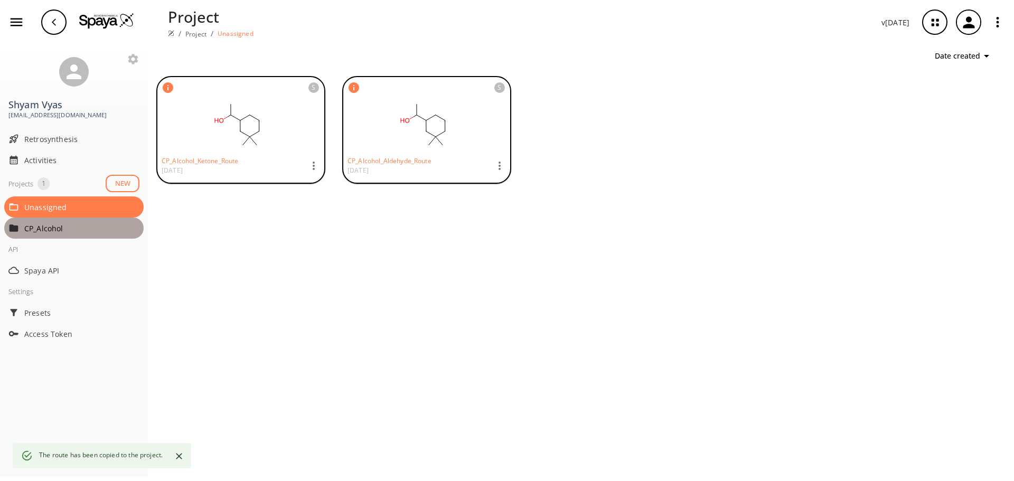
click at [98, 230] on p "CP_Alcohol" at bounding box center [66, 228] width 85 height 11
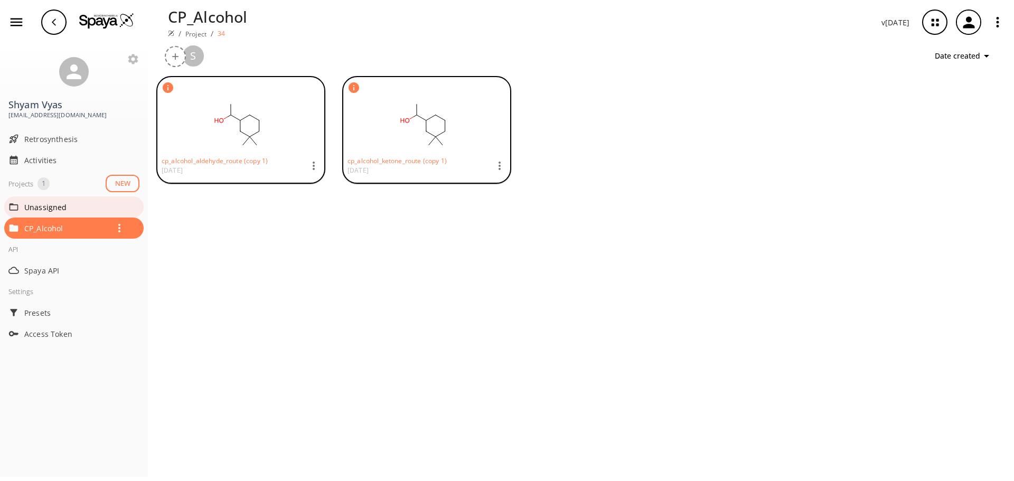
click at [89, 209] on span "Unassigned" at bounding box center [81, 207] width 115 height 11
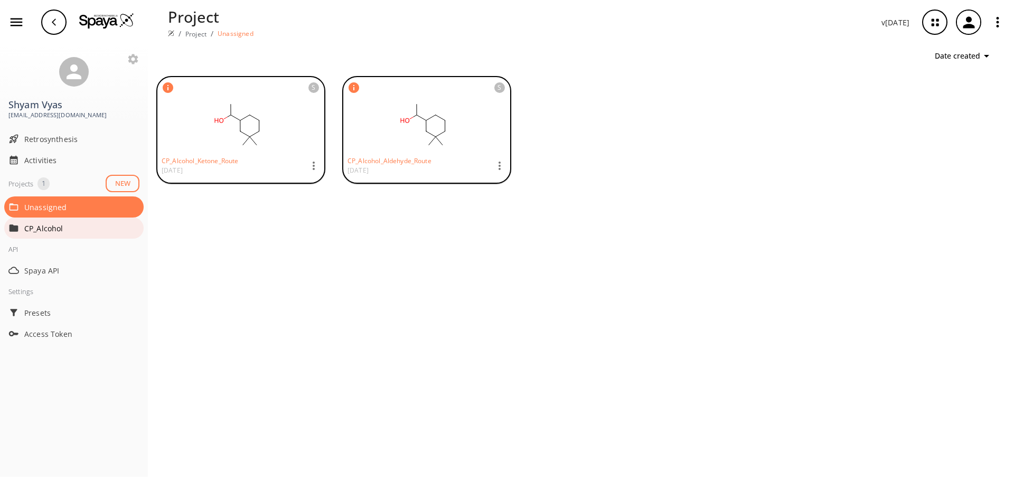
click at [93, 224] on p "CP_Alcohol" at bounding box center [66, 228] width 85 height 11
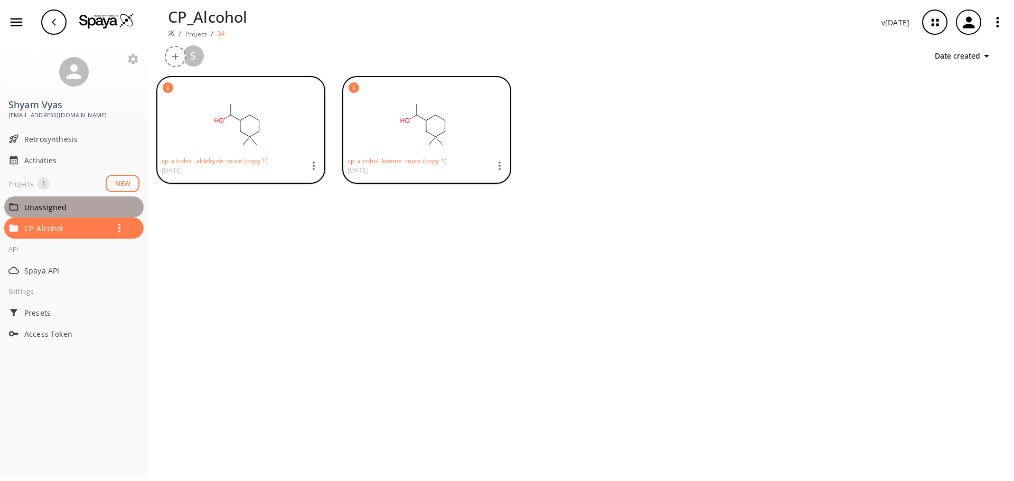
click at [80, 213] on div "Unassigned" at bounding box center [73, 206] width 139 height 21
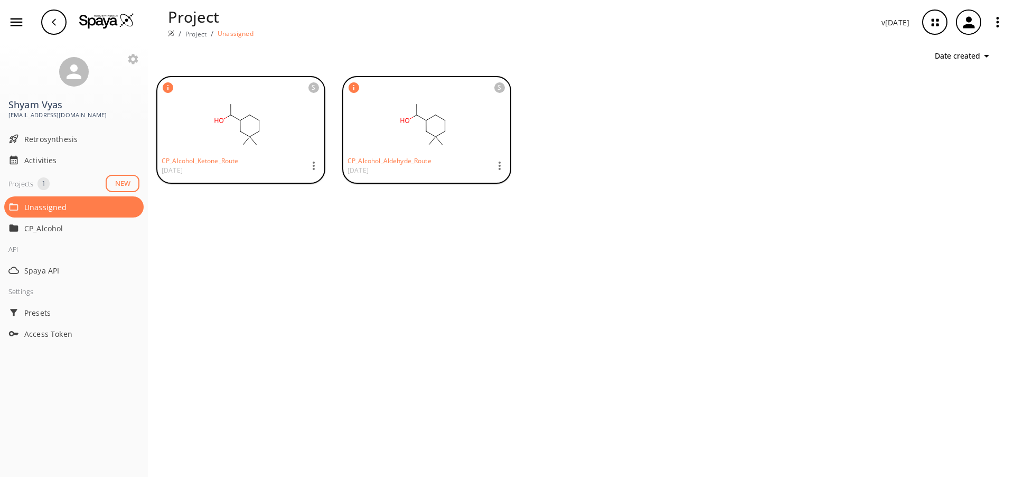
drag, startPoint x: 276, startPoint y: 134, endPoint x: 249, endPoint y: 170, distance: 44.2
click at [249, 169] on div "CP_Alcohol_Ketone_Route 04 SEP 2025" at bounding box center [240, 165] width 167 height 21
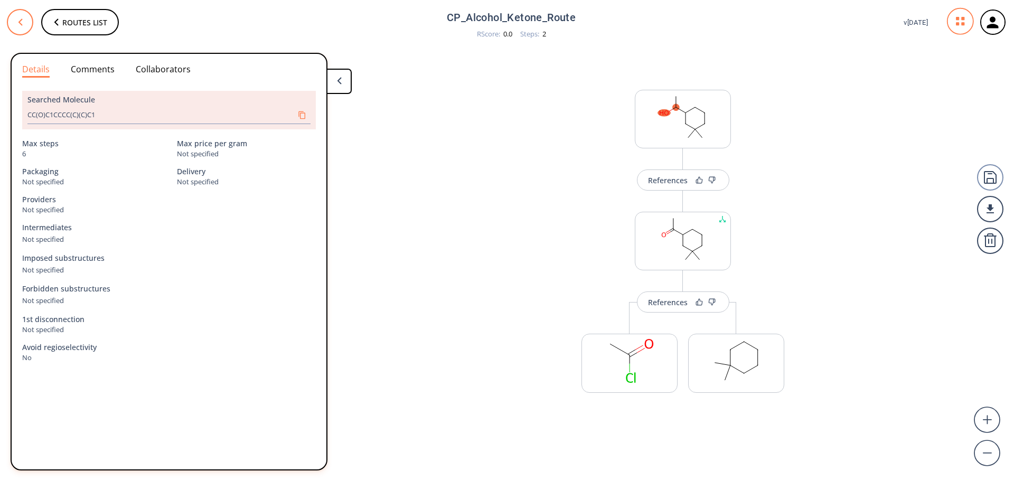
click at [21, 23] on icon at bounding box center [20, 21] width 7 height 7
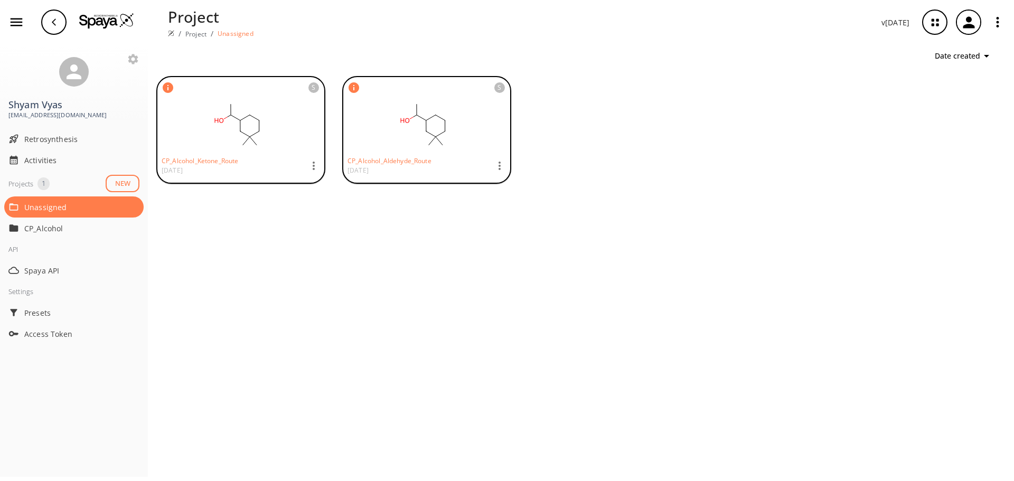
click at [315, 167] on icon "button" at bounding box center [313, 166] width 13 height 13
click at [350, 299] on span "Delete" at bounding box center [358, 303] width 34 height 11
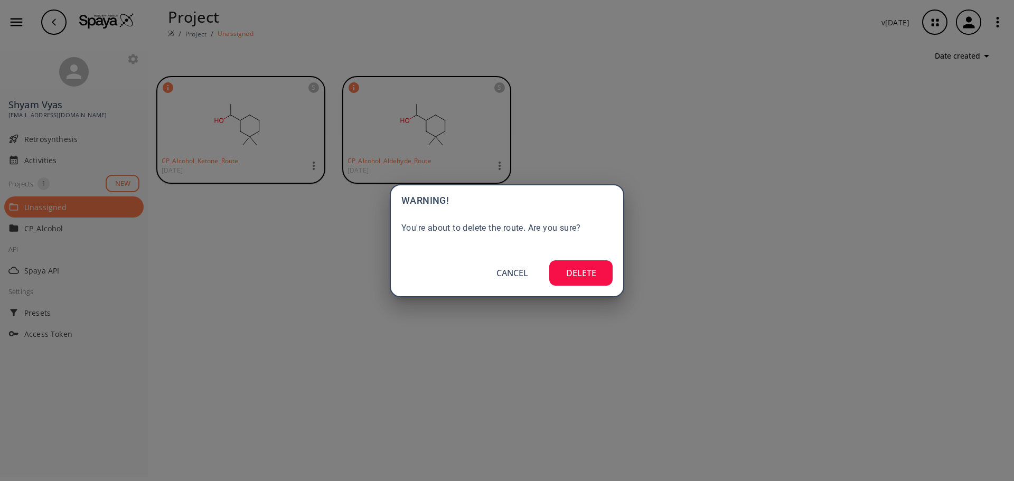
click at [582, 275] on button "DELETE" at bounding box center [580, 272] width 63 height 25
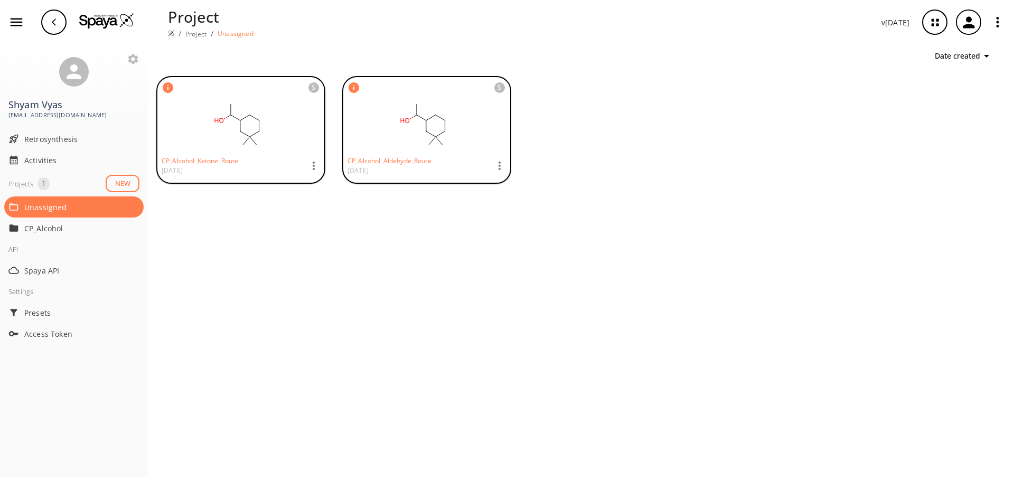
click at [497, 164] on icon "button" at bounding box center [499, 166] width 13 height 13
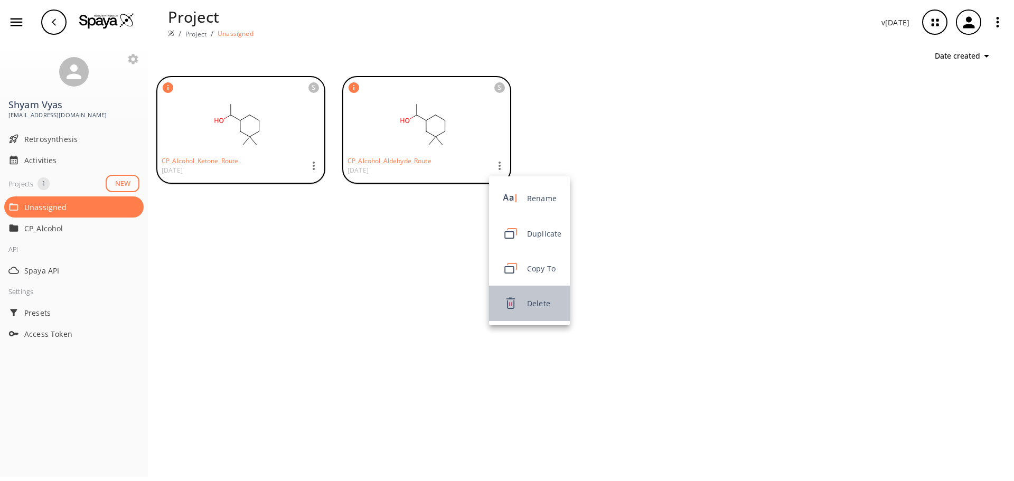
click at [537, 295] on div "Delete" at bounding box center [529, 303] width 81 height 35
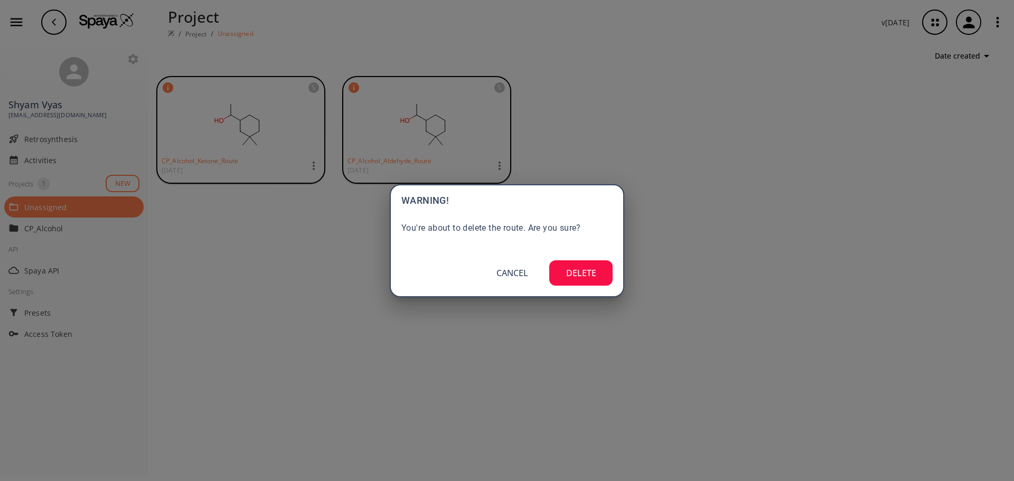
click at [578, 273] on button "DELETE" at bounding box center [580, 272] width 63 height 25
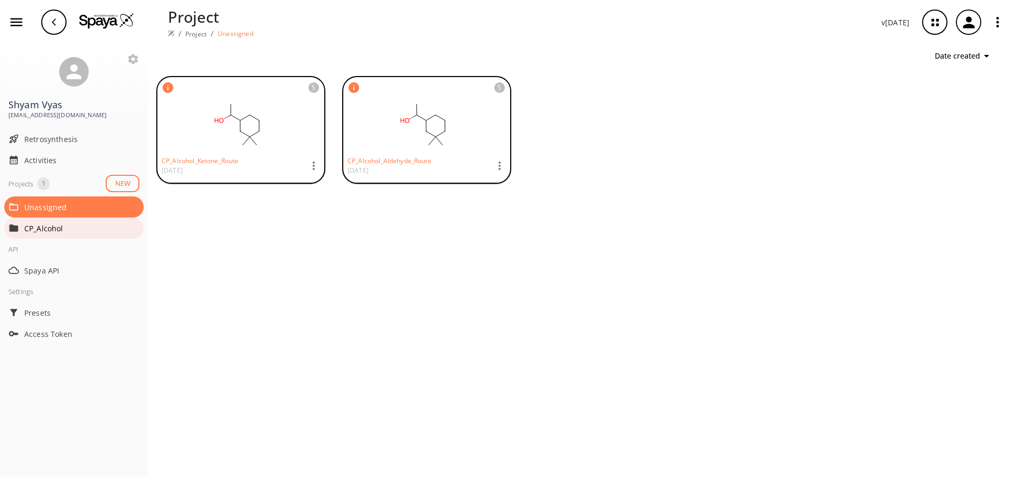
click at [57, 226] on p "CP_Alcohol" at bounding box center [66, 228] width 85 height 11
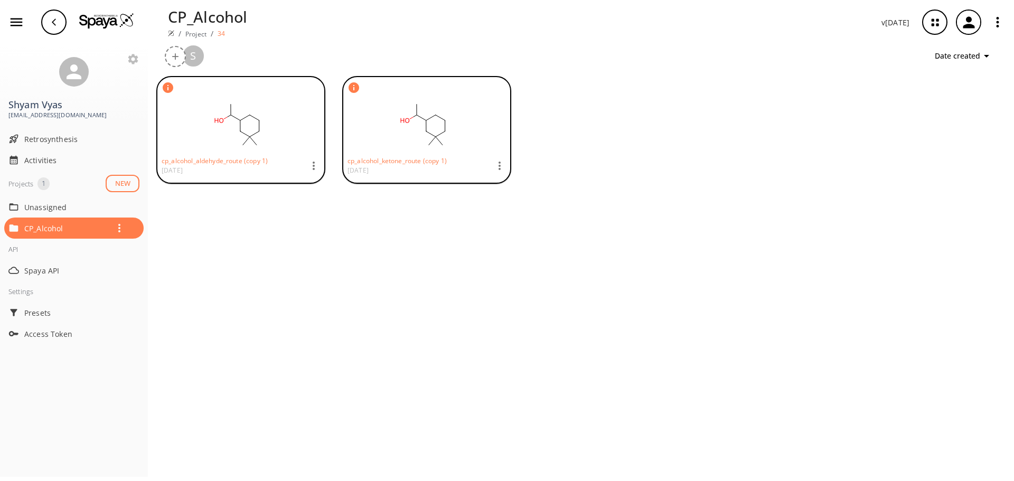
click at [186, 169] on p "04 SEP 2025" at bounding box center [215, 171] width 106 height 10
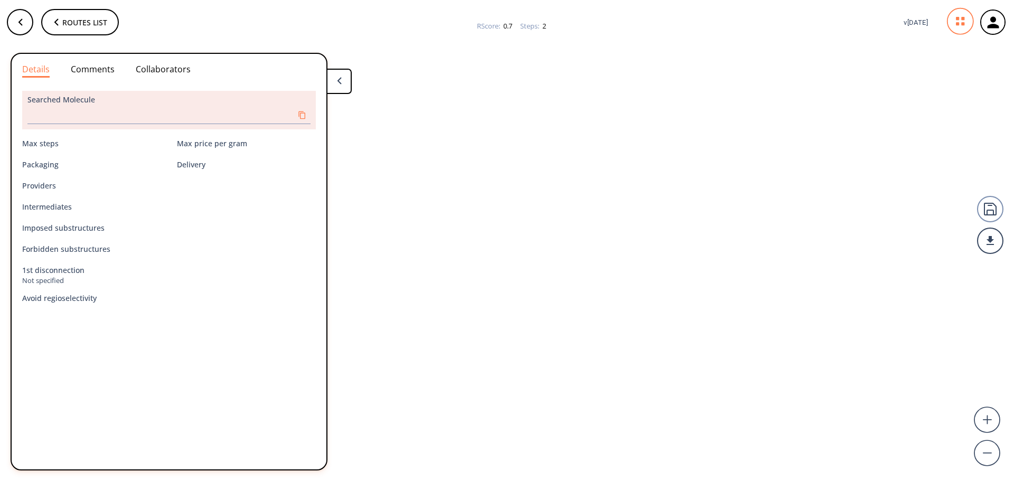
click at [90, 65] on button "Comments" at bounding box center [93, 70] width 44 height 11
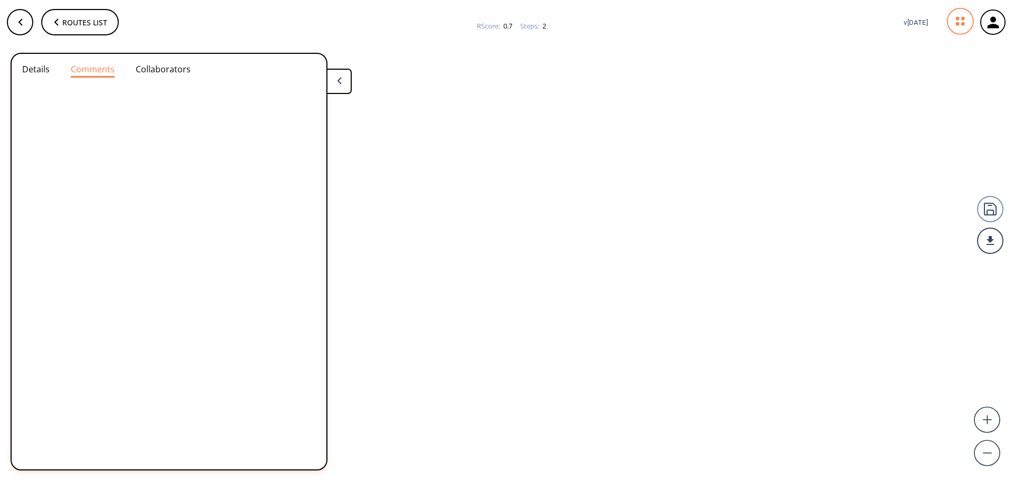
click at [39, 73] on button "Details" at bounding box center [35, 70] width 27 height 11
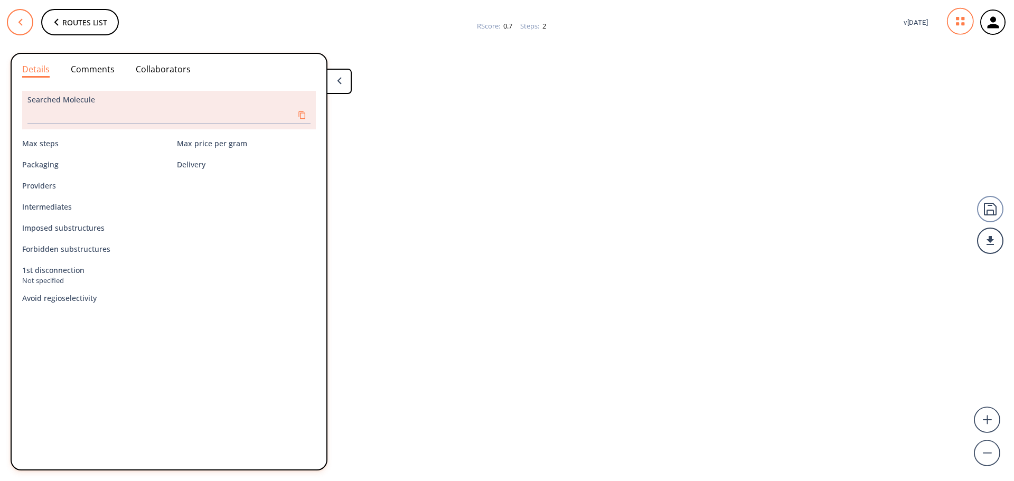
click at [27, 28] on button at bounding box center [20, 22] width 26 height 26
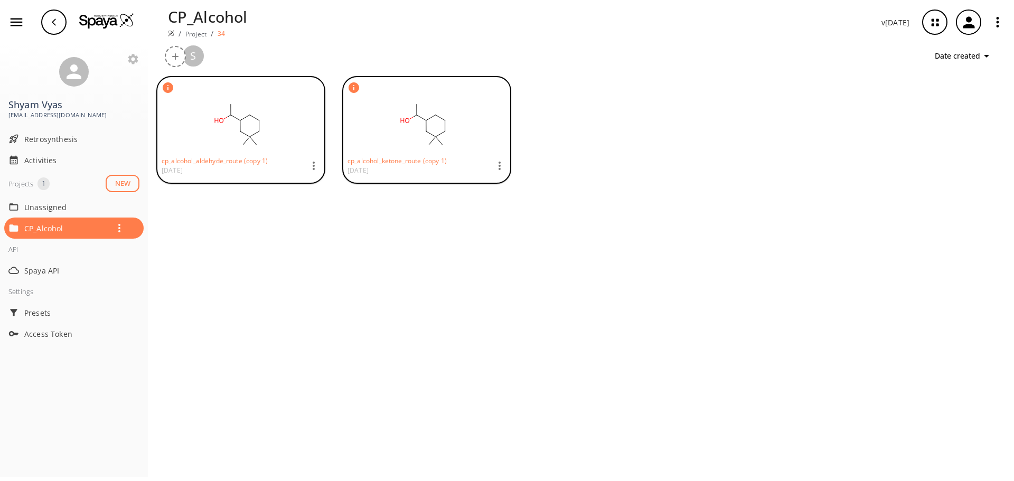
click at [270, 133] on rect at bounding box center [238, 124] width 152 height 53
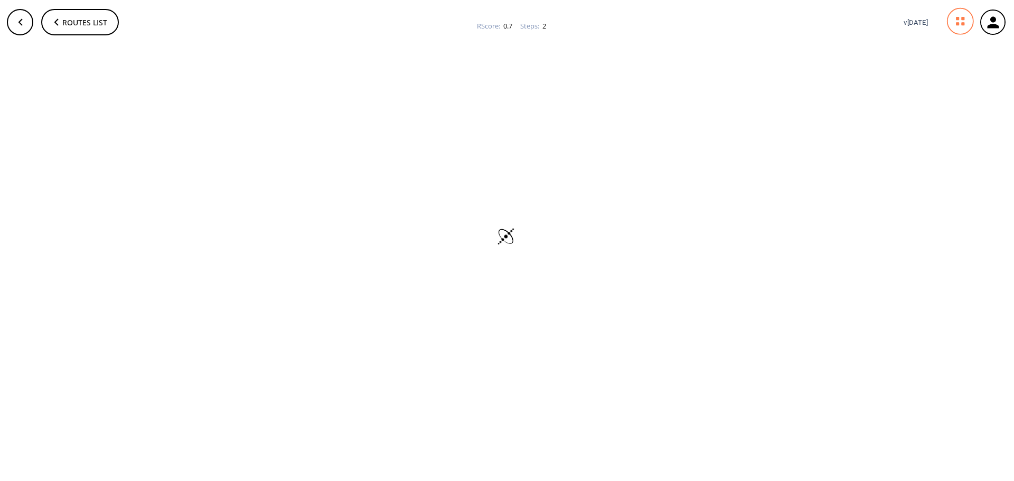
click at [269, 132] on div at bounding box center [507, 238] width 1014 height 370
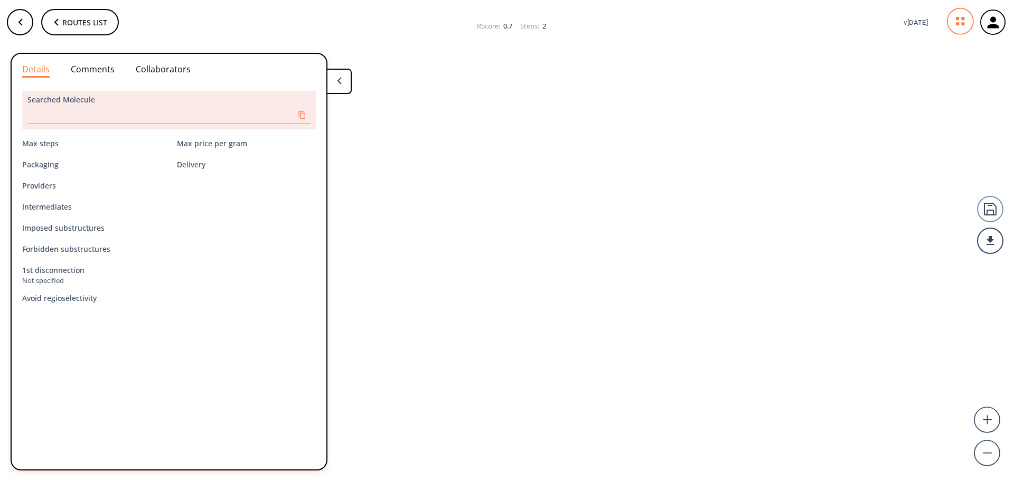
click at [85, 65] on button "Comments" at bounding box center [93, 70] width 44 height 11
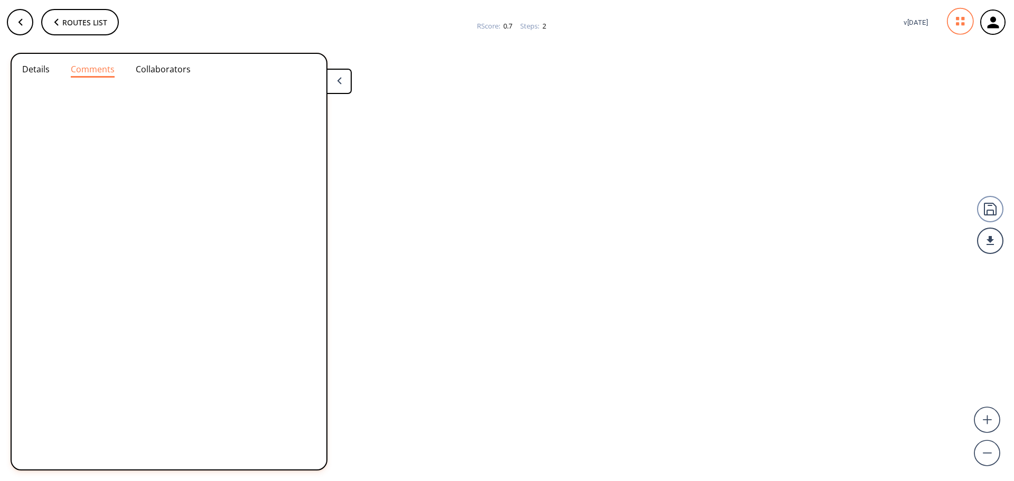
click at [158, 66] on button "Collaborators" at bounding box center [163, 70] width 55 height 11
click at [40, 76] on button "Details" at bounding box center [35, 70] width 27 height 11
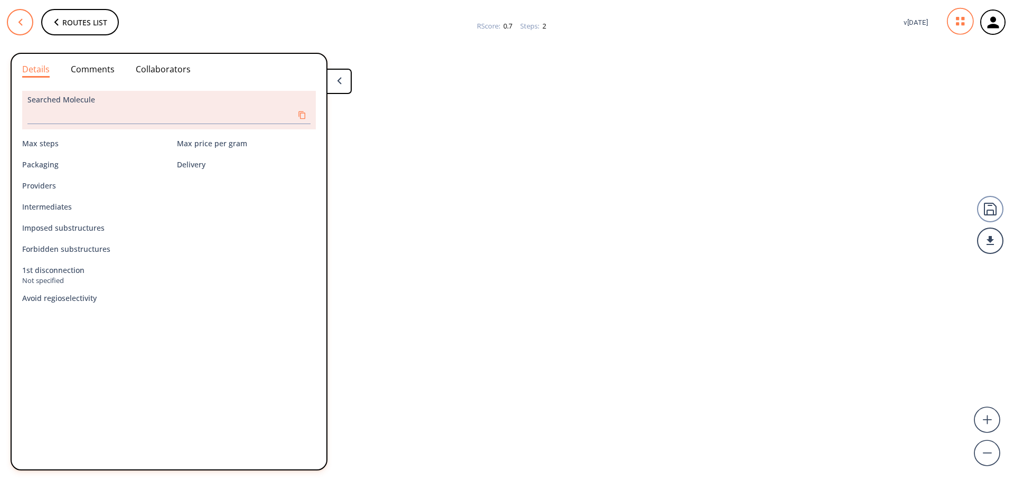
click at [18, 27] on button at bounding box center [20, 22] width 26 height 26
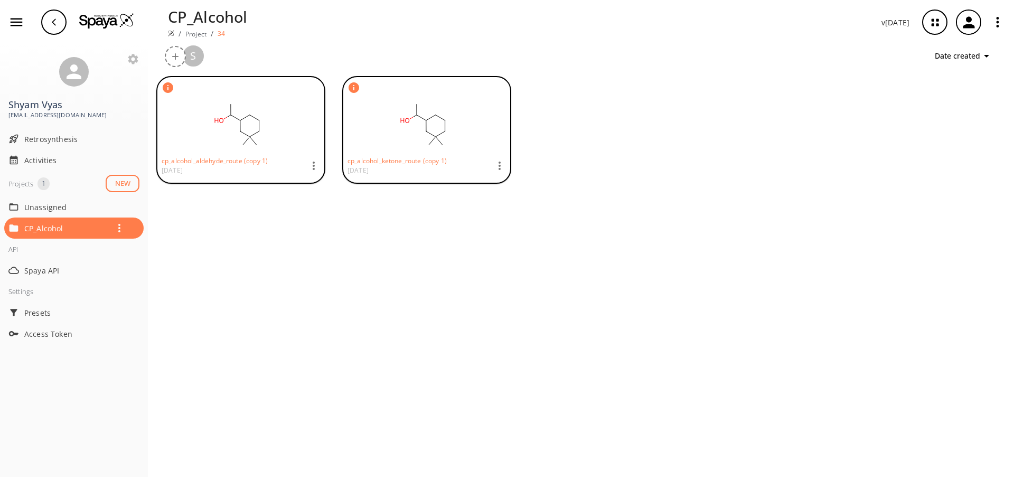
click at [309, 167] on icon "button" at bounding box center [313, 166] width 13 height 13
click at [256, 161] on div at bounding box center [507, 240] width 1014 height 481
click at [192, 170] on p "04 SEP 2025" at bounding box center [215, 171] width 106 height 10
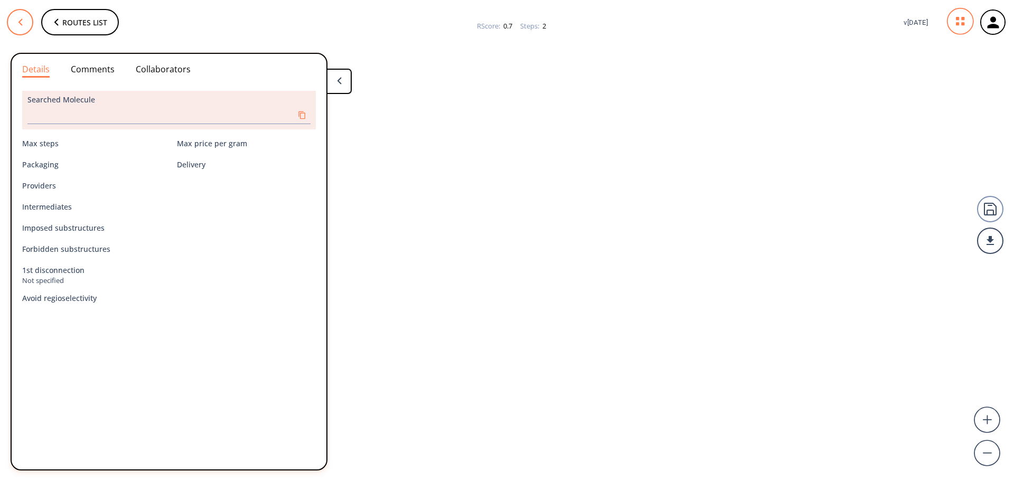
click at [21, 27] on button at bounding box center [20, 22] width 26 height 26
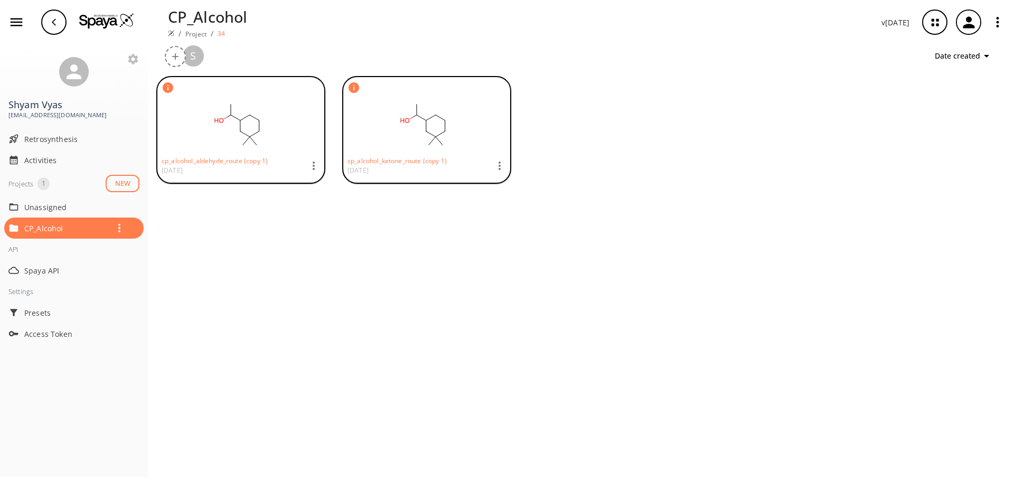
click at [367, 128] on rect at bounding box center [424, 124] width 152 height 53
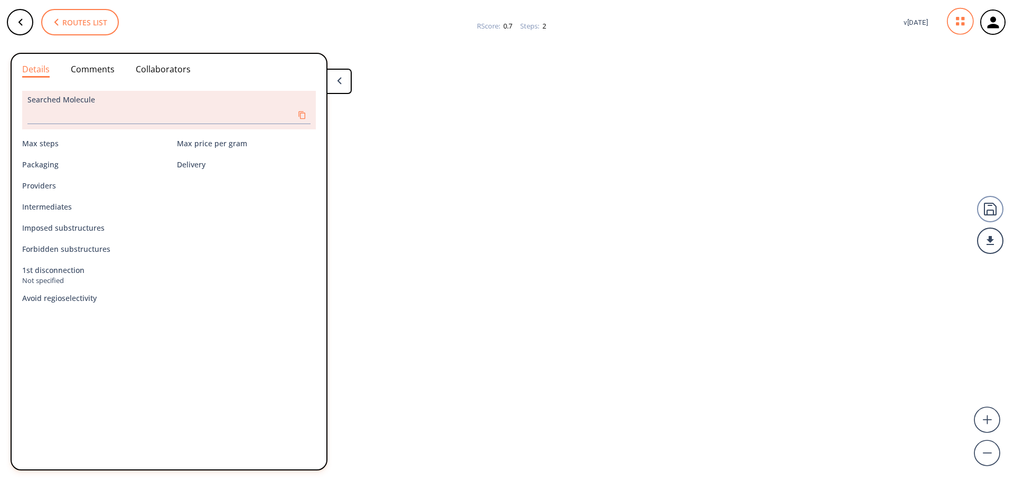
click at [95, 20] on span "Routes list" at bounding box center [84, 22] width 45 height 7
click at [67, 26] on span "Routes list" at bounding box center [84, 22] width 45 height 7
click at [67, 25] on span "Routes list" at bounding box center [84, 22] width 45 height 7
click at [29, 29] on button at bounding box center [20, 22] width 26 height 26
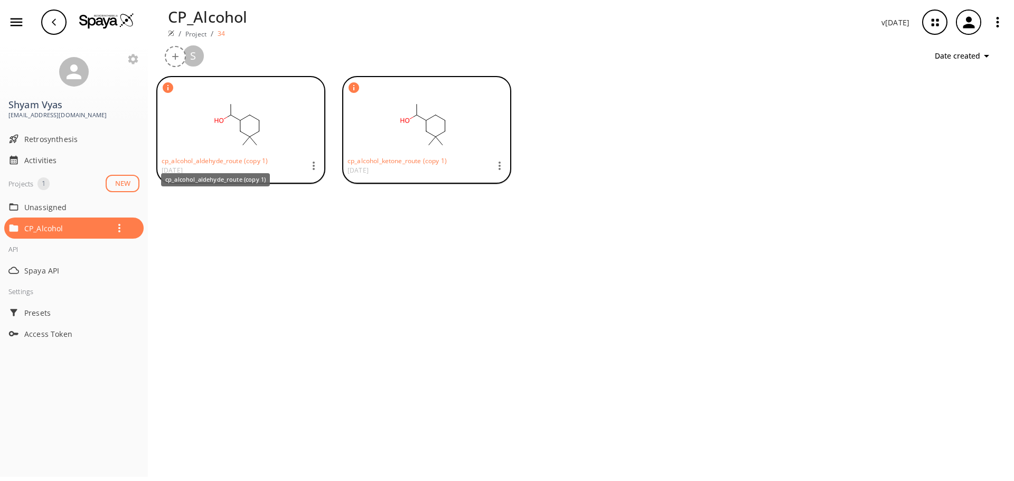
click at [200, 160] on p "cp_alcohol_aldehyde_route (copy 1)" at bounding box center [215, 160] width 106 height 9
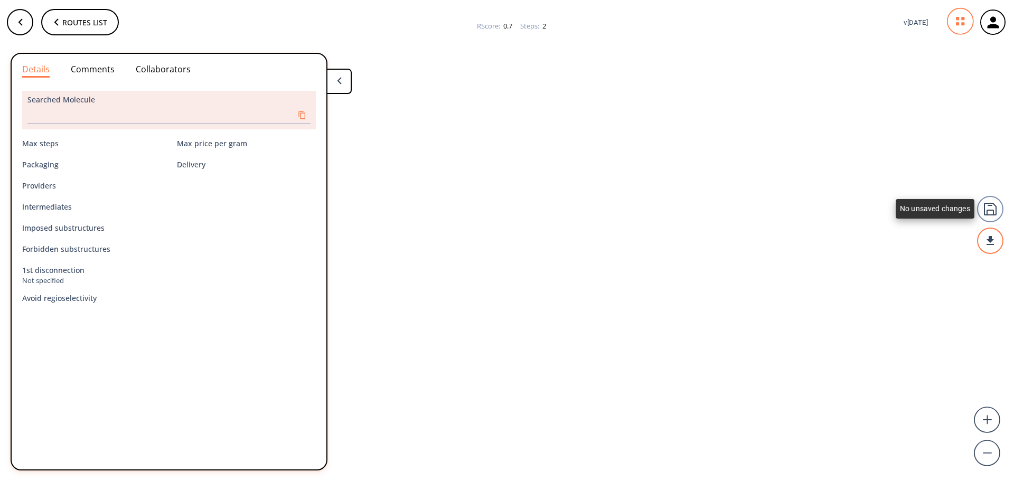
drag, startPoint x: 984, startPoint y: 211, endPoint x: 982, endPoint y: 236, distance: 24.9
click at [979, 227] on div at bounding box center [990, 225] width 26 height 58
click at [992, 420] on circle at bounding box center [987, 420] width 25 height 25
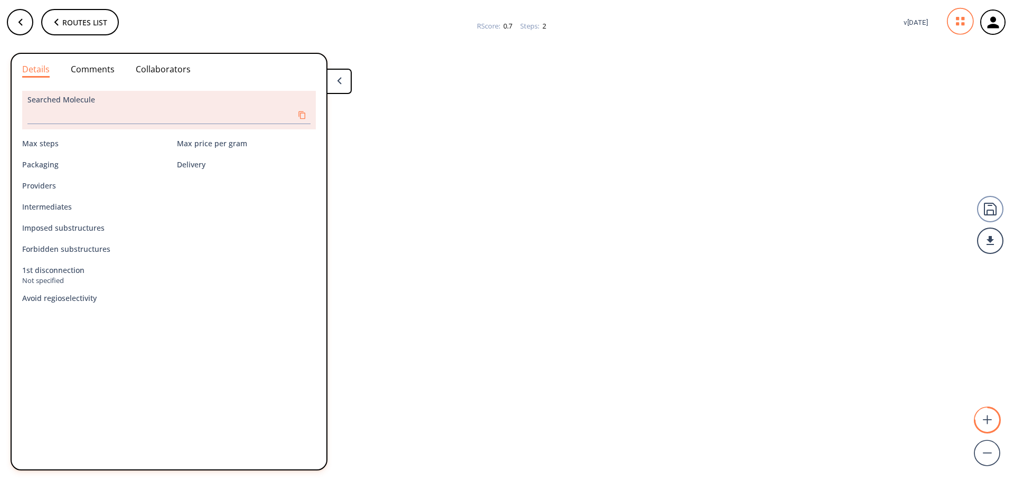
click at [992, 420] on circle at bounding box center [987, 420] width 25 height 25
click at [970, 18] on icon at bounding box center [961, 21] width 26 height 26
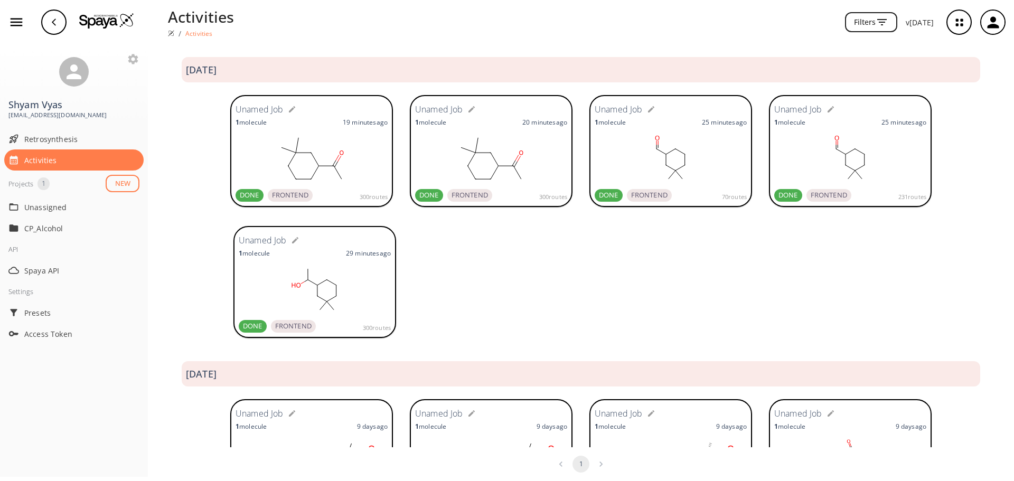
click at [336, 291] on icon at bounding box center [336, 290] width 0 height 11
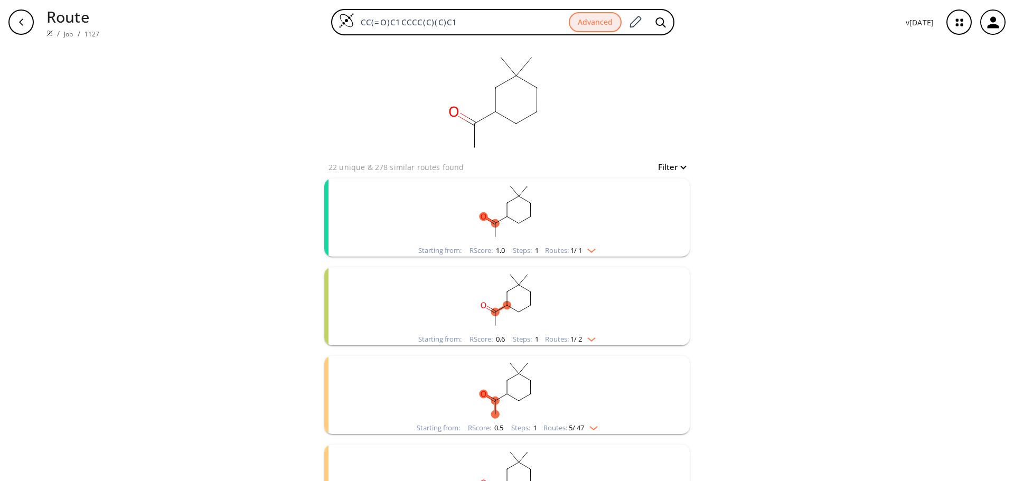
click at [23, 27] on div "button" at bounding box center [20, 22] width 25 height 25
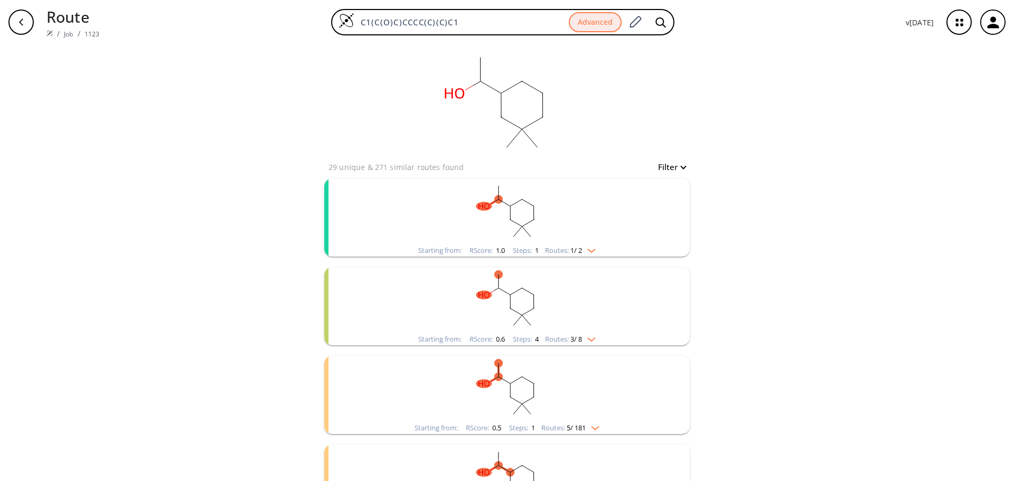
click at [554, 230] on rect "clusters" at bounding box center [507, 212] width 275 height 66
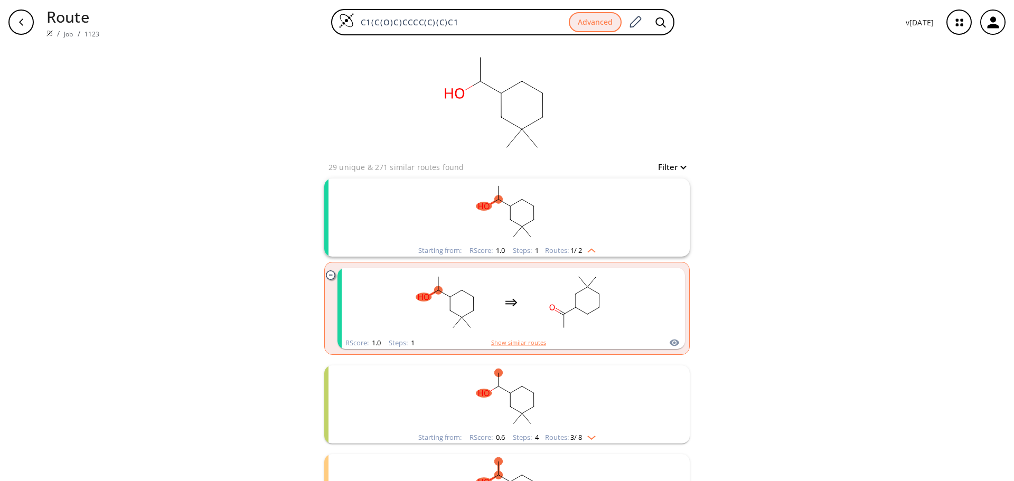
click at [554, 230] on rect "clusters" at bounding box center [507, 212] width 275 height 66
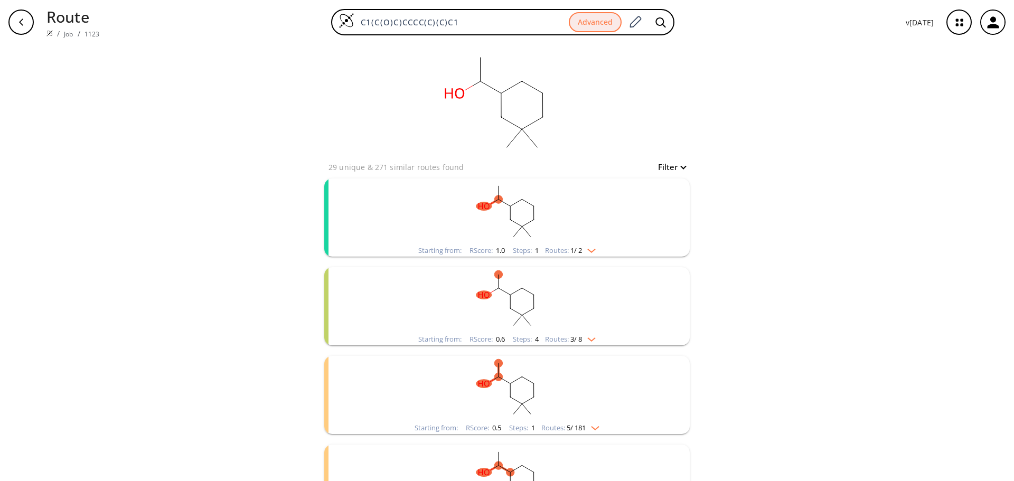
click at [589, 339] on img "clusters" at bounding box center [589, 337] width 14 height 8
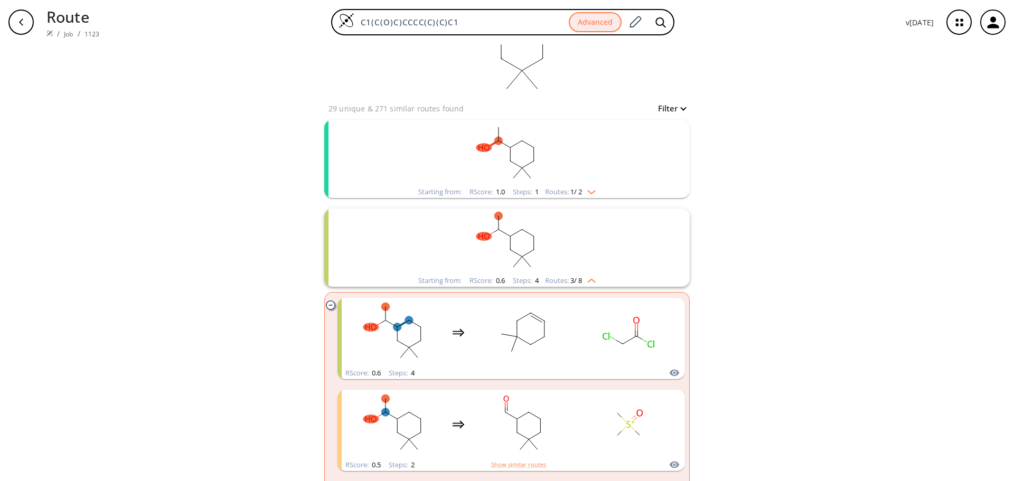
scroll to position [53, 0]
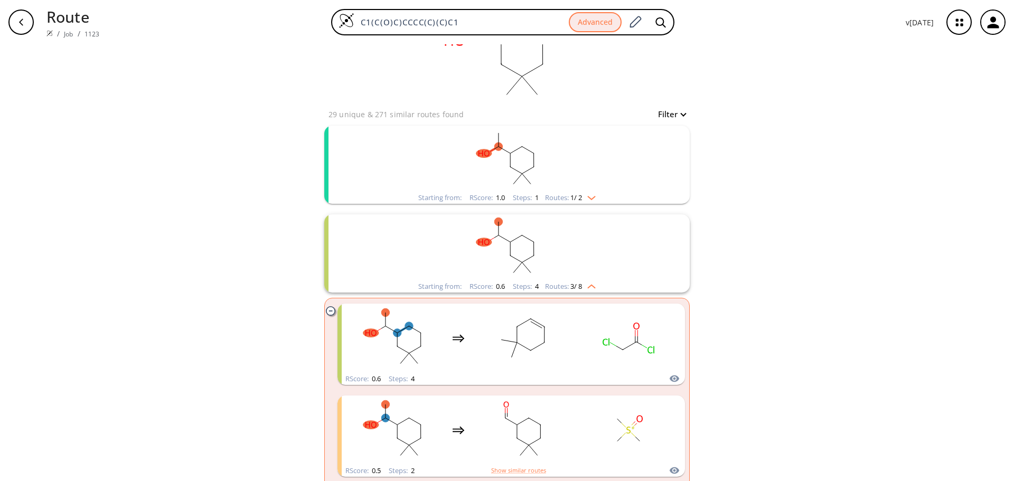
click at [595, 283] on div "Starting from: RScore : 0.6 Steps : 4 Routes: 3 / 8" at bounding box center [506, 286] width 193 height 12
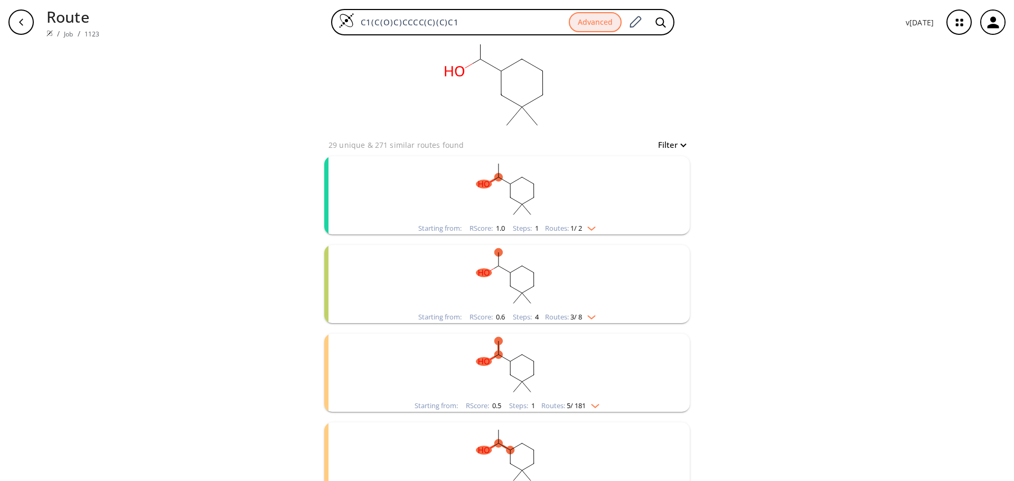
scroll to position [0, 0]
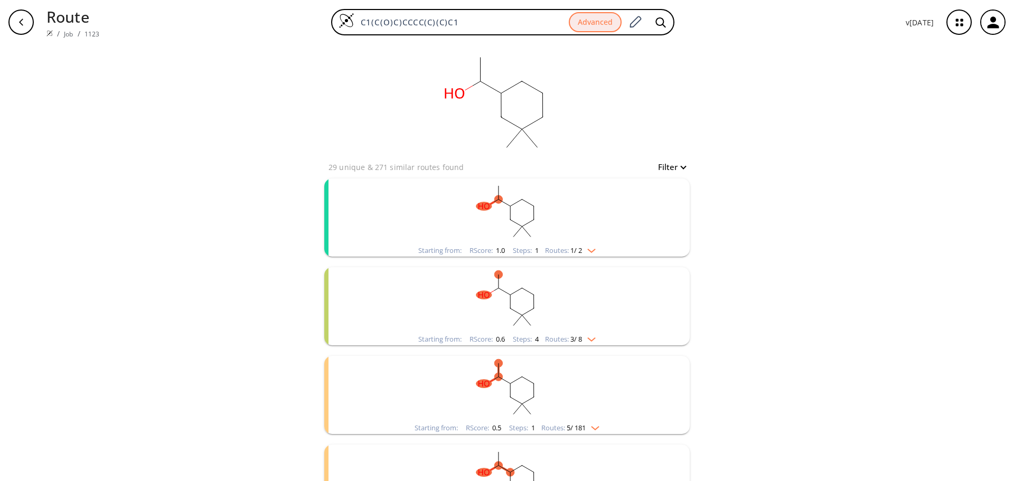
click at [593, 250] on img "clusters" at bounding box center [589, 249] width 14 height 8
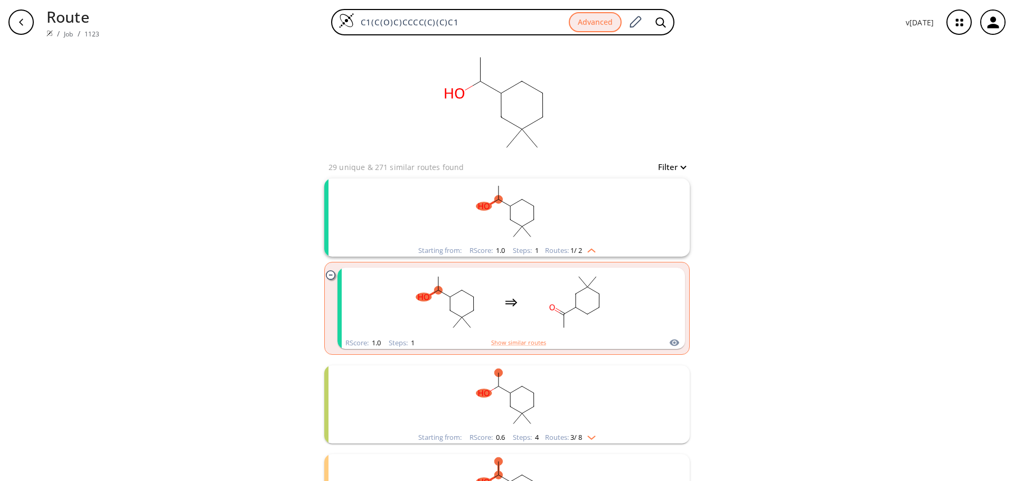
click at [593, 250] on img "clusters" at bounding box center [589, 249] width 14 height 8
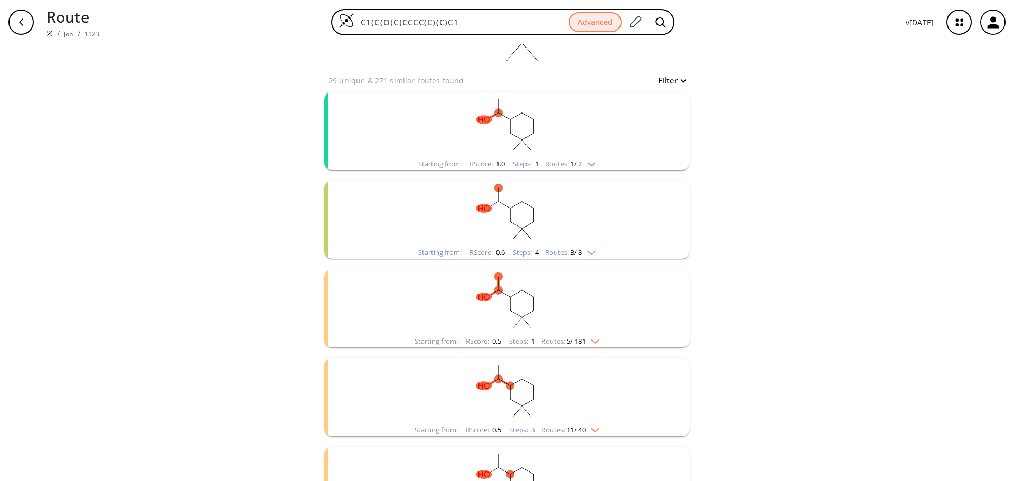
scroll to position [106, 0]
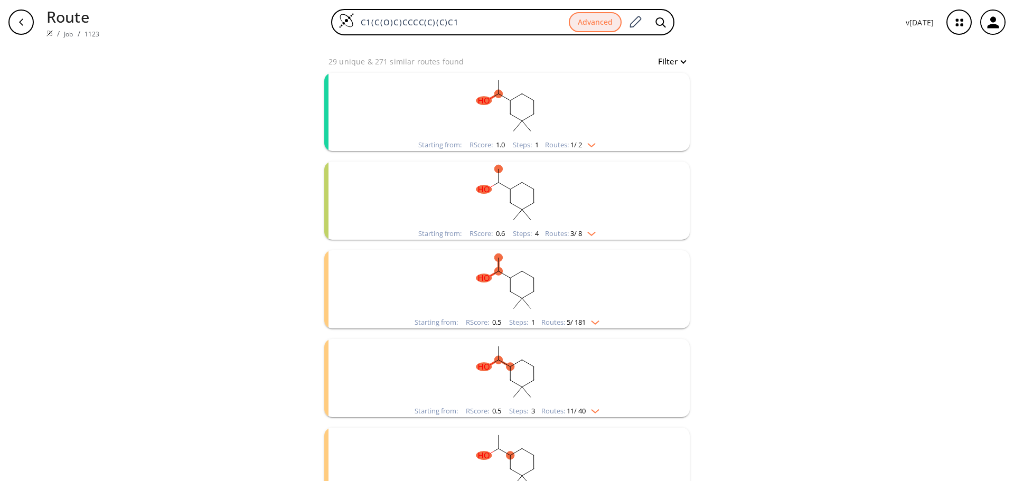
click at [595, 319] on img "clusters" at bounding box center [593, 320] width 14 height 8
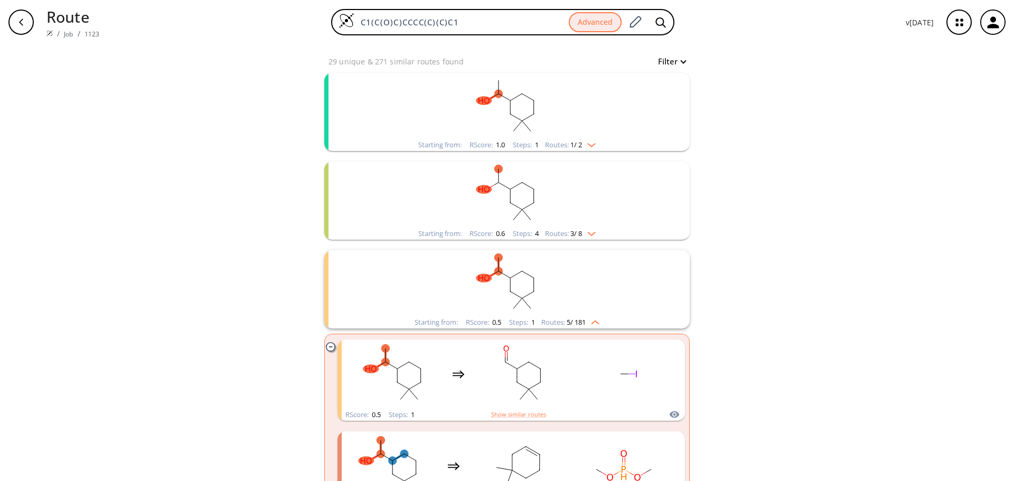
click at [594, 319] on img "clusters" at bounding box center [593, 320] width 14 height 8
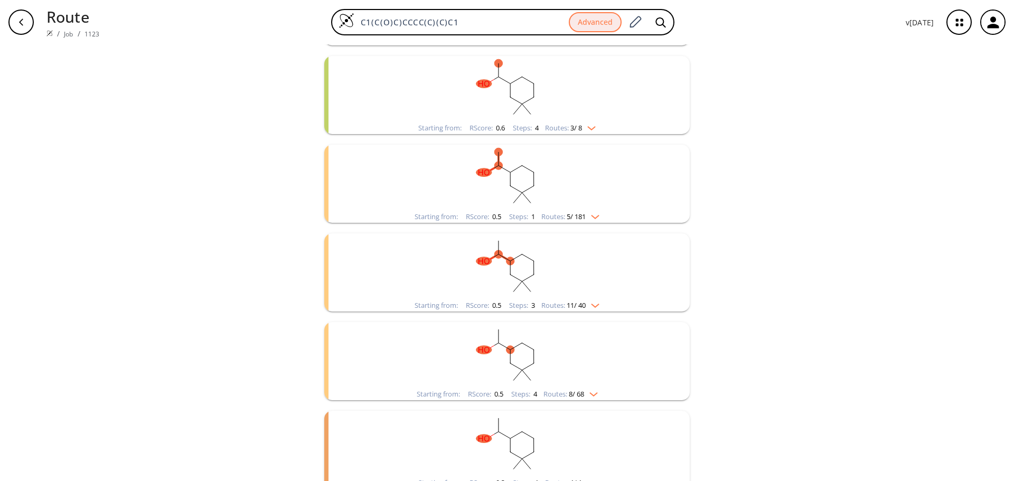
scroll to position [224, 0]
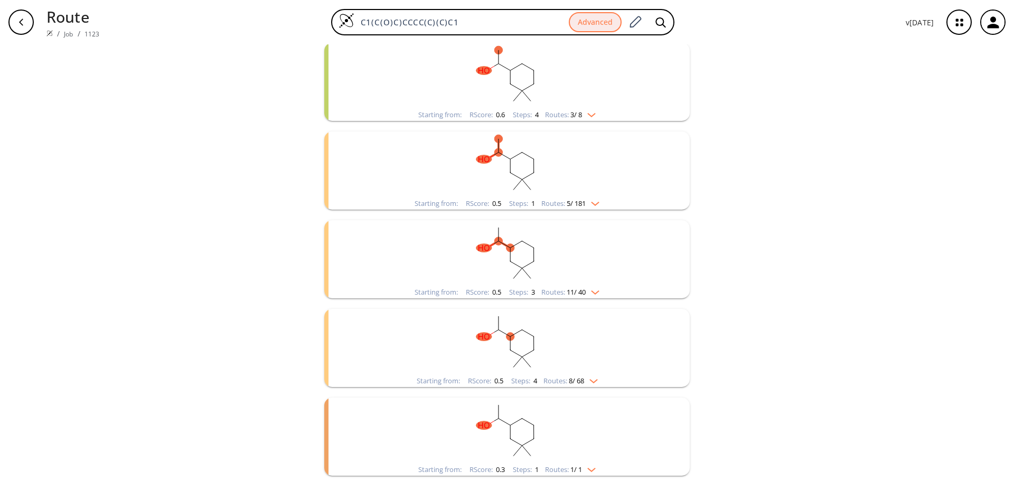
click at [592, 378] on img "clusters" at bounding box center [591, 379] width 14 height 8
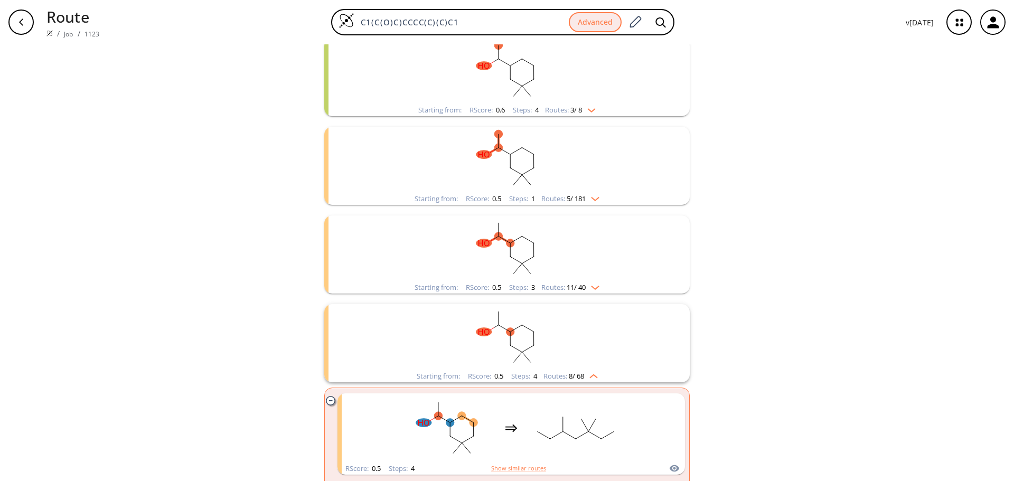
scroll to position [227, 0]
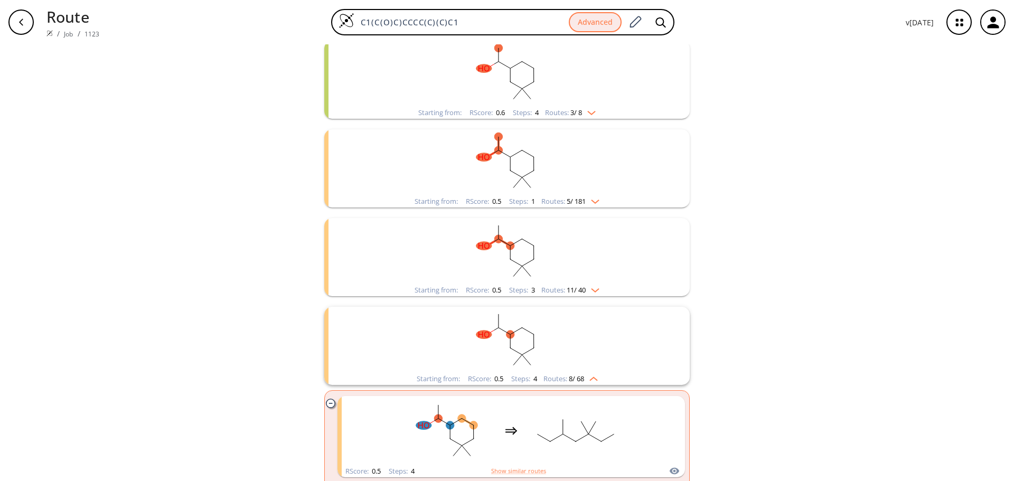
click at [594, 379] on img "clusters" at bounding box center [591, 377] width 14 height 8
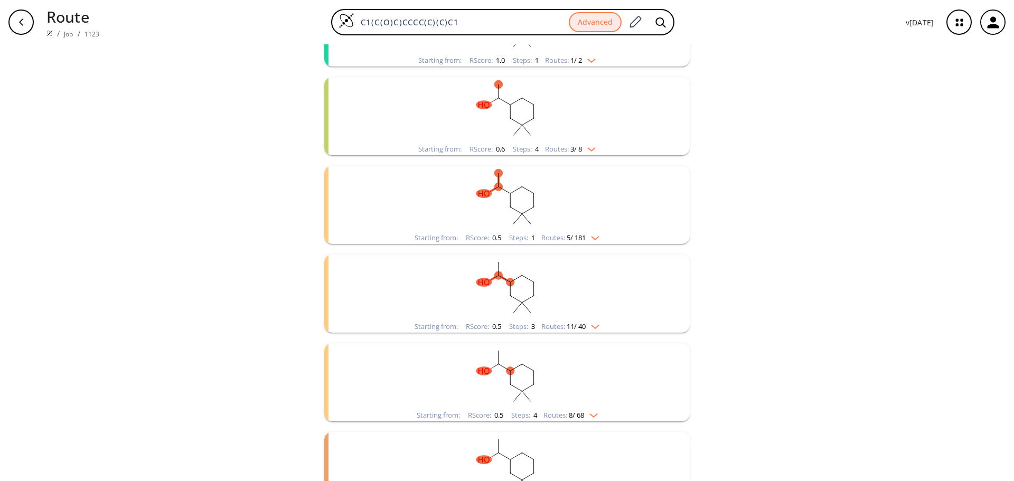
scroll to position [172, 0]
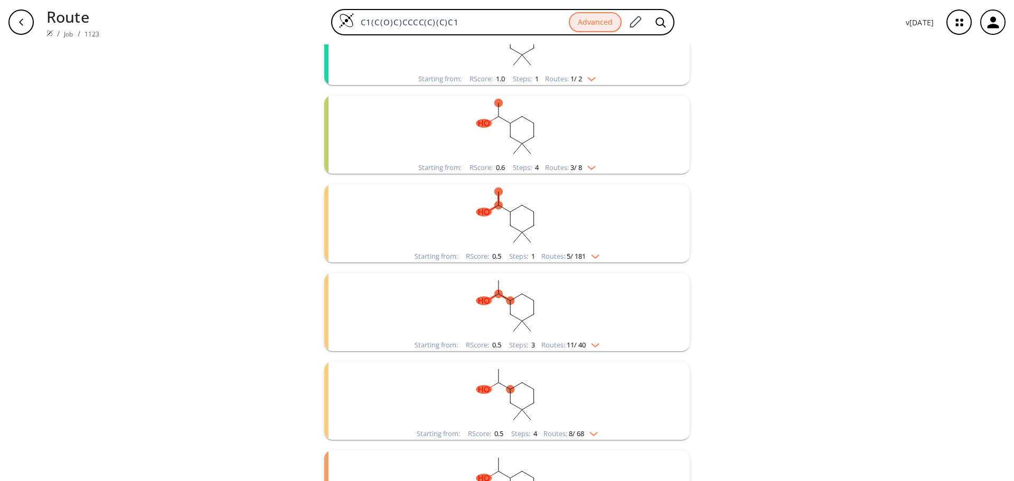
click at [595, 341] on img "clusters" at bounding box center [593, 343] width 14 height 8
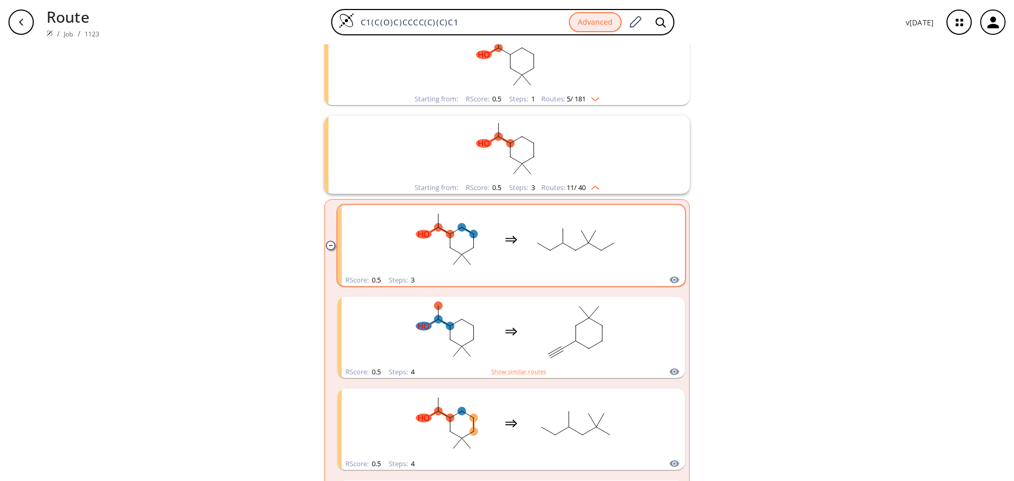
scroll to position [330, 0]
click at [592, 190] on div "Starting from: RScore : 0.5 Steps : 3 Routes: 11 / 40" at bounding box center [507, 187] width 201 height 12
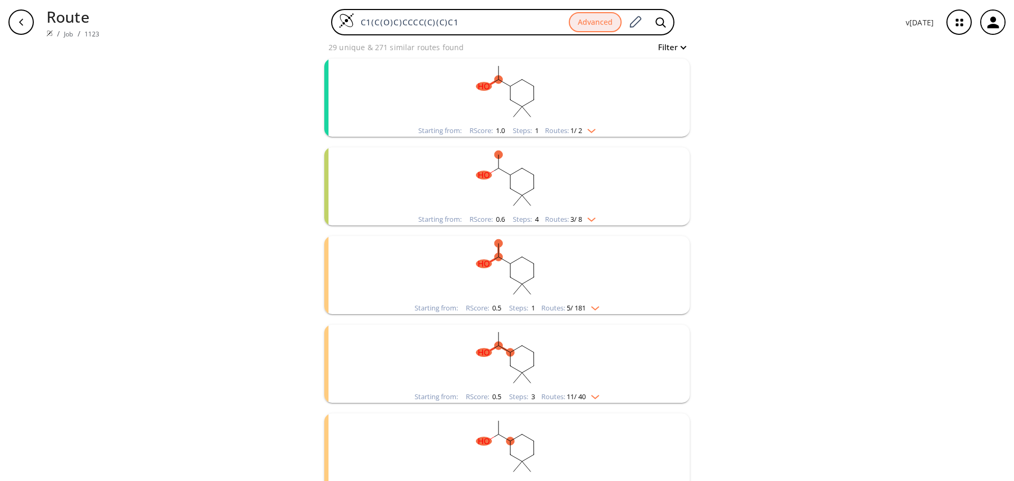
scroll to position [119, 0]
click at [594, 305] on img "clusters" at bounding box center [593, 307] width 14 height 8
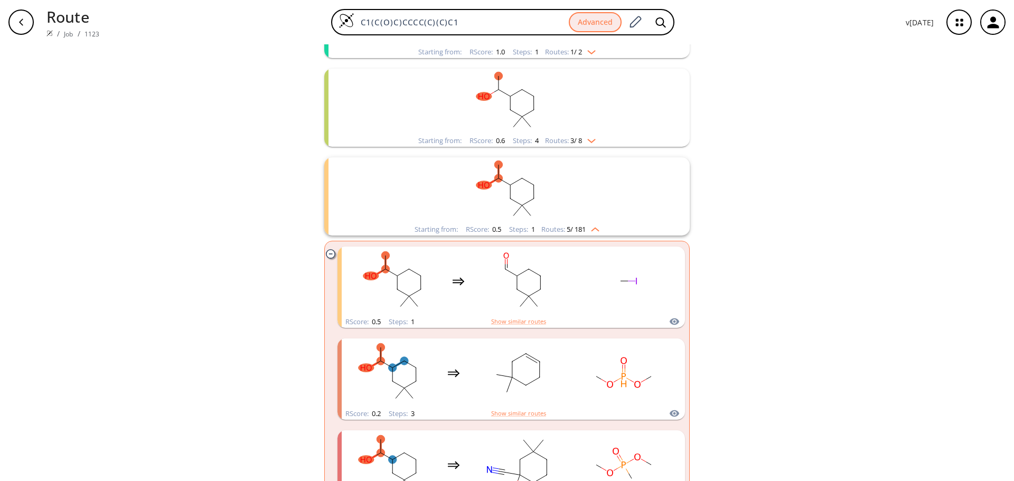
scroll to position [224, 0]
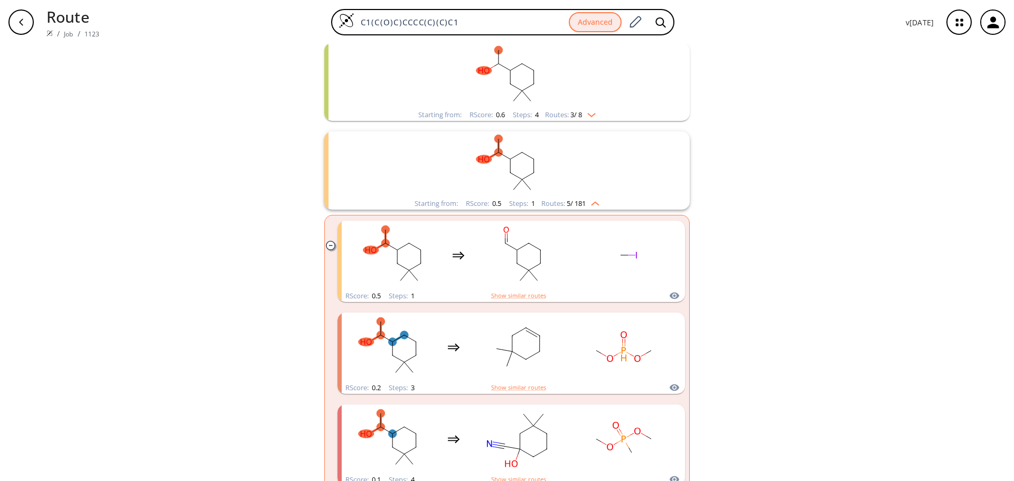
click at [590, 201] on img "clusters" at bounding box center [593, 202] width 14 height 8
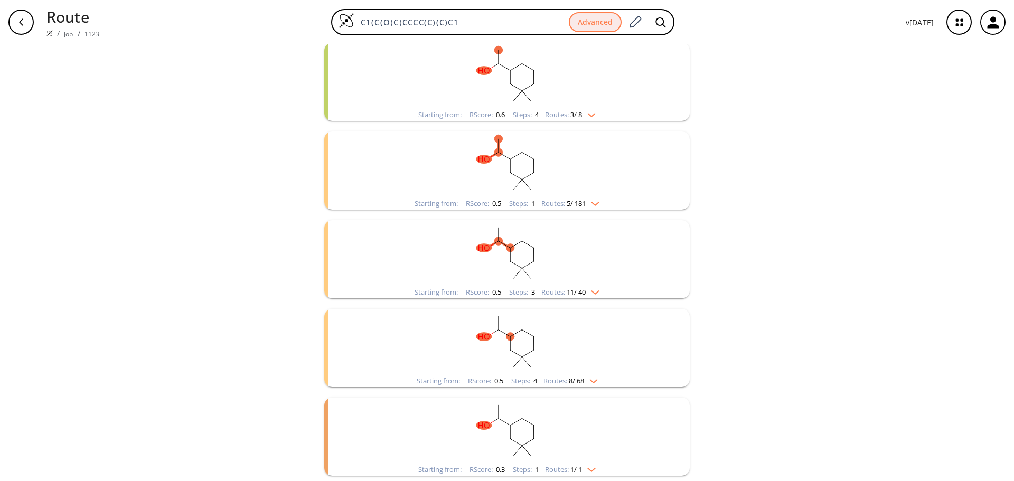
click at [592, 466] on img "clusters" at bounding box center [589, 468] width 14 height 8
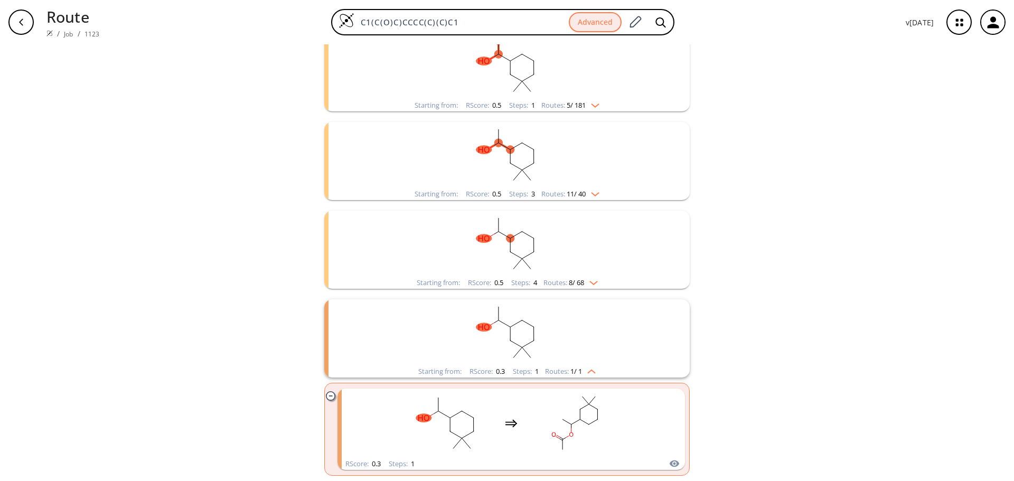
click at [592, 370] on img "clusters" at bounding box center [589, 370] width 14 height 8
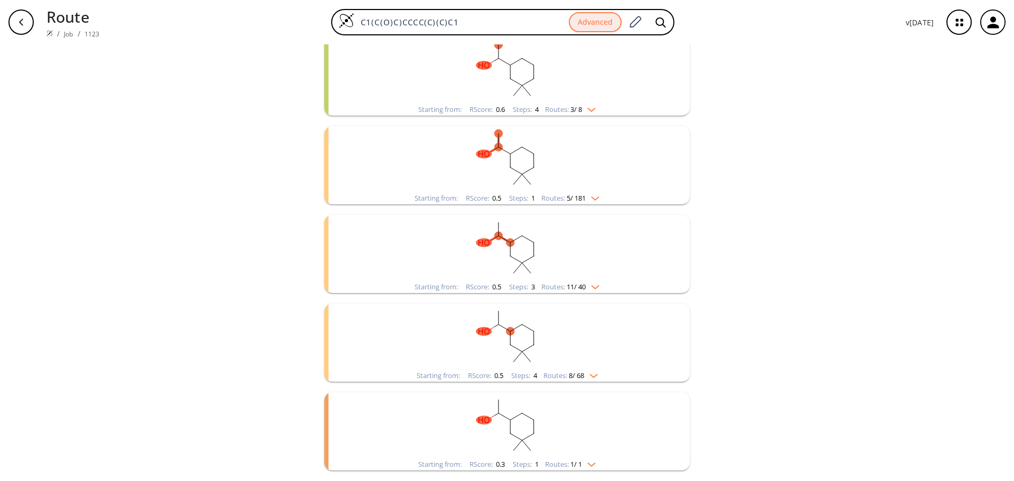
scroll to position [224, 0]
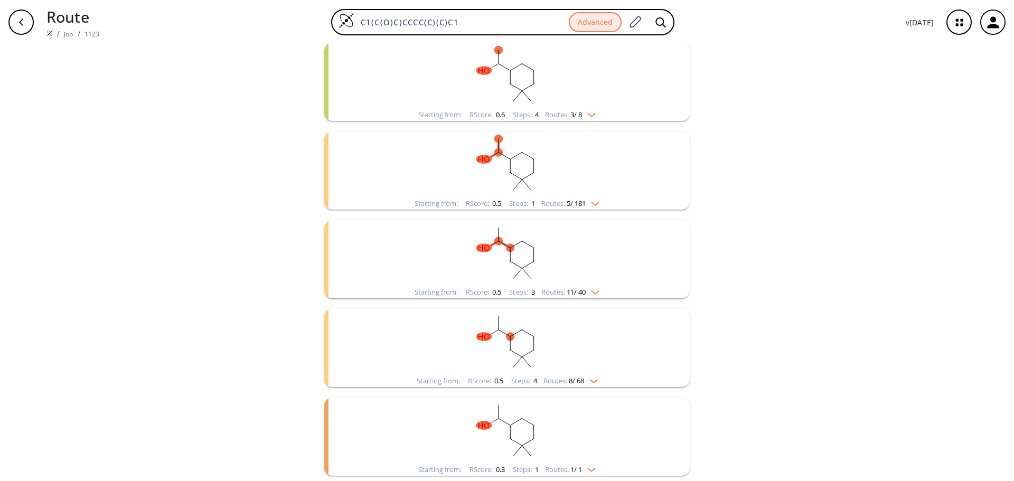
click at [589, 369] on rect "clusters" at bounding box center [507, 342] width 275 height 66
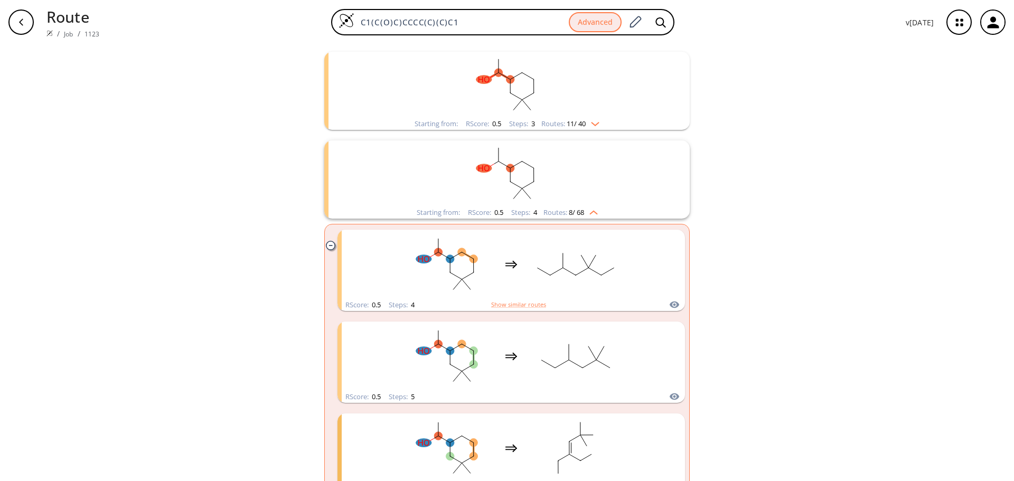
scroll to position [330, 0]
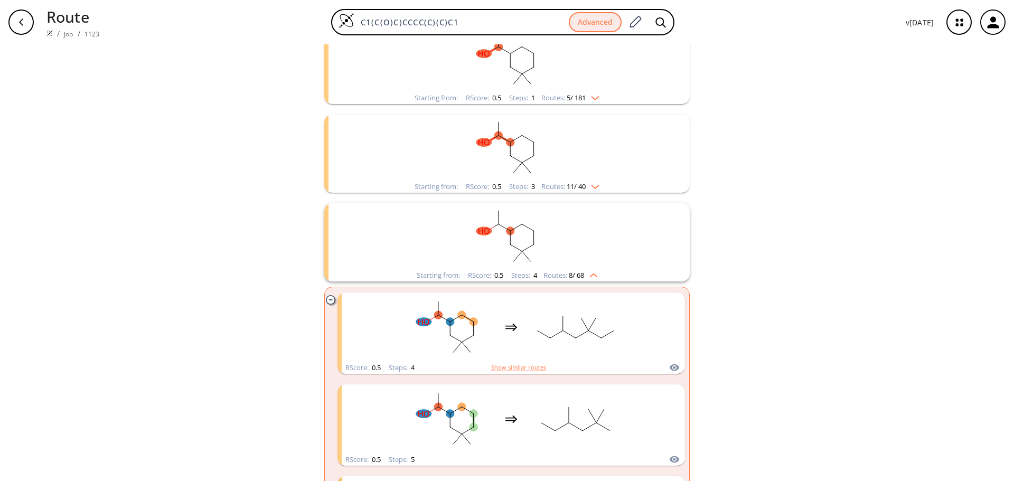
click at [591, 277] on img "clusters" at bounding box center [591, 273] width 14 height 8
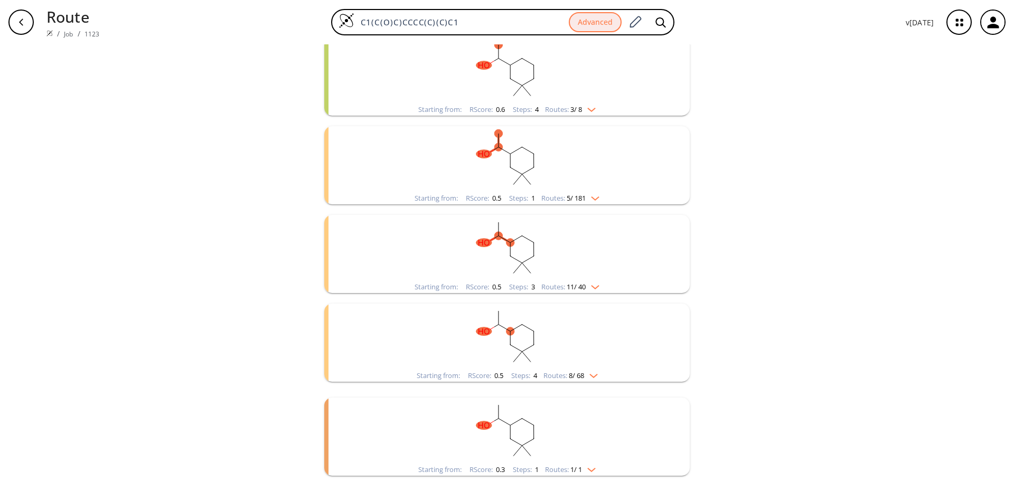
scroll to position [224, 0]
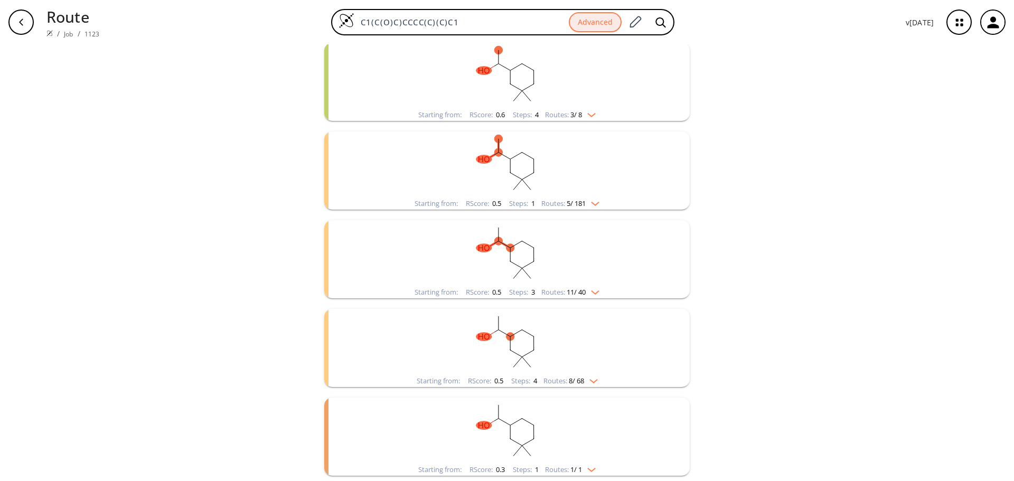
click at [593, 289] on img "clusters" at bounding box center [593, 290] width 14 height 8
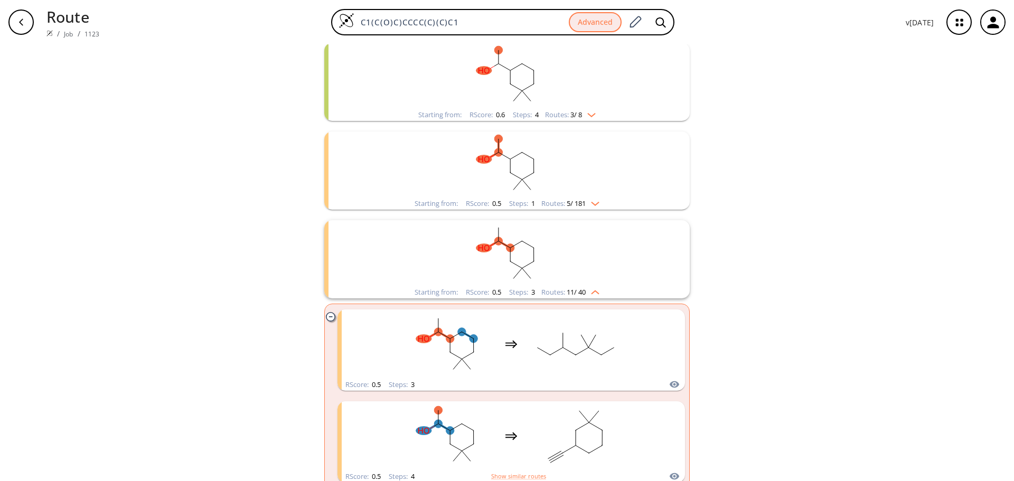
click at [593, 289] on img "clusters" at bounding box center [593, 290] width 14 height 8
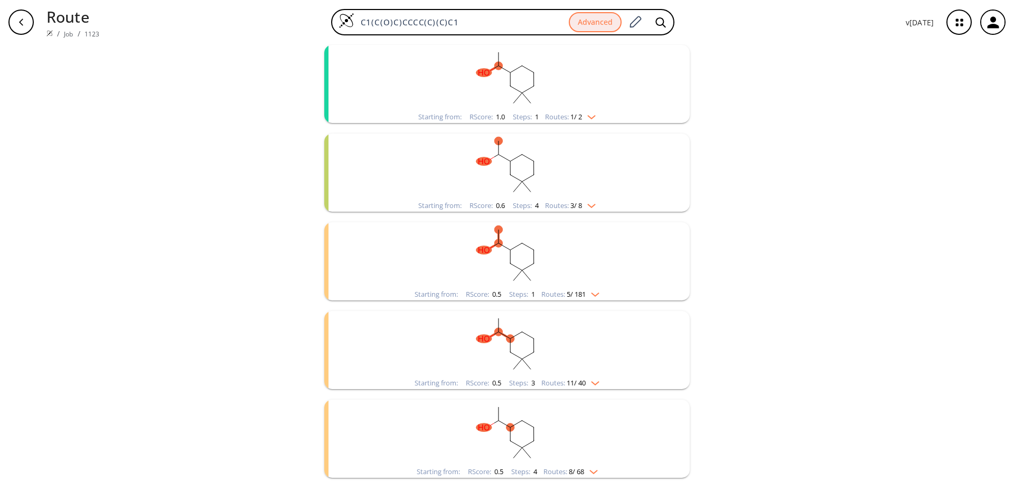
scroll to position [158, 0]
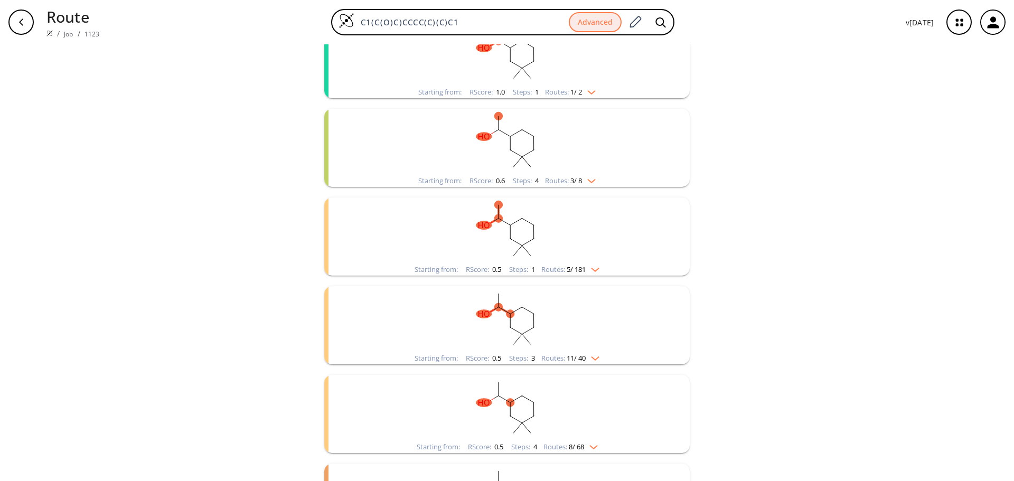
click at [583, 264] on div "Starting from: RScore : 0.5 Steps : 1 Routes: 5 / 181" at bounding box center [507, 270] width 201 height 12
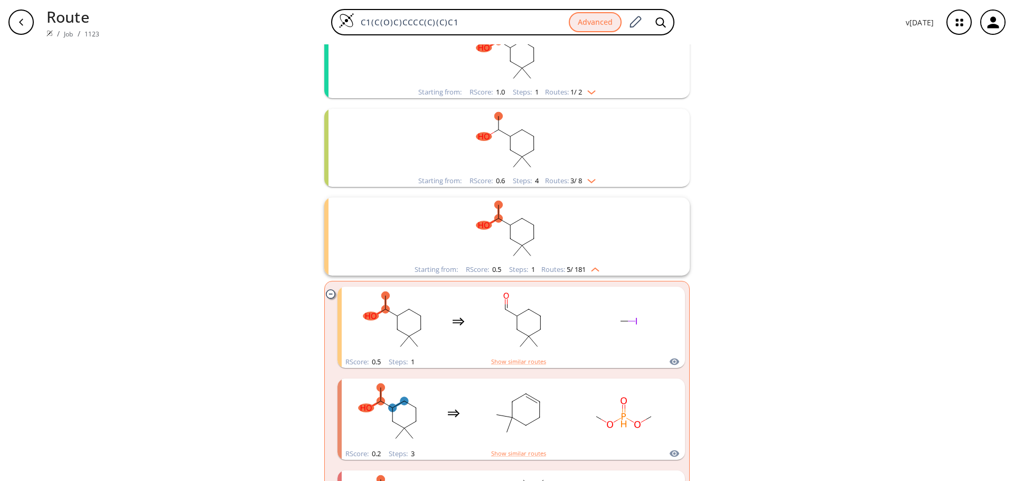
click at [583, 264] on div "Starting from: RScore : 0.5 Steps : 1 Routes: 5 / 181" at bounding box center [507, 270] width 201 height 12
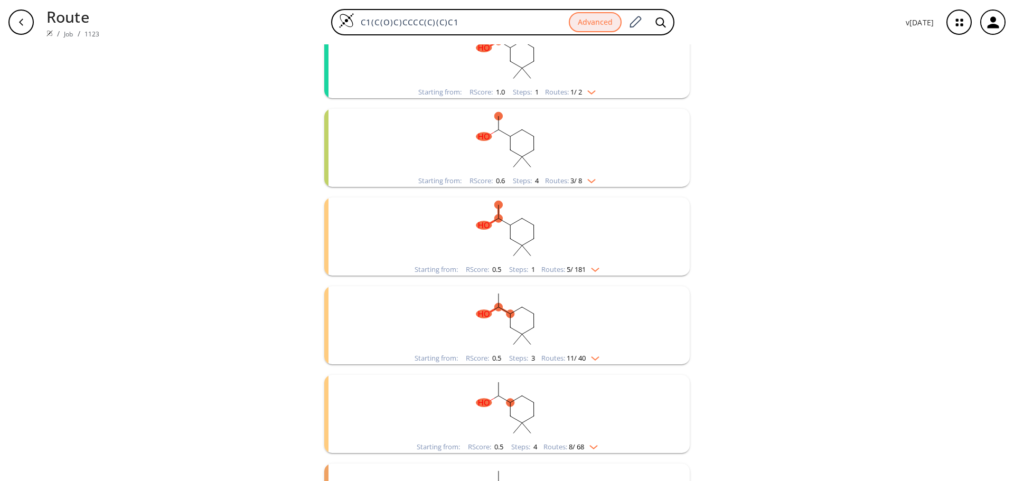
click at [597, 336] on rect "clusters" at bounding box center [507, 319] width 275 height 66
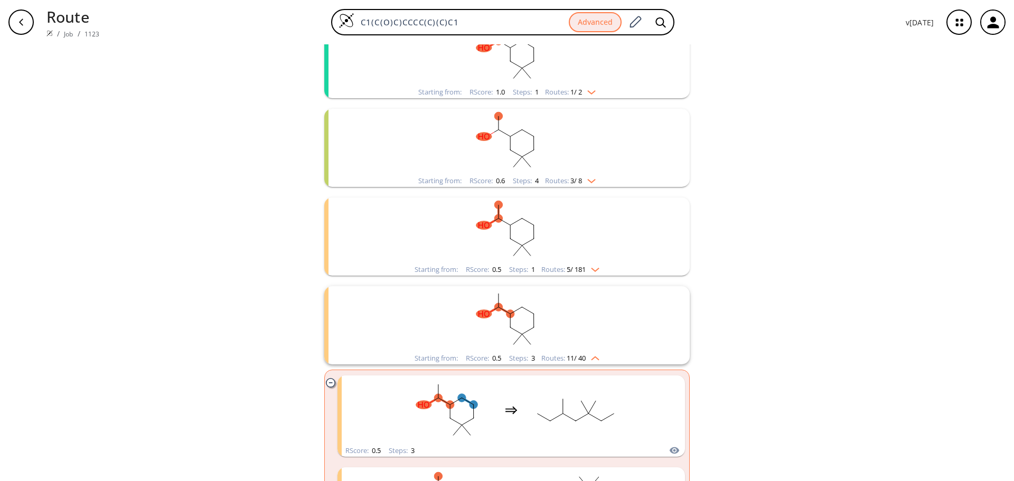
scroll to position [317, 0]
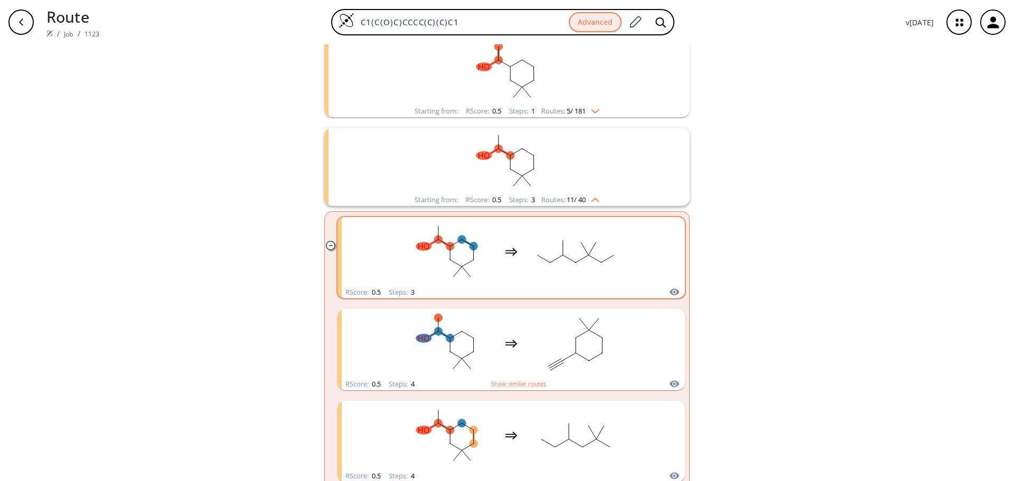
click at [416, 265] on rect "clusters" at bounding box center [446, 252] width 95 height 66
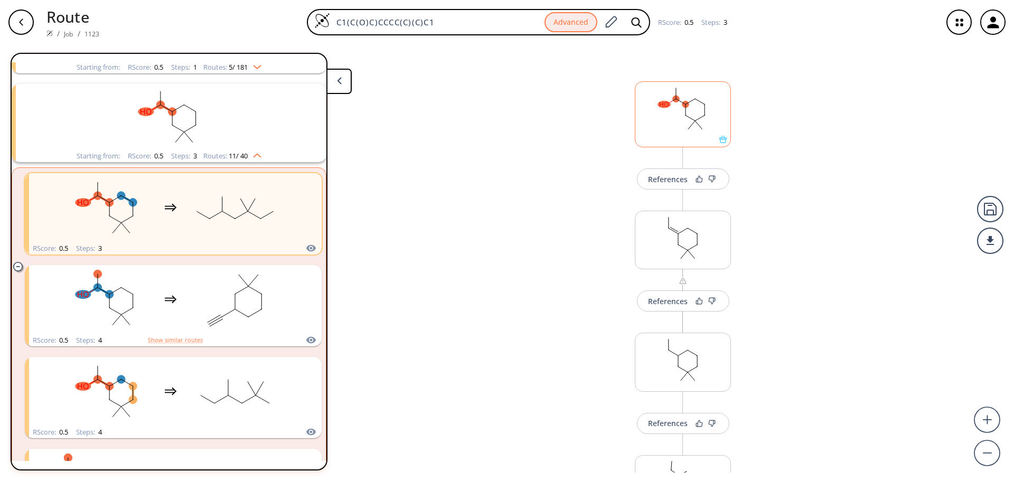
click at [721, 141] on icon at bounding box center [722, 139] width 7 height 7
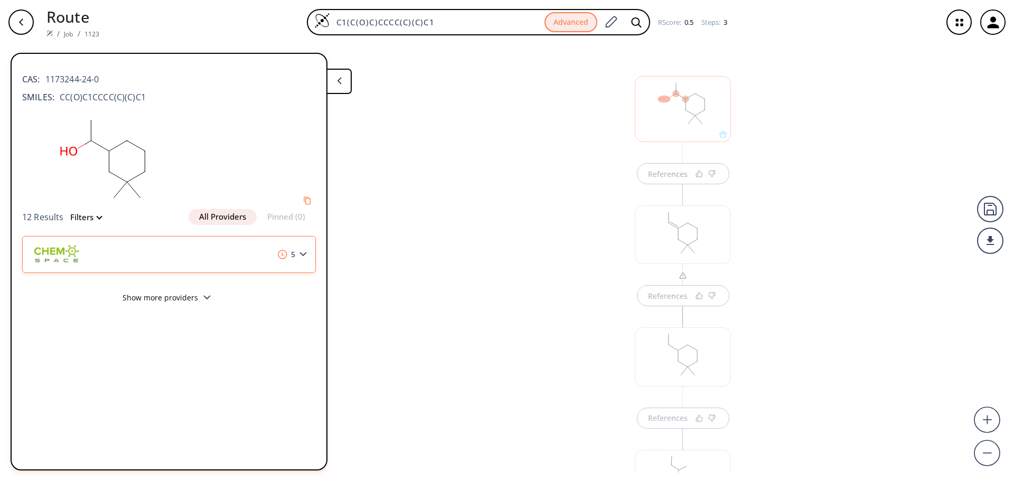
click at [311, 256] on div "5" at bounding box center [169, 254] width 294 height 37
click at [305, 254] on polygon at bounding box center [303, 254] width 7 height 4
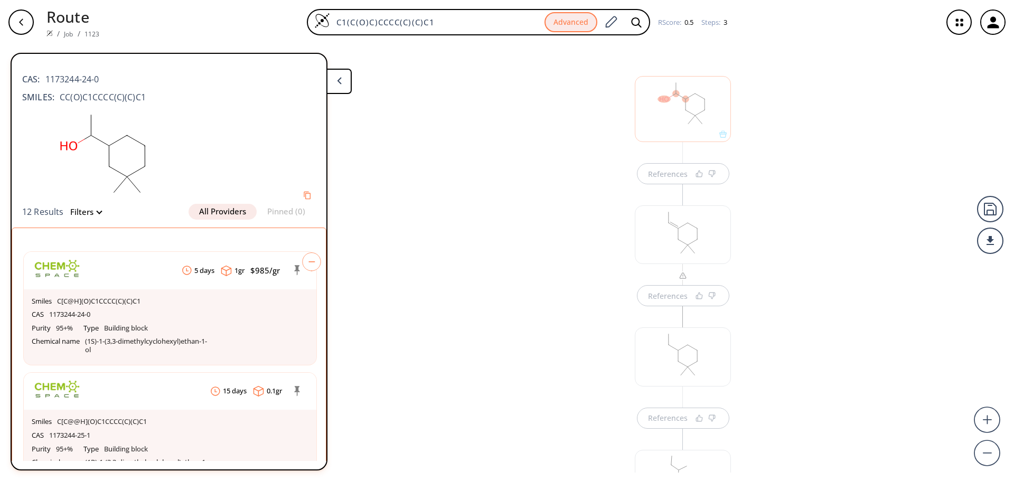
click at [303, 253] on icon at bounding box center [312, 261] width 18 height 18
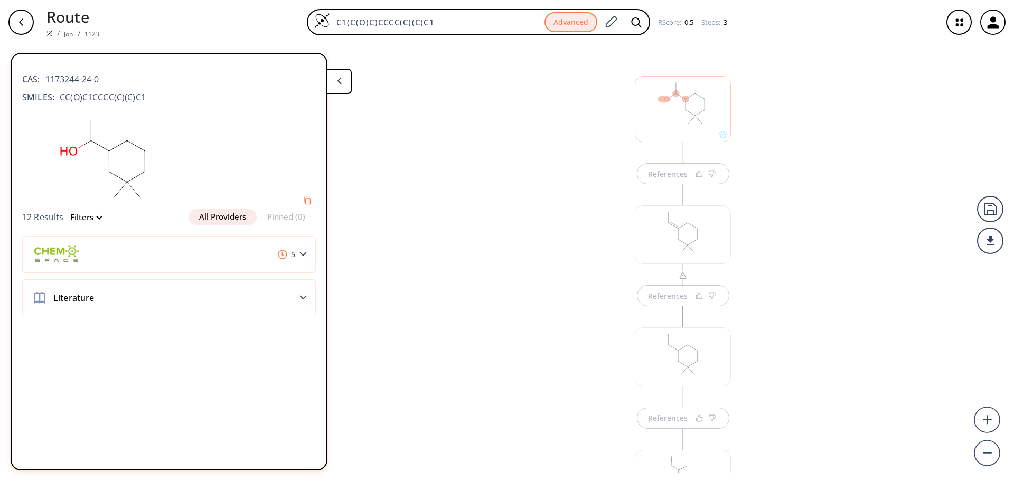
click at [745, 264] on div "References References References" at bounding box center [683, 322] width 138 height 556
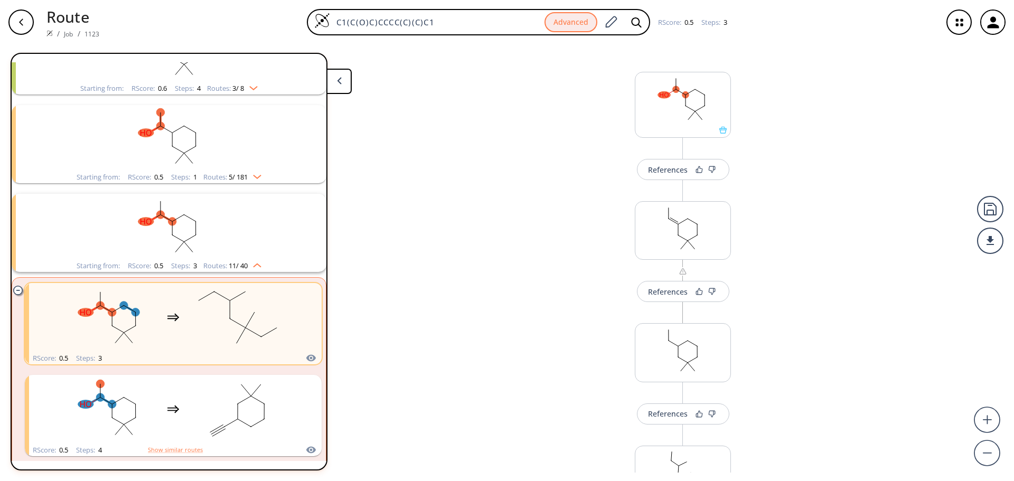
scroll to position [0, 0]
click at [658, 138] on div at bounding box center [682, 139] width 95 height 7
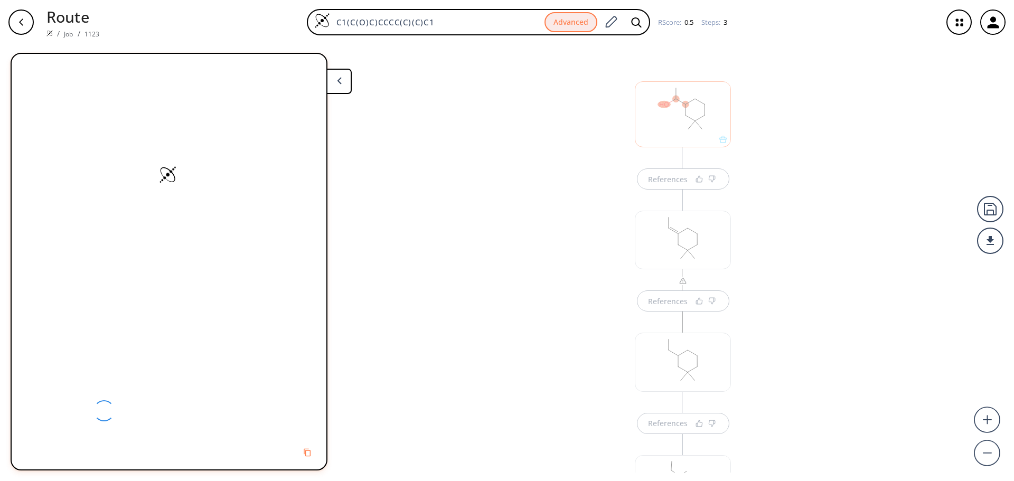
scroll to position [5, 0]
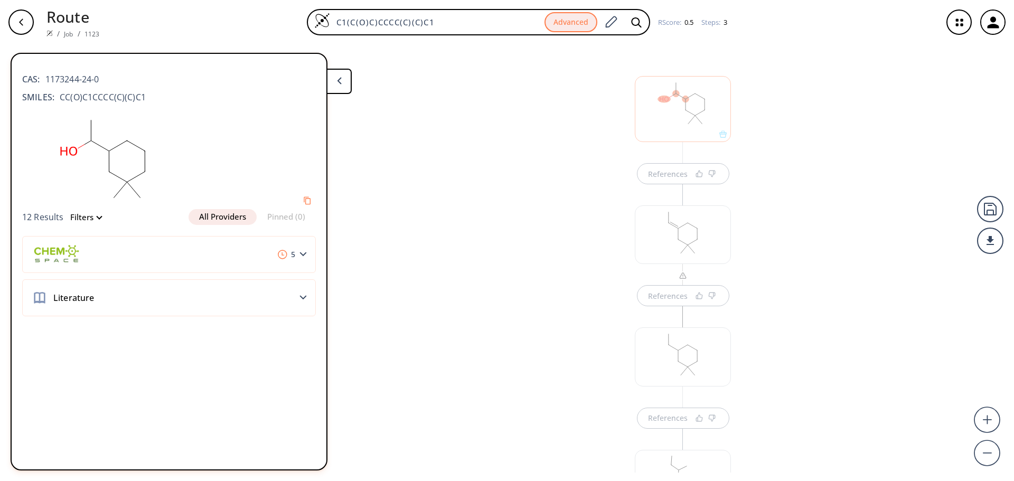
click at [650, 229] on div at bounding box center [683, 234] width 96 height 59
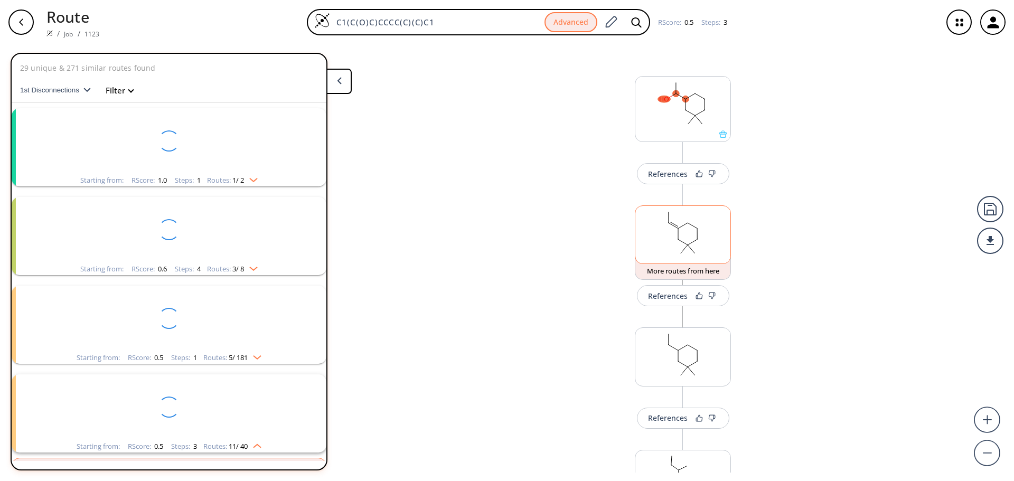
scroll to position [181, 0]
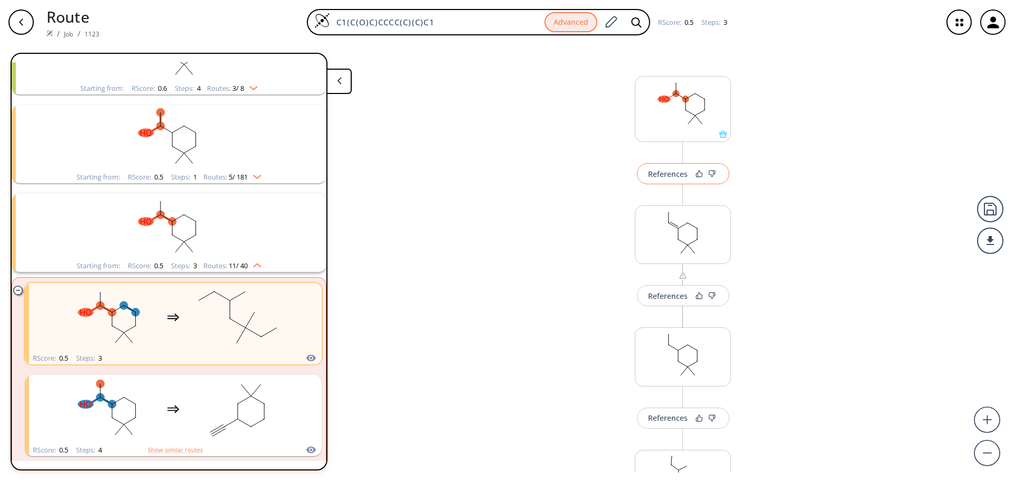
click at [652, 176] on div "References" at bounding box center [668, 174] width 40 height 7
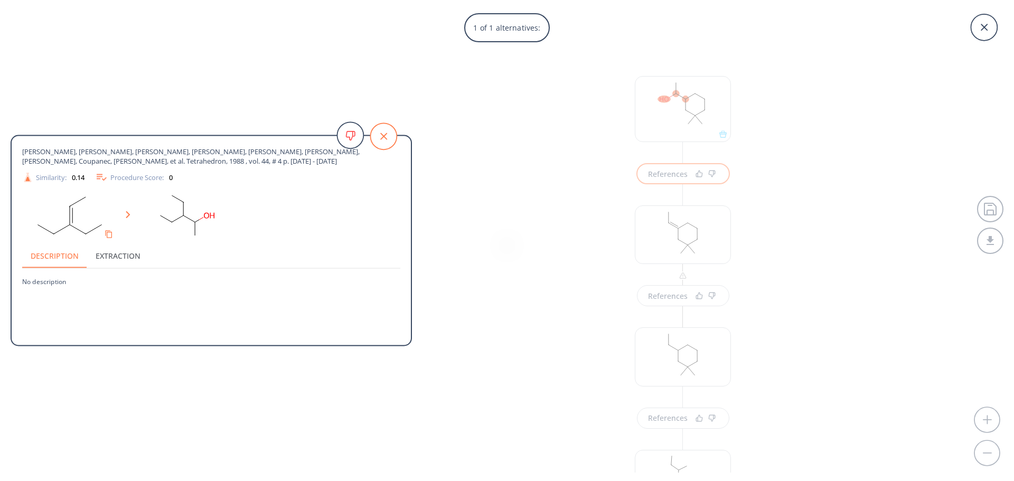
click at [387, 133] on icon at bounding box center [383, 136] width 7 height 7
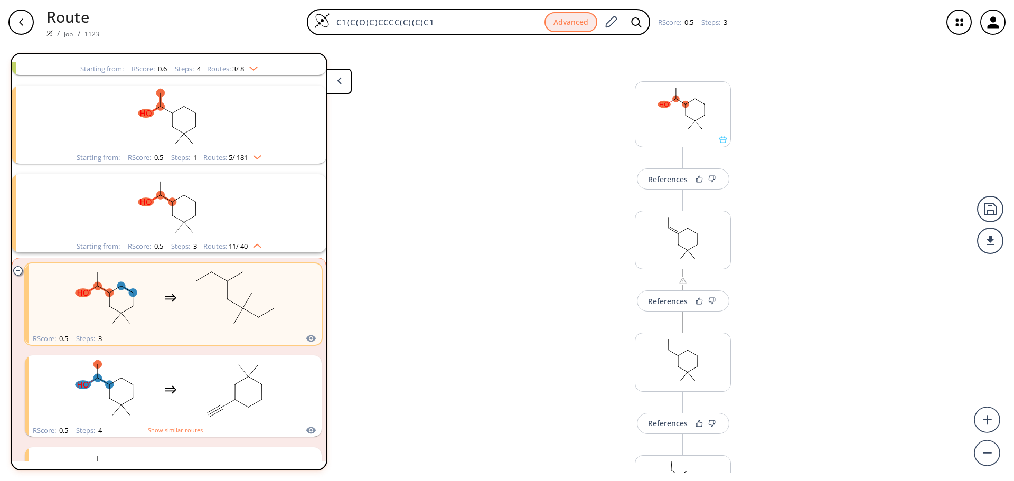
scroll to position [211, 0]
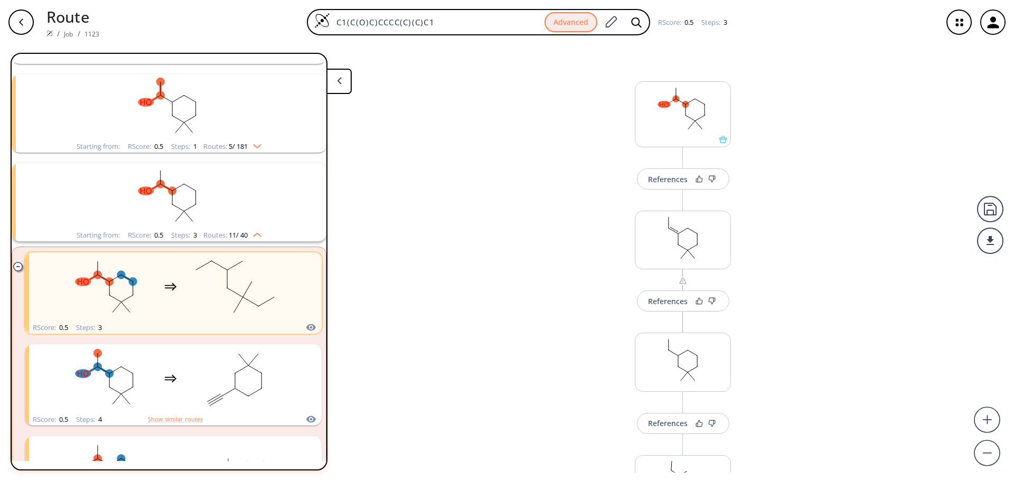
click at [18, 263] on icon "clusters" at bounding box center [17, 266] width 9 height 9
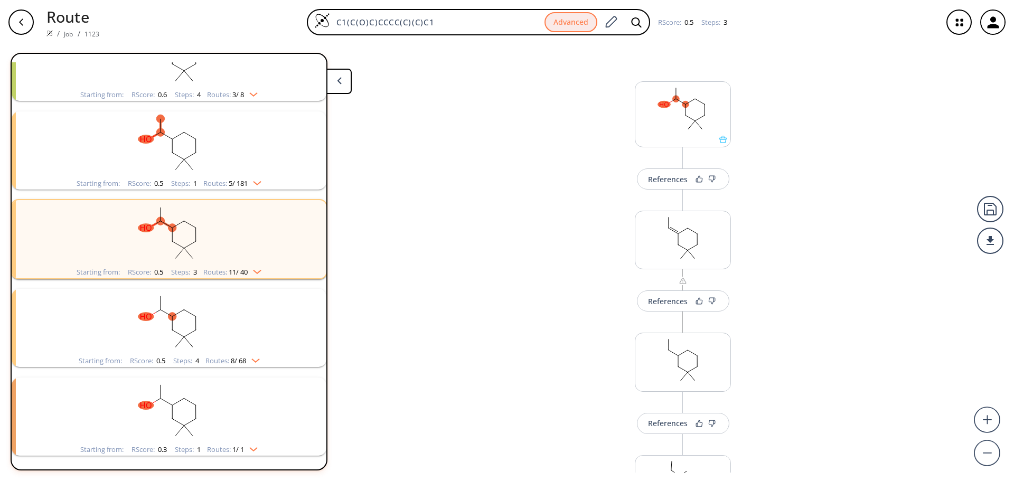
click at [117, 247] on rect "clusters" at bounding box center [169, 233] width 275 height 66
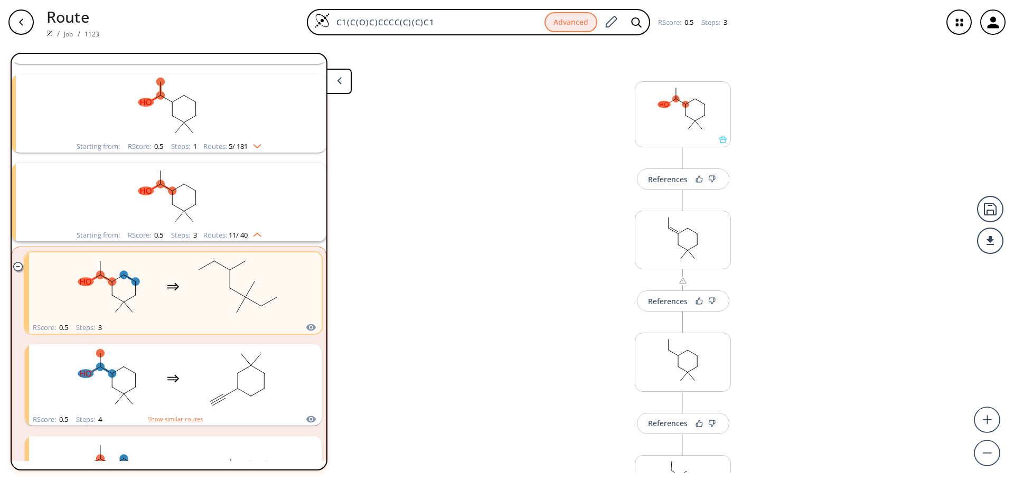
click at [18, 265] on icon "clusters" at bounding box center [17, 266] width 9 height 9
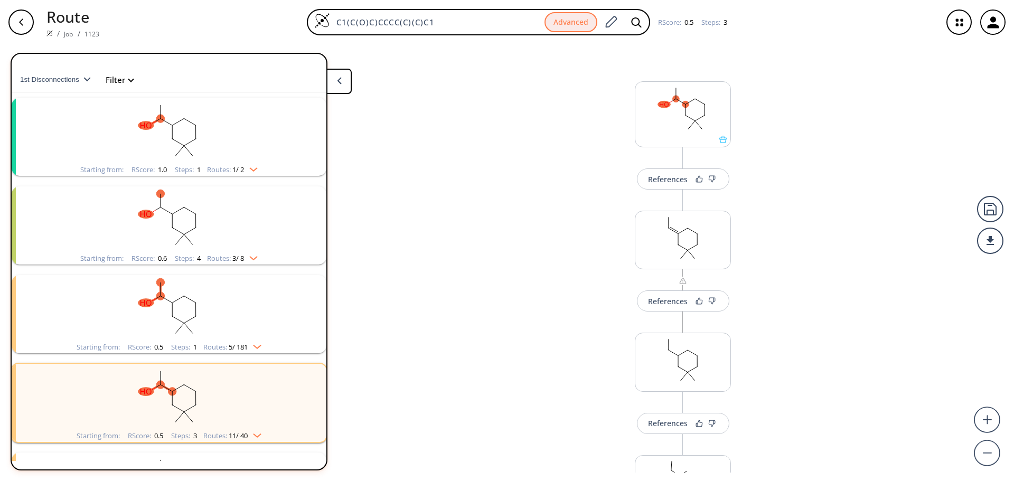
scroll to position [0, 0]
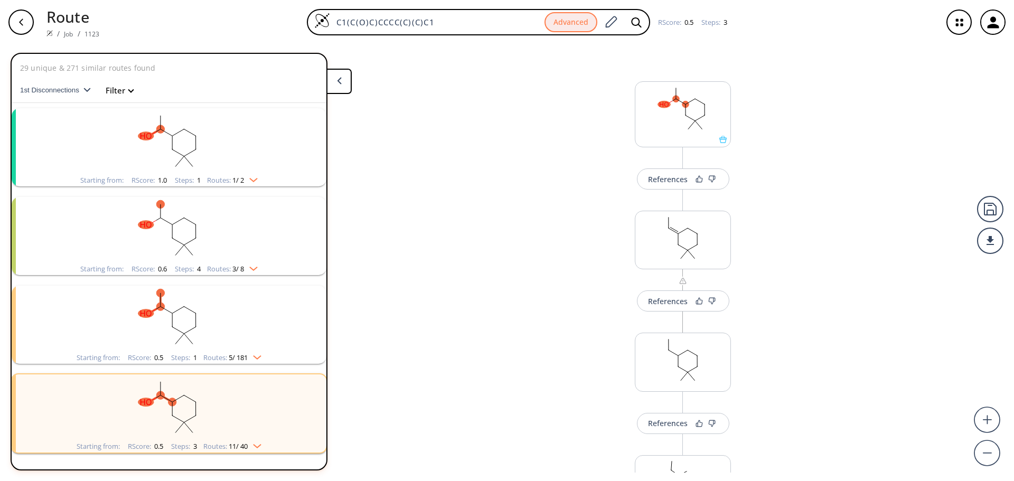
click at [71, 333] on rect "clusters" at bounding box center [169, 319] width 275 height 66
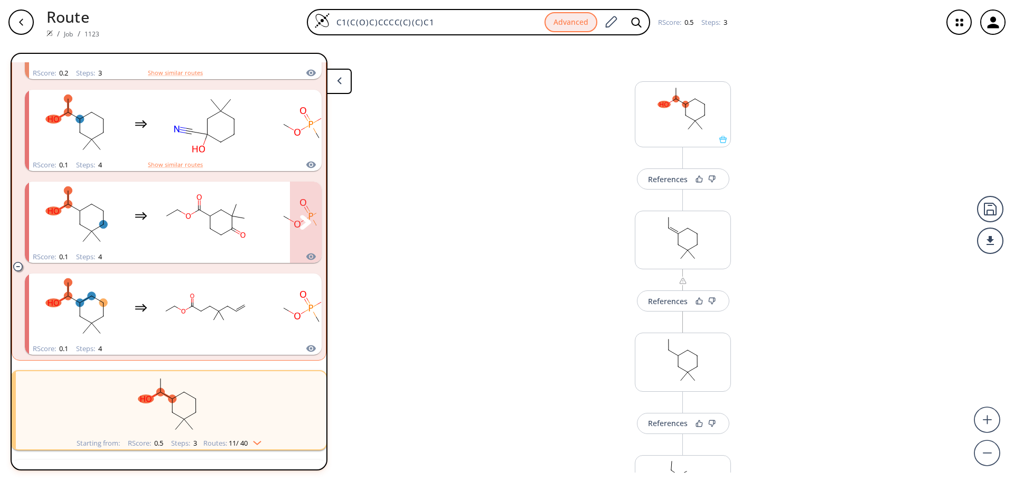
scroll to position [475, 0]
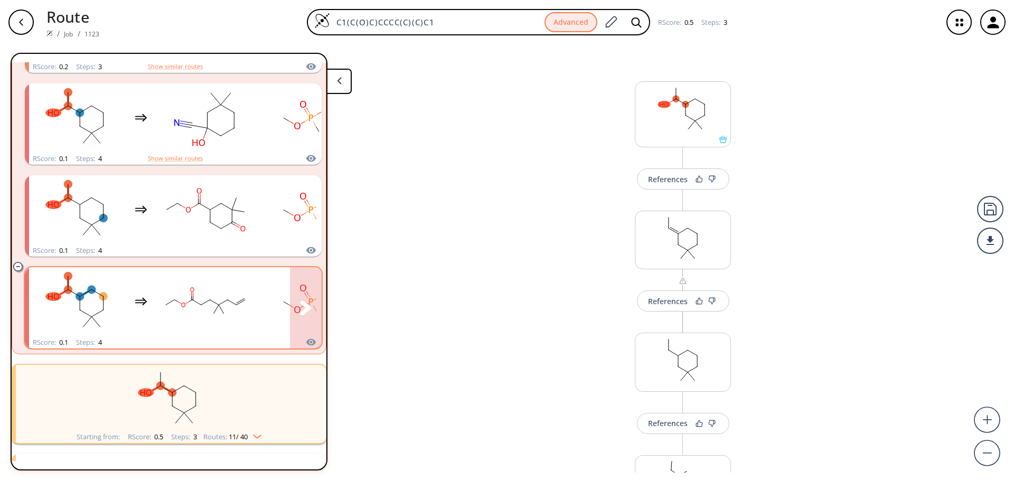
click at [79, 315] on rect "clusters" at bounding box center [76, 302] width 95 height 66
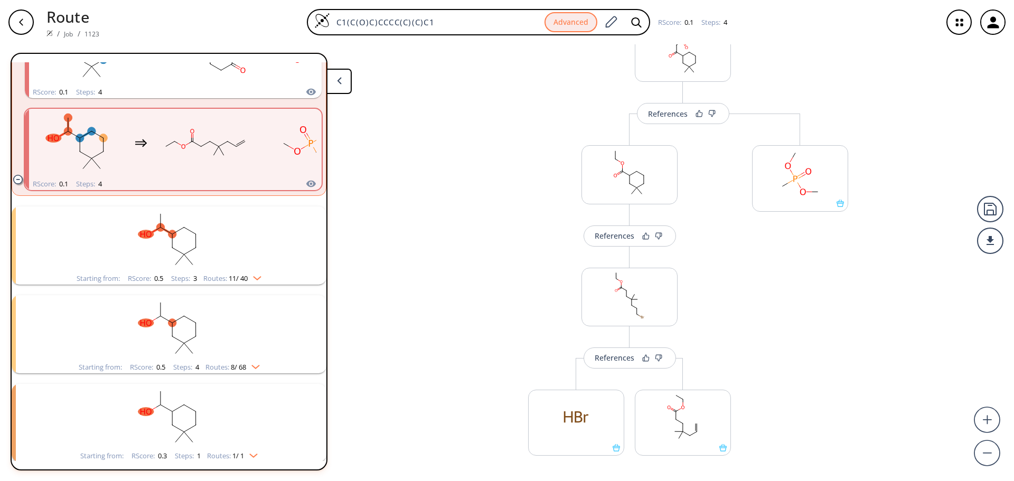
scroll to position [171, 0]
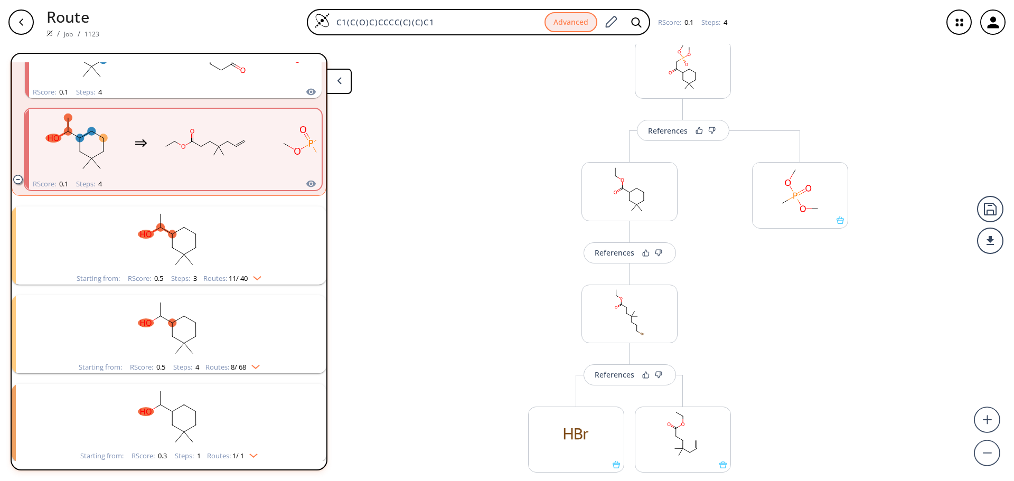
click at [268, 238] on rect "clusters" at bounding box center [169, 240] width 275 height 66
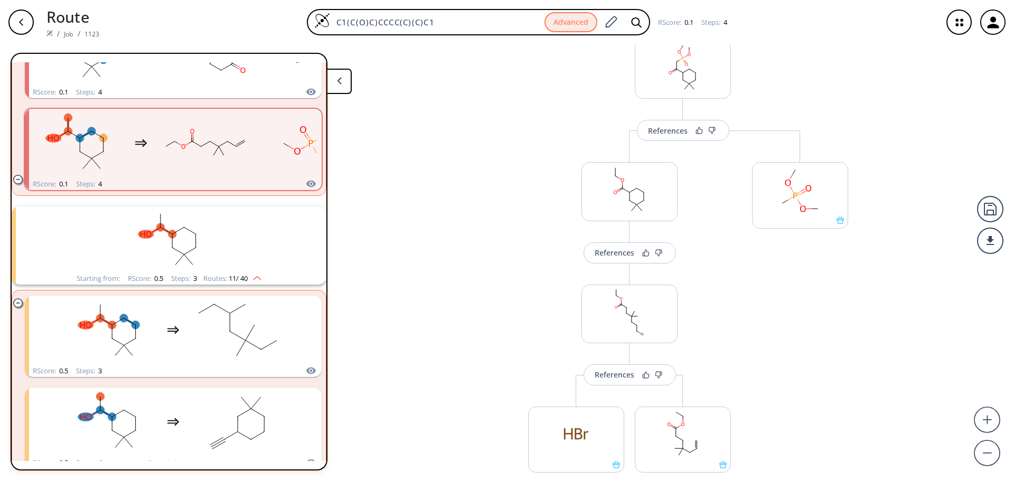
click at [267, 240] on rect "clusters" at bounding box center [169, 240] width 275 height 66
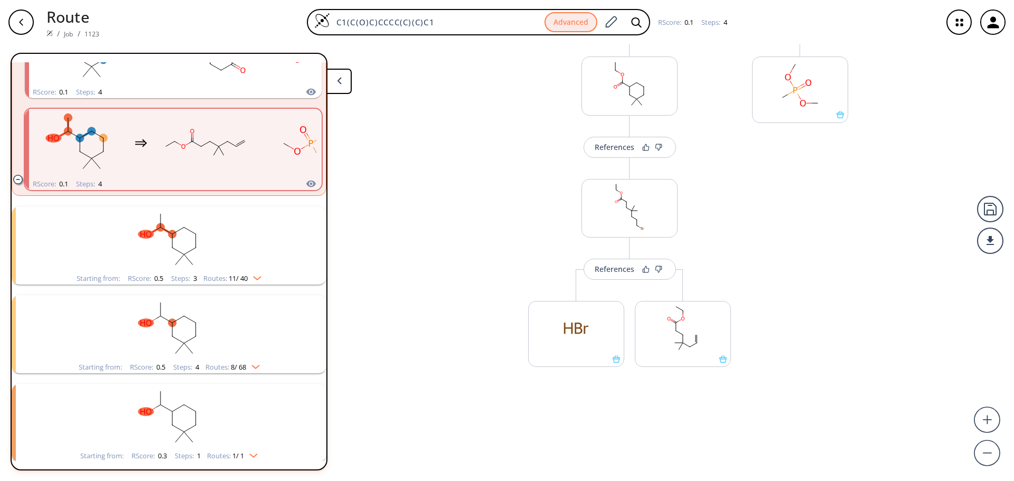
scroll to position [640, 0]
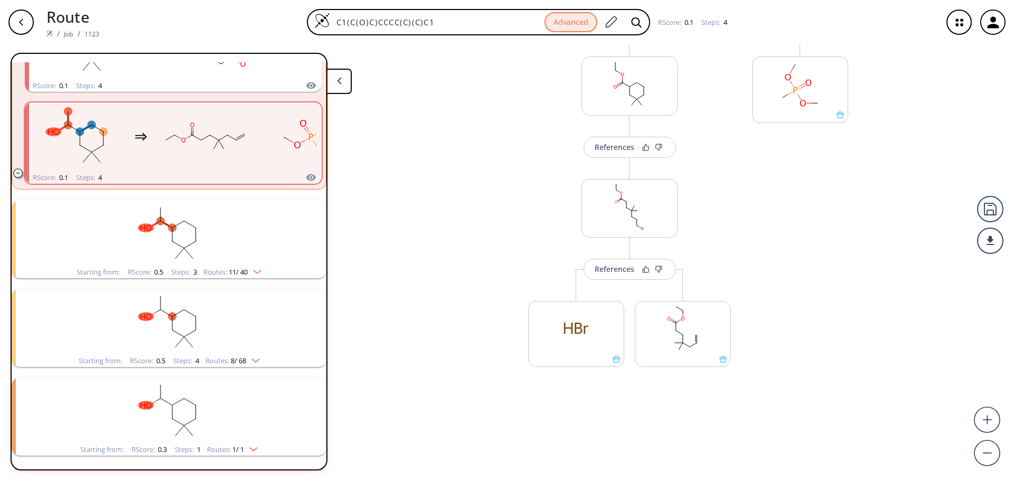
click at [227, 414] on rect "clusters" at bounding box center [169, 411] width 275 height 66
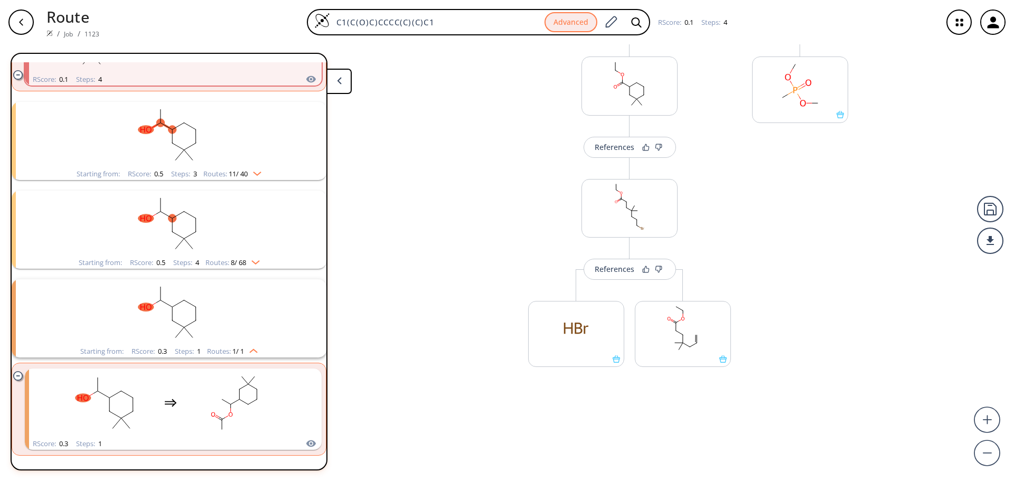
click at [195, 344] on rect "clusters" at bounding box center [169, 312] width 275 height 66
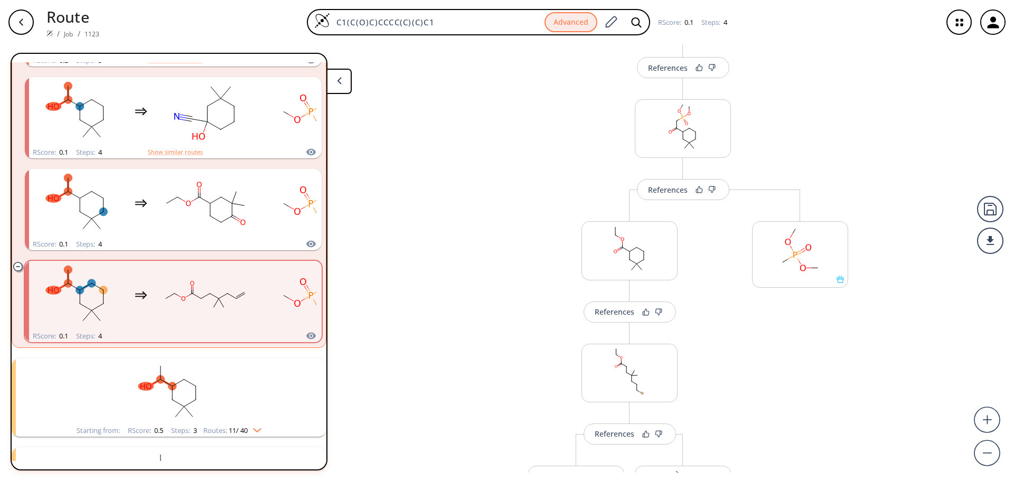
scroll to position [106, 0]
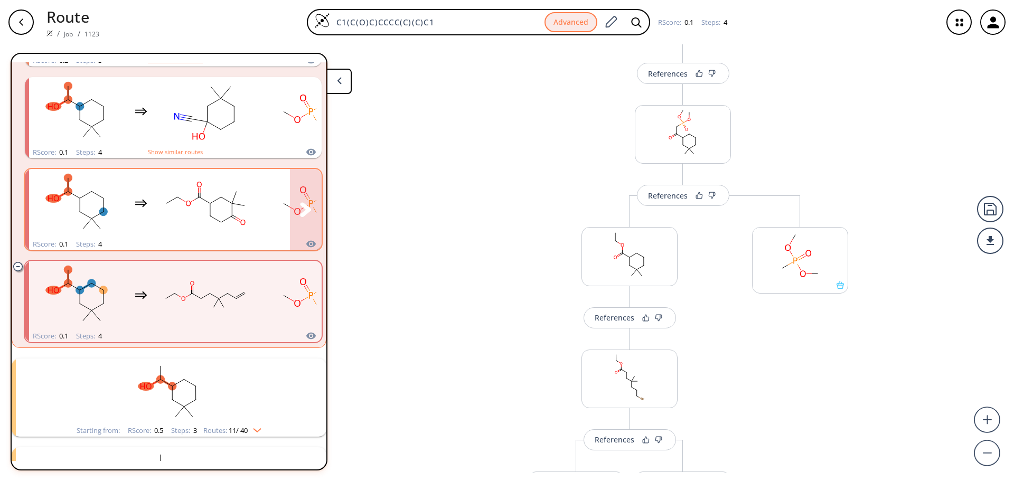
click at [165, 231] on rect "clusters" at bounding box center [205, 204] width 95 height 66
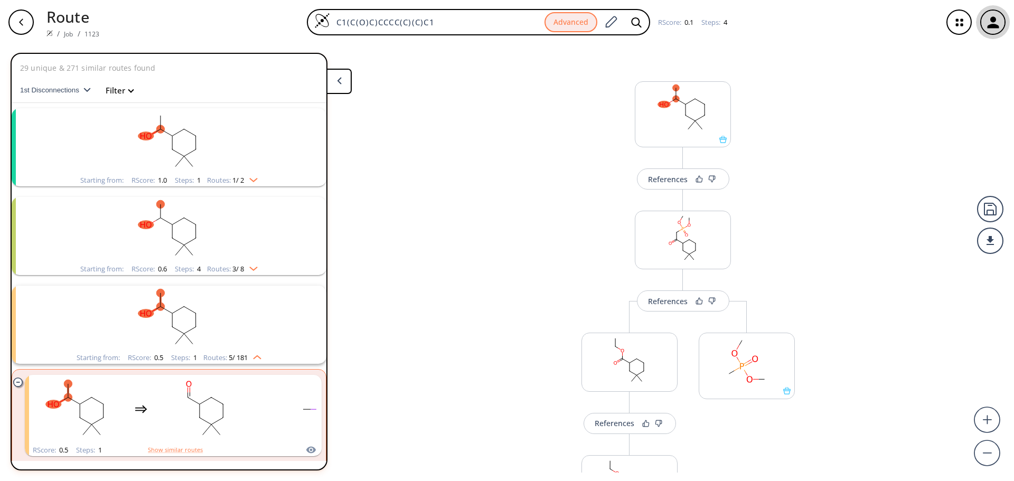
click at [987, 22] on icon "button" at bounding box center [993, 22] width 17 height 17
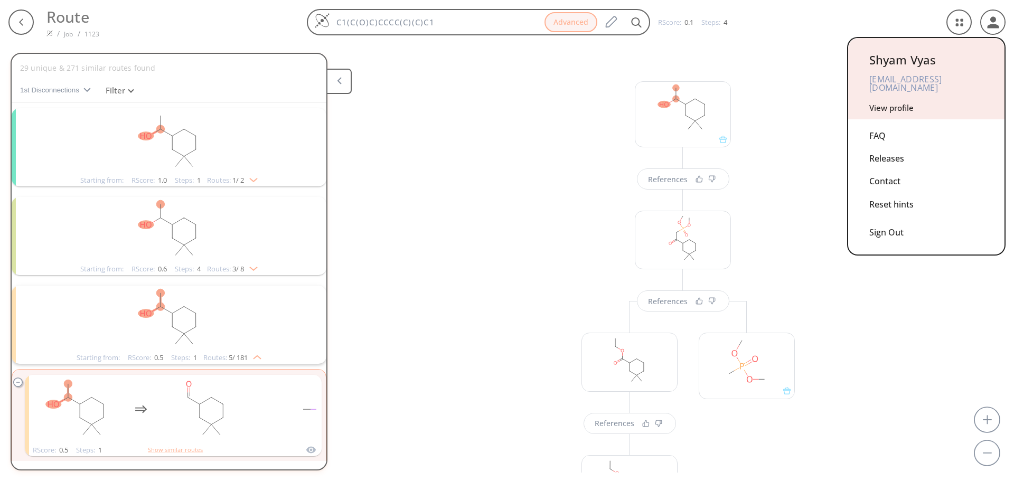
click at [894, 226] on div "Sign Out" at bounding box center [926, 230] width 114 height 28
